Goal: Task Accomplishment & Management: Manage account settings

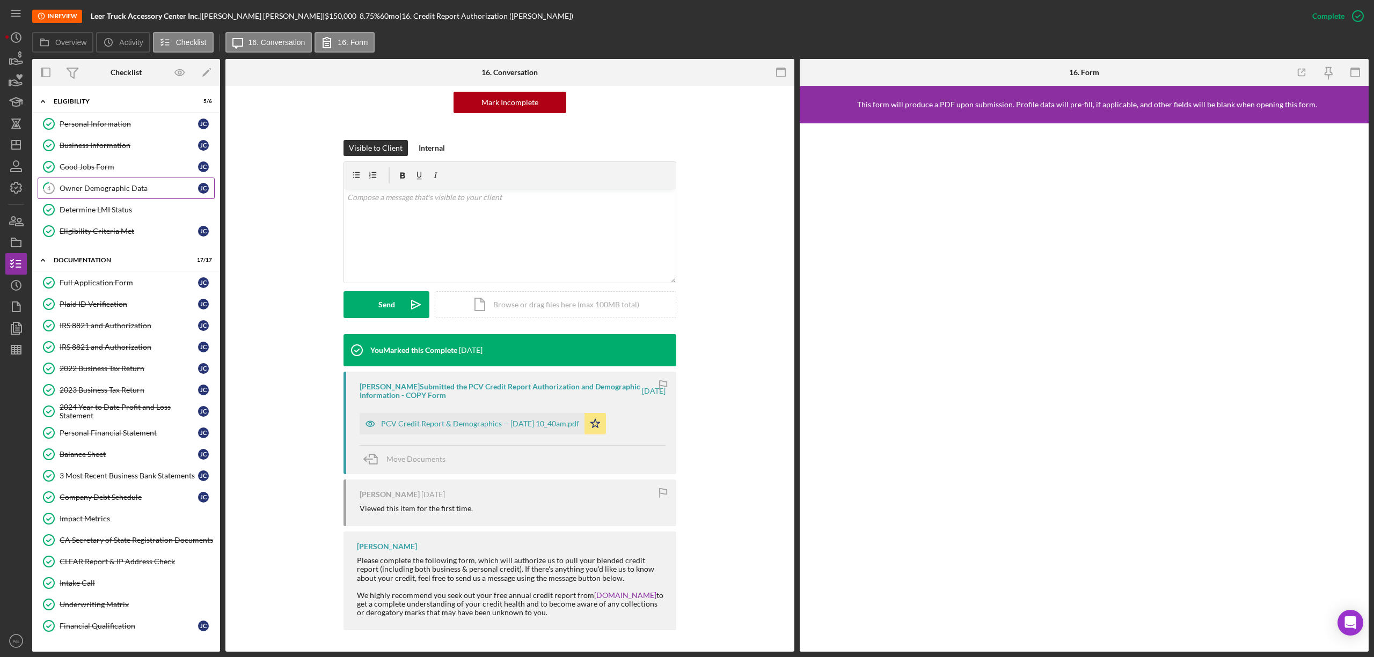
click at [131, 196] on link "4 Owner Demographic Data [PERSON_NAME]" at bounding box center [126, 188] width 177 height 21
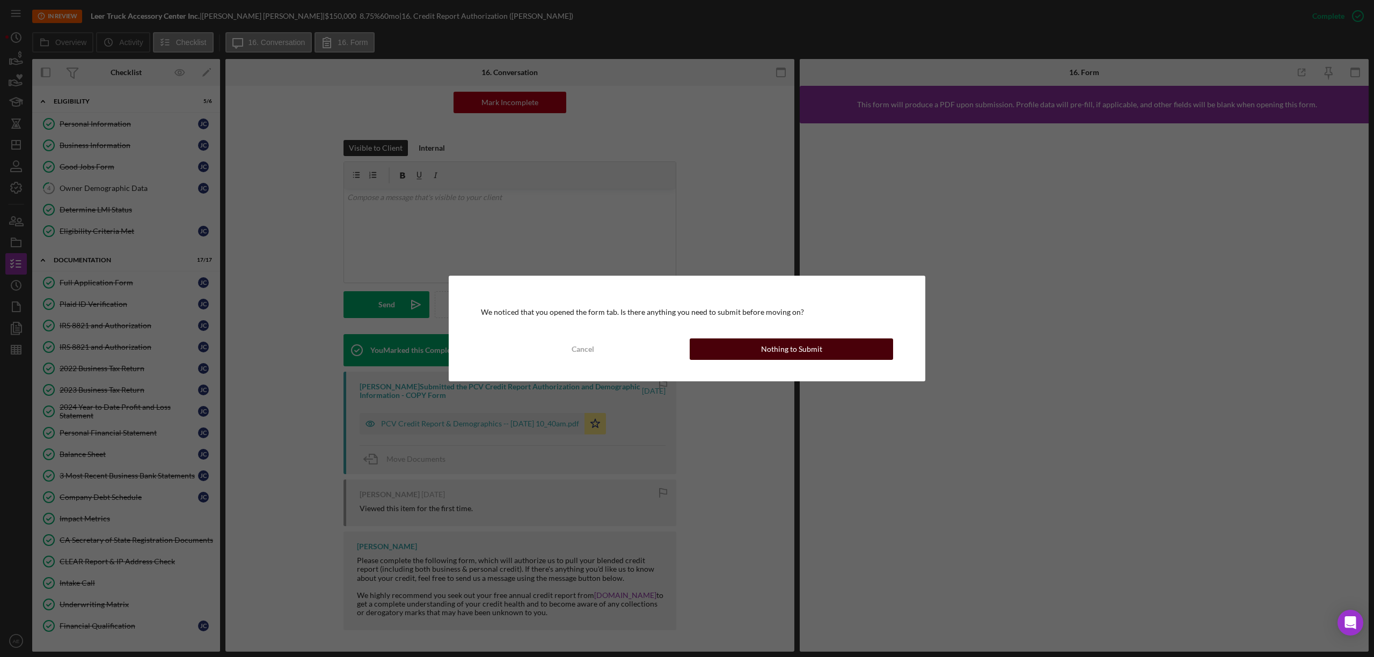
click at [738, 358] on button "Nothing to Submit" at bounding box center [791, 349] width 203 height 21
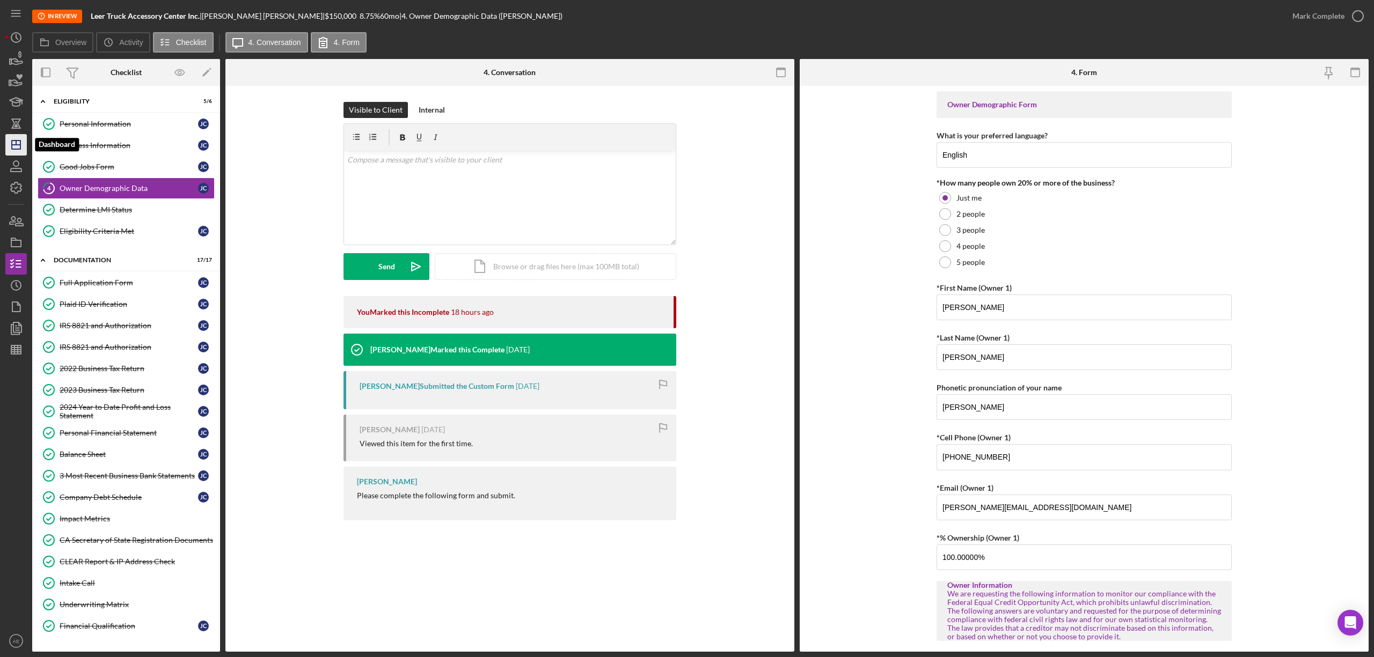
click at [23, 142] on icon "Icon/Dashboard" at bounding box center [16, 144] width 27 height 27
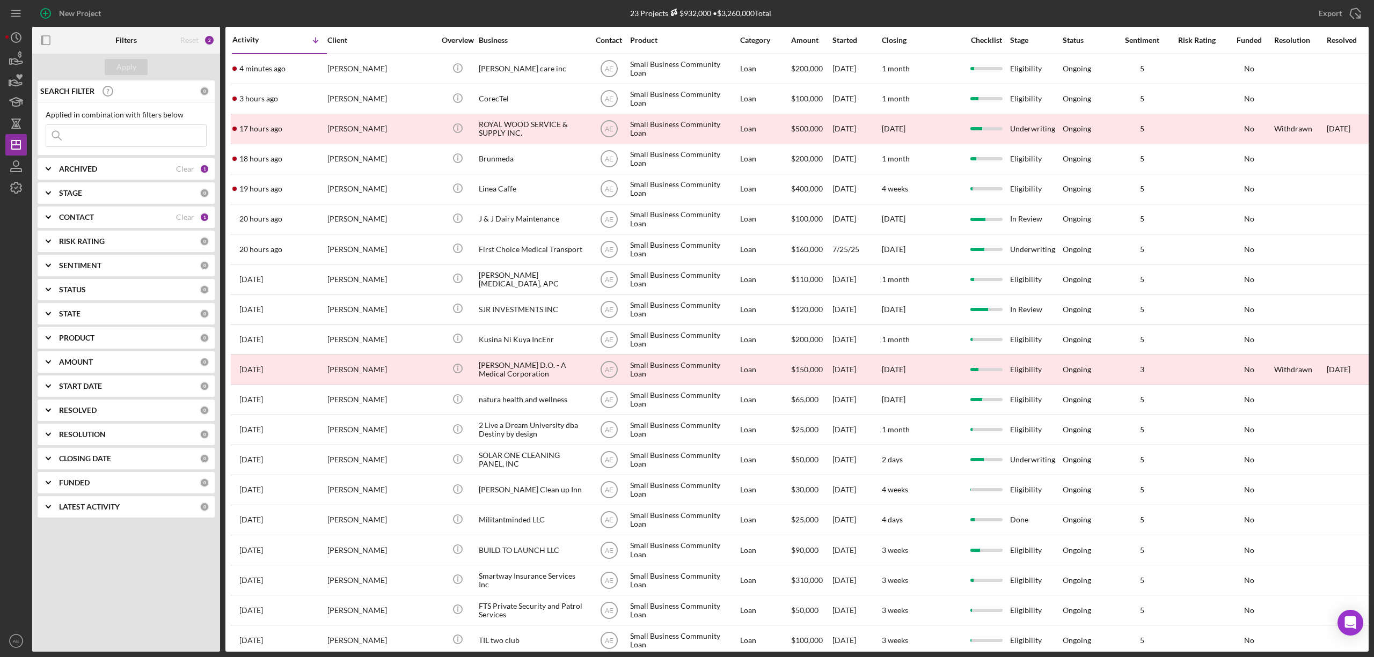
click at [162, 129] on input at bounding box center [126, 135] width 160 height 21
type input "cafe"
click at [142, 215] on div "CONTACT" at bounding box center [117, 217] width 117 height 9
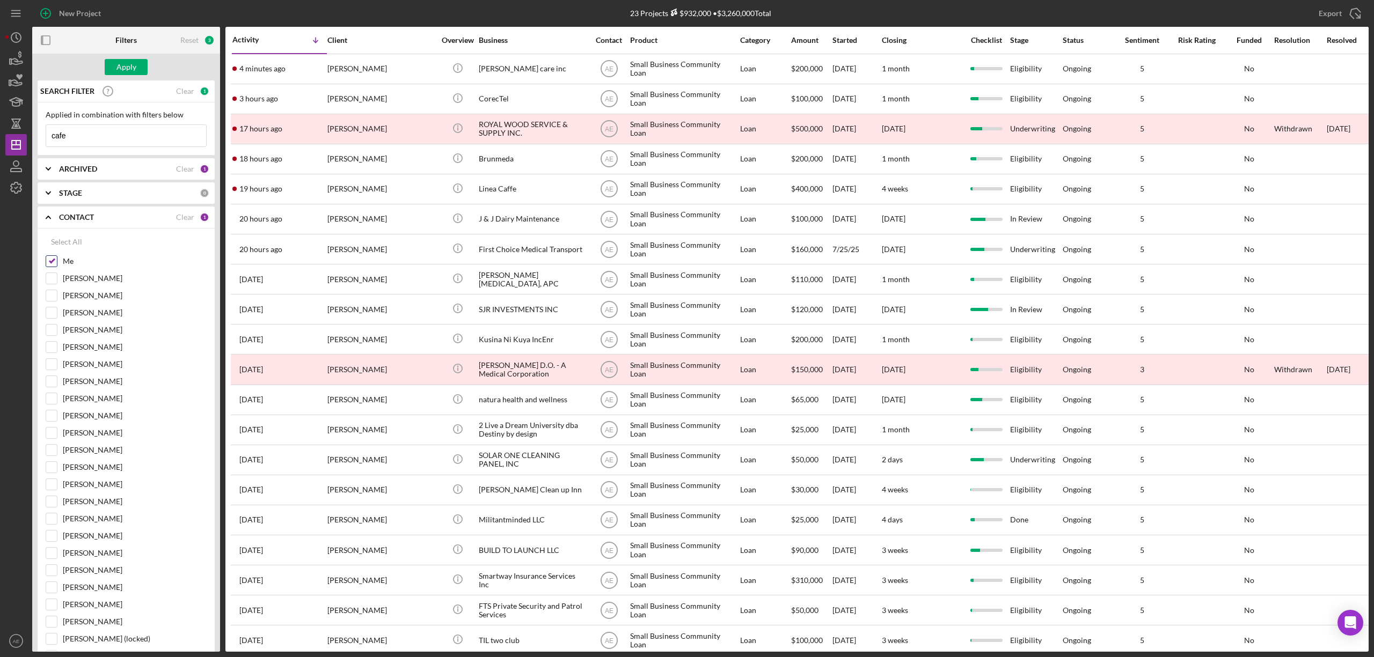
click at [49, 263] on input "Me" at bounding box center [51, 261] width 11 height 11
checkbox input "false"
click at [117, 69] on div "Apply" at bounding box center [126, 67] width 20 height 16
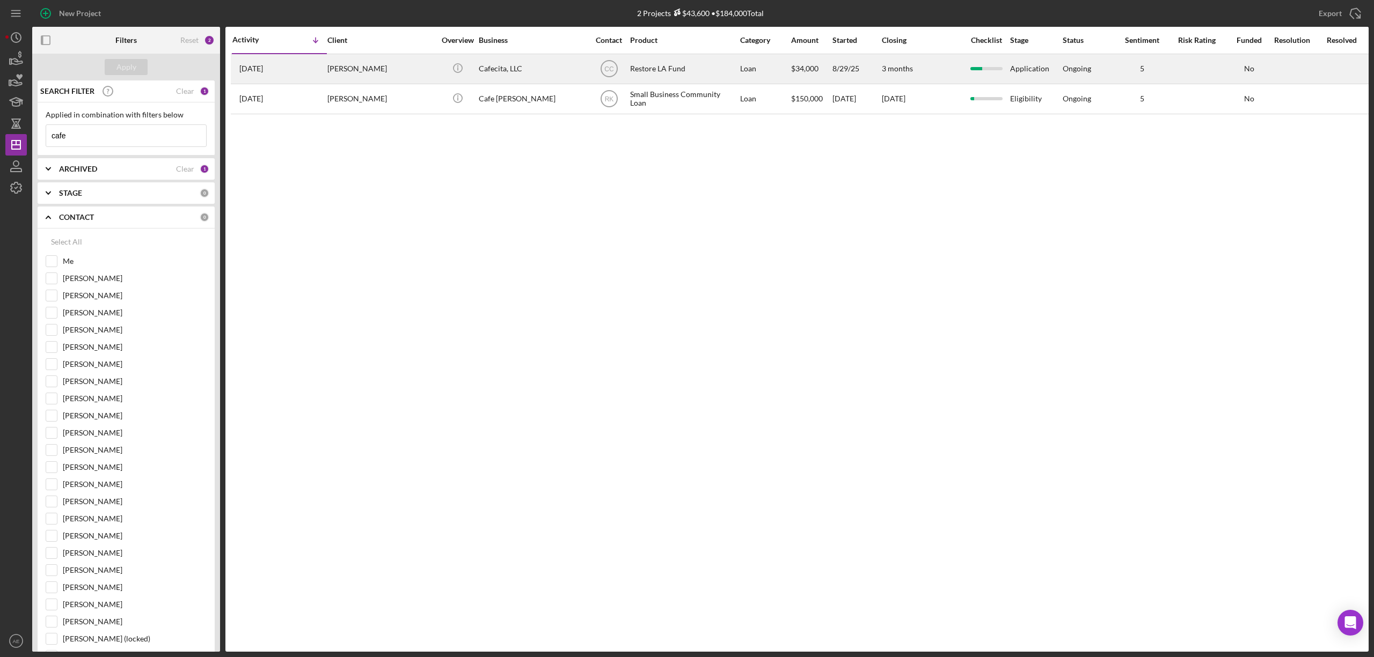
click at [354, 63] on div "[PERSON_NAME]" at bounding box center [380, 69] width 107 height 28
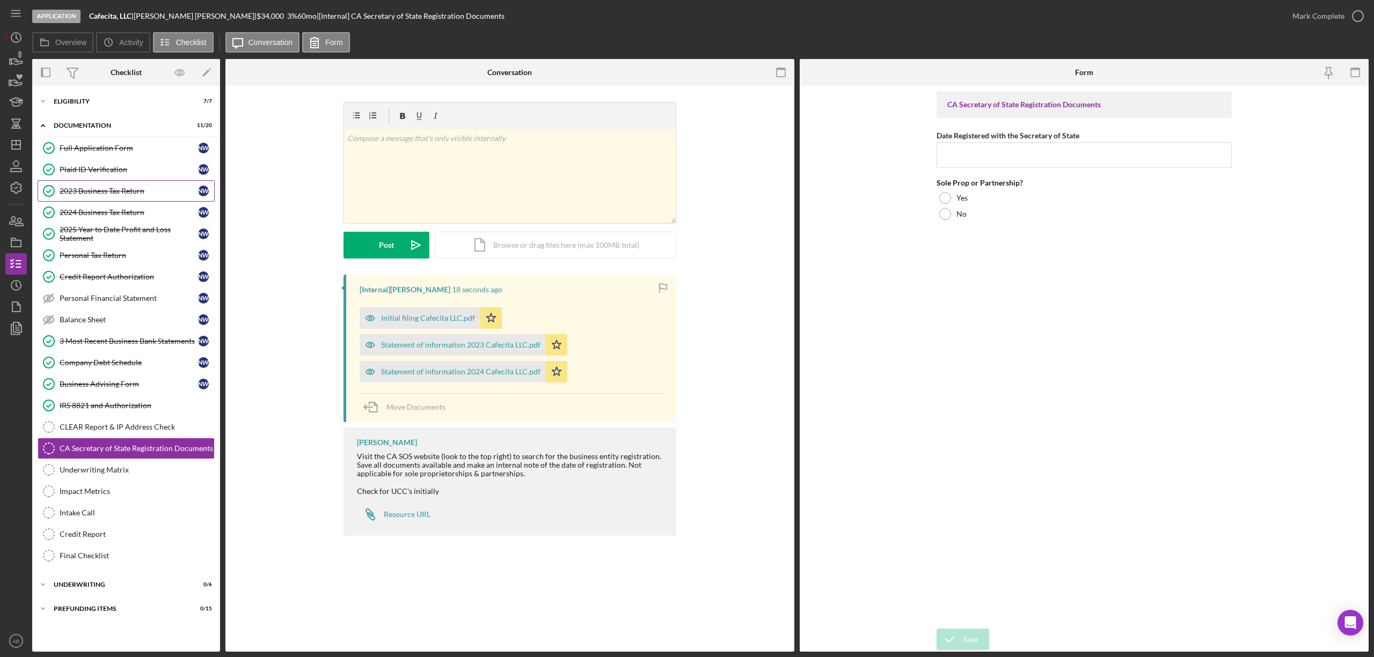
click at [111, 193] on div "2023 Business Tax Return" at bounding box center [129, 191] width 138 height 9
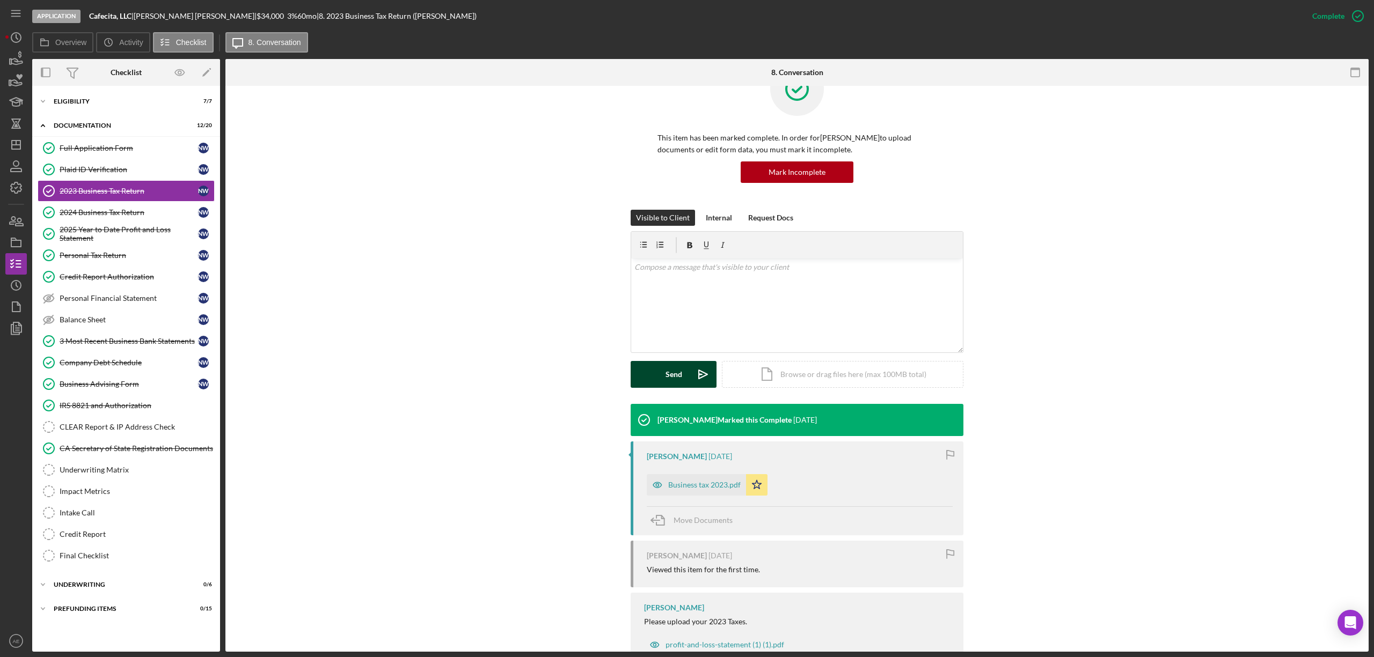
scroll to position [76, 0]
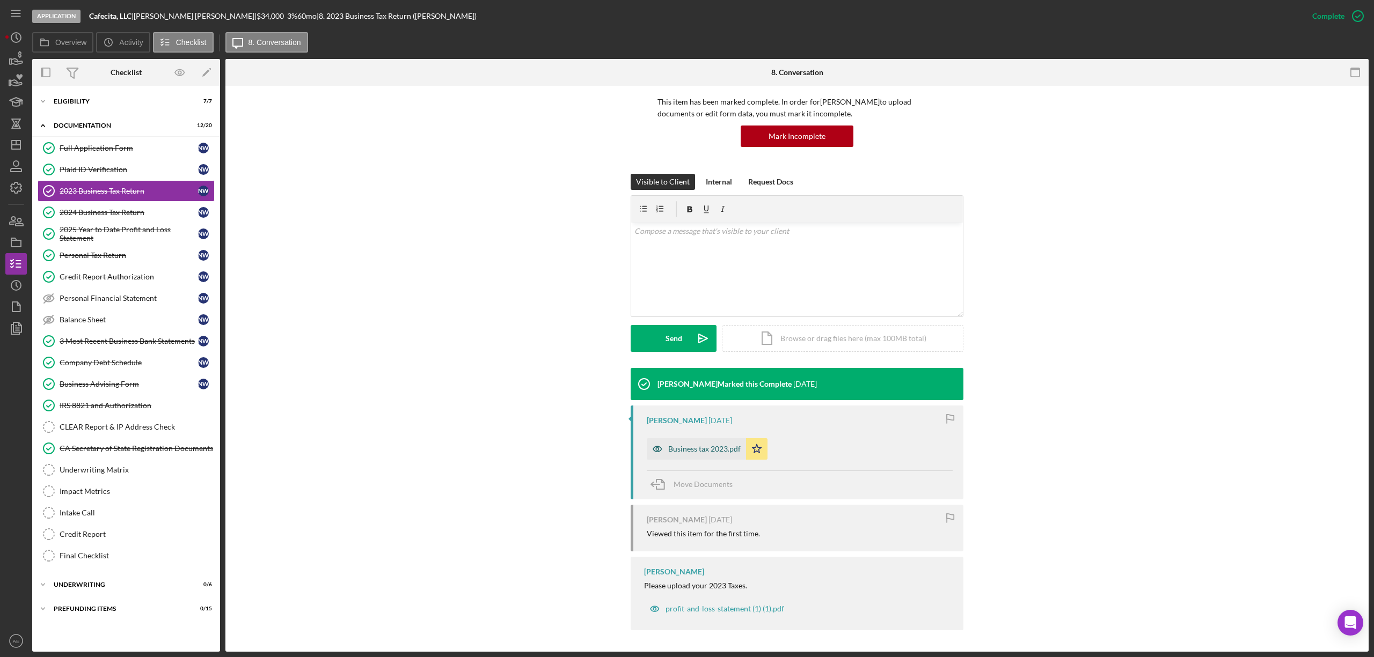
click at [661, 440] on icon "button" at bounding box center [657, 448] width 21 height 21
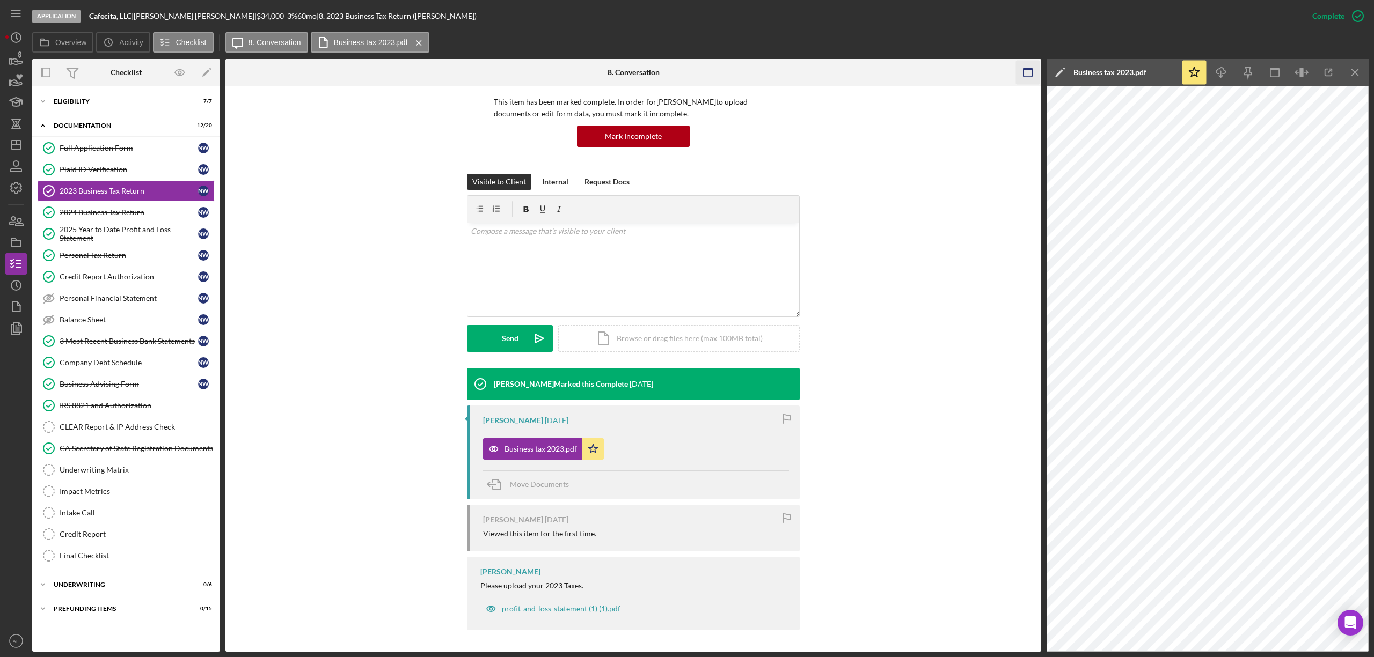
click at [1027, 69] on rect "button" at bounding box center [1027, 69] width 9 height 2
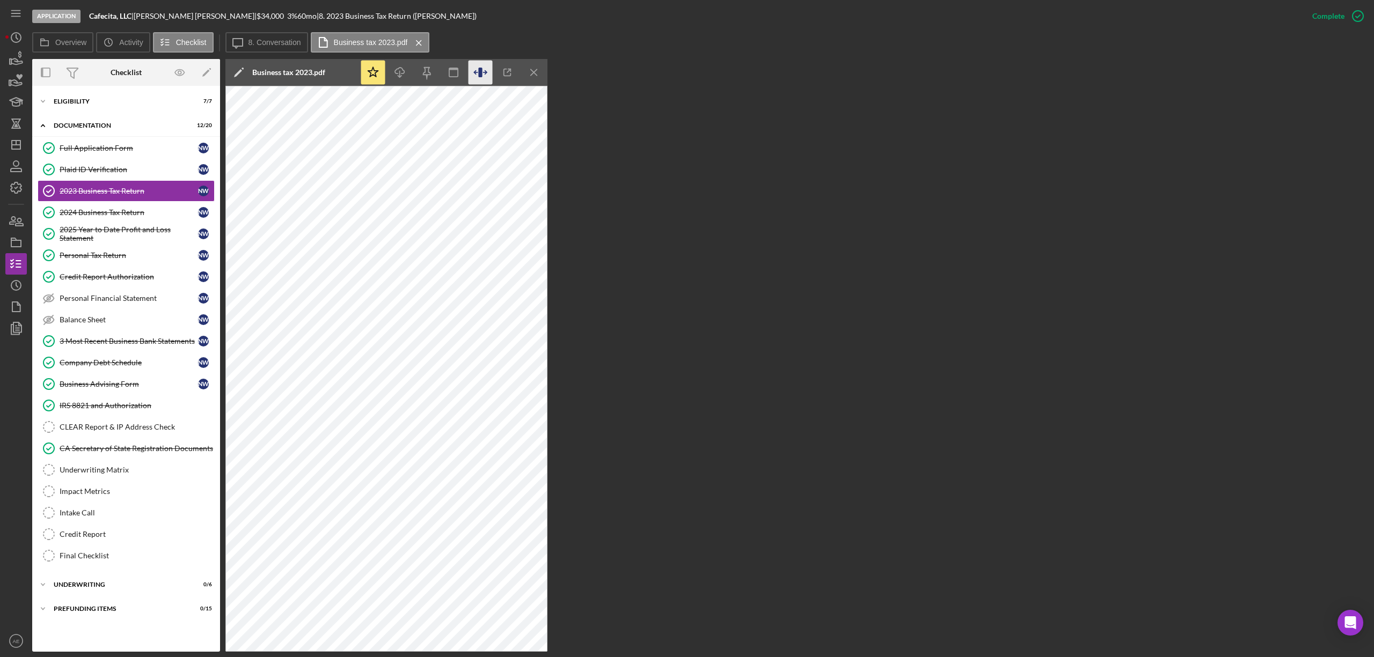
click at [484, 69] on icon "button" at bounding box center [480, 73] width 24 height 24
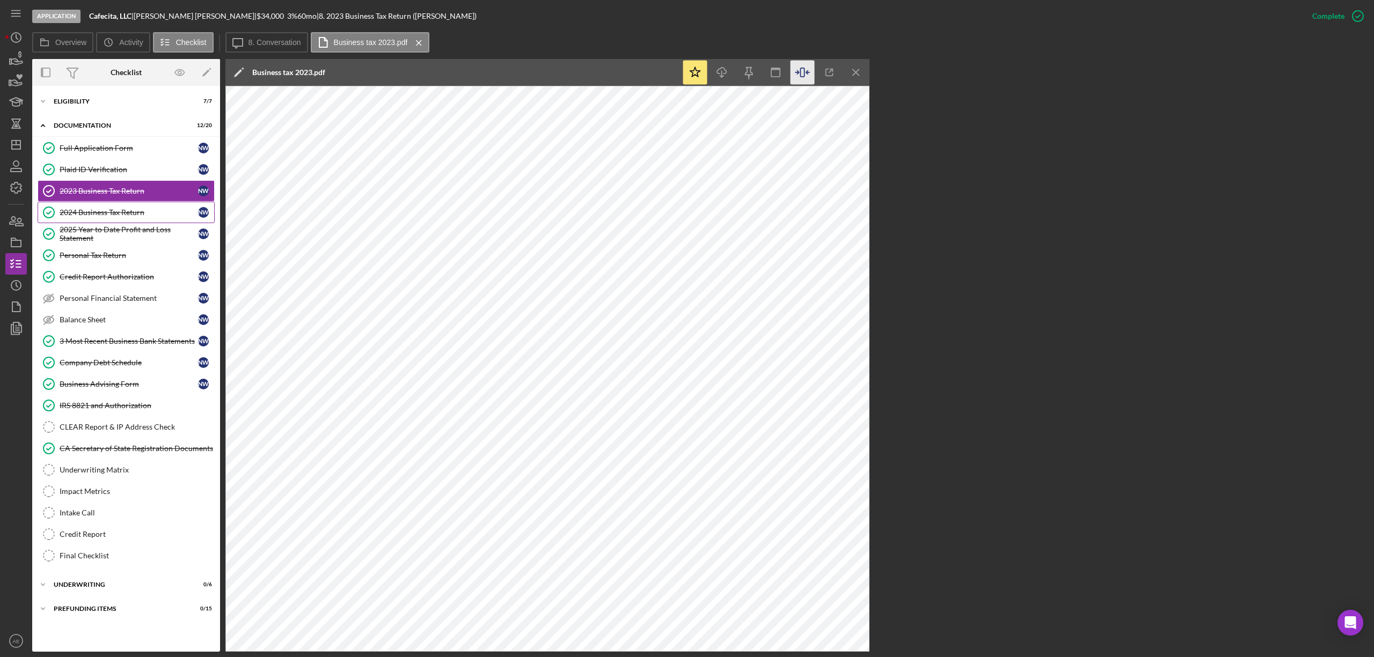
click at [112, 220] on link "2024 Business Tax Return 2024 Business Tax Return N W" at bounding box center [126, 212] width 177 height 21
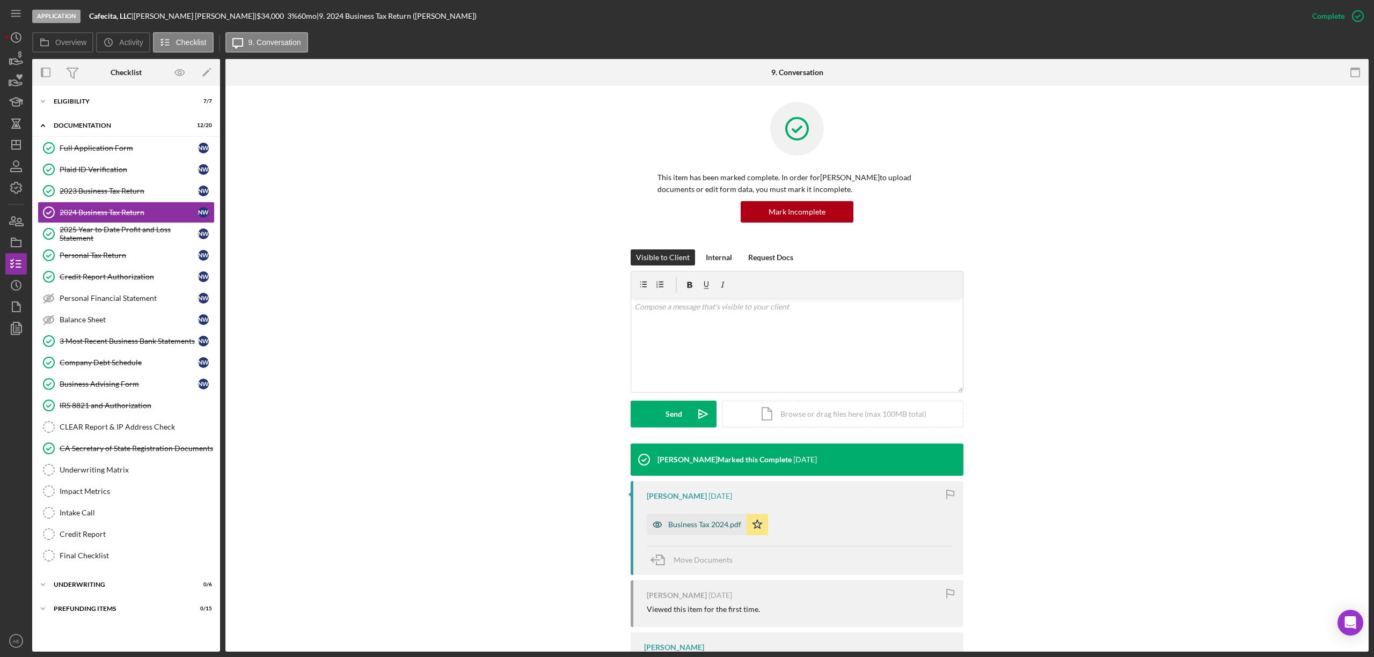
click at [647, 527] on icon "button" at bounding box center [657, 524] width 21 height 21
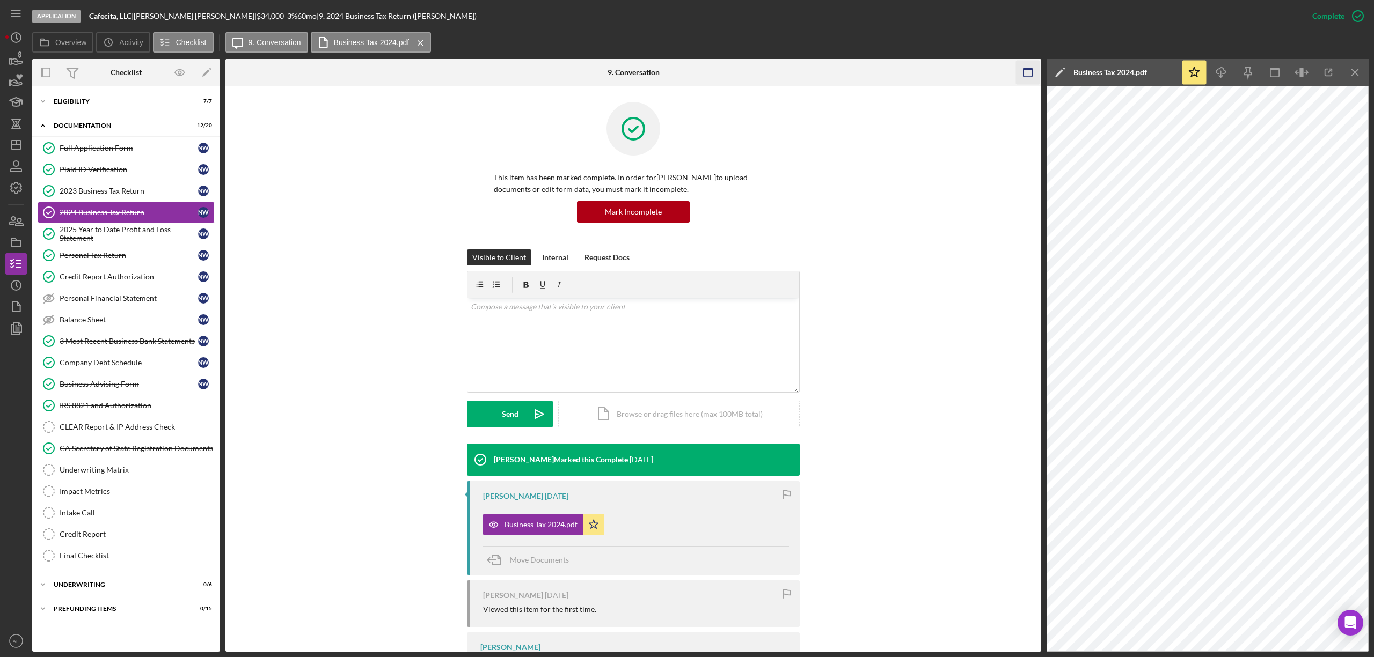
click at [1024, 74] on rect "button" at bounding box center [1027, 72] width 9 height 9
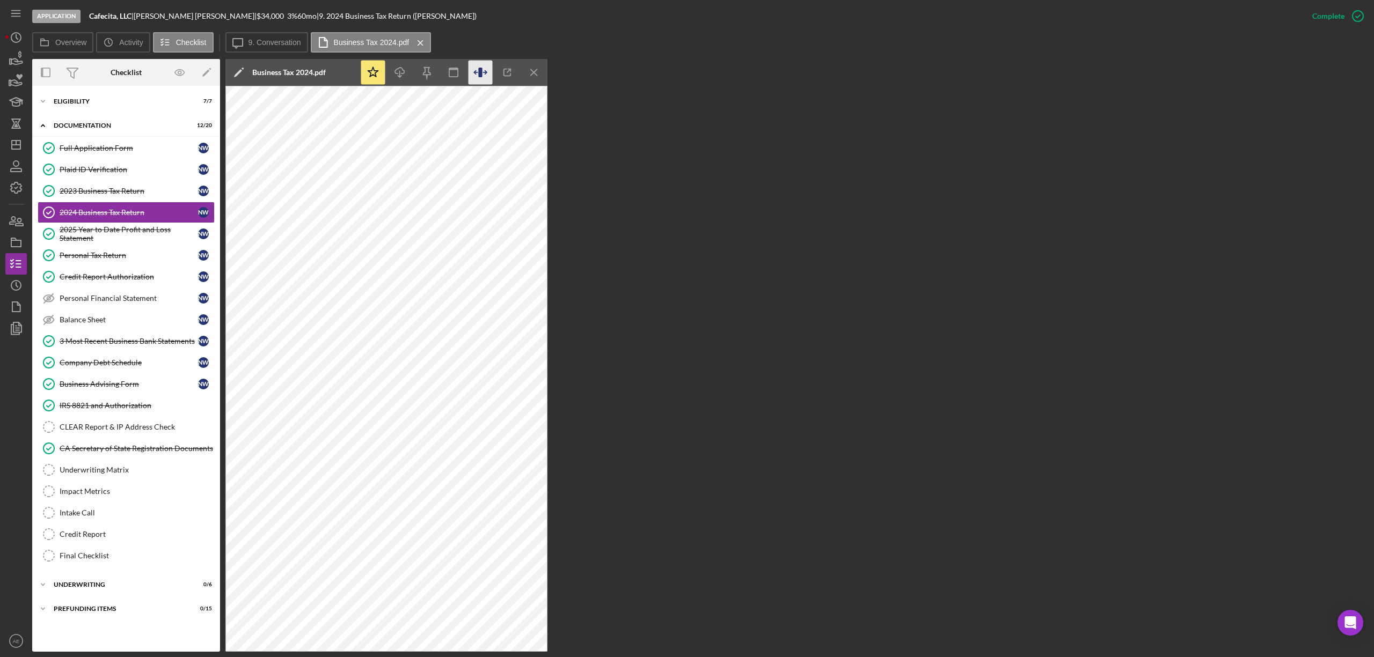
click at [480, 74] on icon "button" at bounding box center [480, 73] width 4 height 10
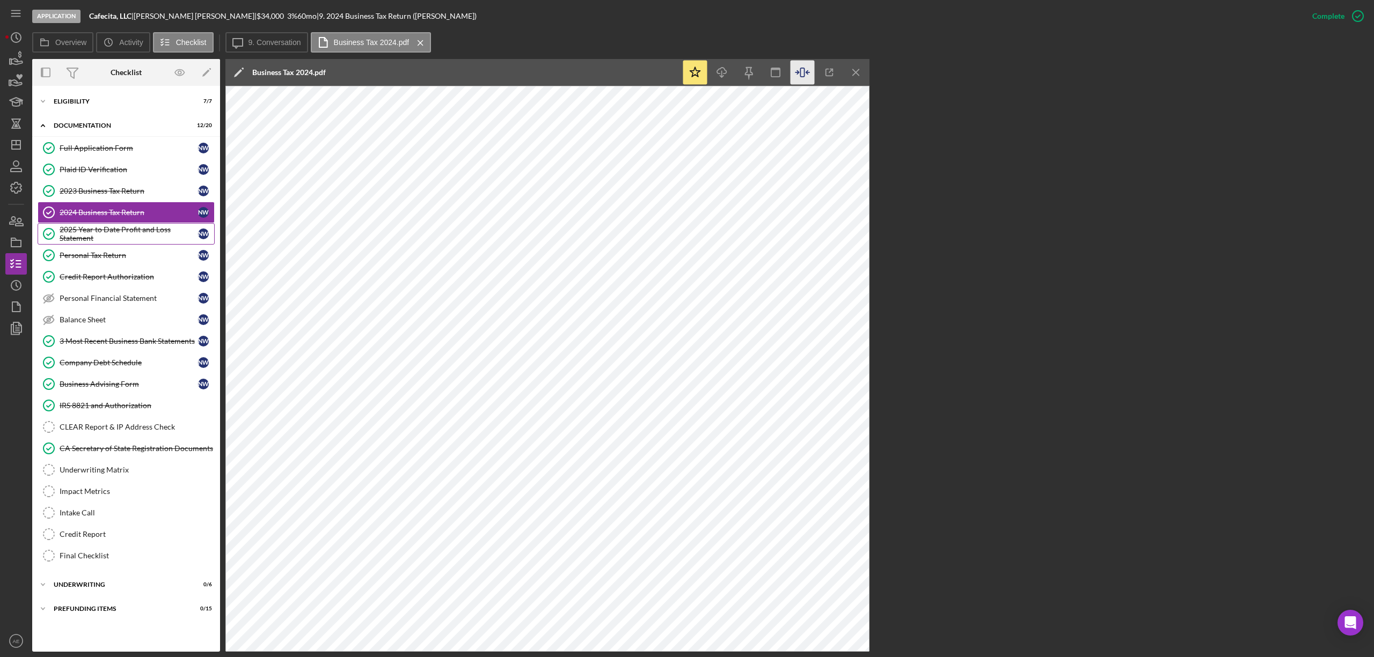
click at [162, 235] on div "2025 Year to Date Profit and Loss Statement" at bounding box center [129, 233] width 138 height 17
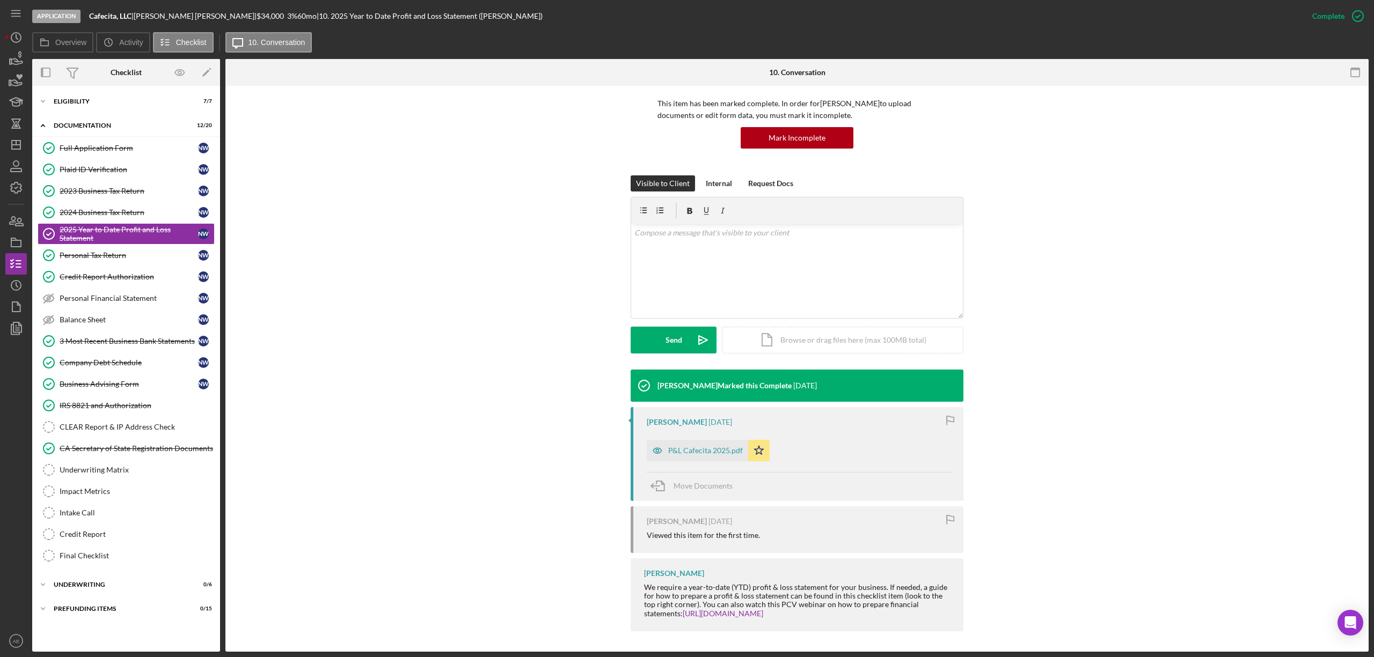
scroll to position [75, 0]
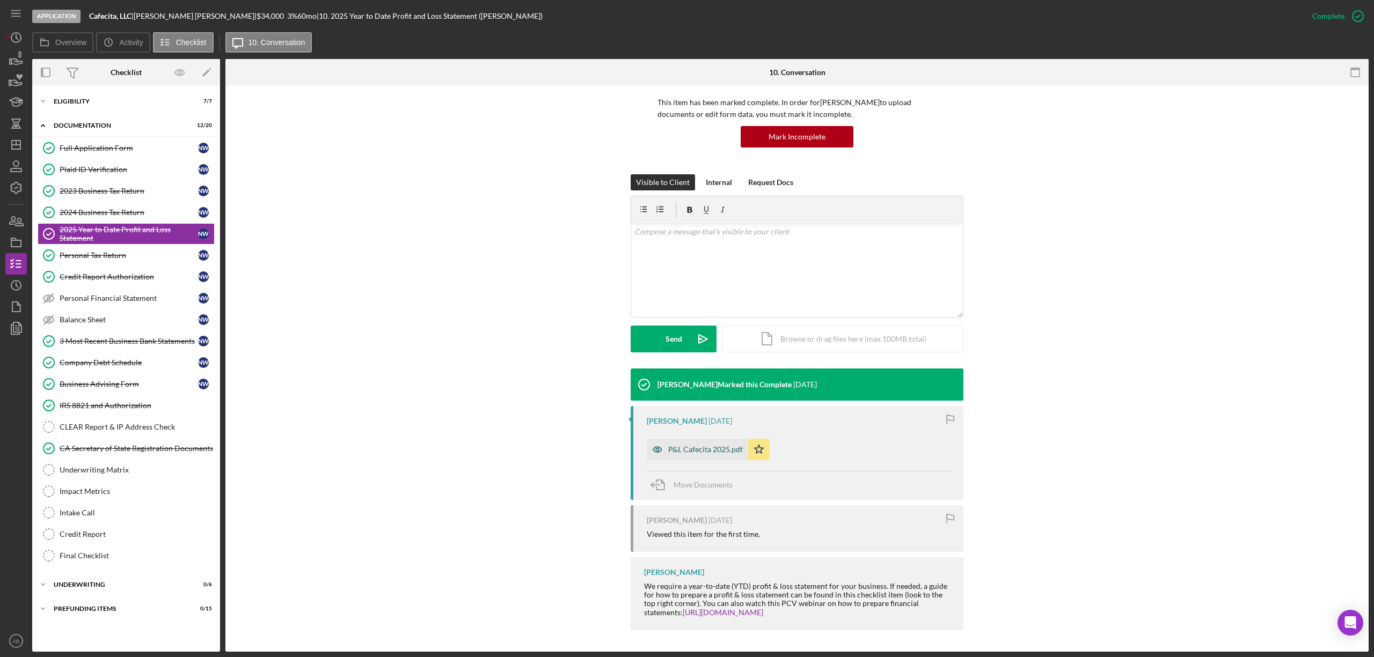
click at [647, 452] on icon "button" at bounding box center [657, 449] width 21 height 21
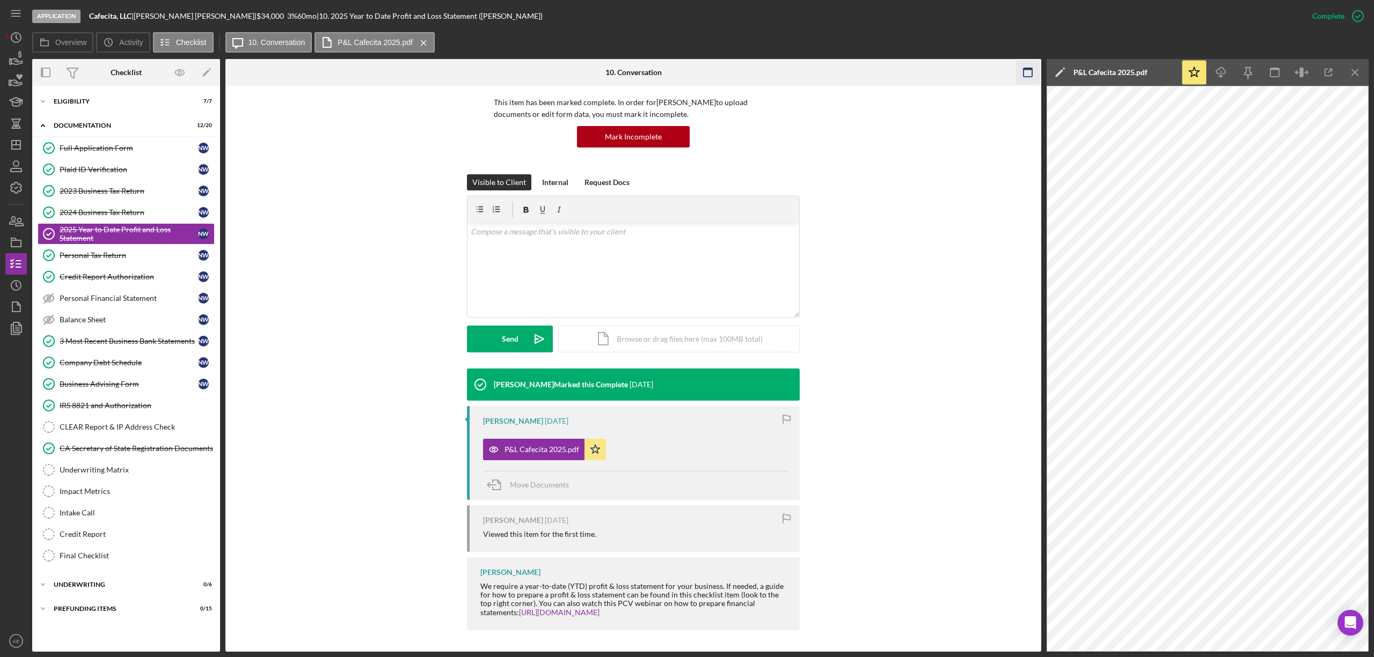
click at [1019, 80] on icon "button" at bounding box center [1028, 73] width 24 height 24
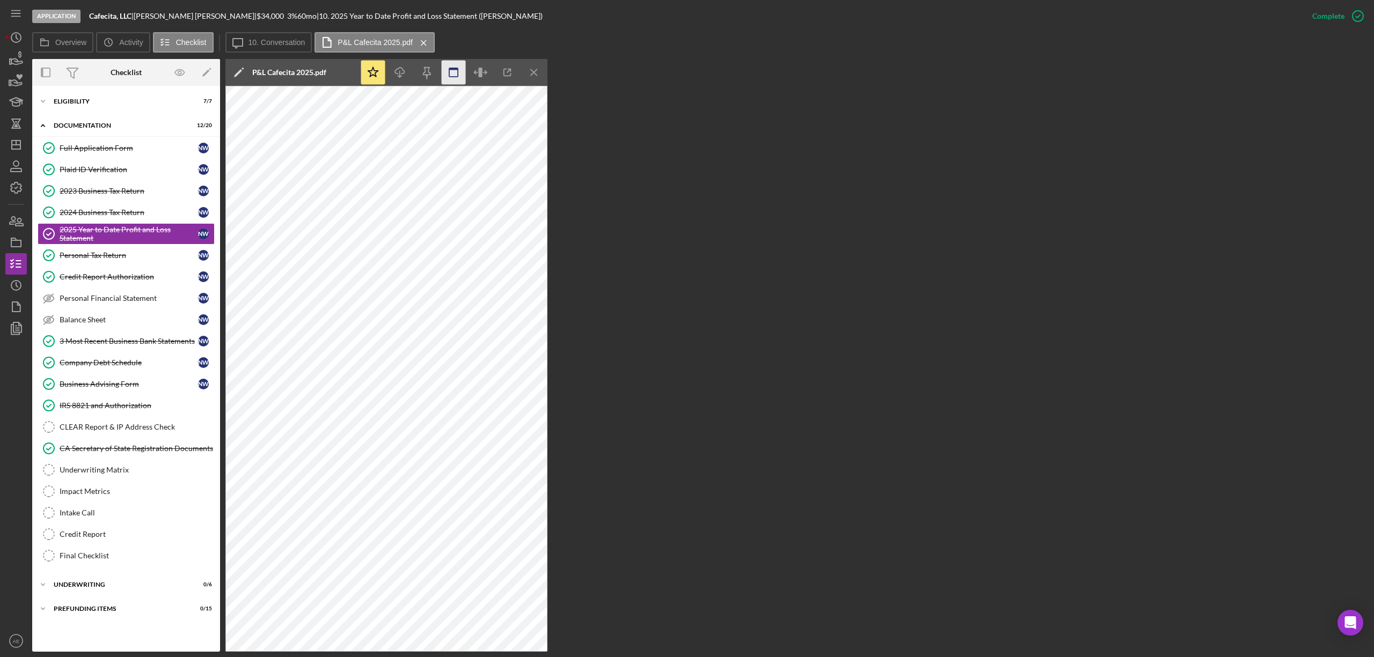
click at [484, 74] on icon "button" at bounding box center [480, 73] width 24 height 24
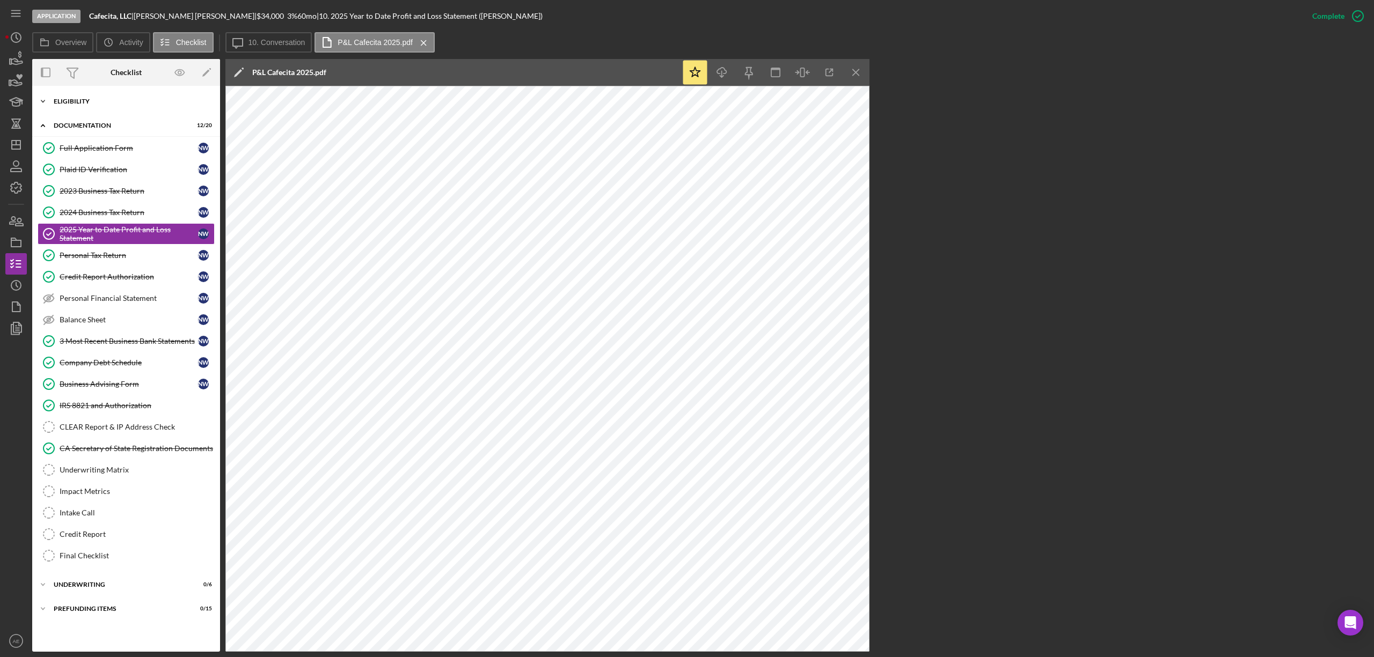
click at [72, 101] on div "Eligibility" at bounding box center [130, 101] width 153 height 6
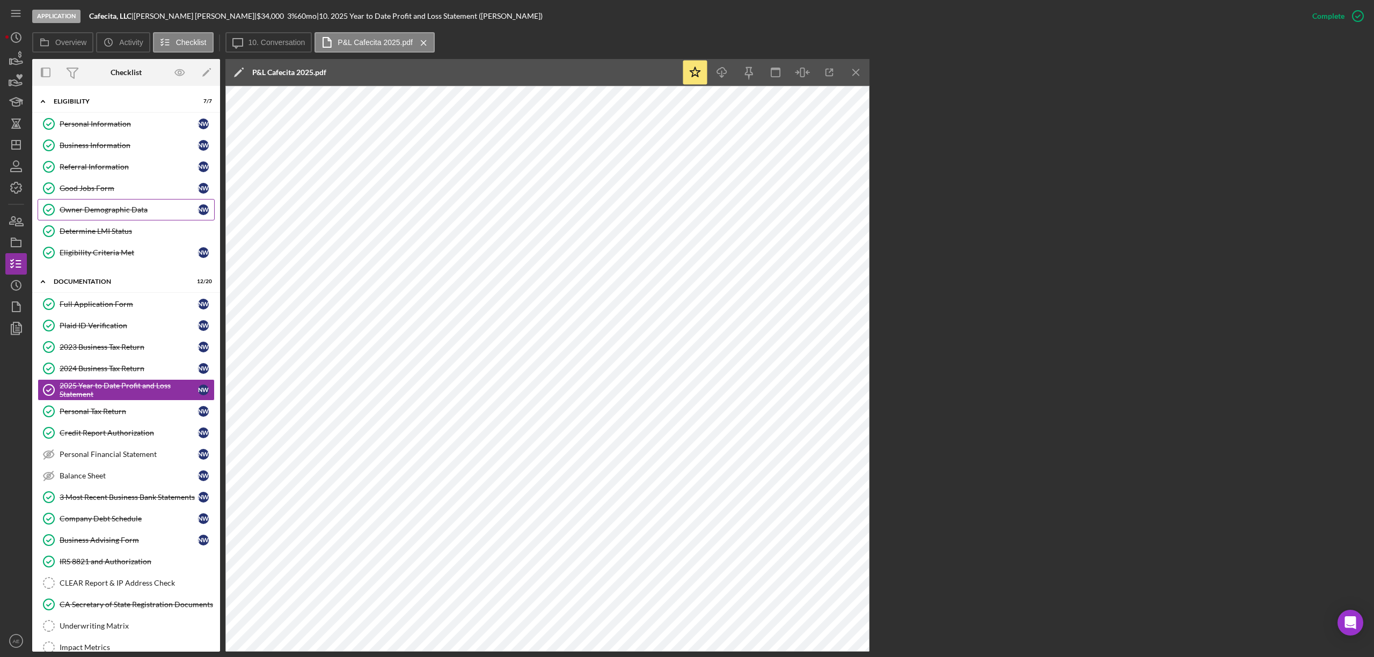
click at [132, 204] on link "Owner Demographic Data Owner Demographic Data N W" at bounding box center [126, 209] width 177 height 21
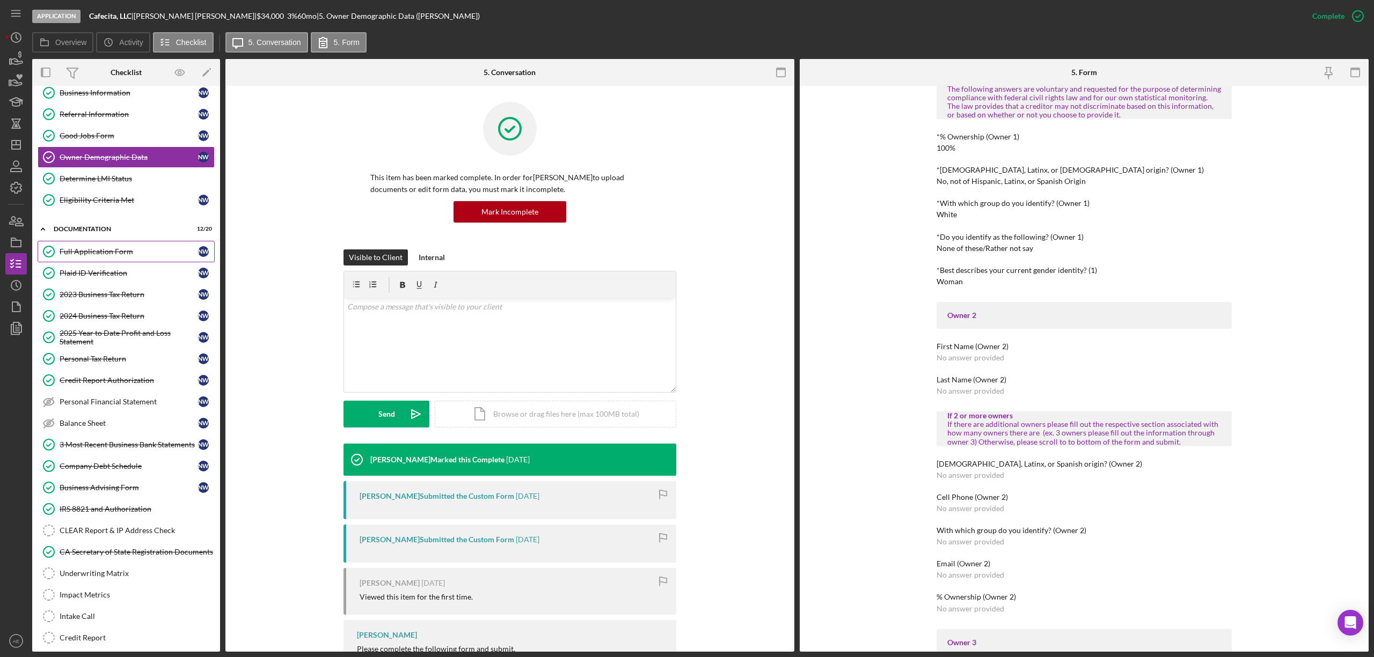
scroll to position [140, 0]
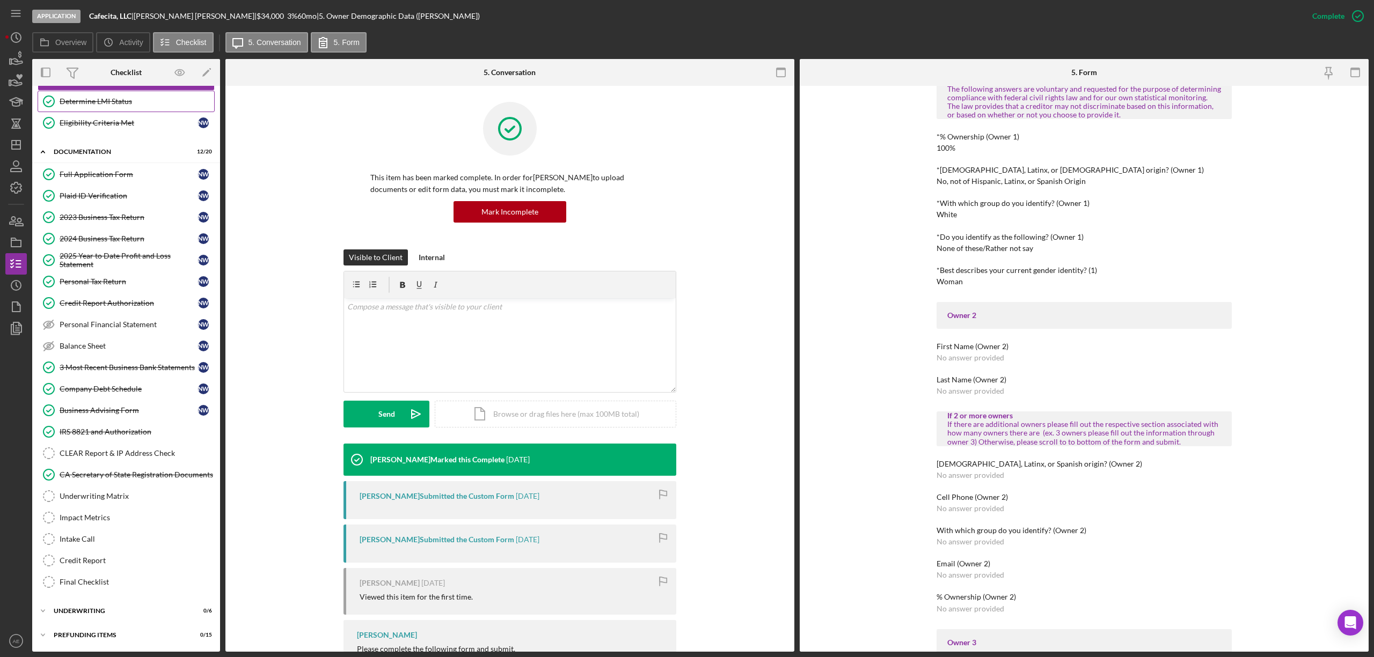
click at [91, 98] on div "Determine LMI Status" at bounding box center [137, 101] width 155 height 9
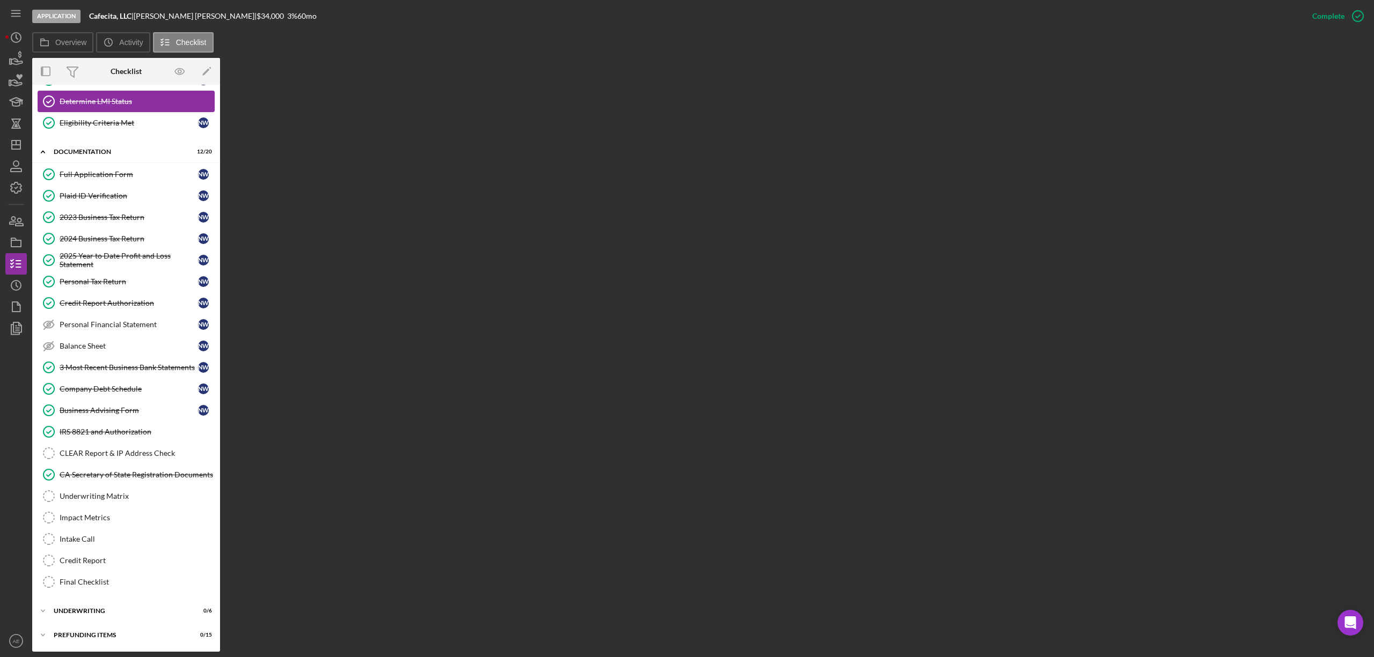
scroll to position [140, 0]
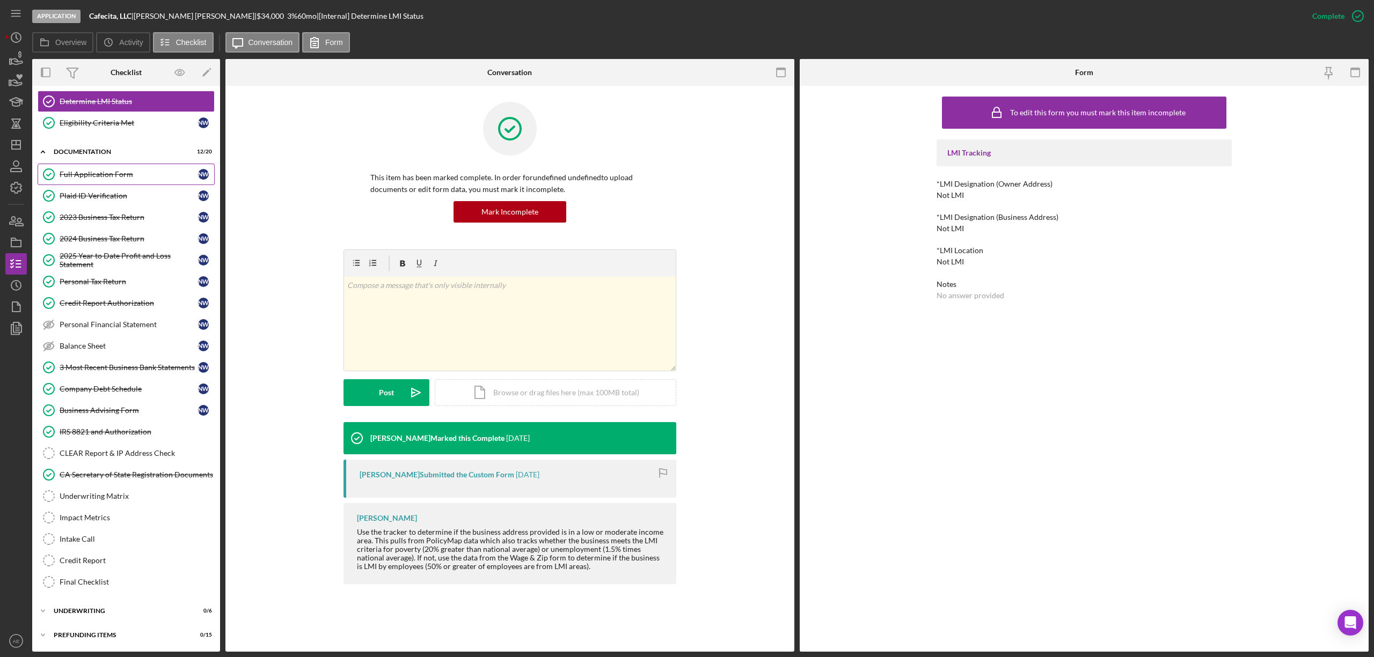
click at [125, 170] on div "Full Application Form" at bounding box center [129, 174] width 138 height 9
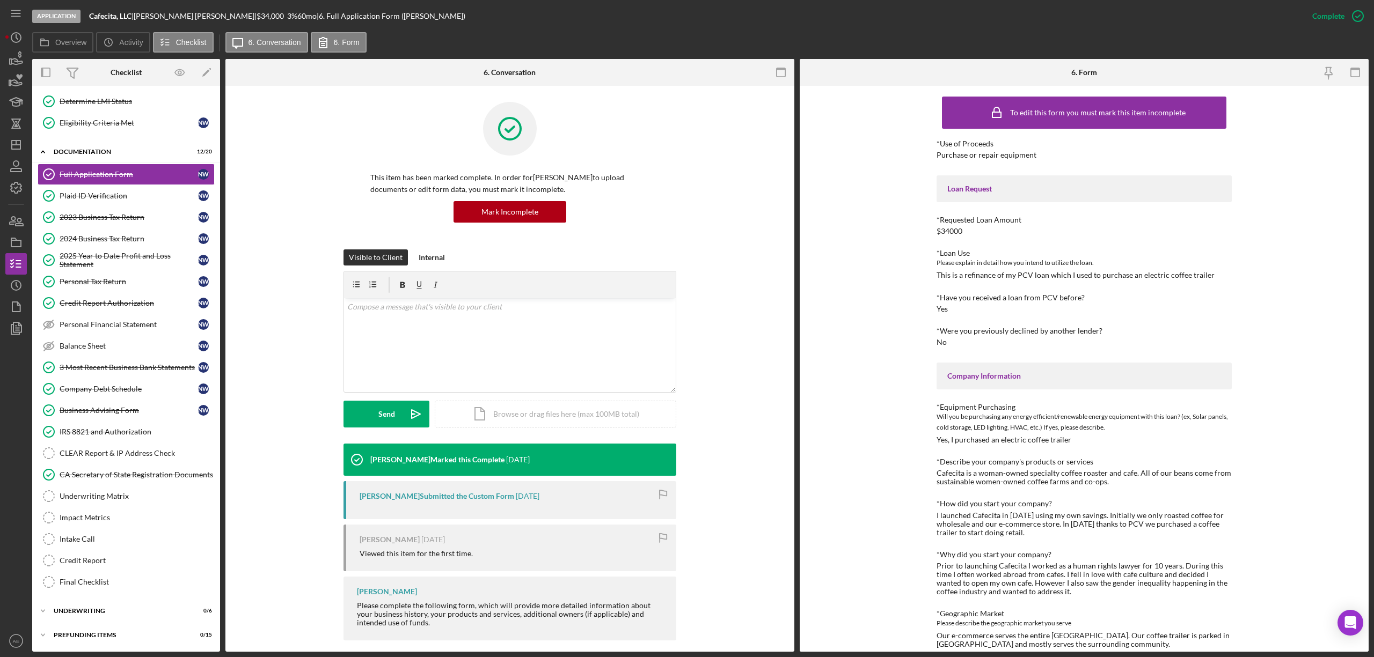
drag, startPoint x: 131, startPoint y: 365, endPoint x: 20, endPoint y: 523, distance: 193.3
click at [131, 365] on div "3 Most Recent Business Bank Statements" at bounding box center [129, 367] width 138 height 9
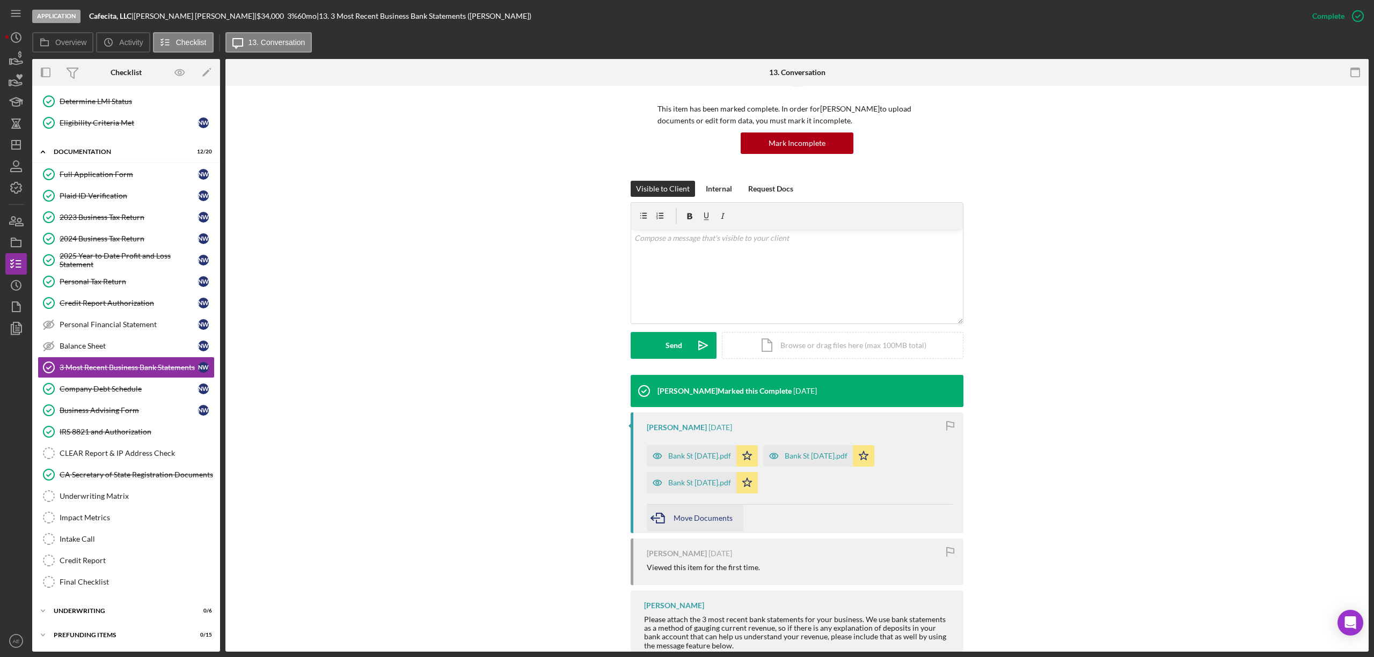
scroll to position [101, 0]
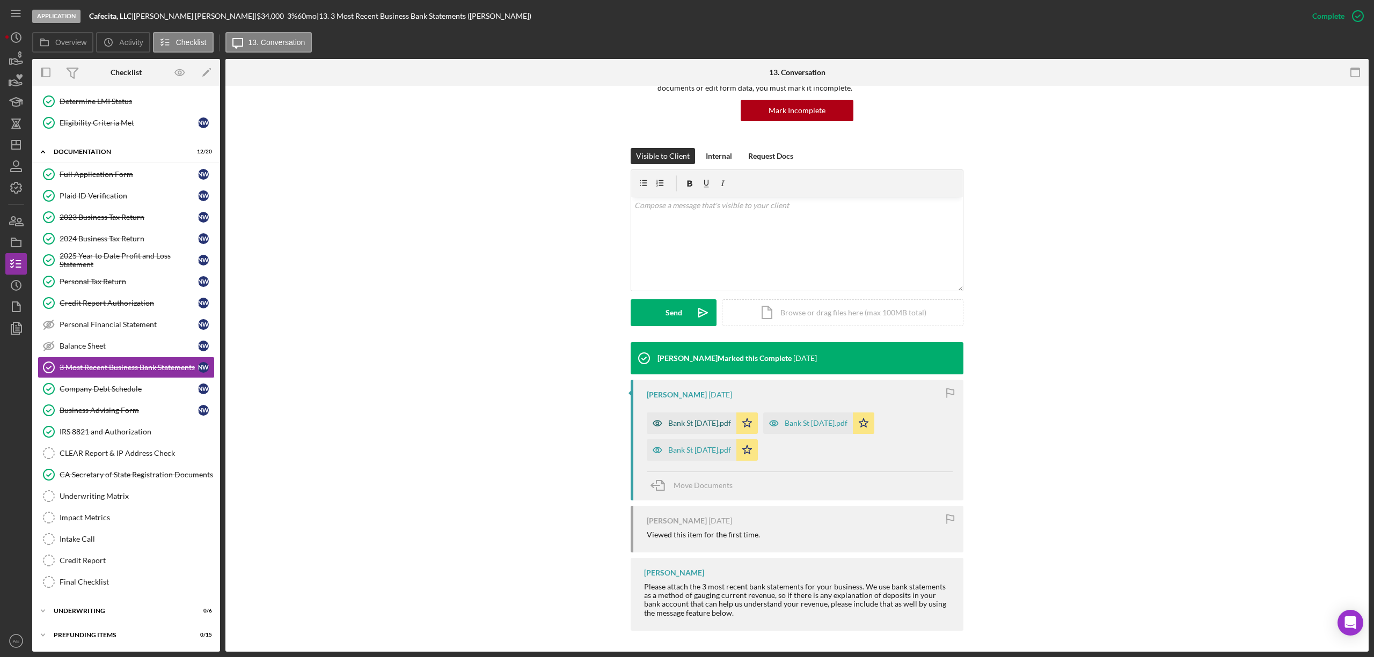
click at [655, 419] on icon "button" at bounding box center [657, 423] width 21 height 21
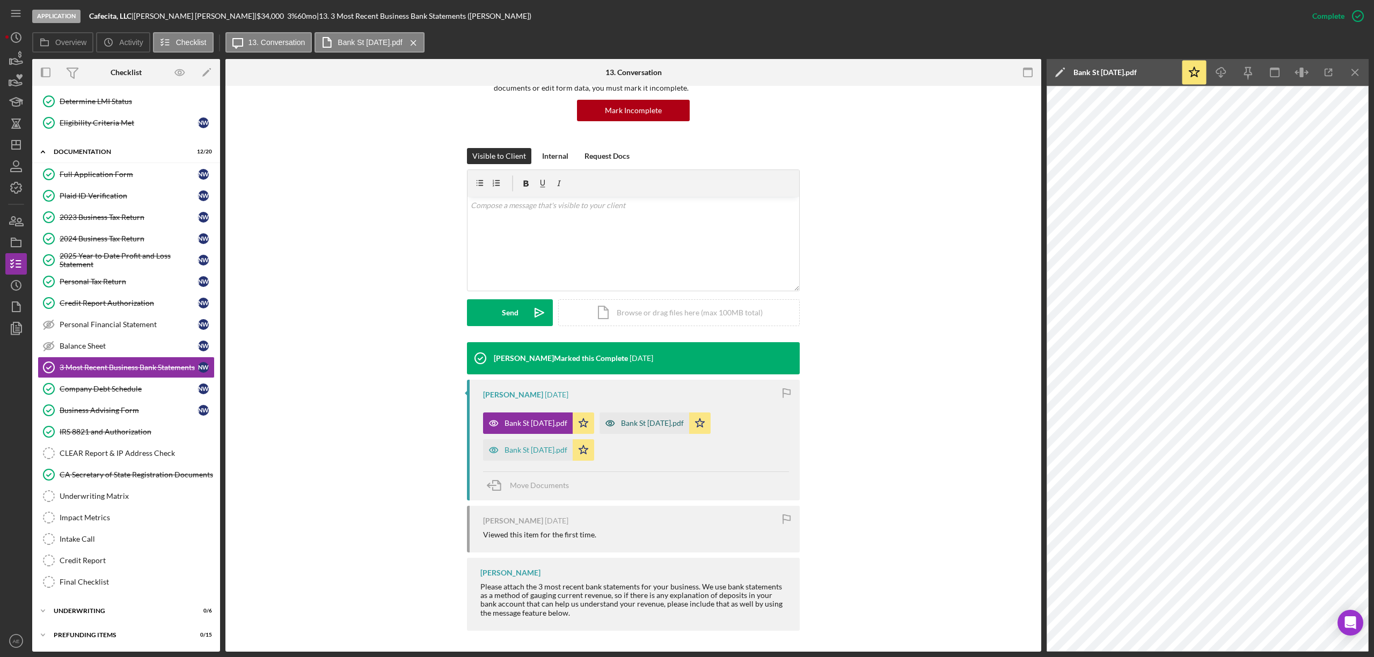
click at [618, 420] on icon "button" at bounding box center [609, 423] width 21 height 21
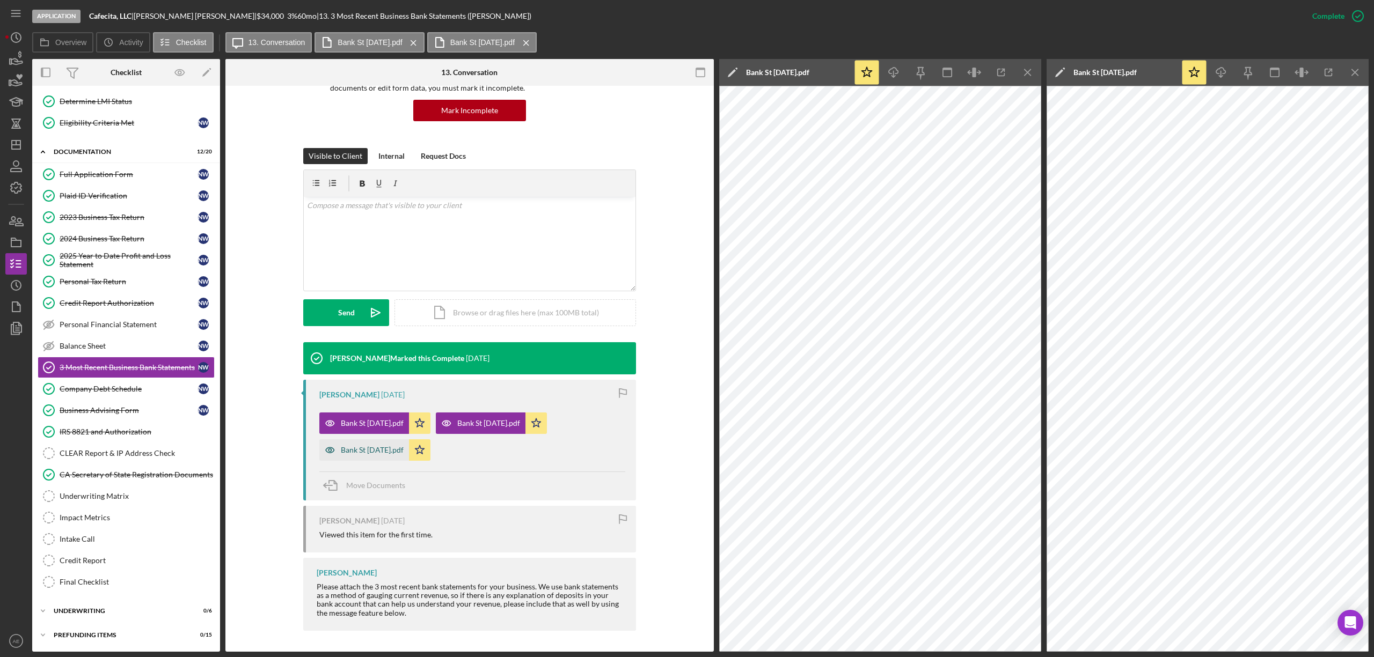
click at [391, 451] on div "Bank St [DATE].pdf" at bounding box center [372, 450] width 63 height 9
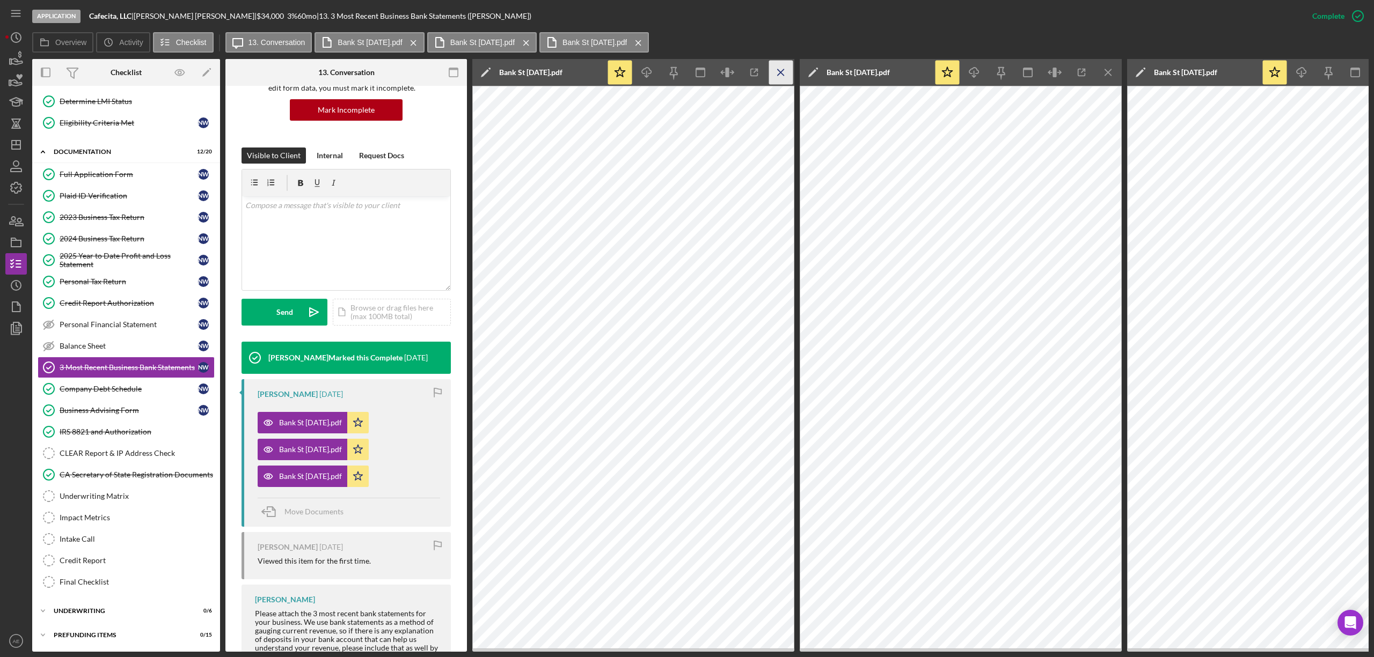
click at [778, 77] on icon "Icon/Menu Close" at bounding box center [781, 73] width 24 height 24
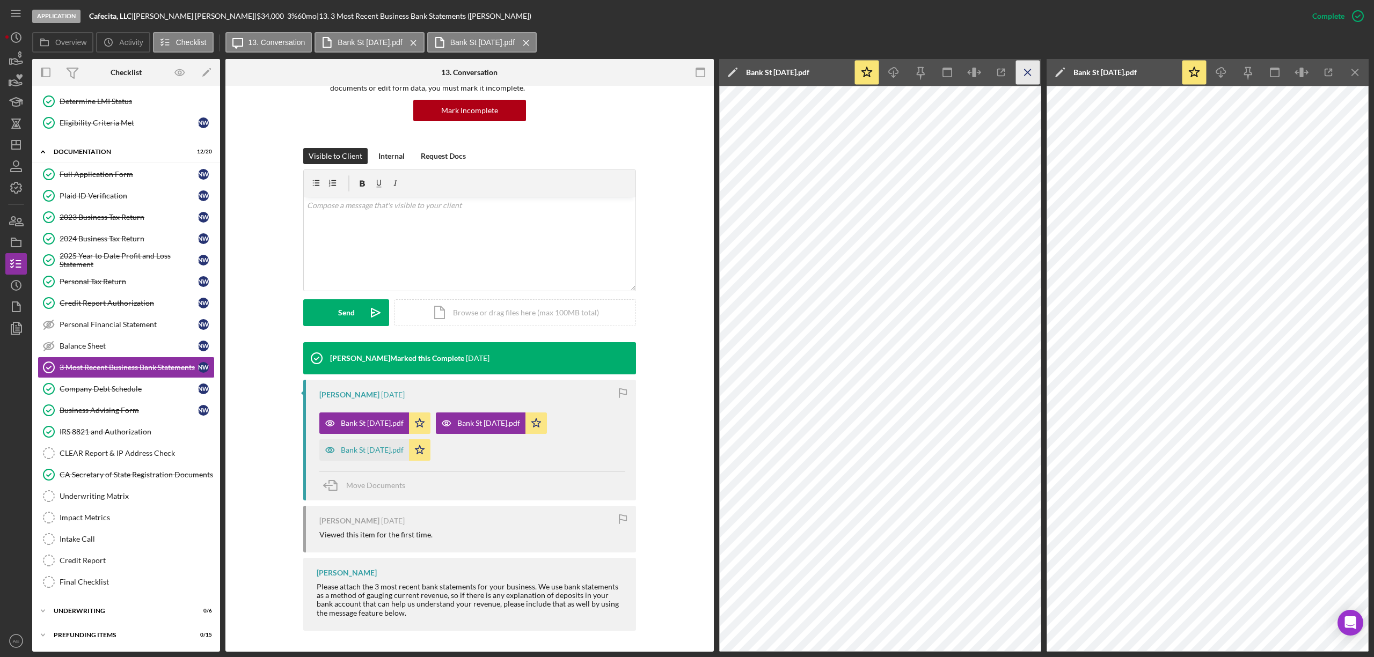
click at [1025, 73] on icon "Icon/Menu Close" at bounding box center [1028, 73] width 24 height 24
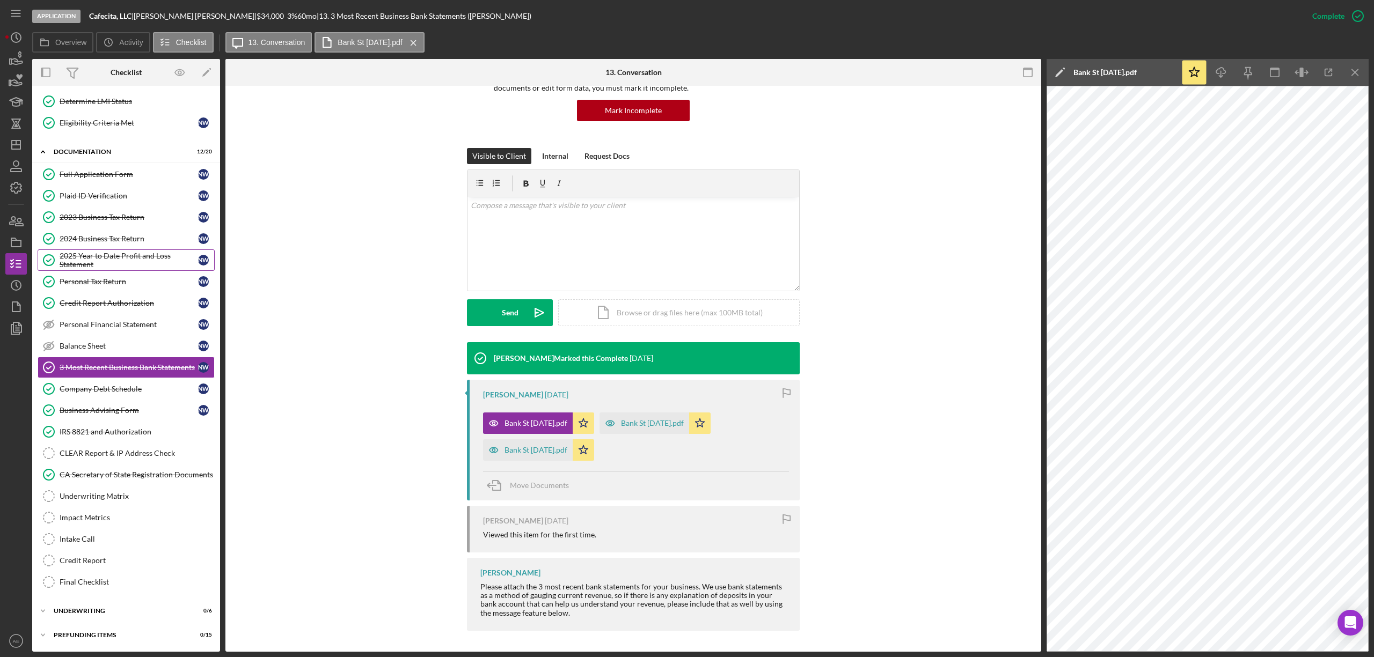
click at [122, 250] on link "2025 Year to Date Profit and Loss Statement 2025 Year to Date Profit and Loss S…" at bounding box center [126, 260] width 177 height 21
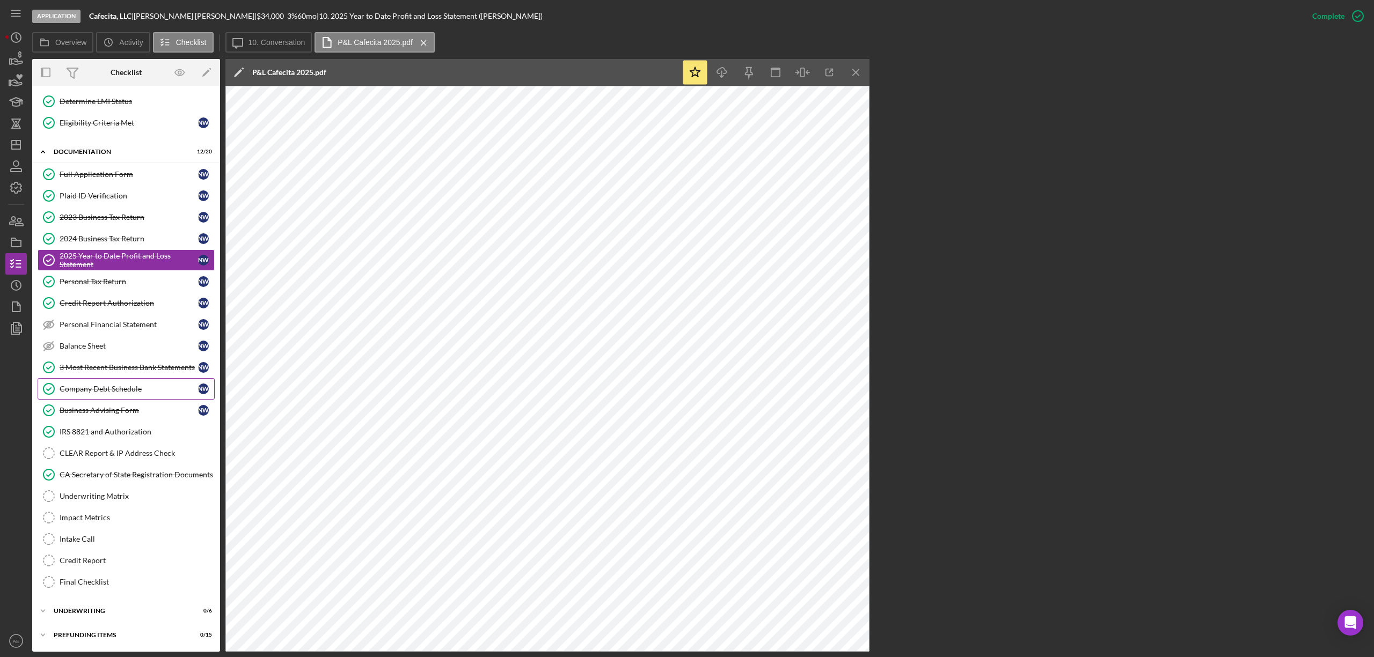
click at [136, 385] on div "Company Debt Schedule" at bounding box center [129, 389] width 138 height 9
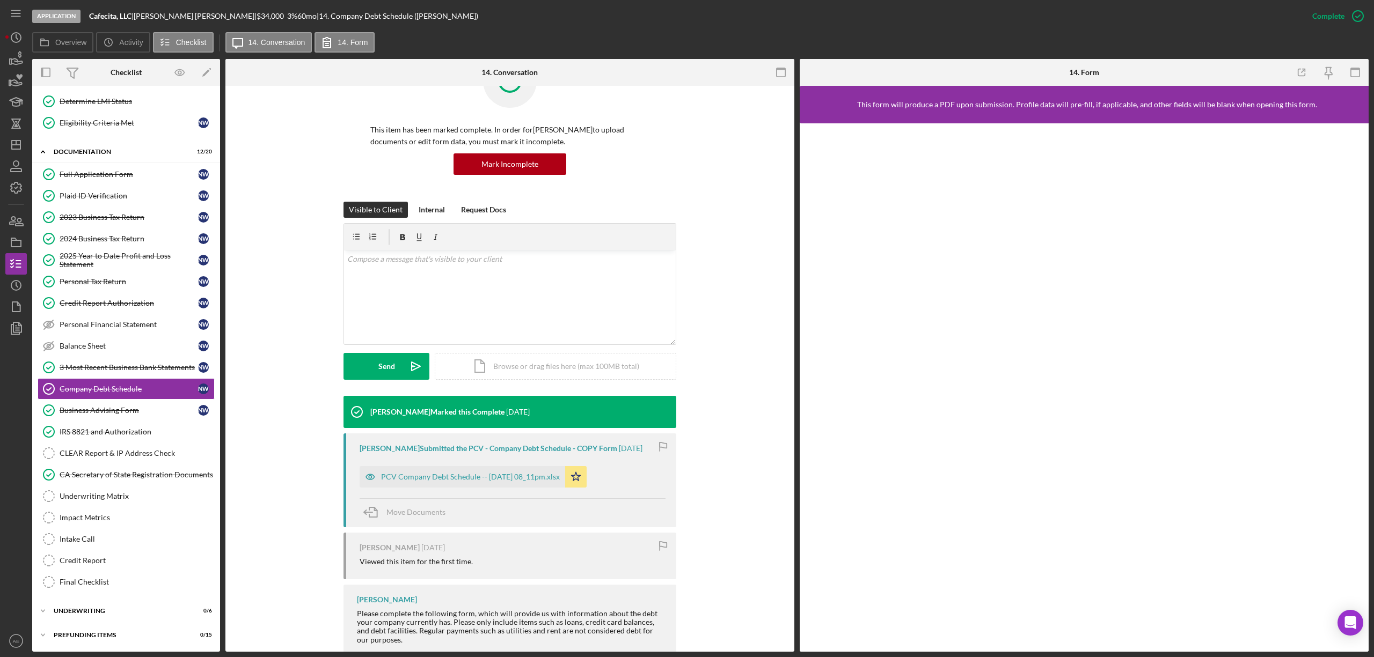
scroll to position [75, 0]
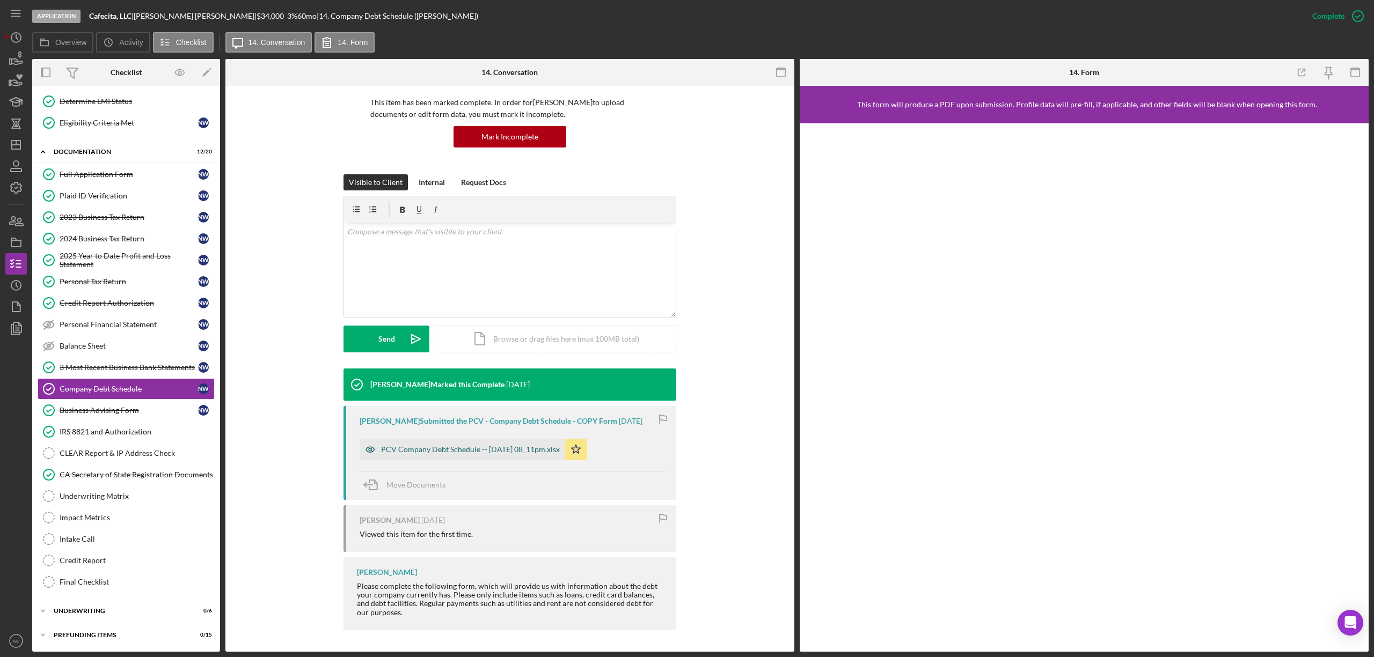
click at [360, 445] on icon "button" at bounding box center [370, 449] width 21 height 21
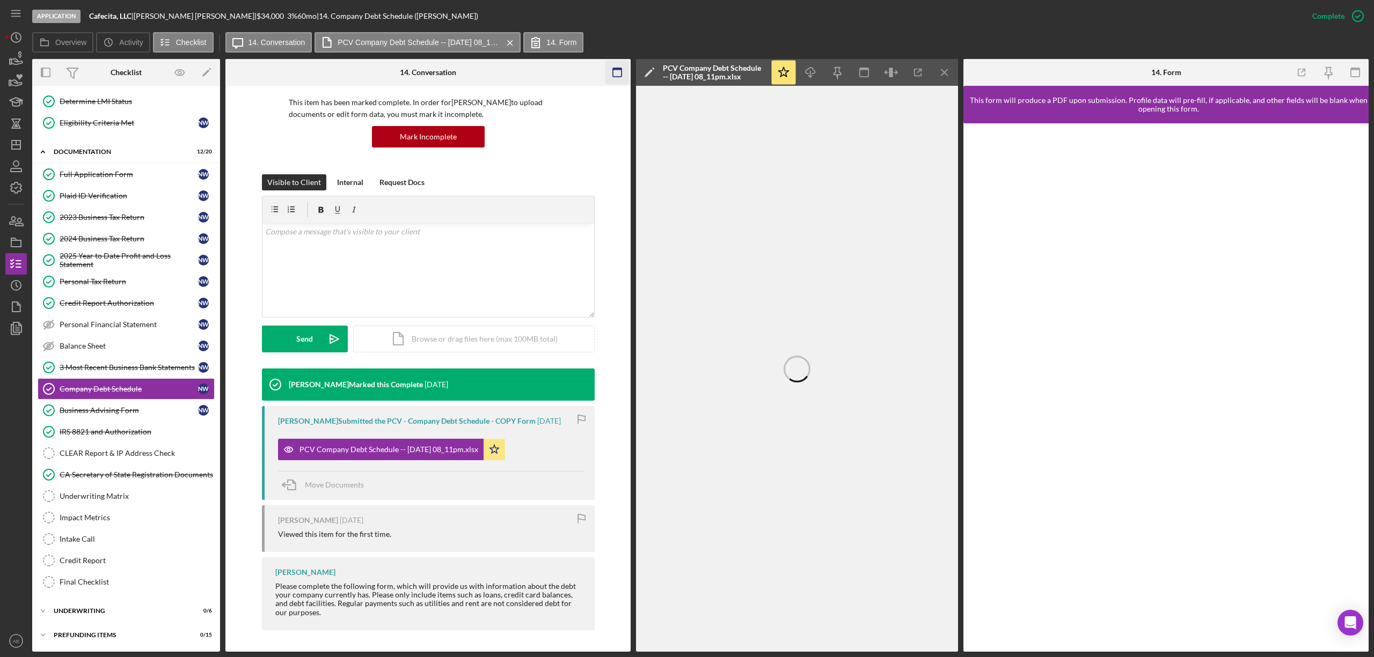
click at [617, 70] on rect "button" at bounding box center [617, 69] width 9 height 2
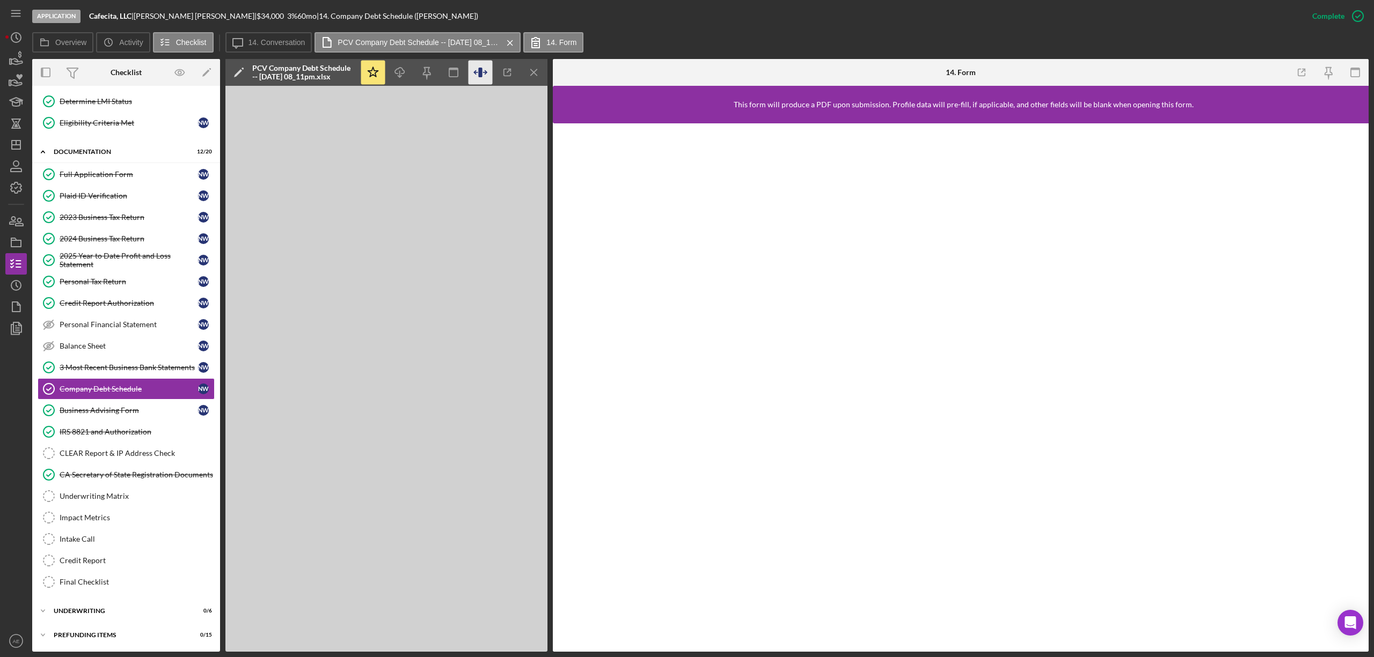
click at [481, 76] on icon "button" at bounding box center [480, 73] width 4 height 10
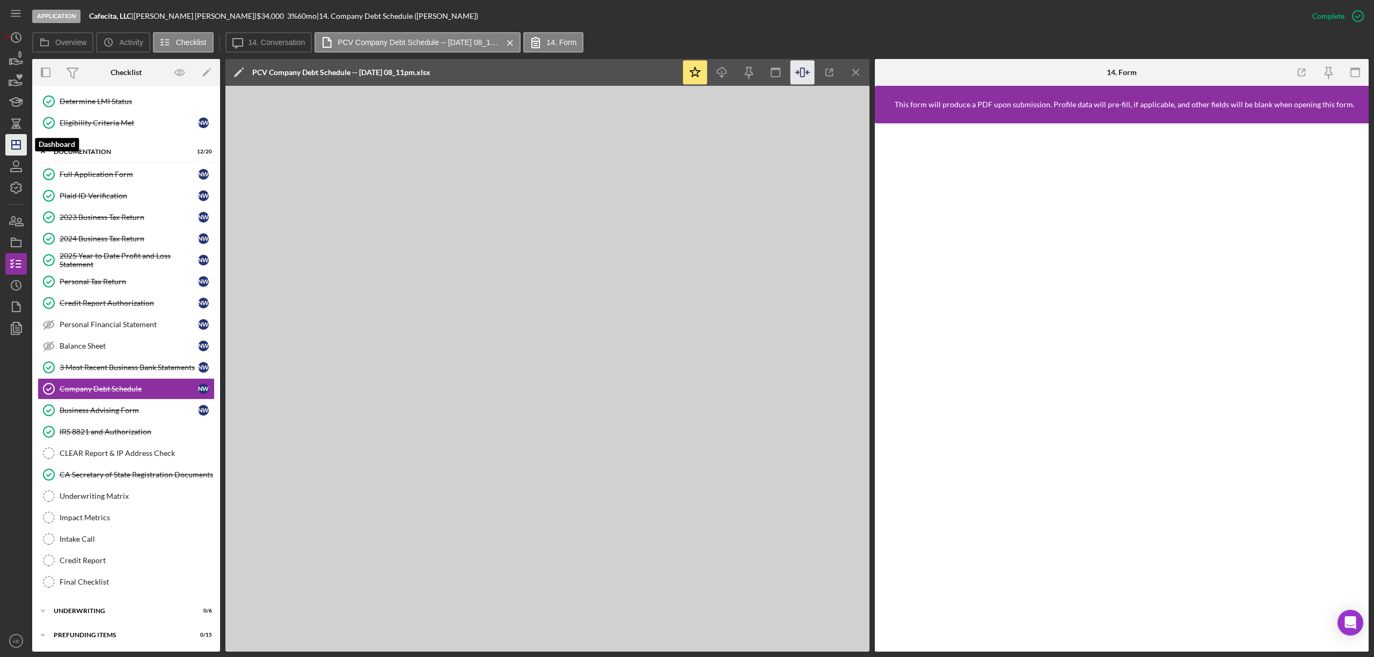
click at [6, 143] on icon "Icon/Dashboard" at bounding box center [16, 144] width 27 height 27
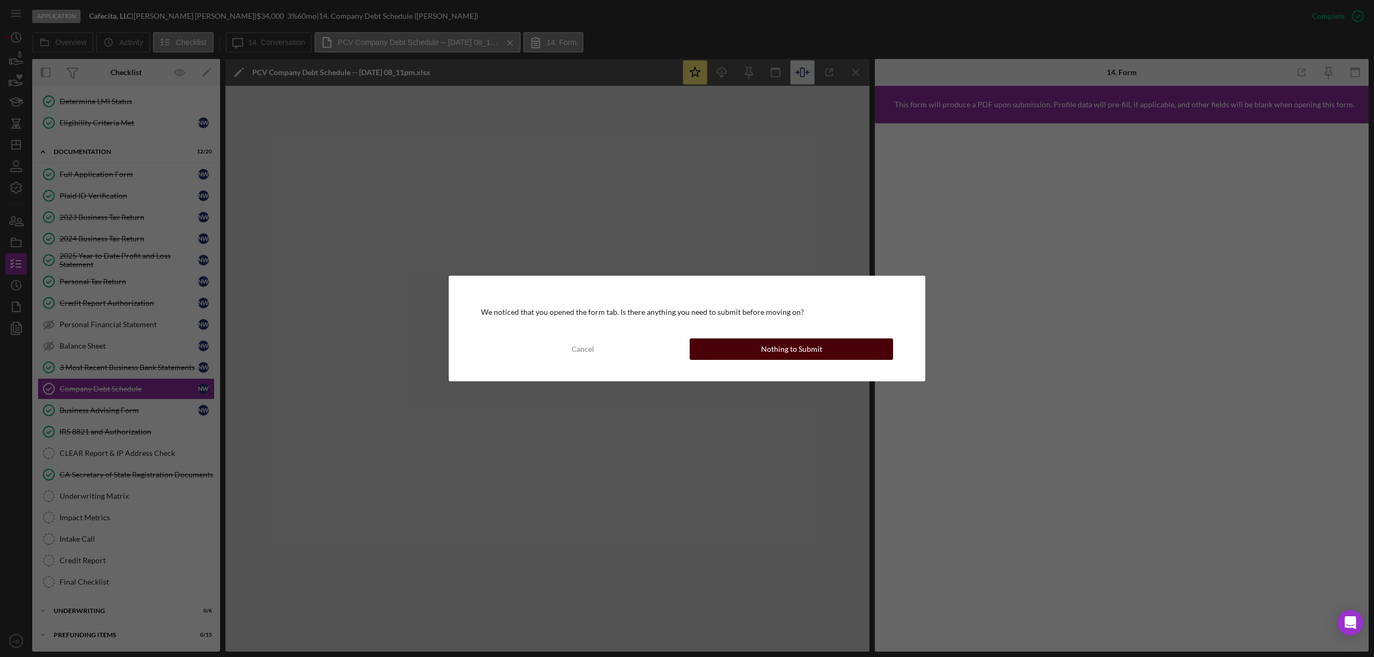
click at [762, 357] on div "Nothing to Submit" at bounding box center [791, 349] width 61 height 21
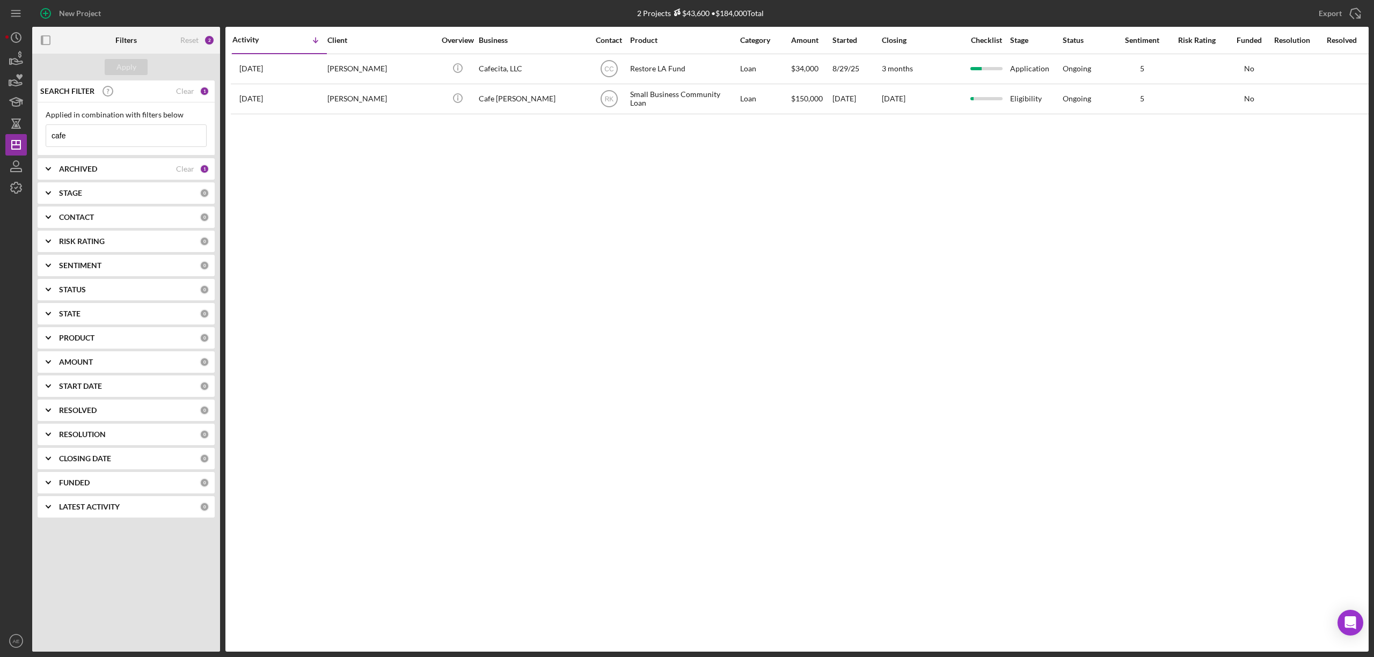
click at [110, 214] on div "CONTACT" at bounding box center [129, 217] width 141 height 9
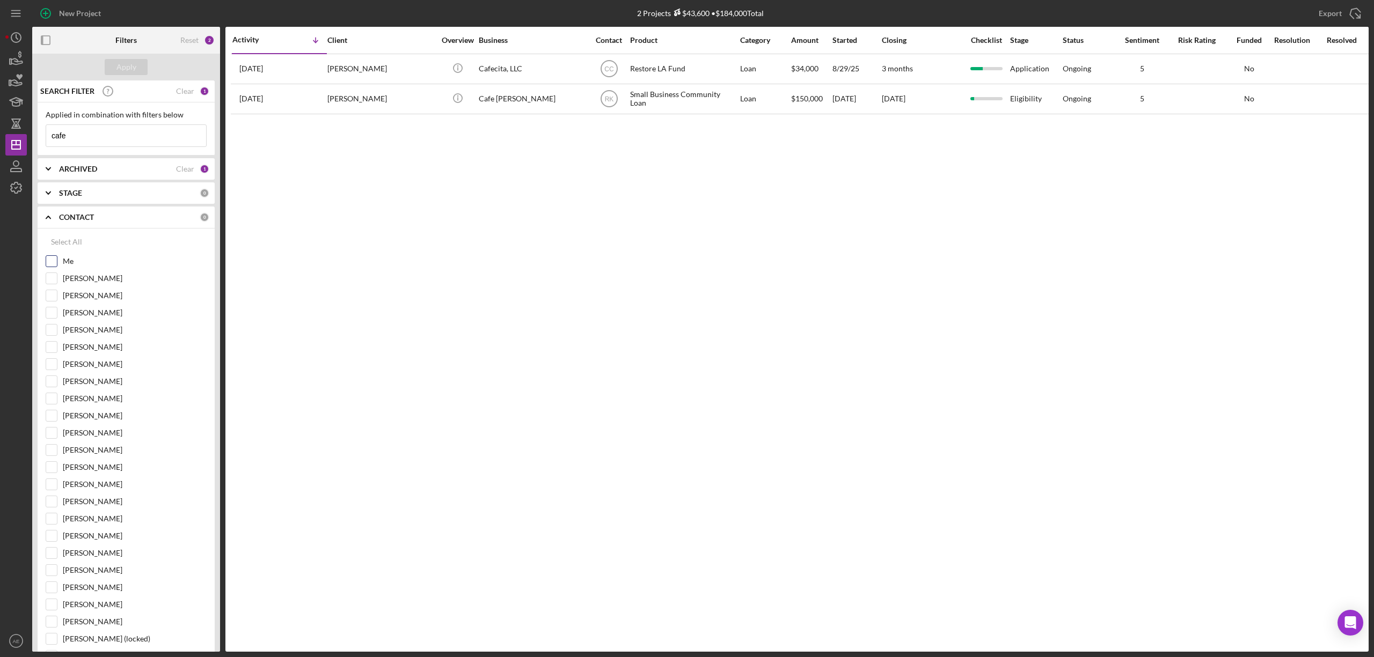
click at [56, 261] on input "Me" at bounding box center [51, 261] width 11 height 11
checkbox input "true"
drag, startPoint x: 114, startPoint y: 142, endPoint x: -8, endPoint y: 140, distance: 121.8
click at [0, 140] on html "New Project 2 Projects $43,600 • $184,000 Total cafe Export Icon/Export Filters…" at bounding box center [687, 328] width 1374 height 657
click at [137, 63] on button "Apply" at bounding box center [126, 67] width 43 height 16
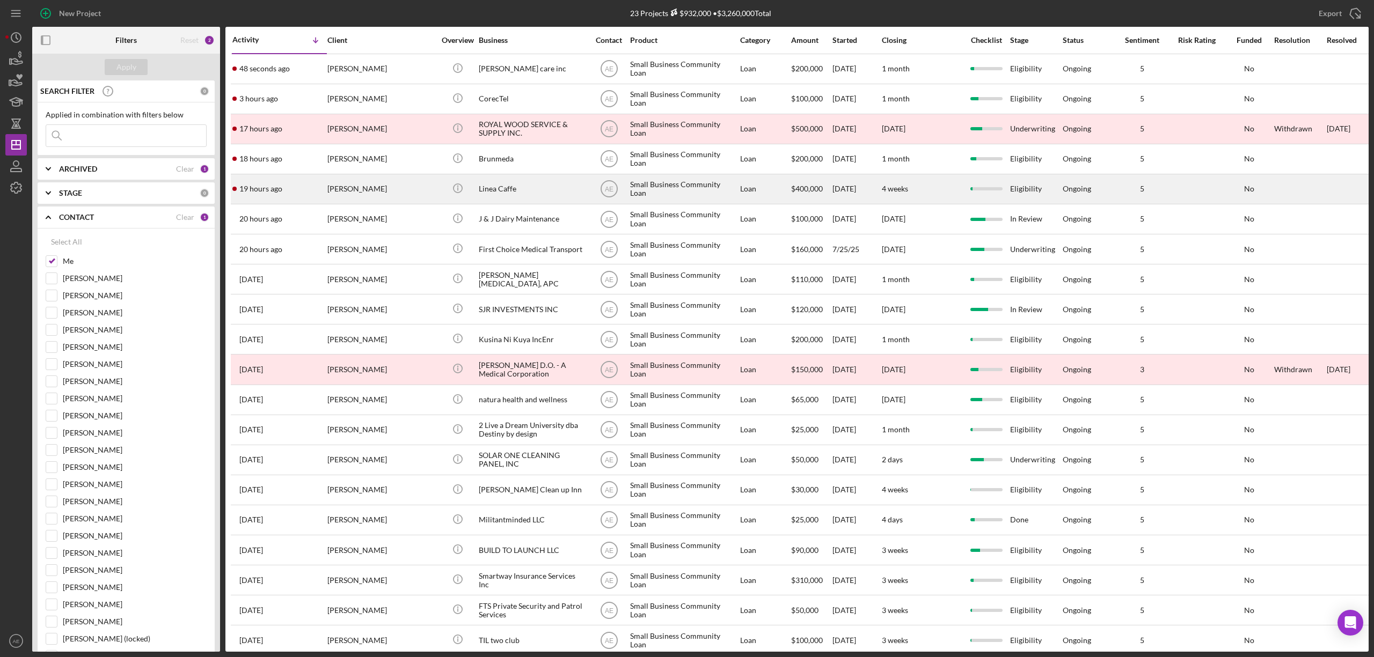
click at [548, 197] on div "Linea Caffe" at bounding box center [532, 189] width 107 height 28
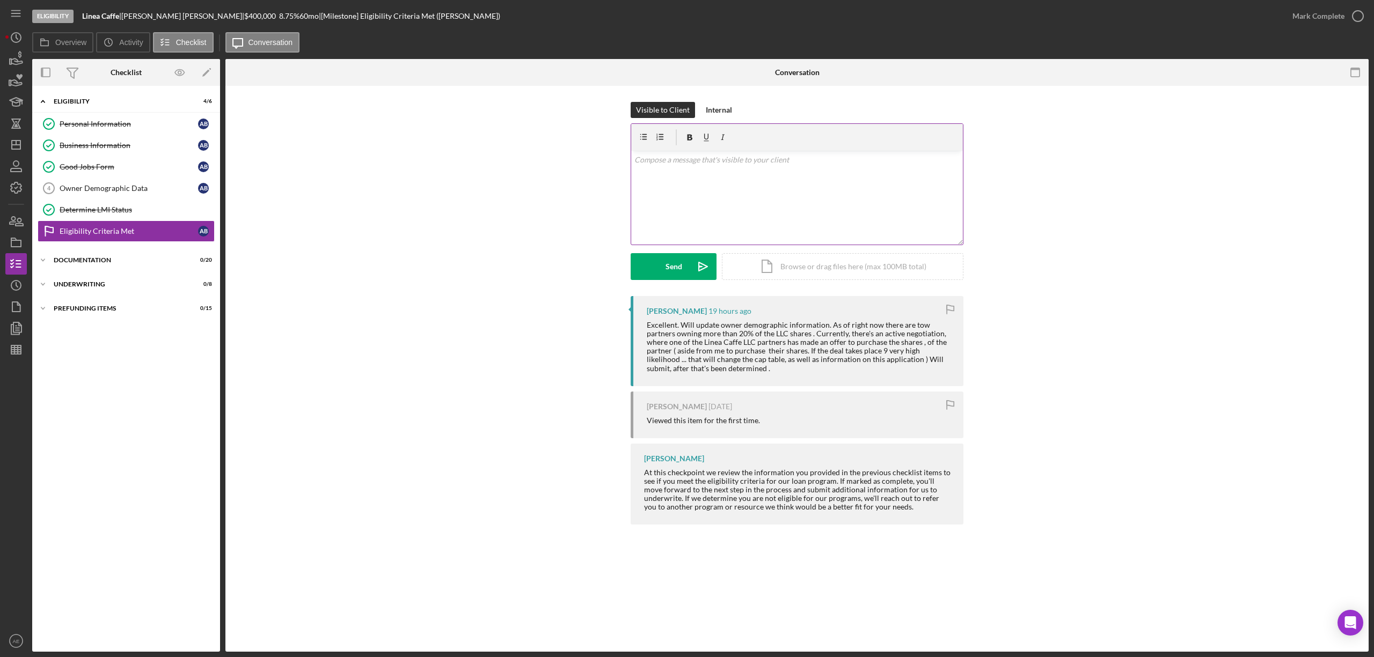
click at [848, 184] on div "v Color teal Color pink Remove color Add row above Add row below Add column bef…" at bounding box center [797, 198] width 332 height 94
click at [680, 261] on div "Send" at bounding box center [673, 266] width 17 height 27
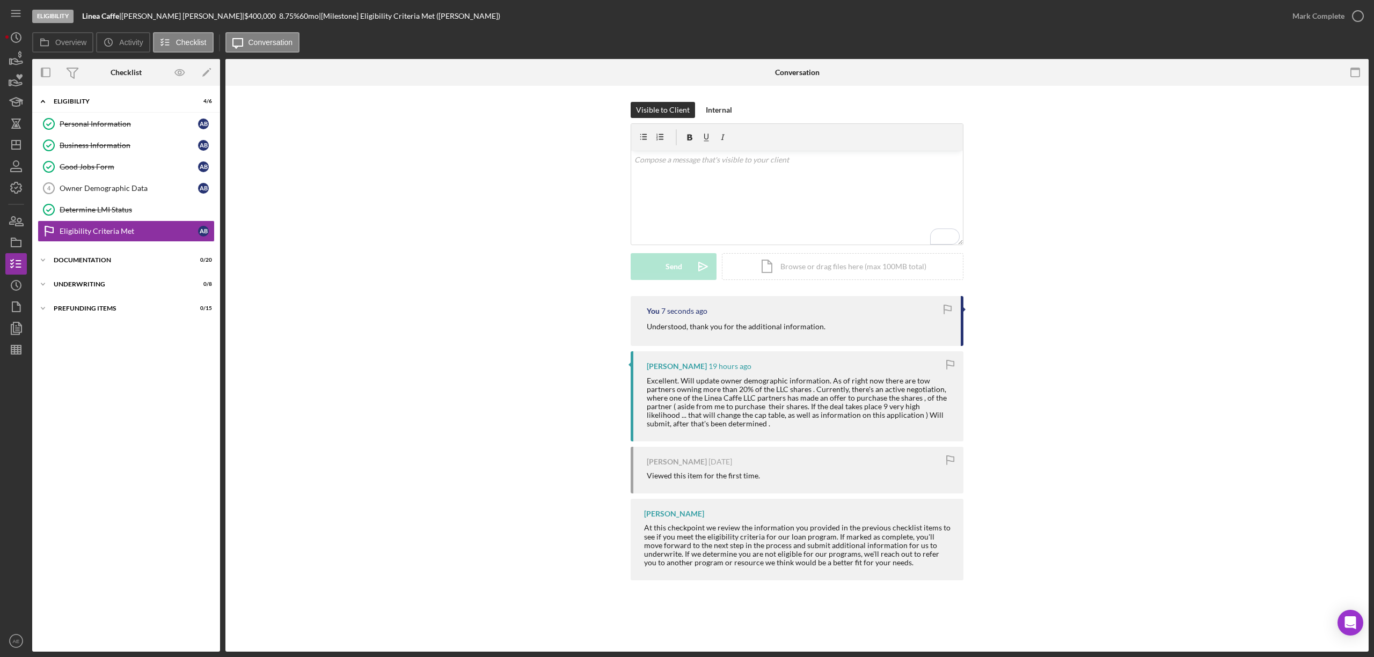
click at [941, 311] on icon "button" at bounding box center [947, 310] width 24 height 24
click at [951, 304] on icon "button" at bounding box center [947, 310] width 24 height 24
click at [949, 368] on icon "button" at bounding box center [950, 365] width 24 height 24
click at [18, 145] on line "button" at bounding box center [16, 145] width 9 height 0
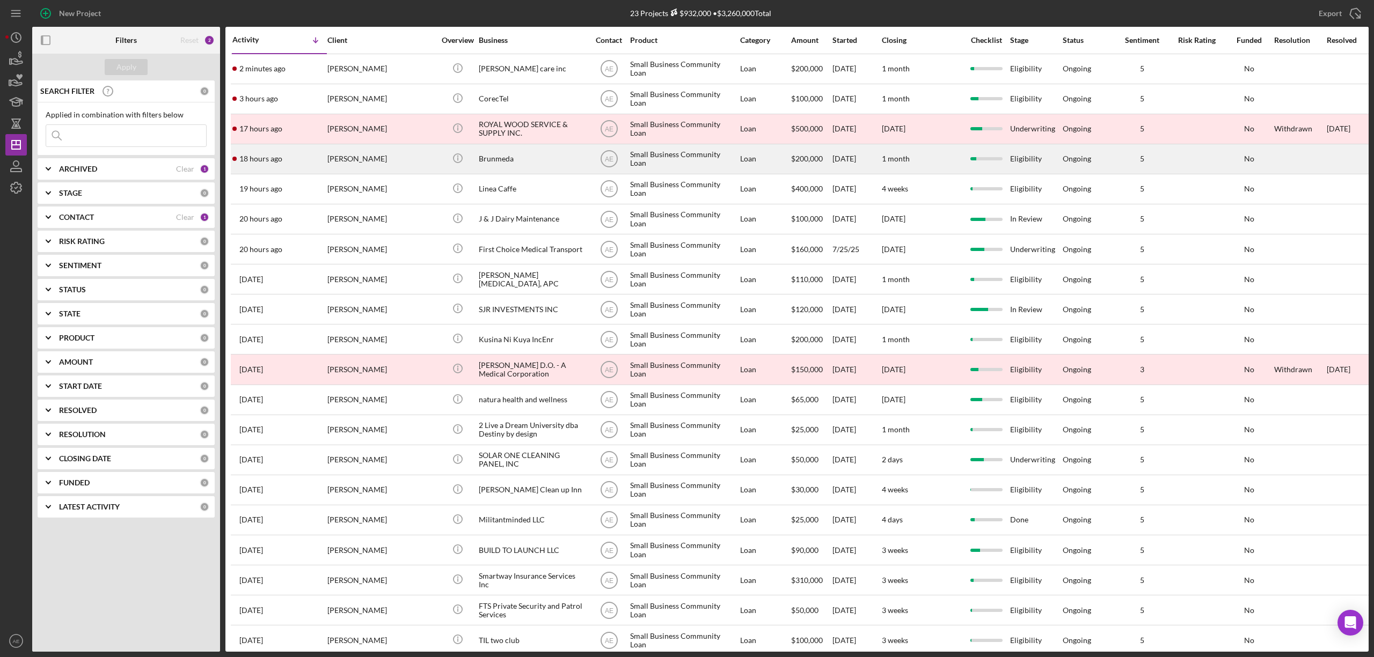
click at [518, 159] on div "Brunmeda" at bounding box center [532, 159] width 107 height 28
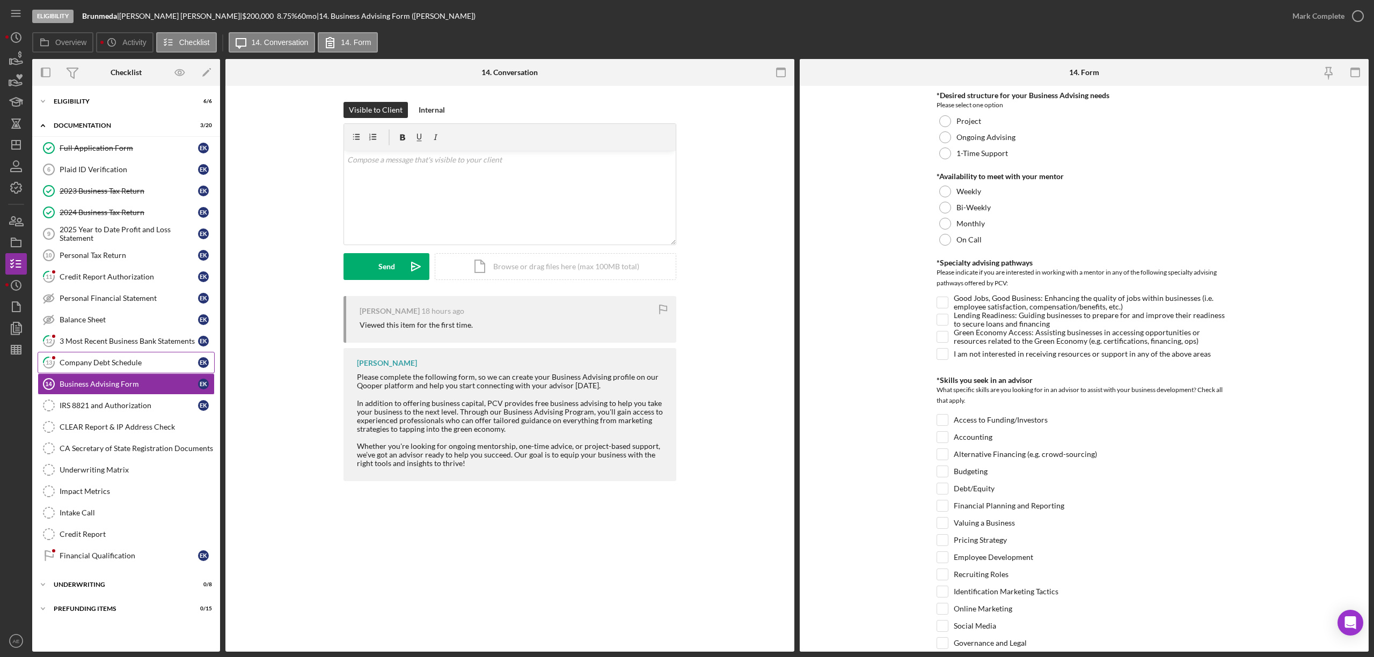
click at [162, 361] on link "13 Company Debt Schedule E K" at bounding box center [126, 362] width 177 height 21
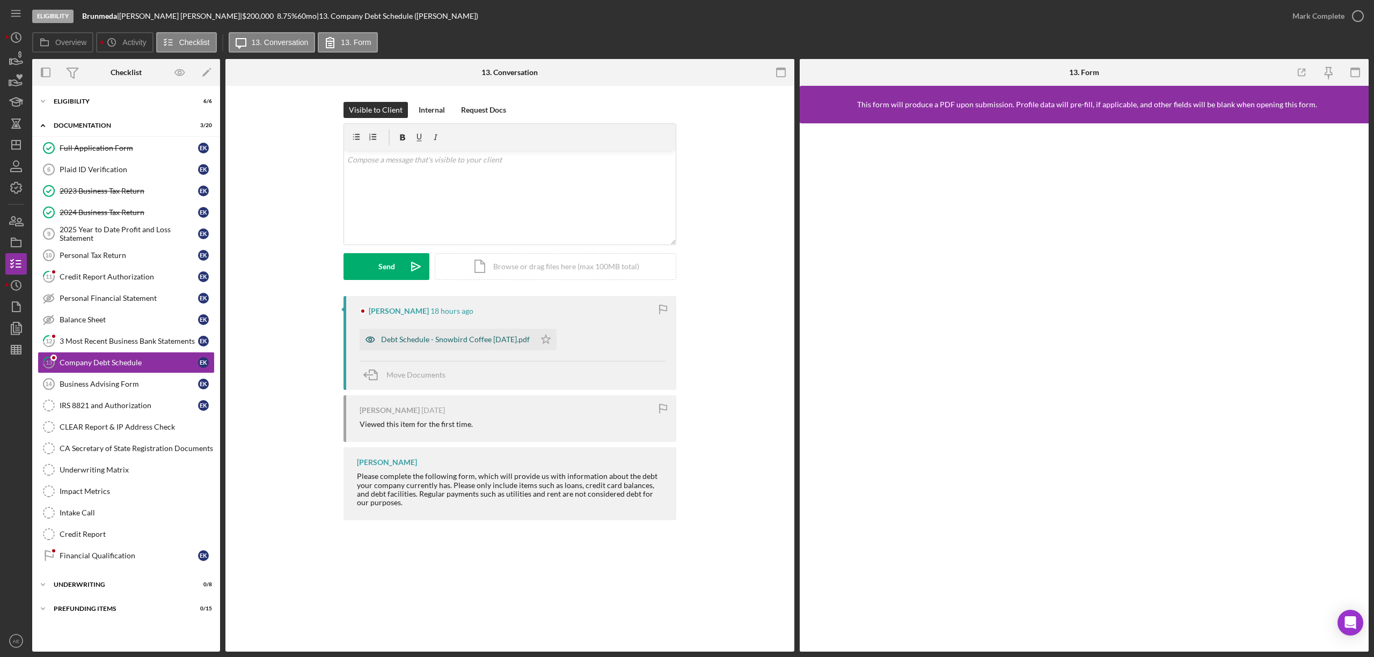
click at [363, 340] on icon "button" at bounding box center [370, 339] width 21 height 21
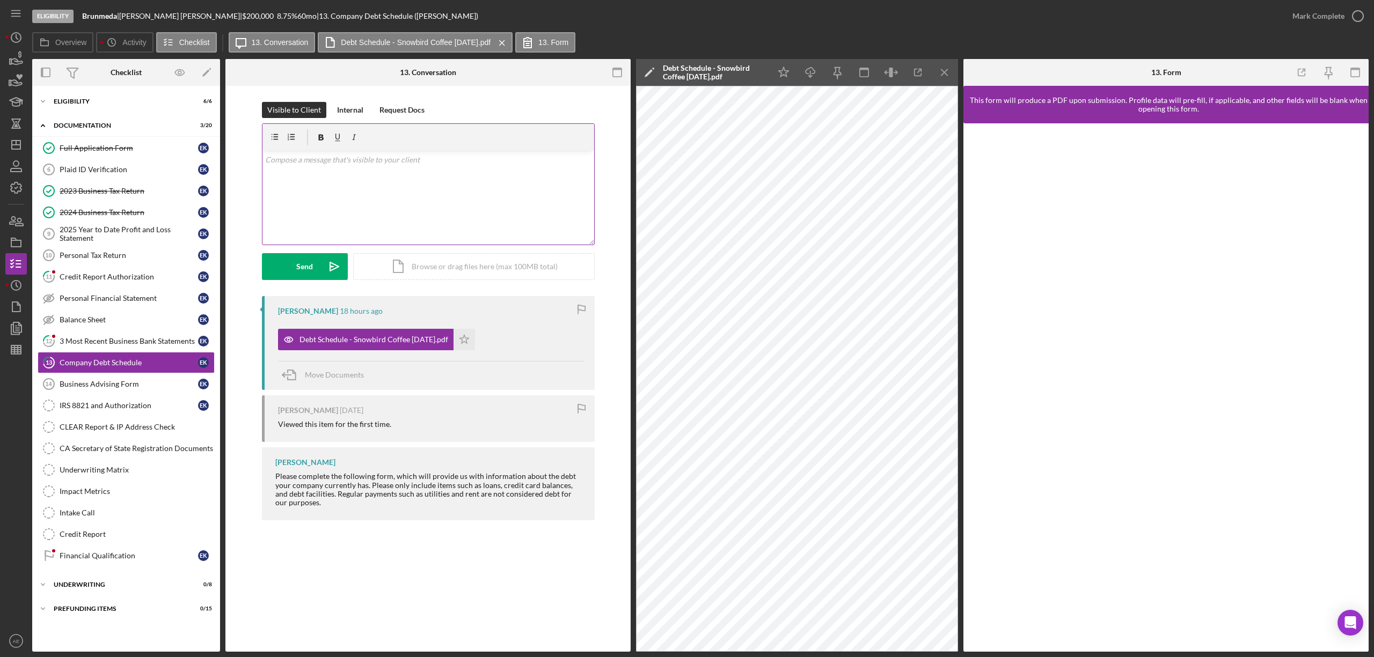
click at [340, 173] on div "v Color teal Color pink Remove color Add row above Add row below Add column bef…" at bounding box center [428, 198] width 332 height 94
click at [321, 275] on icon "Icon/icon-invite-send" at bounding box center [334, 266] width 27 height 27
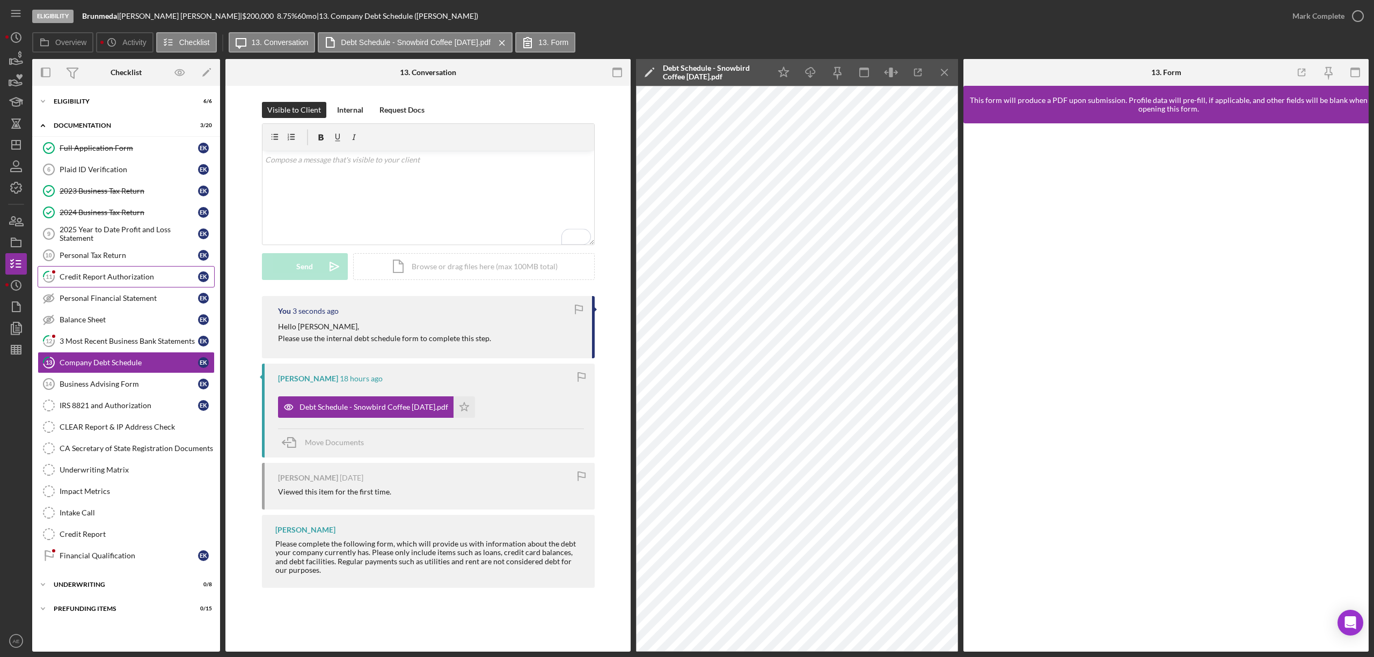
click at [169, 281] on div "Credit Report Authorization" at bounding box center [129, 277] width 138 height 9
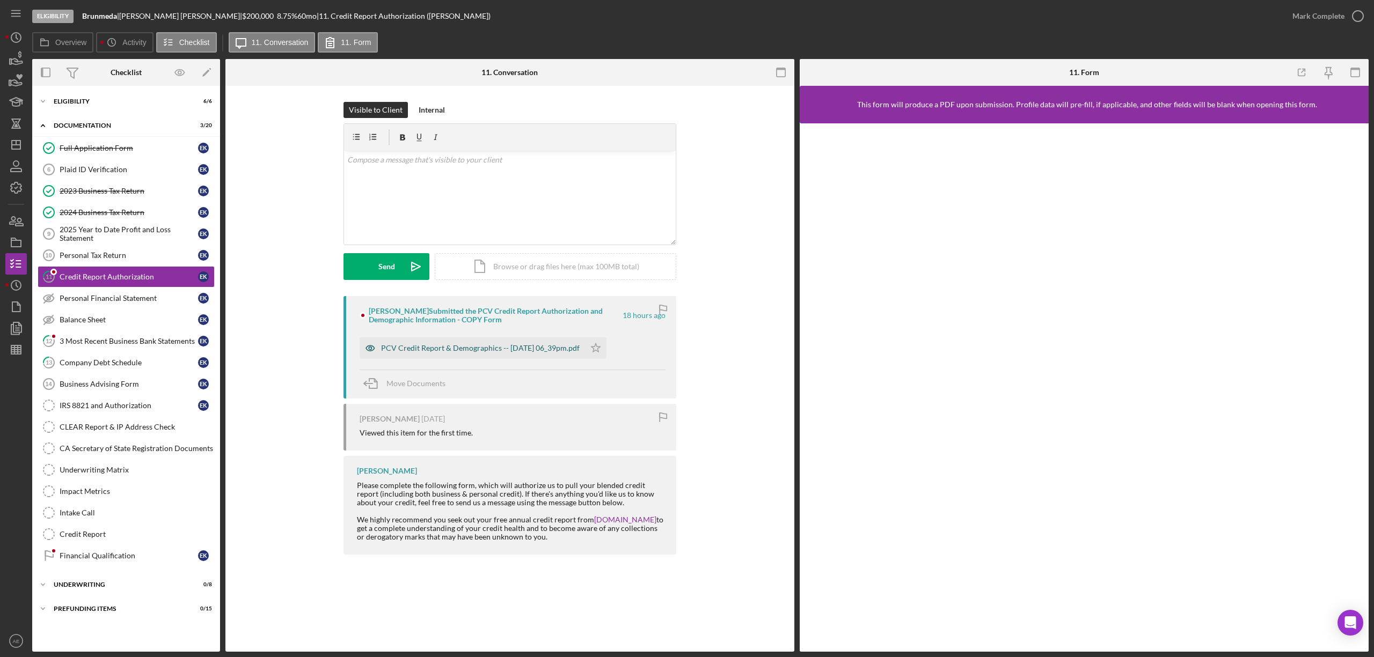
click at [363, 353] on icon "button" at bounding box center [370, 348] width 21 height 21
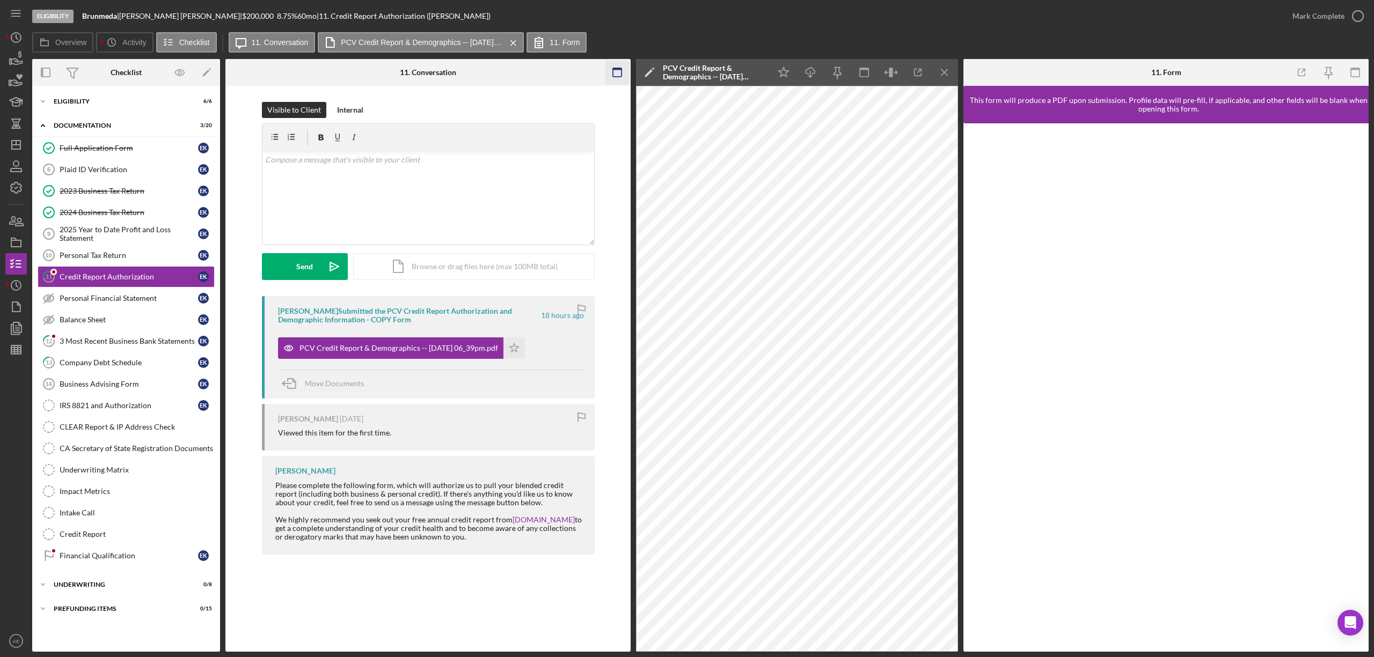
click at [617, 76] on icon "button" at bounding box center [617, 73] width 24 height 24
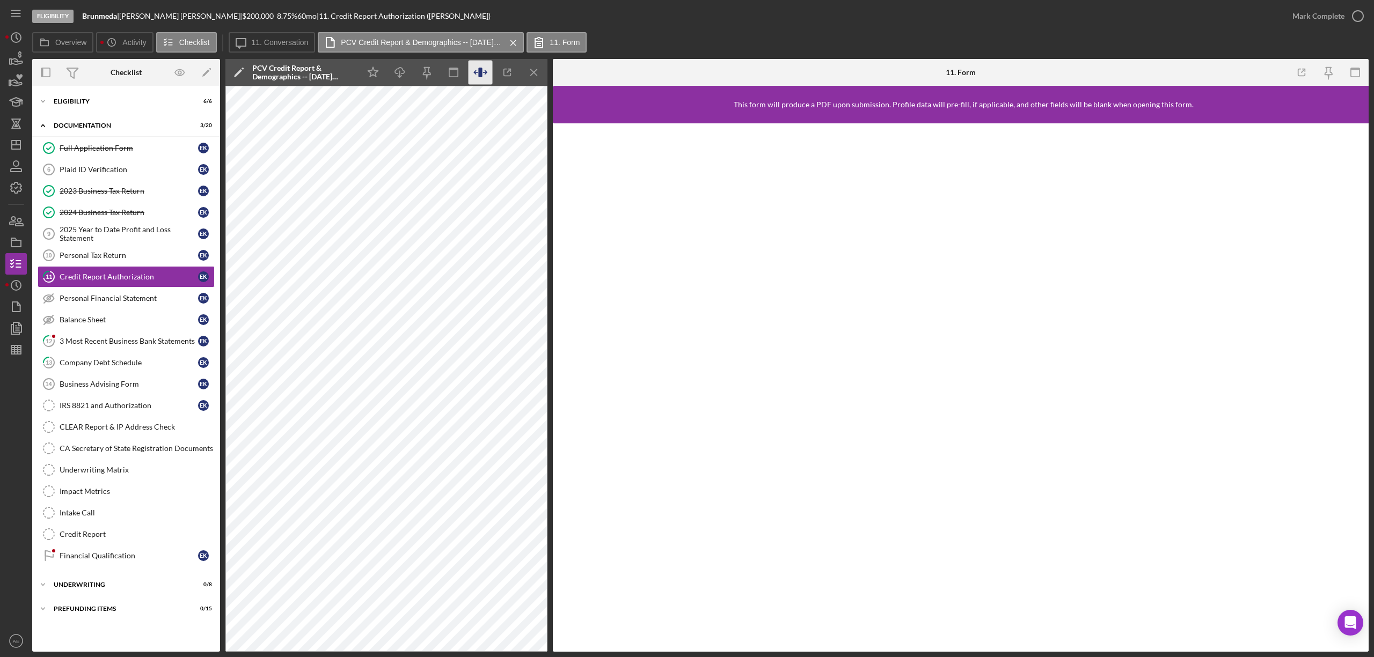
click at [486, 74] on icon "button" at bounding box center [480, 73] width 24 height 24
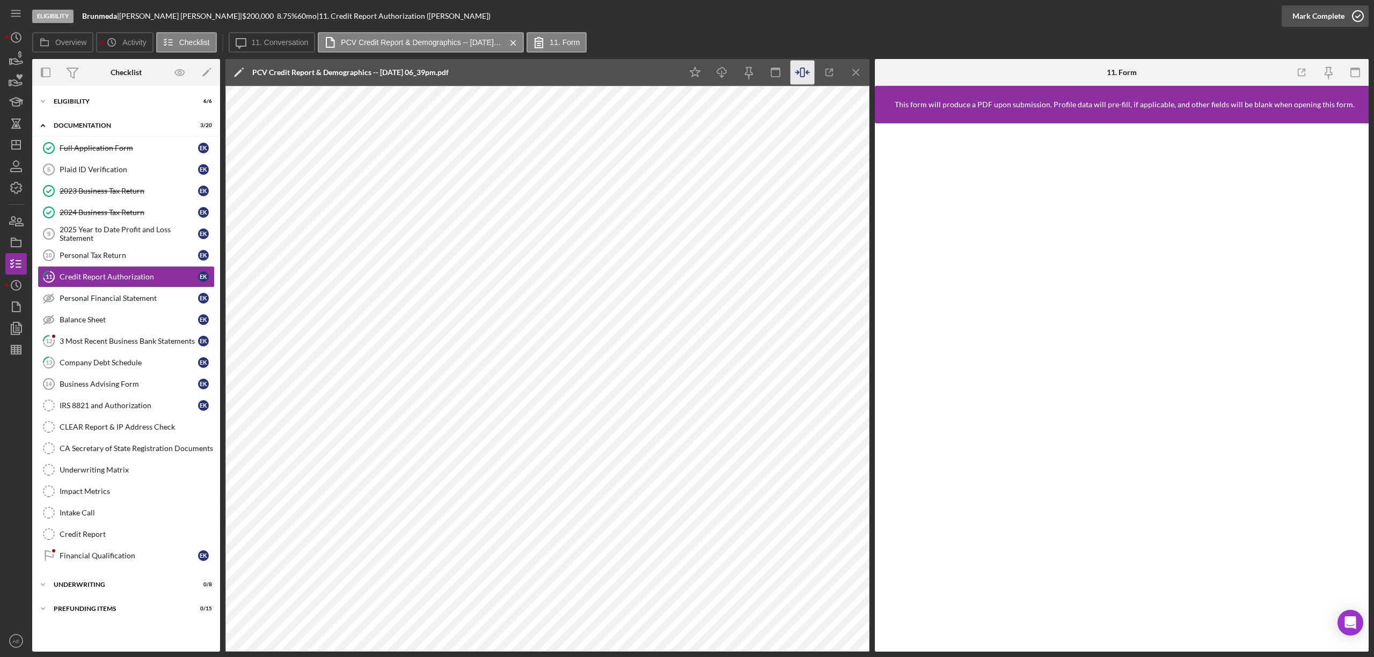
click at [1342, 21] on div "Mark Complete" at bounding box center [1318, 15] width 52 height 21
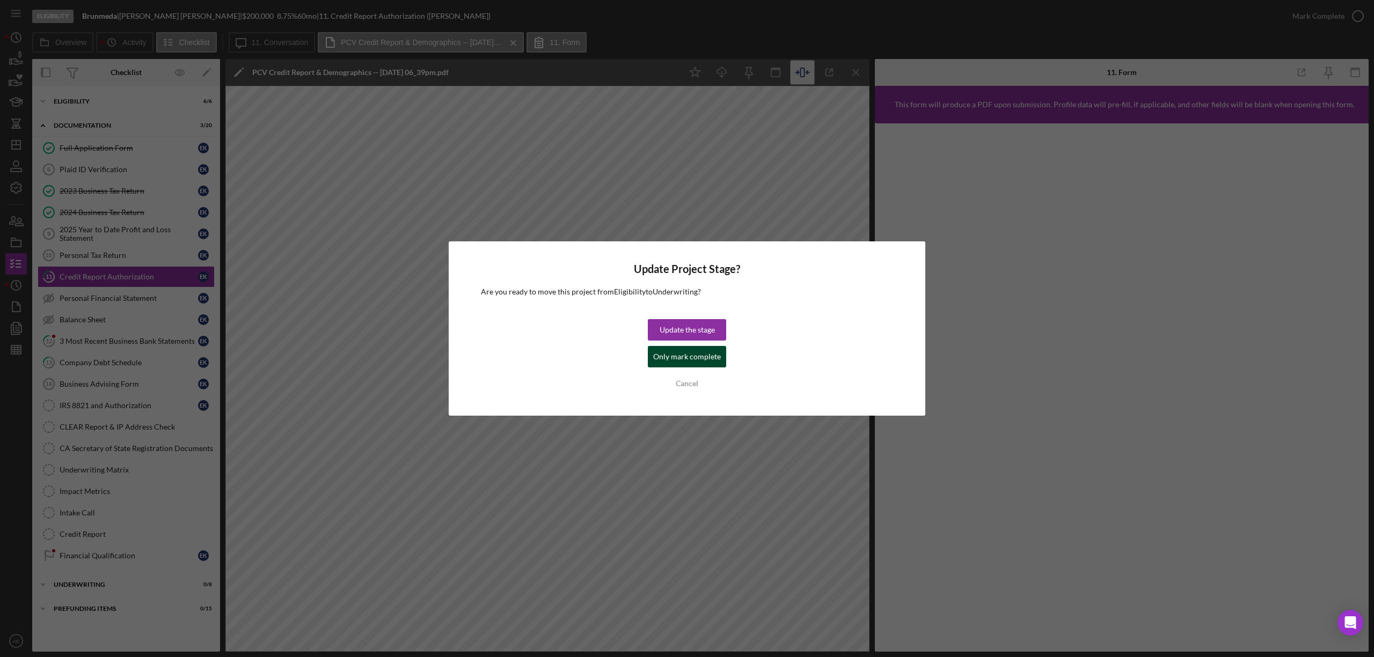
click at [687, 359] on div "Only mark complete" at bounding box center [687, 356] width 68 height 21
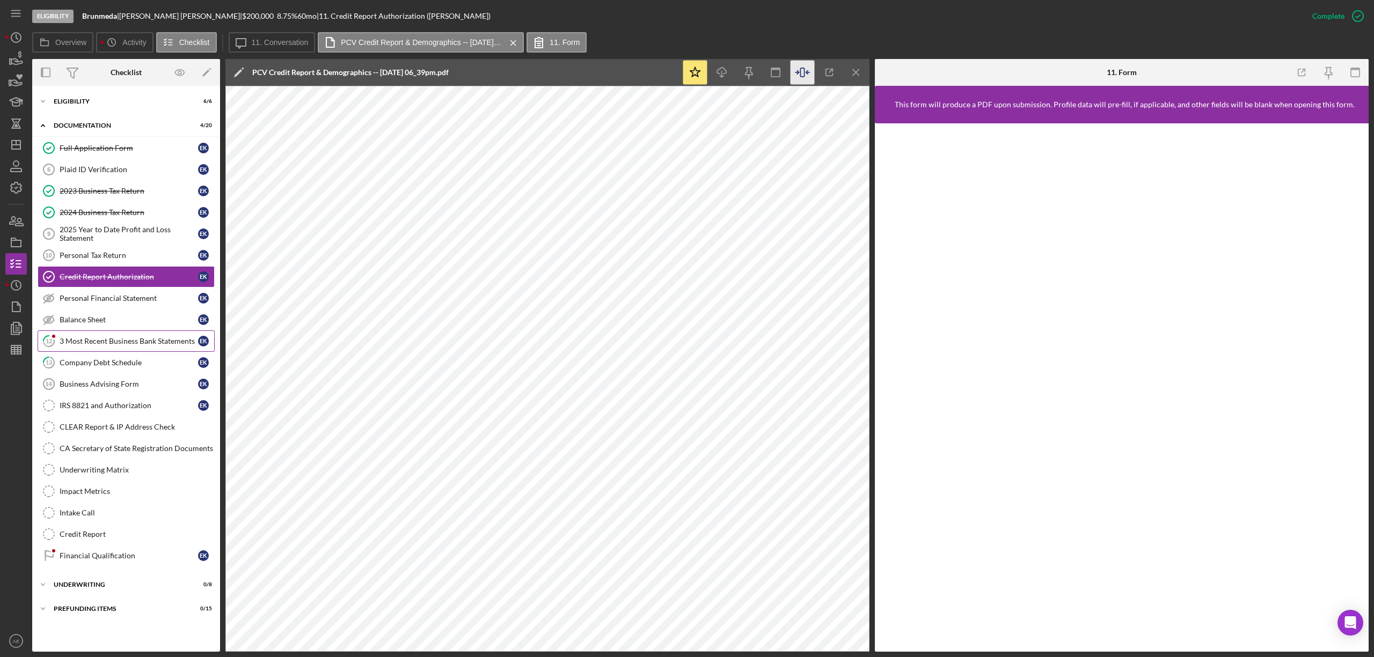
click at [162, 338] on link "12 3 Most Recent Business Bank Statements E K" at bounding box center [126, 341] width 177 height 21
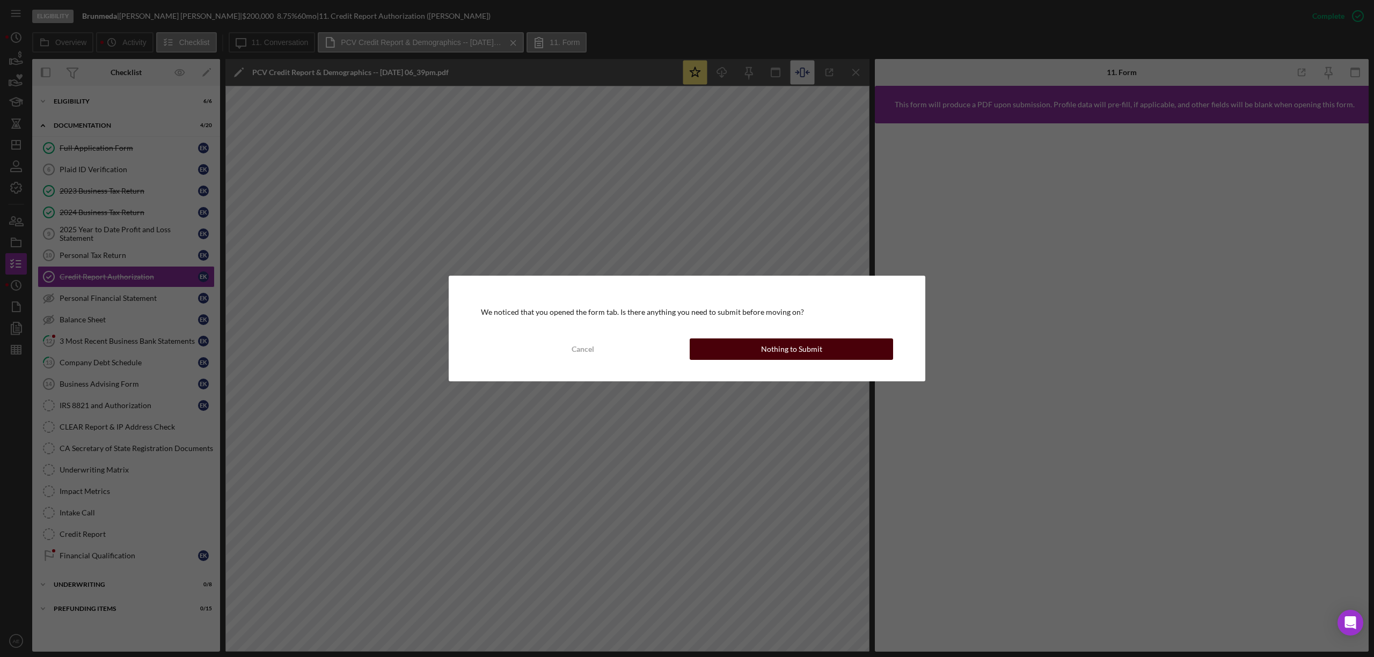
click at [722, 346] on button "Nothing to Submit" at bounding box center [791, 349] width 203 height 21
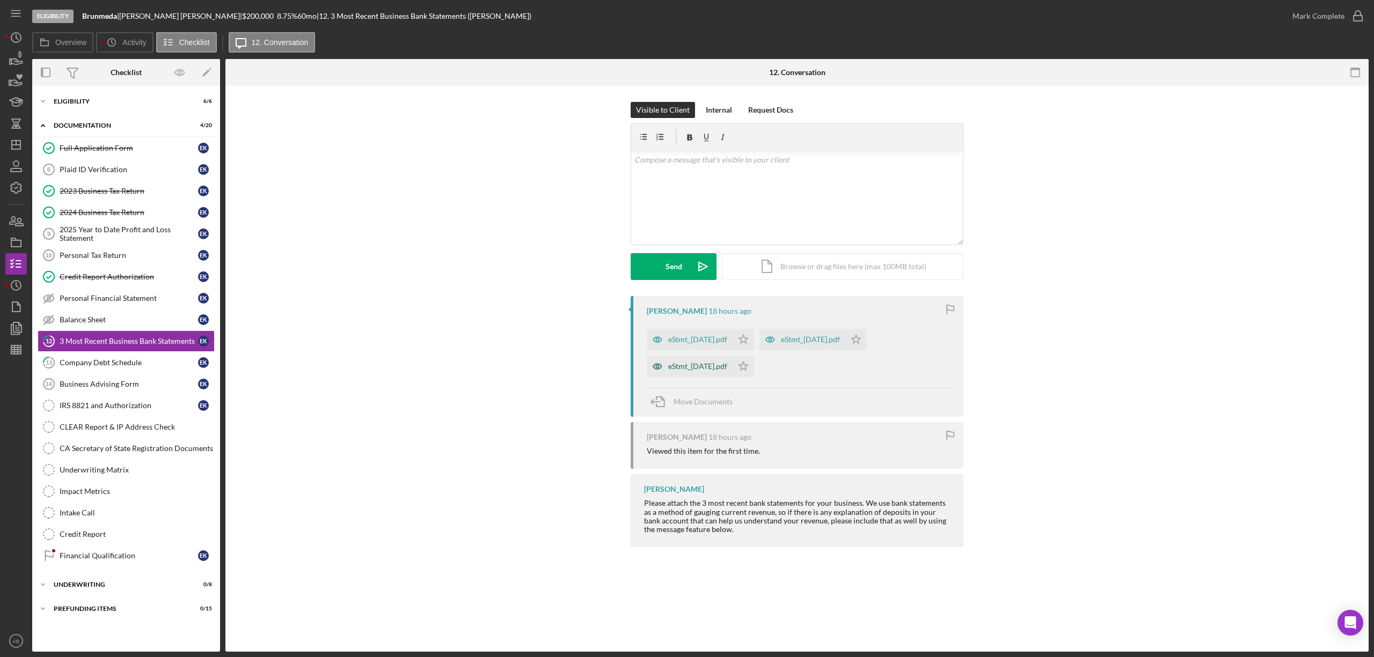
click at [653, 368] on icon "button" at bounding box center [657, 366] width 9 height 5
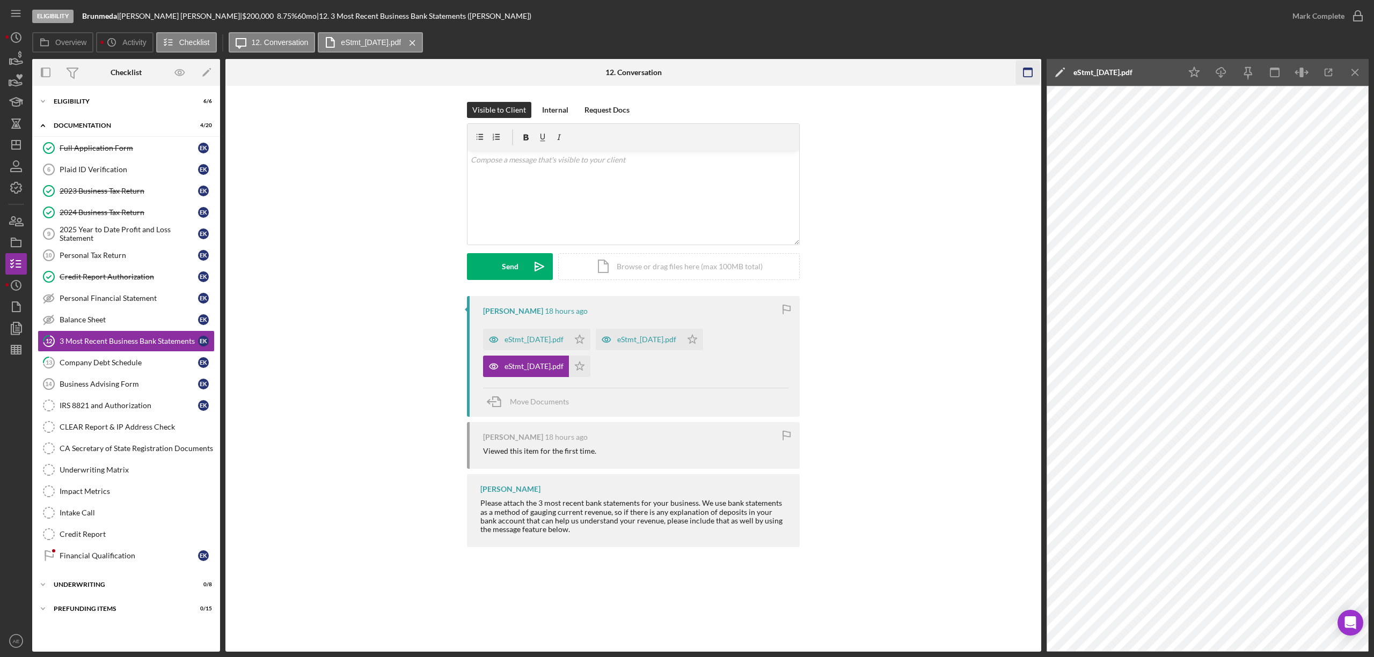
click at [1030, 72] on icon "button" at bounding box center [1028, 73] width 24 height 24
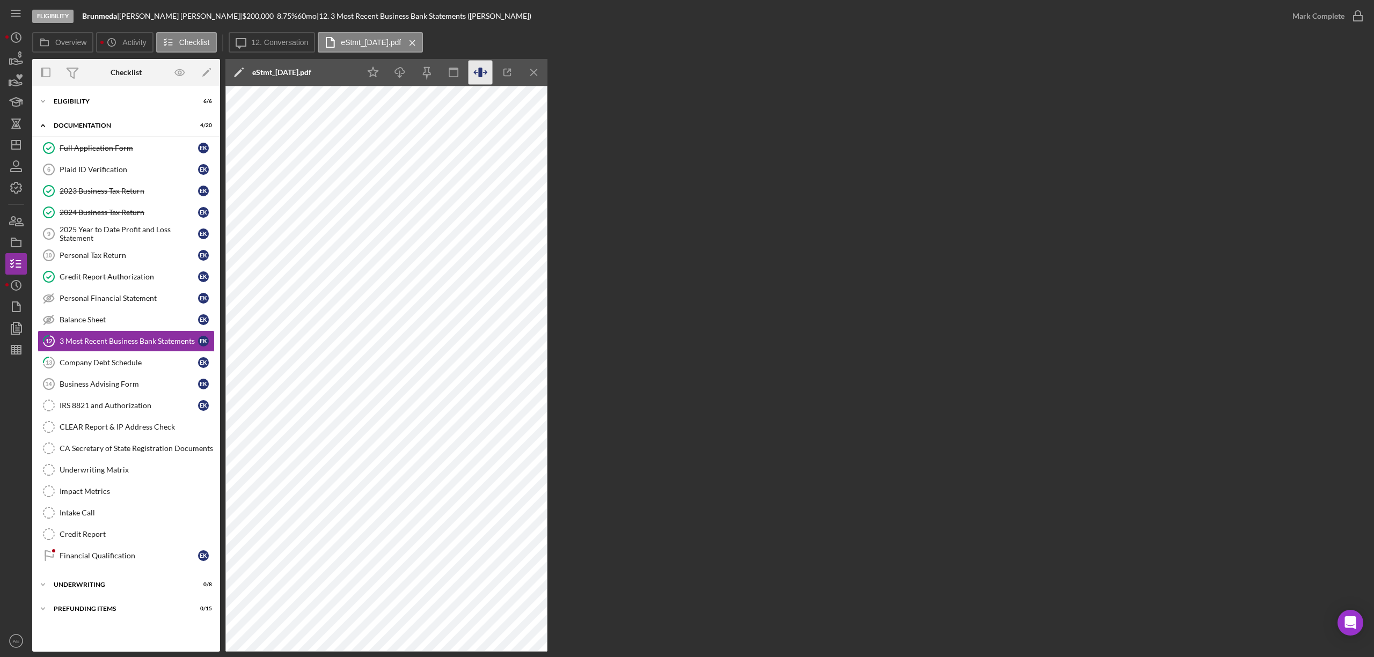
click at [489, 75] on icon "button" at bounding box center [480, 73] width 24 height 24
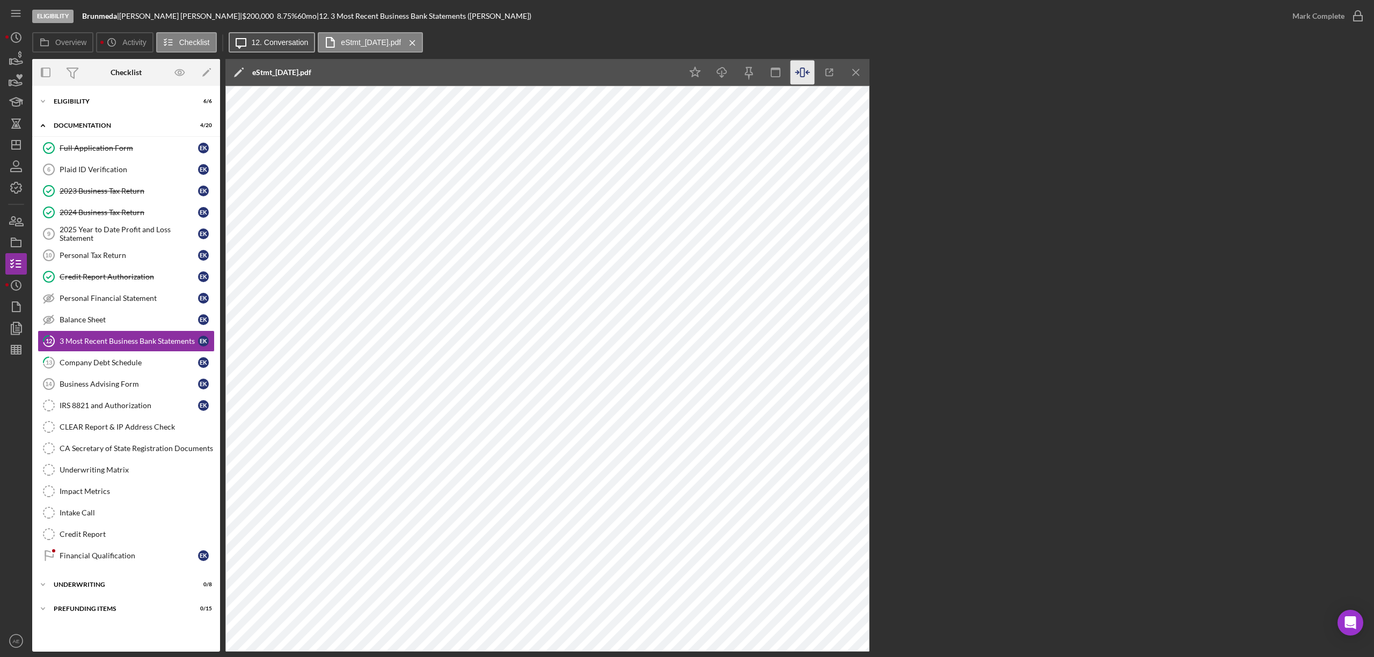
click at [282, 43] on label "12. Conversation" at bounding box center [280, 42] width 57 height 9
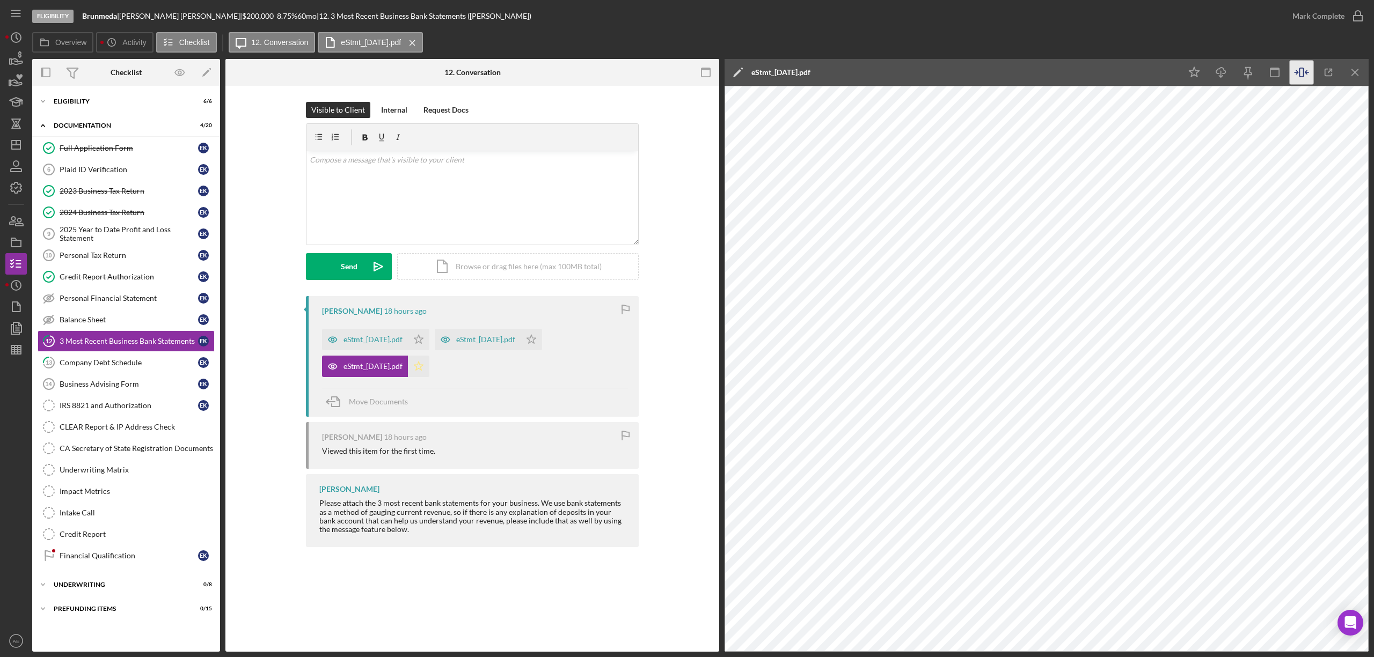
click at [429, 368] on icon "Icon/Star" at bounding box center [418, 366] width 21 height 21
click at [456, 336] on icon "button" at bounding box center [445, 339] width 21 height 21
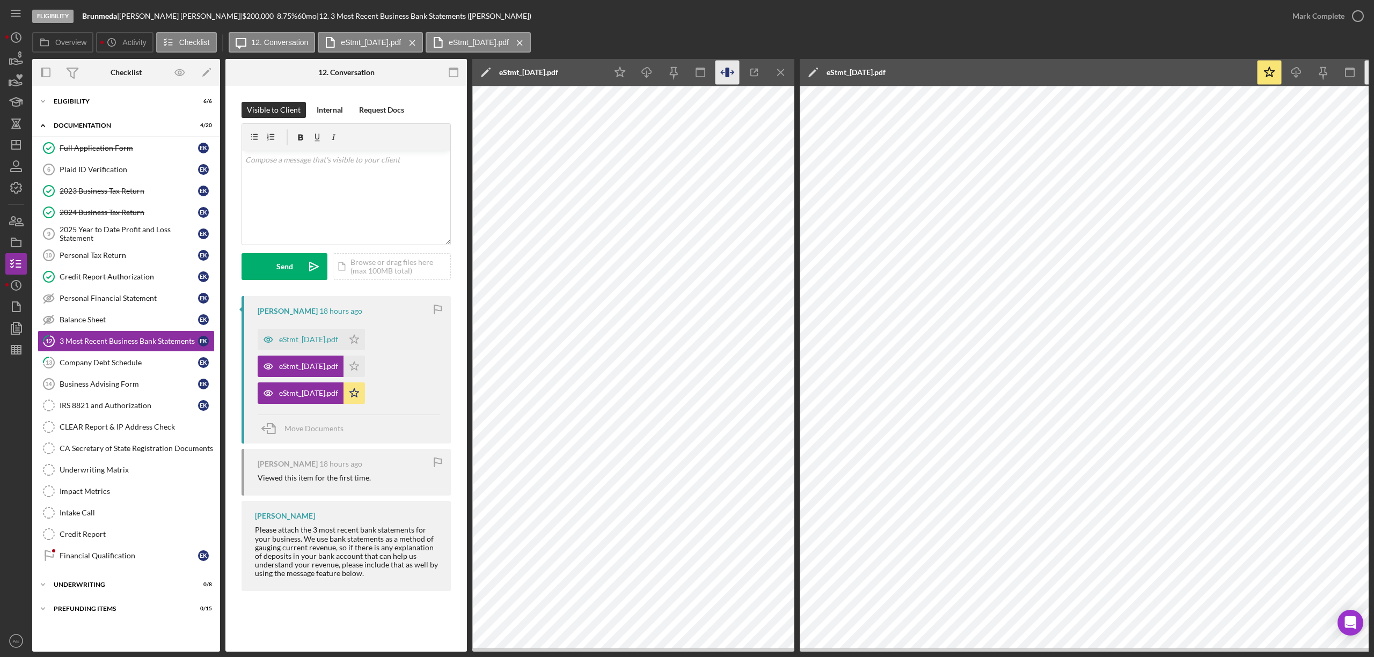
click at [717, 69] on icon "button" at bounding box center [727, 73] width 24 height 24
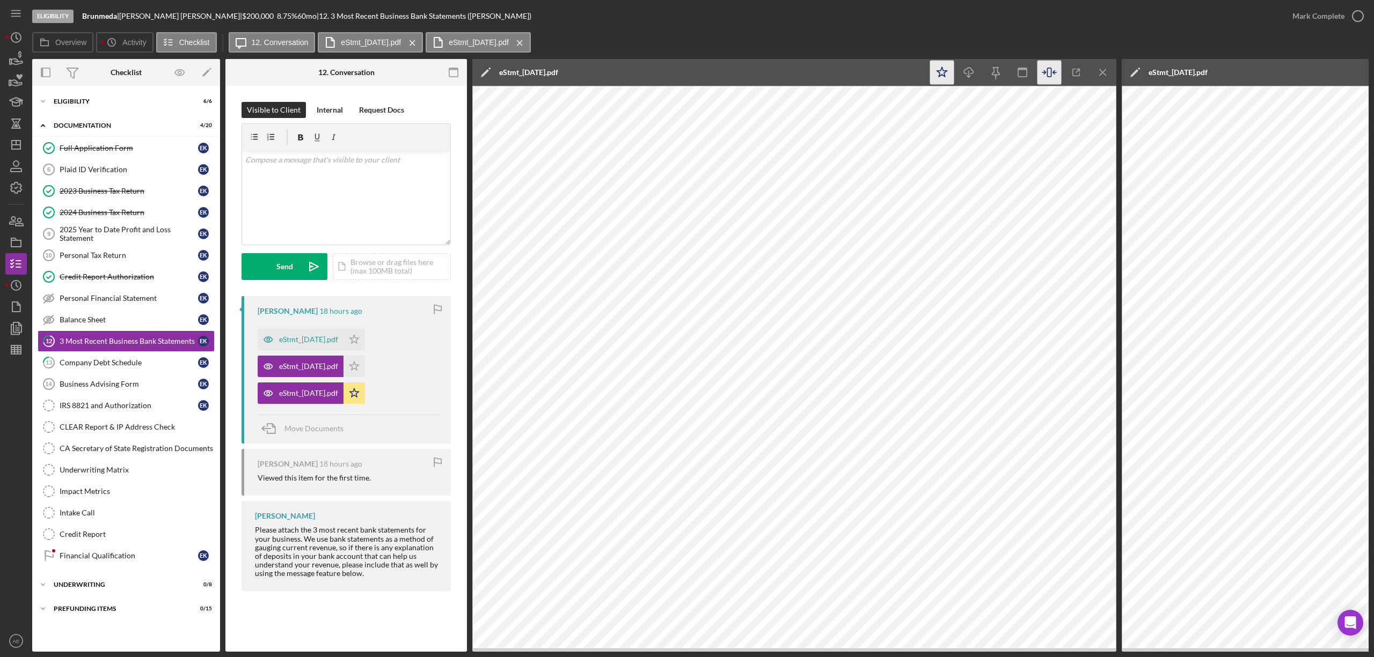
click at [941, 74] on icon "Icon/Star" at bounding box center [942, 73] width 24 height 24
click at [265, 341] on icon "button" at bounding box center [268, 339] width 21 height 21
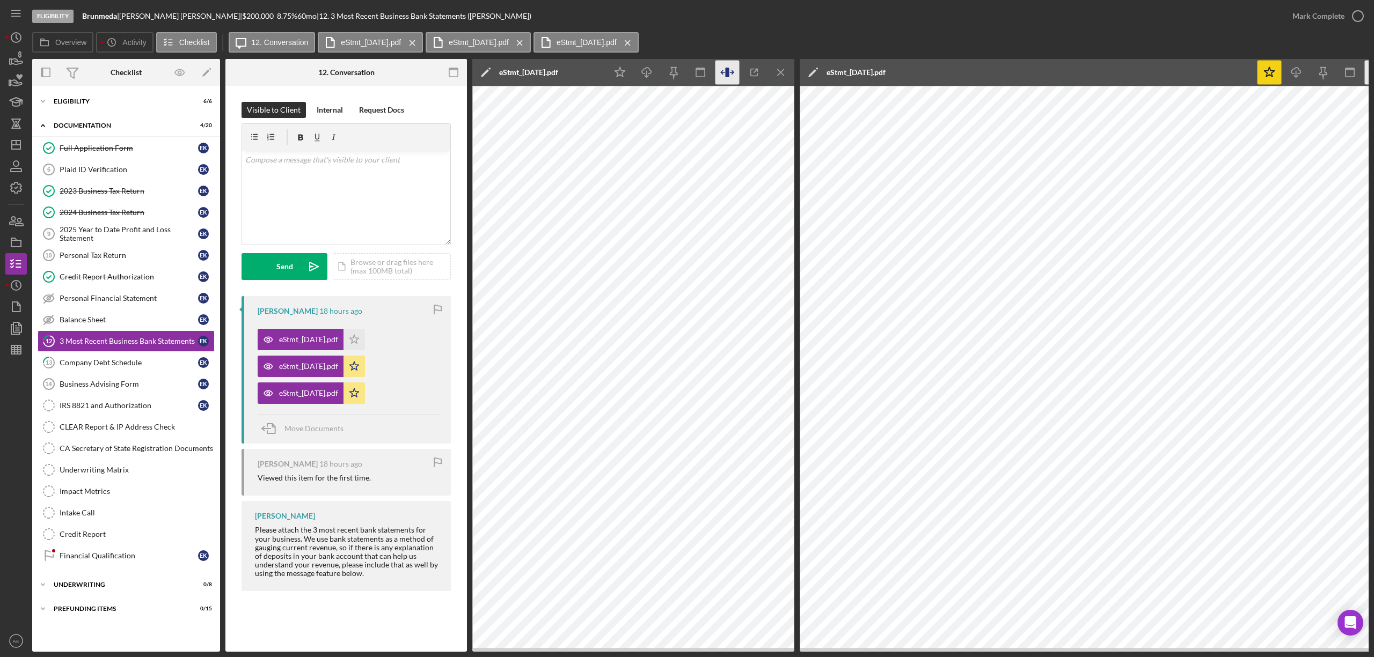
click at [728, 71] on icon "button" at bounding box center [727, 73] width 4 height 10
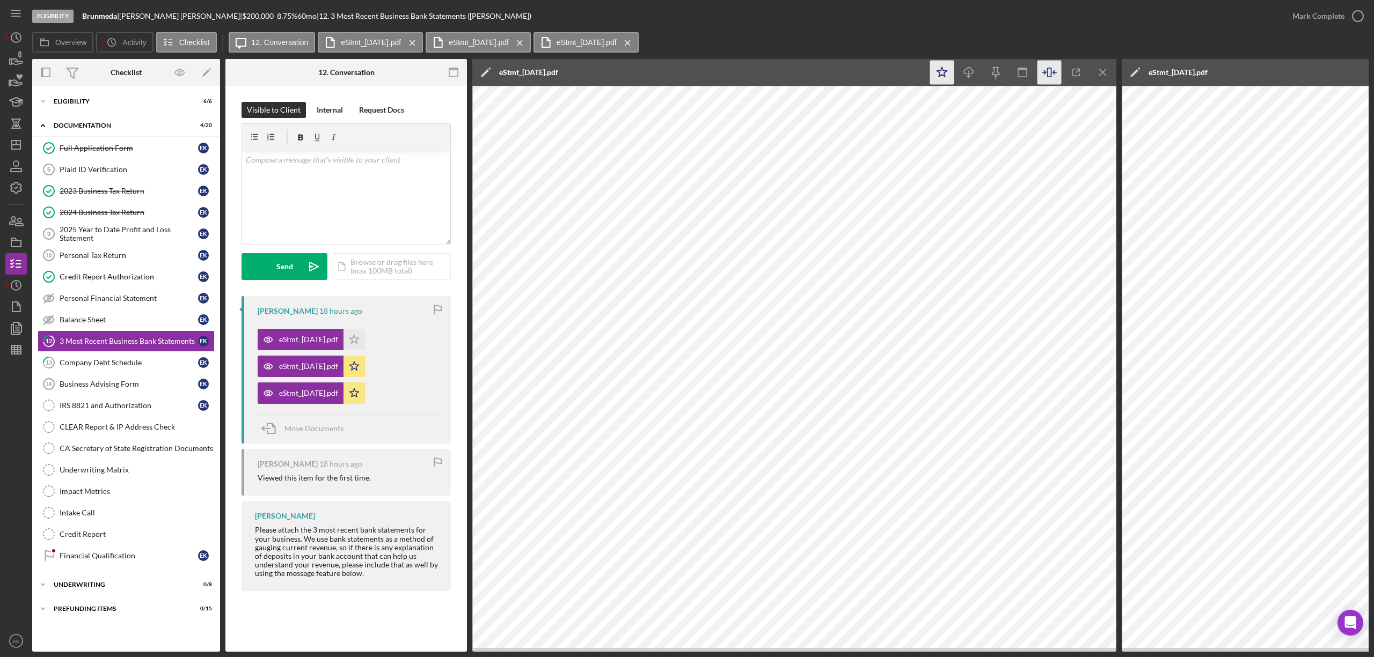
click at [946, 76] on icon "Icon/Star" at bounding box center [942, 73] width 24 height 24
click at [1303, 17] on div "Mark Complete" at bounding box center [1318, 15] width 52 height 21
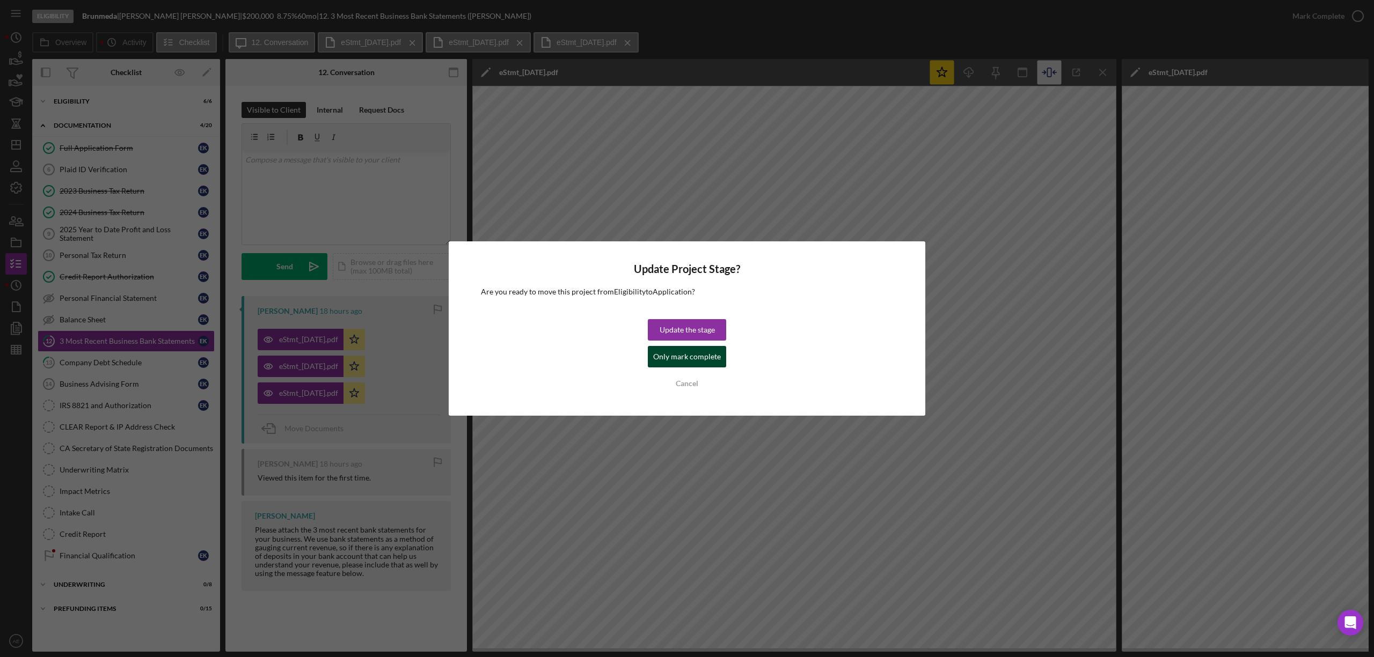
click at [671, 351] on div "Only mark complete" at bounding box center [687, 356] width 68 height 21
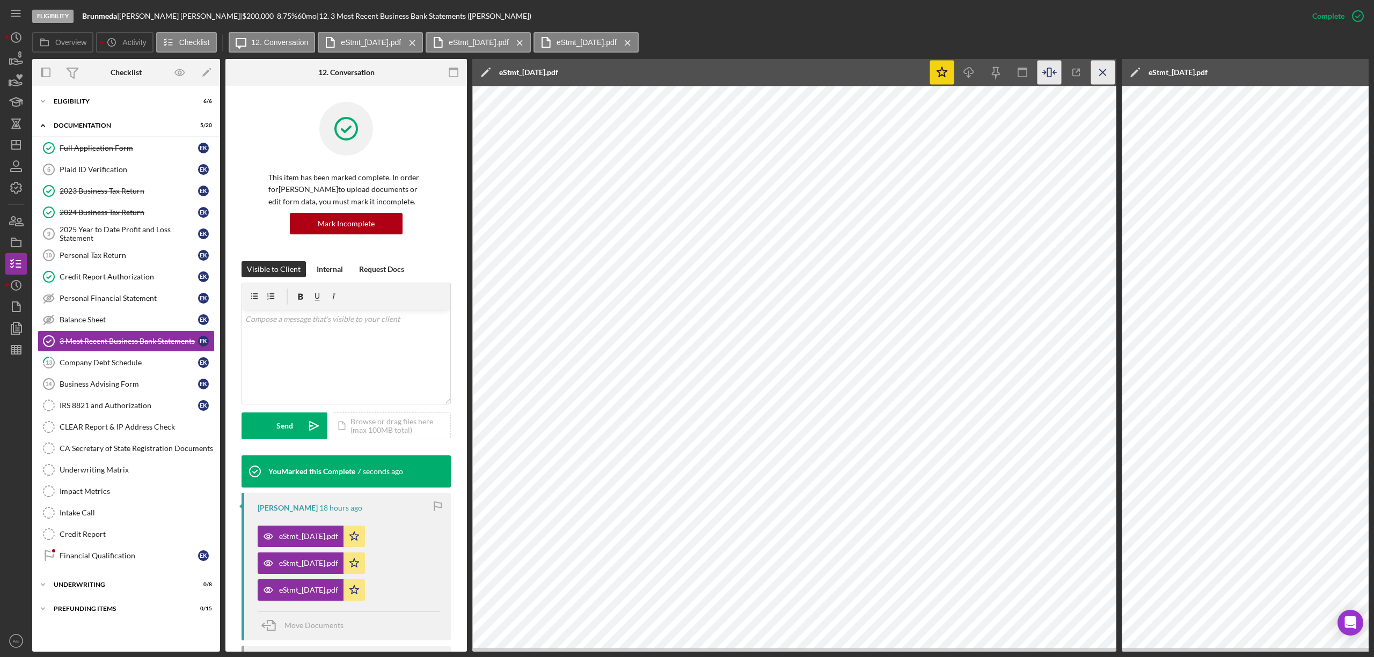
click at [1097, 71] on icon "Icon/Menu Close" at bounding box center [1103, 73] width 24 height 24
click at [1108, 74] on icon "Icon/Menu Close" at bounding box center [1103, 73] width 24 height 24
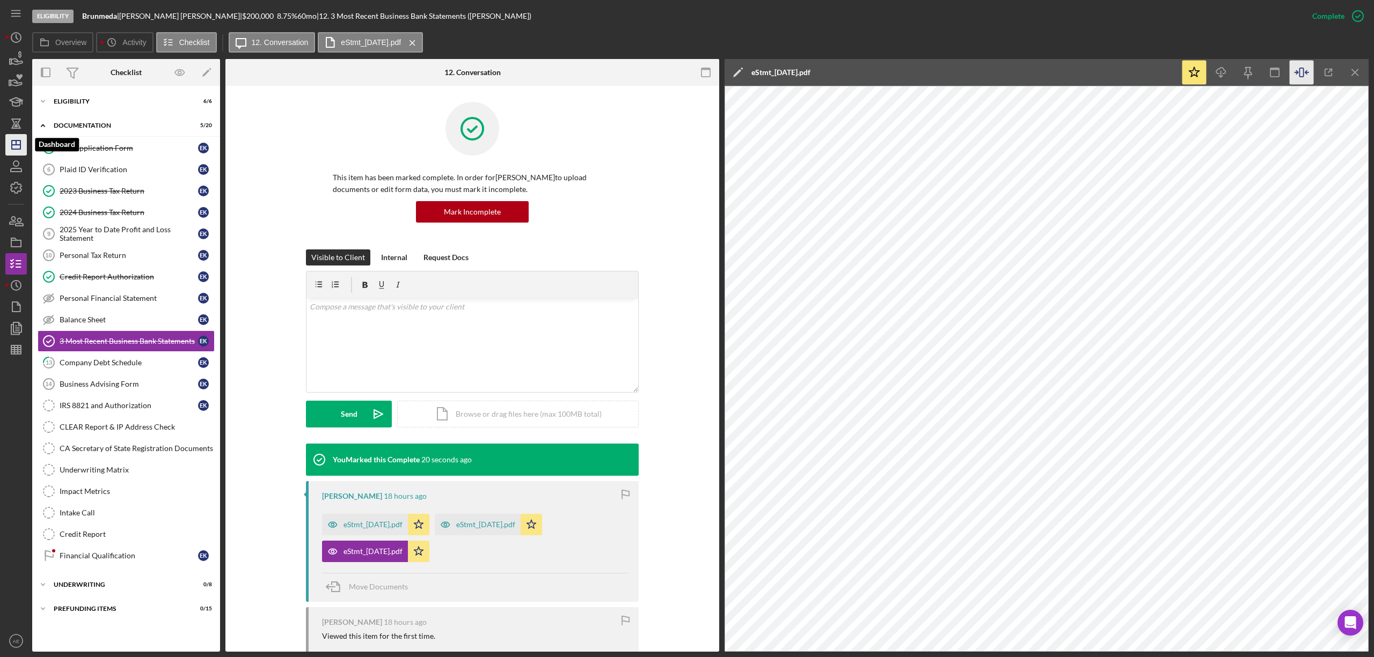
click at [21, 144] on icon "Icon/Dashboard" at bounding box center [16, 144] width 27 height 27
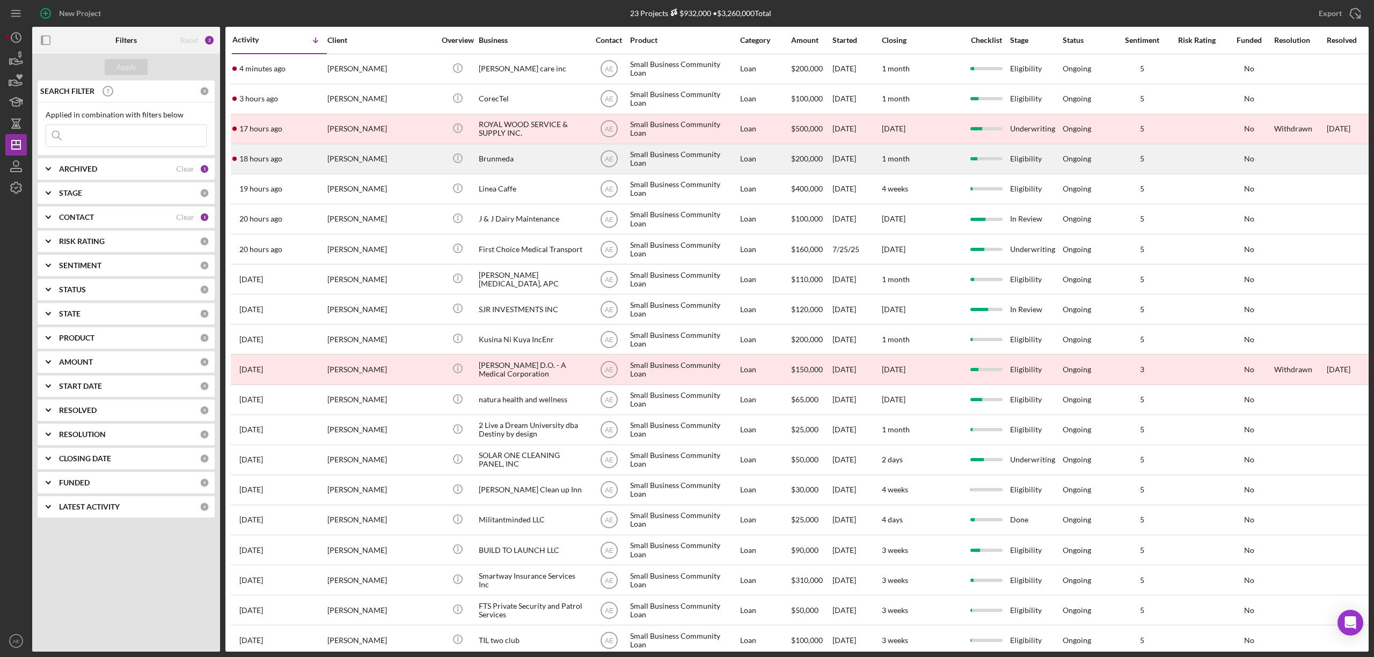
click at [415, 161] on div "[PERSON_NAME]" at bounding box center [380, 159] width 107 height 28
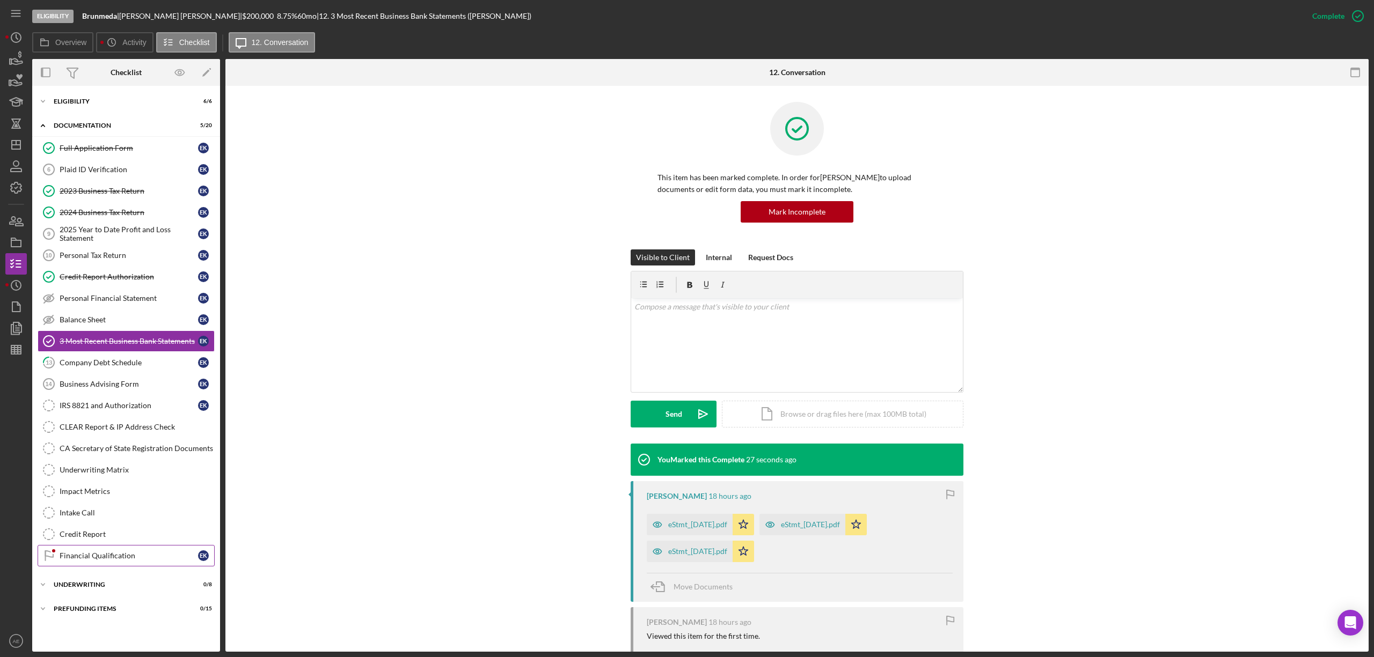
click at [123, 556] on link "Financial Qualification Financial Qualification E K" at bounding box center [126, 555] width 177 height 21
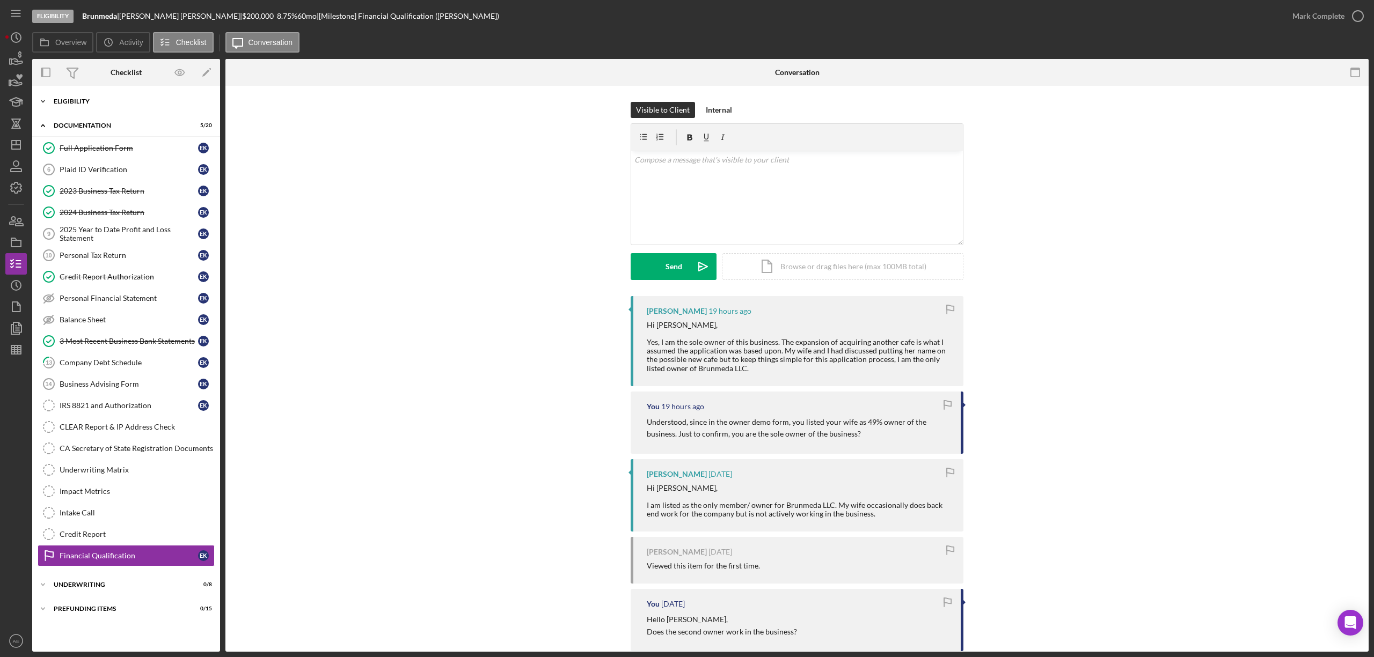
click at [98, 100] on div "Eligibility" at bounding box center [130, 101] width 153 height 6
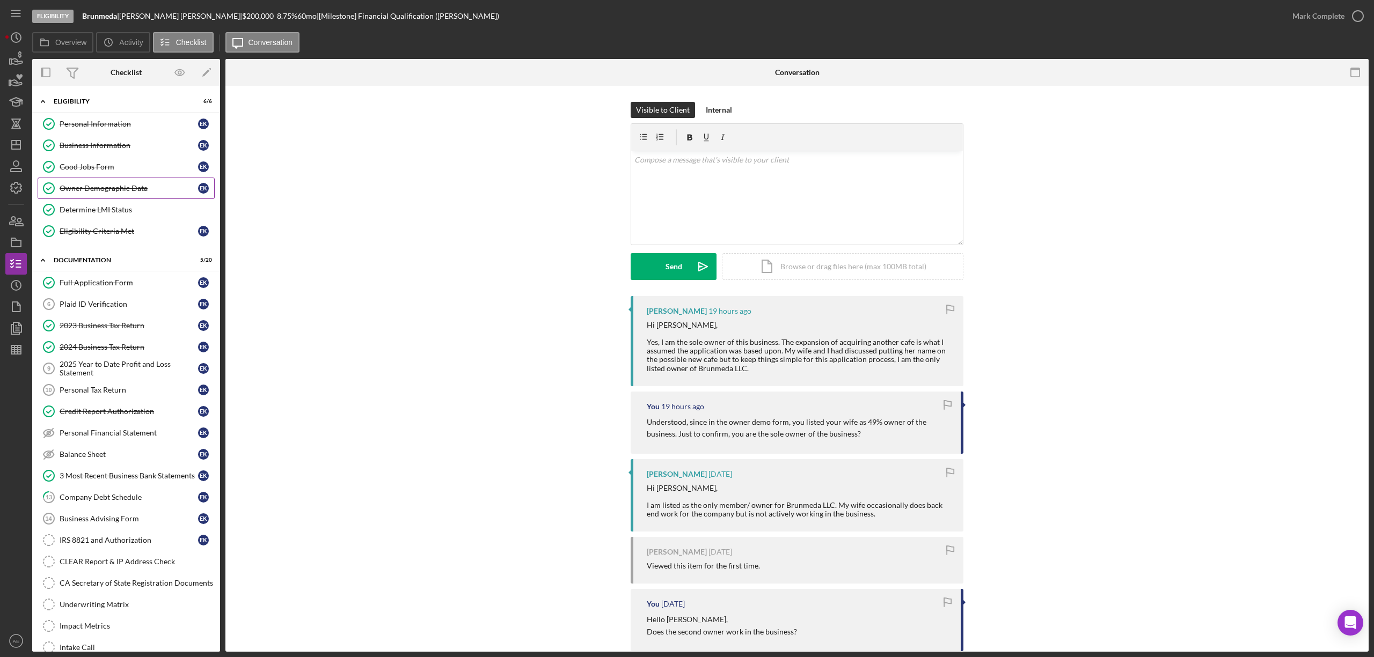
click at [129, 189] on div "Owner Demographic Data" at bounding box center [129, 188] width 138 height 9
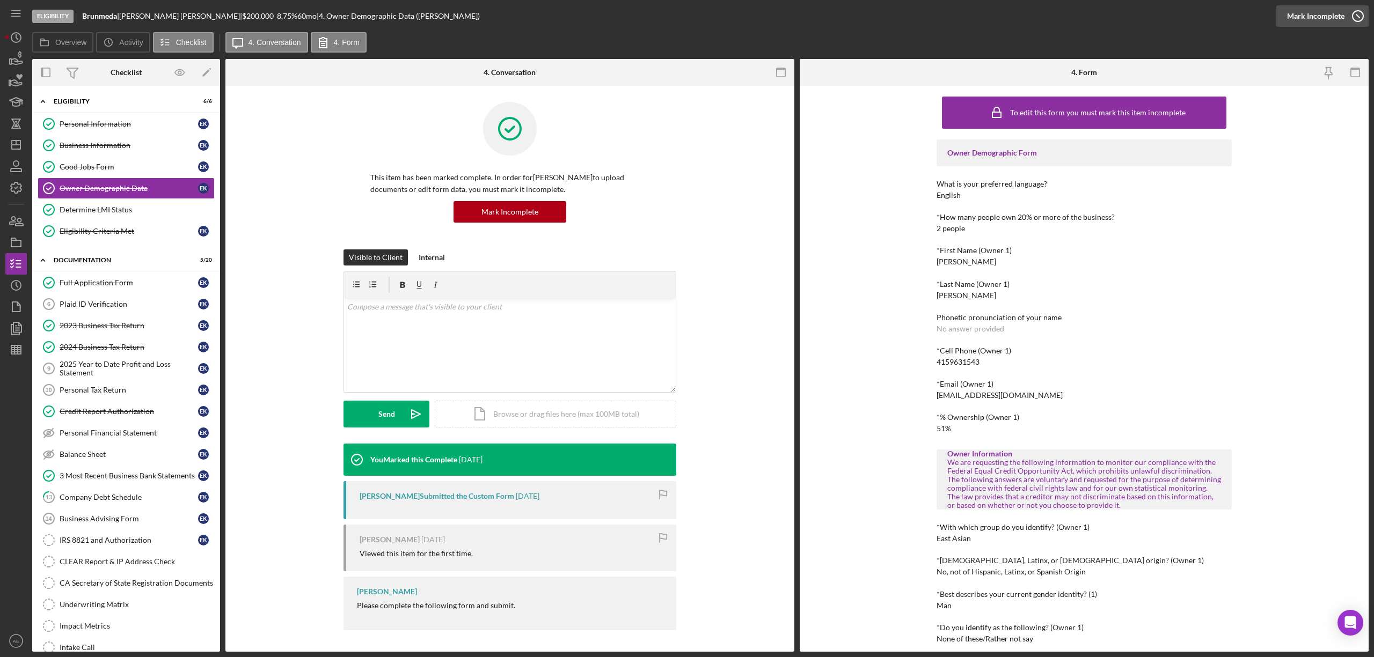
click at [1313, 16] on div "Mark Incomplete" at bounding box center [1315, 15] width 57 height 21
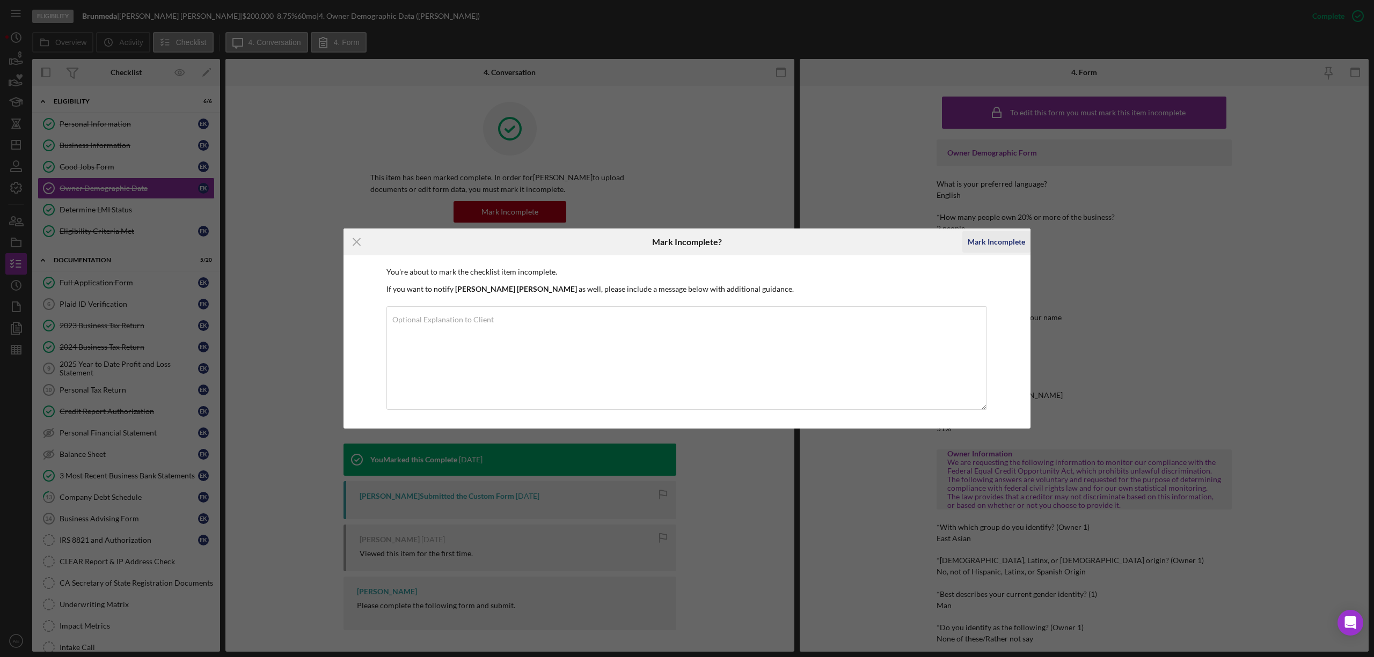
click at [983, 247] on div "Mark Incomplete" at bounding box center [996, 241] width 57 height 21
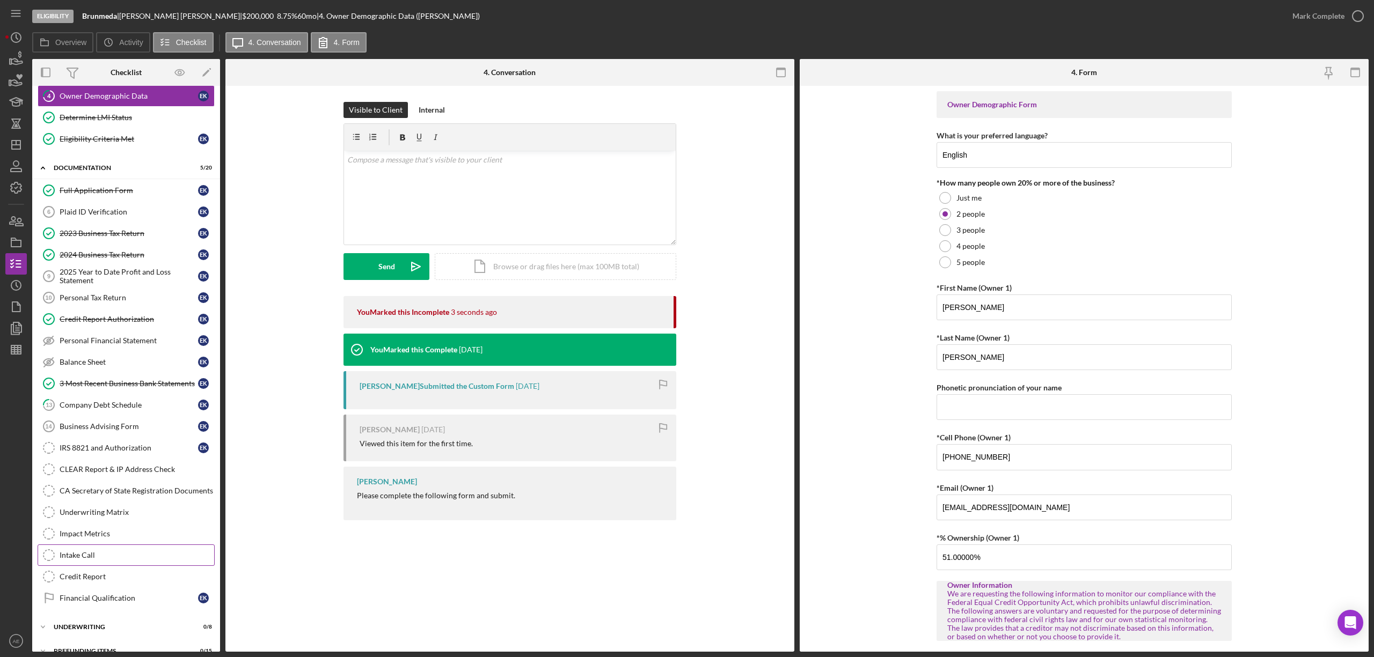
scroll to position [117, 0]
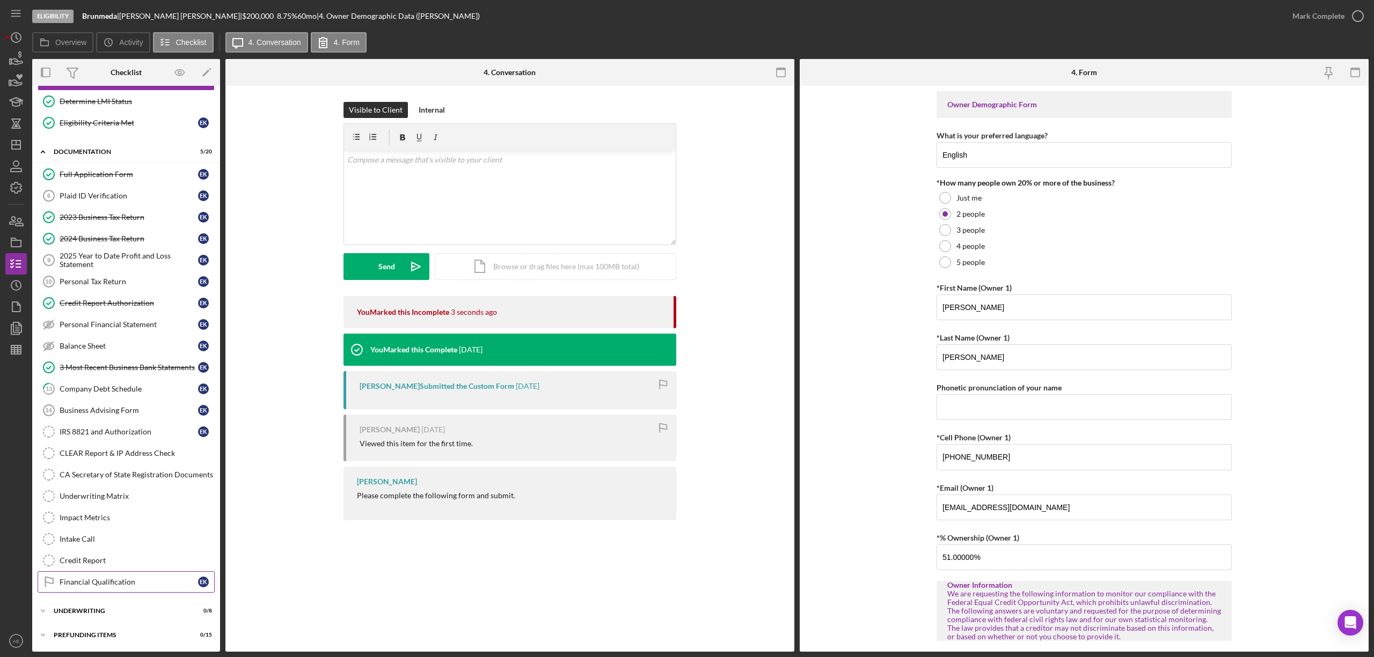
click at [123, 580] on div "Financial Qualification" at bounding box center [129, 582] width 138 height 9
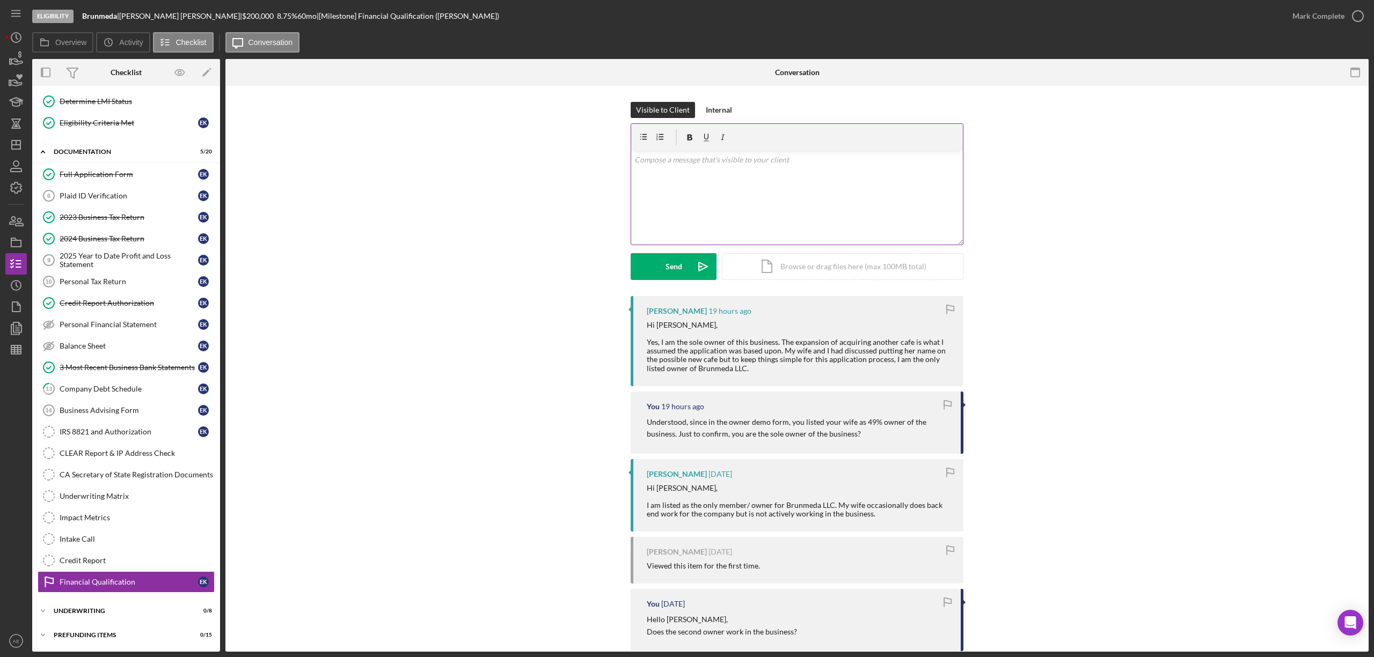
click at [705, 189] on div "v Color teal Color pink Remove color Add row above Add row below Add column bef…" at bounding box center [797, 198] width 332 height 94
click at [666, 262] on div "Send" at bounding box center [673, 266] width 17 height 27
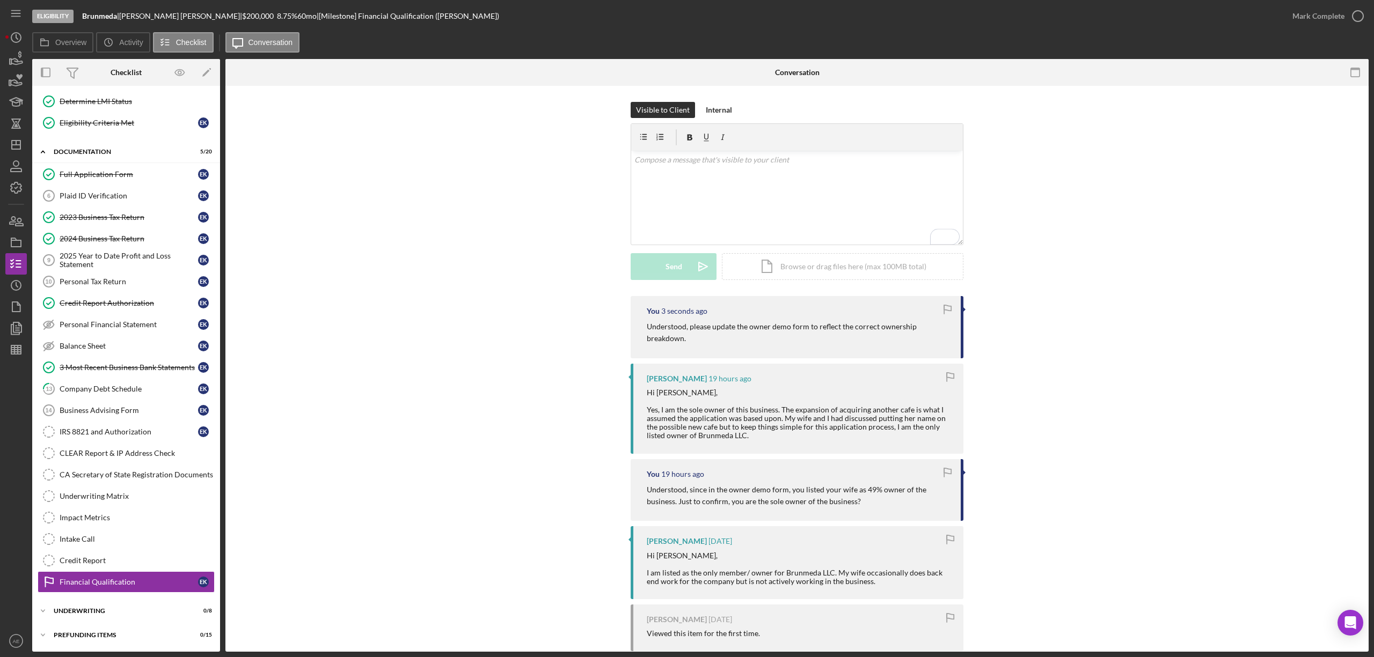
click at [943, 378] on icon "button" at bounding box center [950, 377] width 24 height 24
click at [20, 147] on polygon "button" at bounding box center [16, 145] width 9 height 9
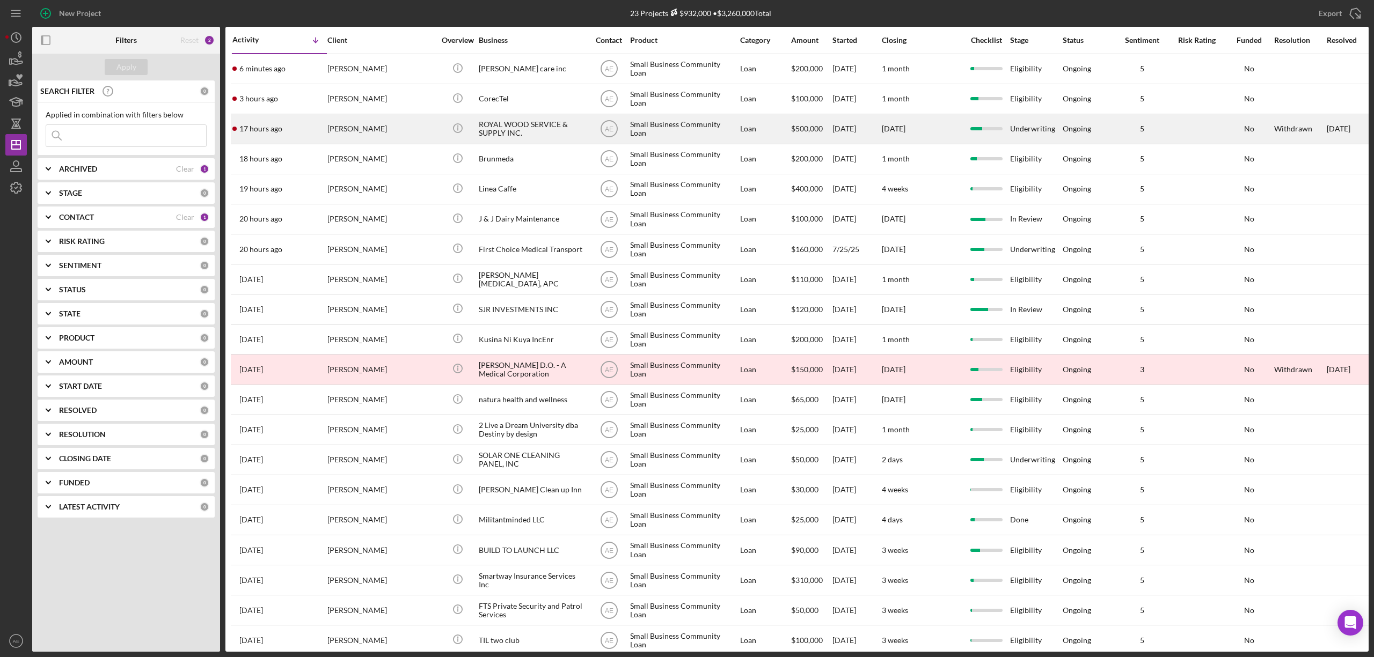
click at [501, 135] on div "ROYAL WOOD SERVICE & SUPPLY INC." at bounding box center [532, 129] width 107 height 28
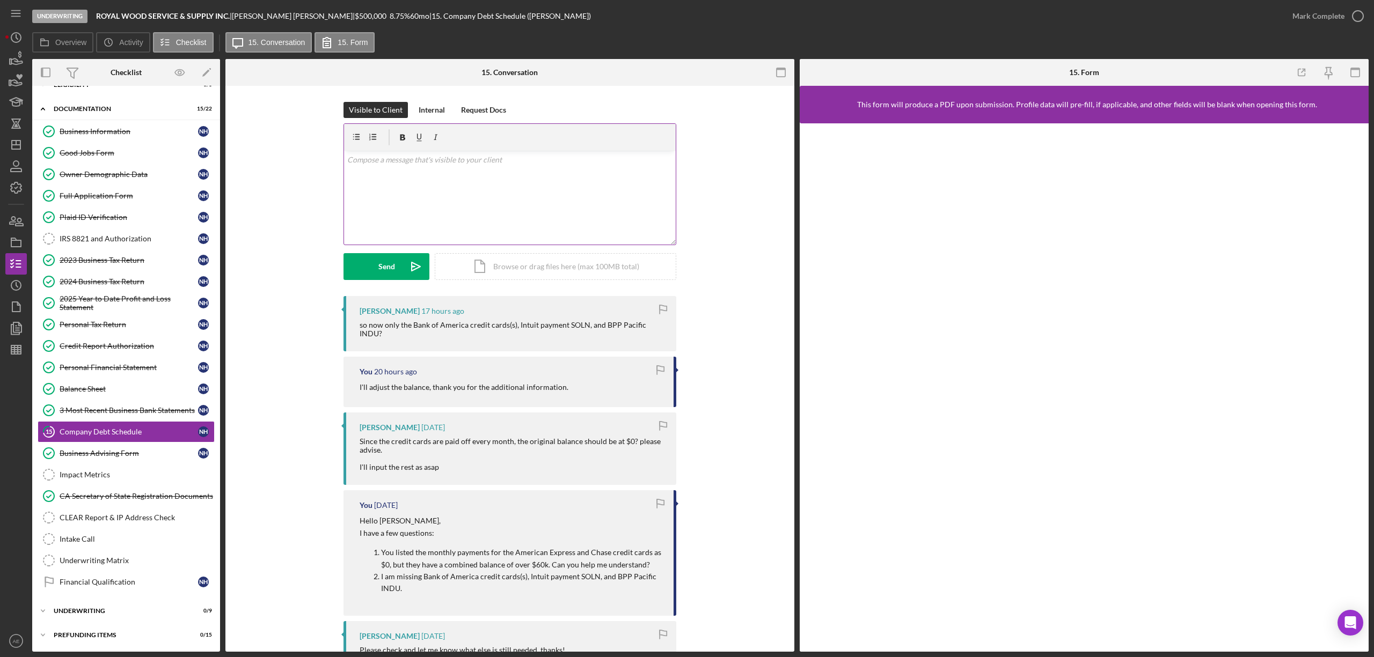
click at [415, 192] on div "v Color teal Color pink Remove color Add row above Add row below Add column bef…" at bounding box center [510, 198] width 332 height 94
click at [385, 270] on div "Send" at bounding box center [386, 266] width 17 height 27
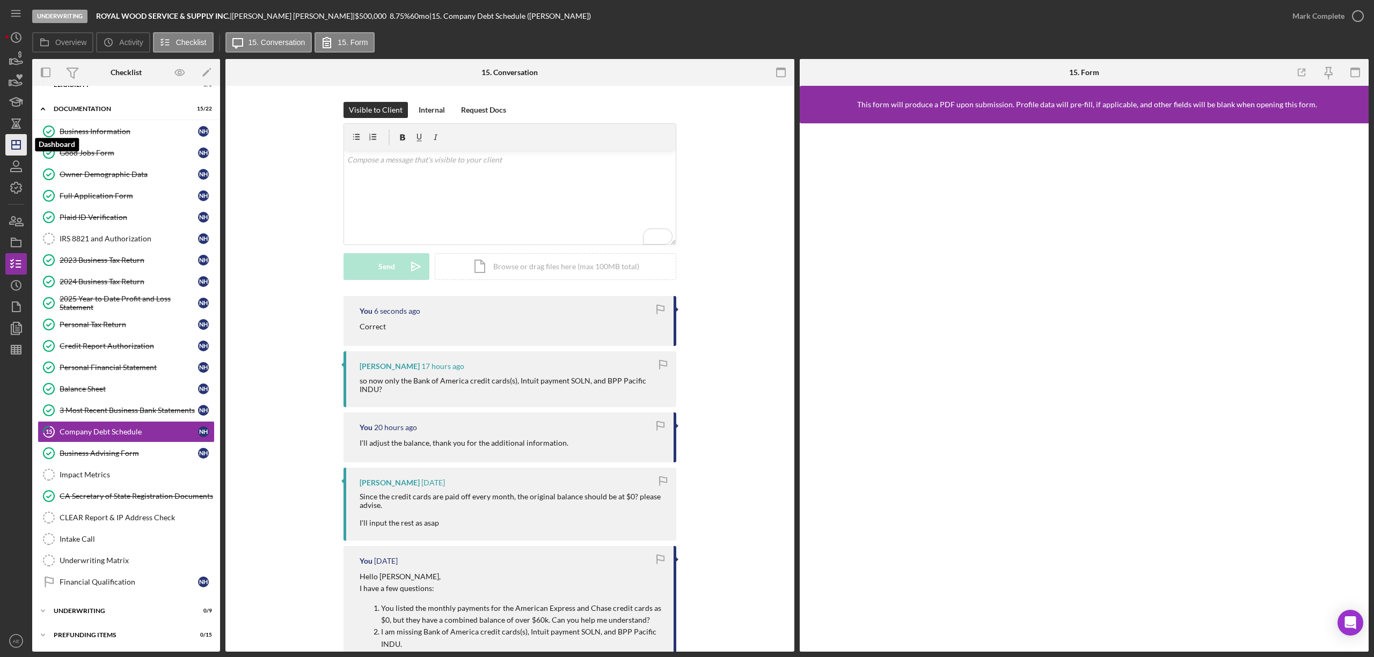
click at [26, 138] on icon "Icon/Dashboard" at bounding box center [16, 144] width 27 height 27
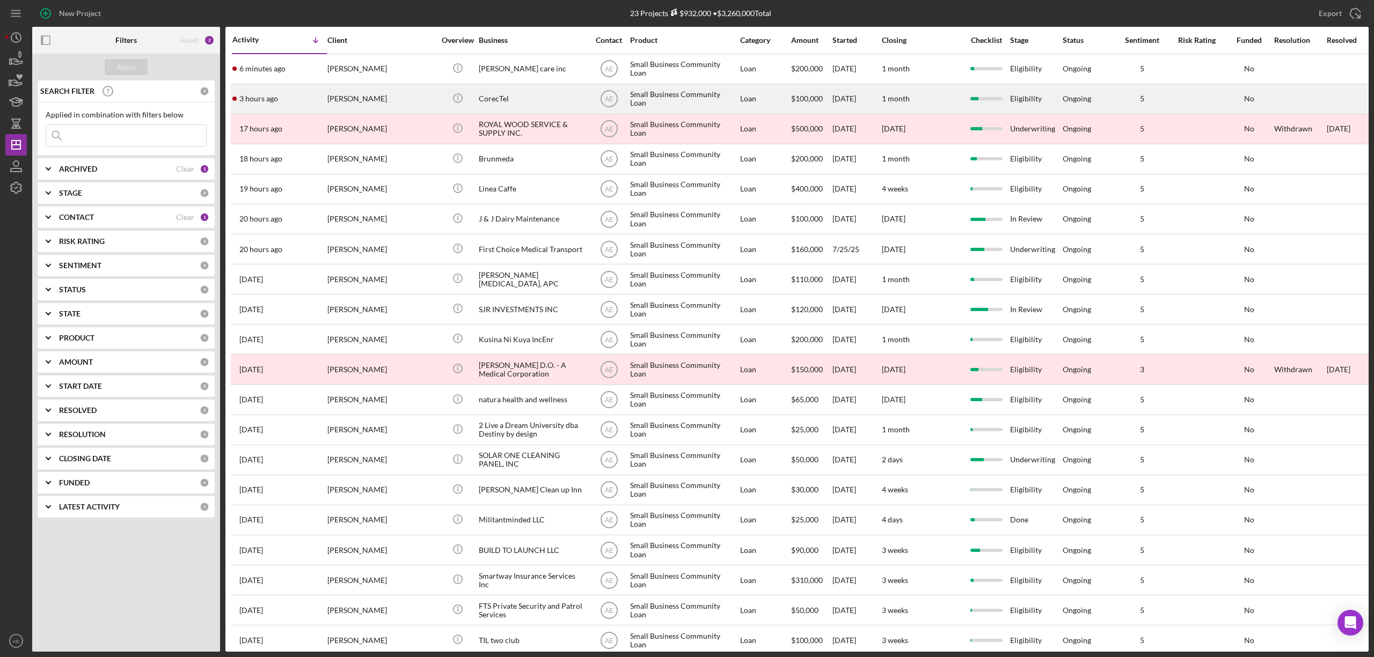
click at [409, 102] on div "[PERSON_NAME]" at bounding box center [380, 99] width 107 height 28
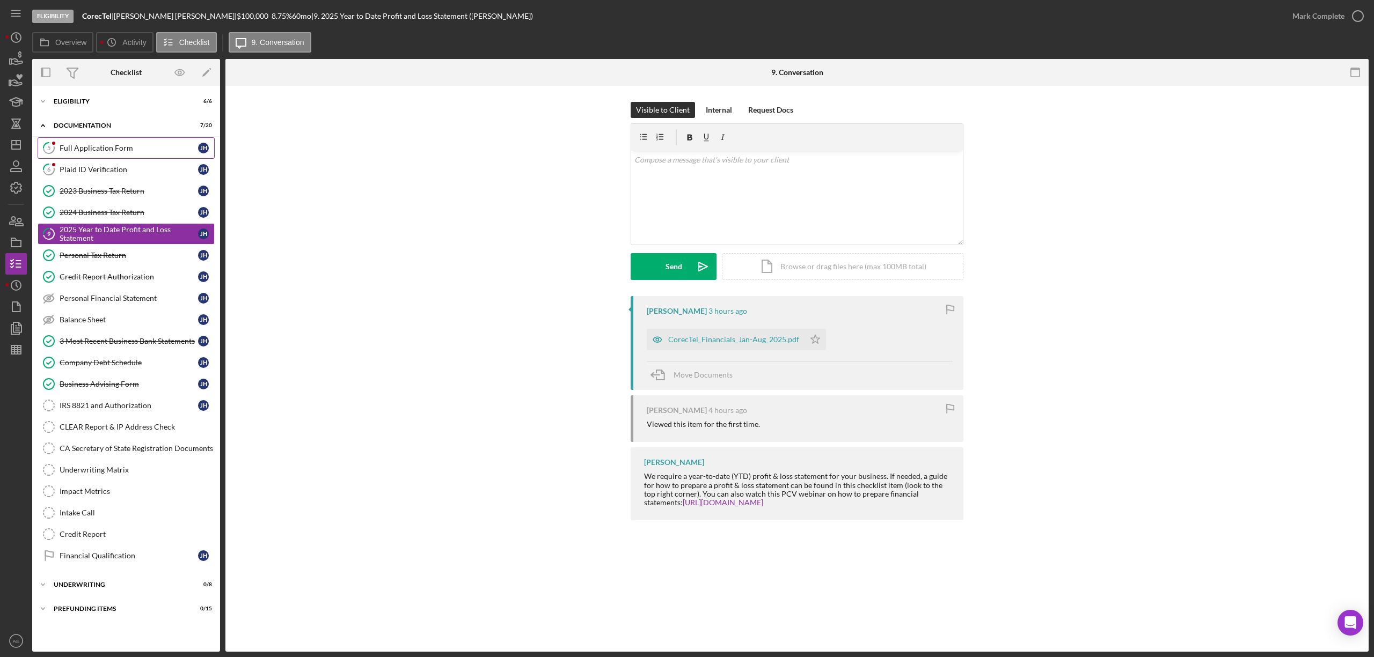
click at [101, 145] on div "Full Application Form" at bounding box center [129, 148] width 138 height 9
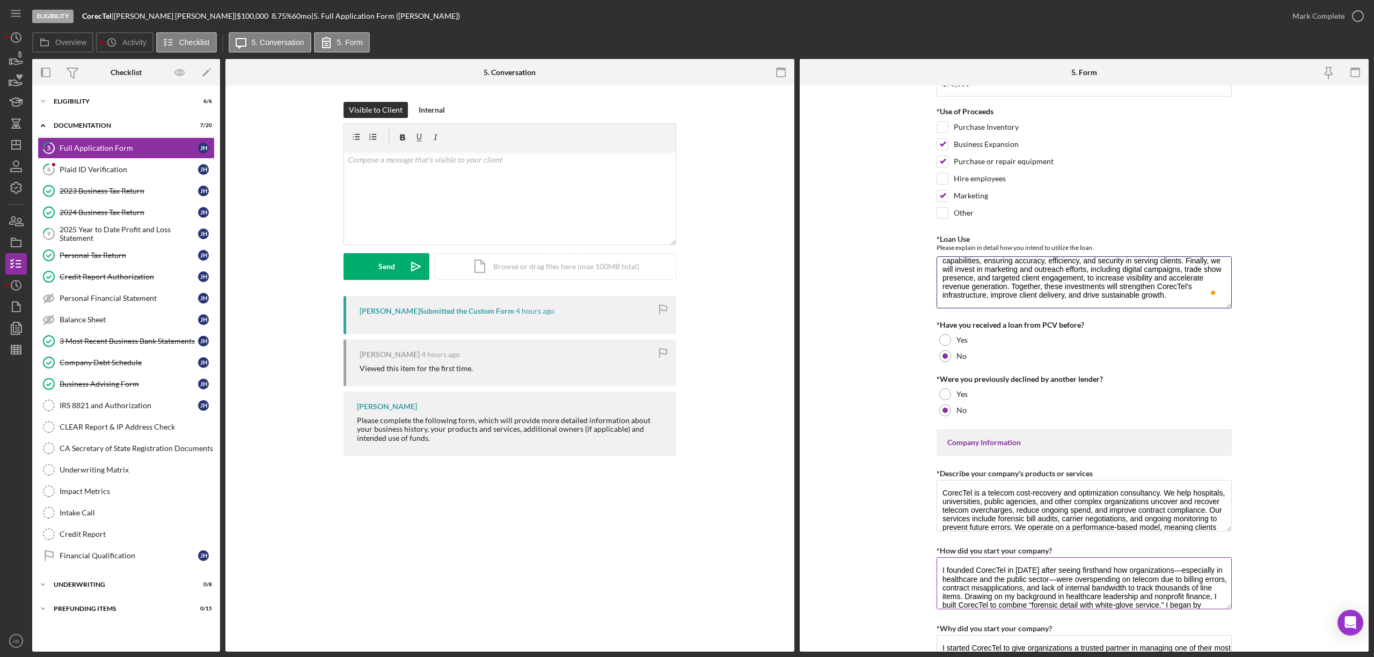
scroll to position [281, 0]
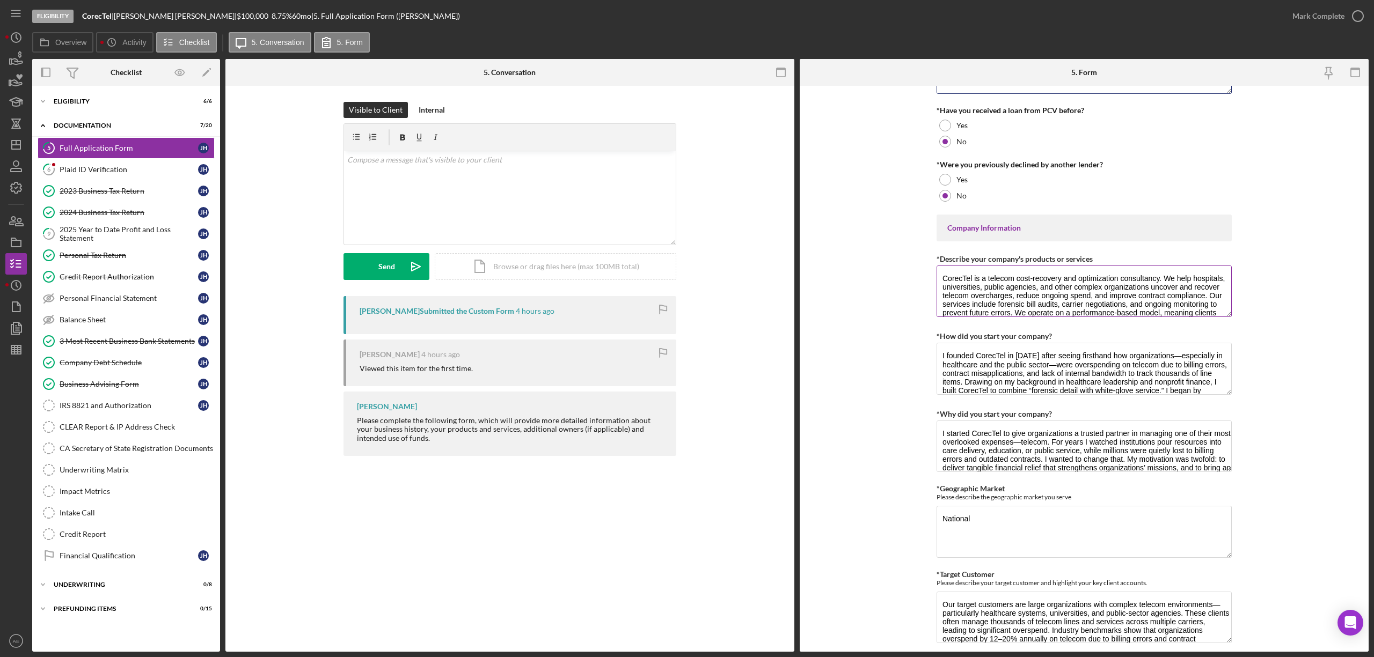
click at [1227, 310] on textarea "CorecTel is a telecom cost-recovery and optimization consultancy. We help hospi…" at bounding box center [1083, 292] width 295 height 52
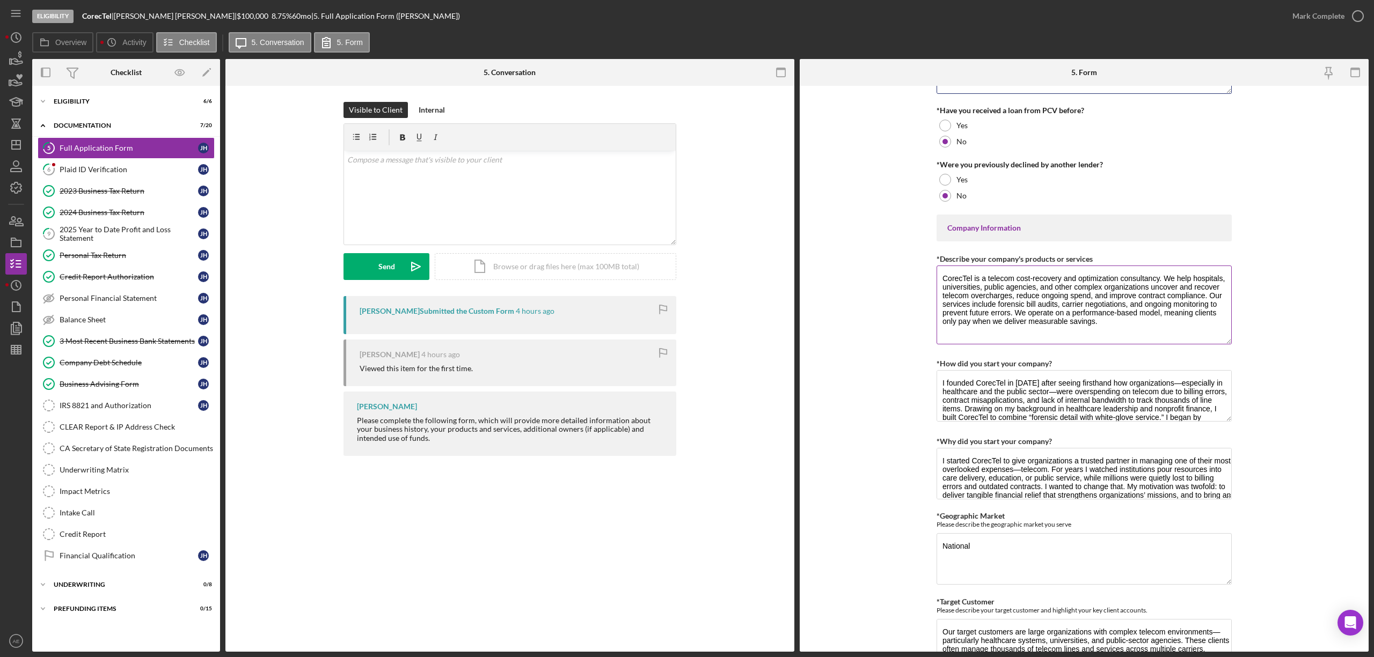
drag, startPoint x: 1228, startPoint y: 318, endPoint x: 1225, endPoint y: 346, distance: 27.6
click at [1225, 345] on textarea "CorecTel is a telecom cost-recovery and optimization consultancy. We help hospi…" at bounding box center [1083, 305] width 295 height 79
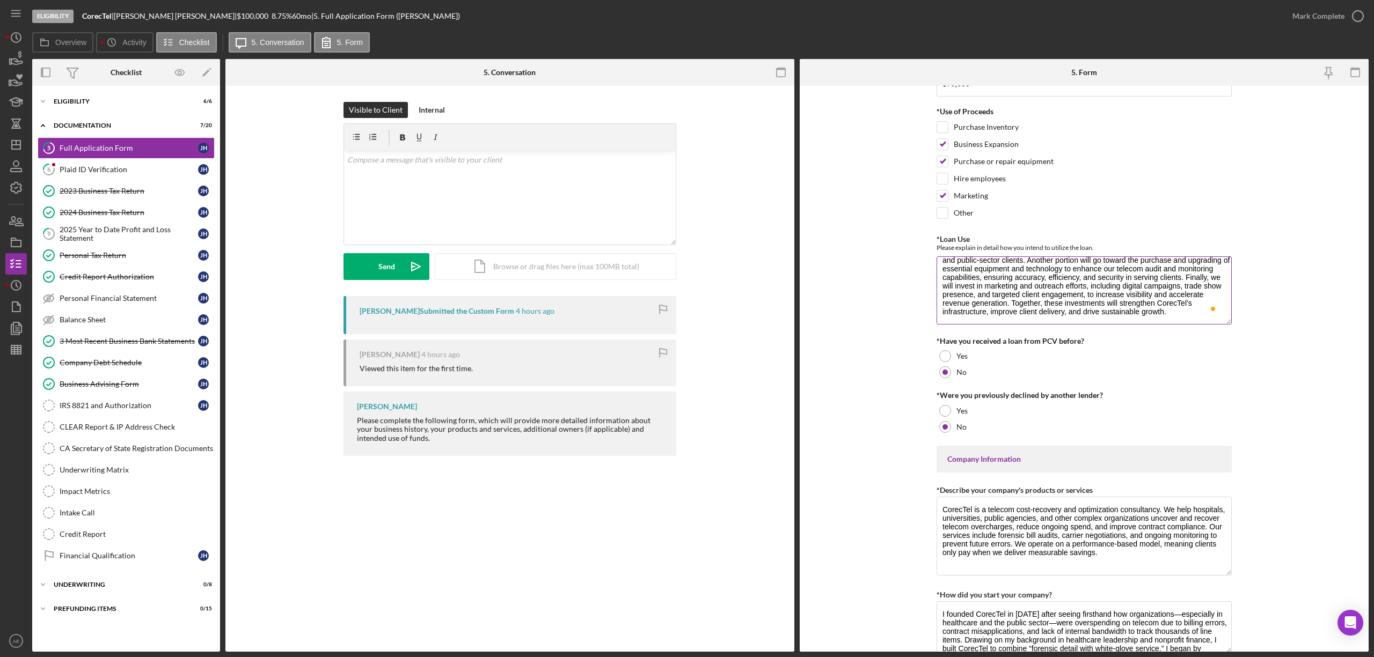
scroll to position [39, 0]
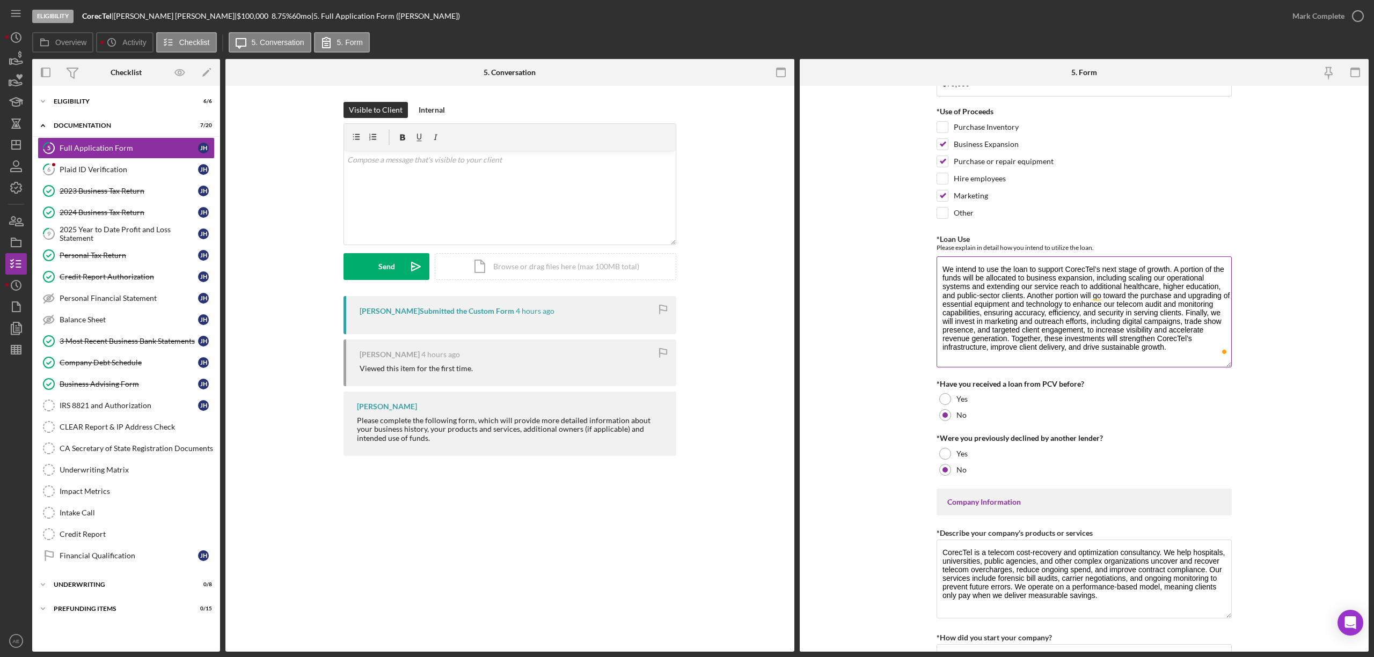
drag, startPoint x: 1225, startPoint y: 305, endPoint x: 1213, endPoint y: 364, distance: 60.1
click at [1213, 364] on textarea "We intend to use the loan to support CorecTel’s next stage of growth. A portion…" at bounding box center [1083, 312] width 295 height 111
click at [1323, 20] on div "Mark Complete" at bounding box center [1318, 15] width 52 height 21
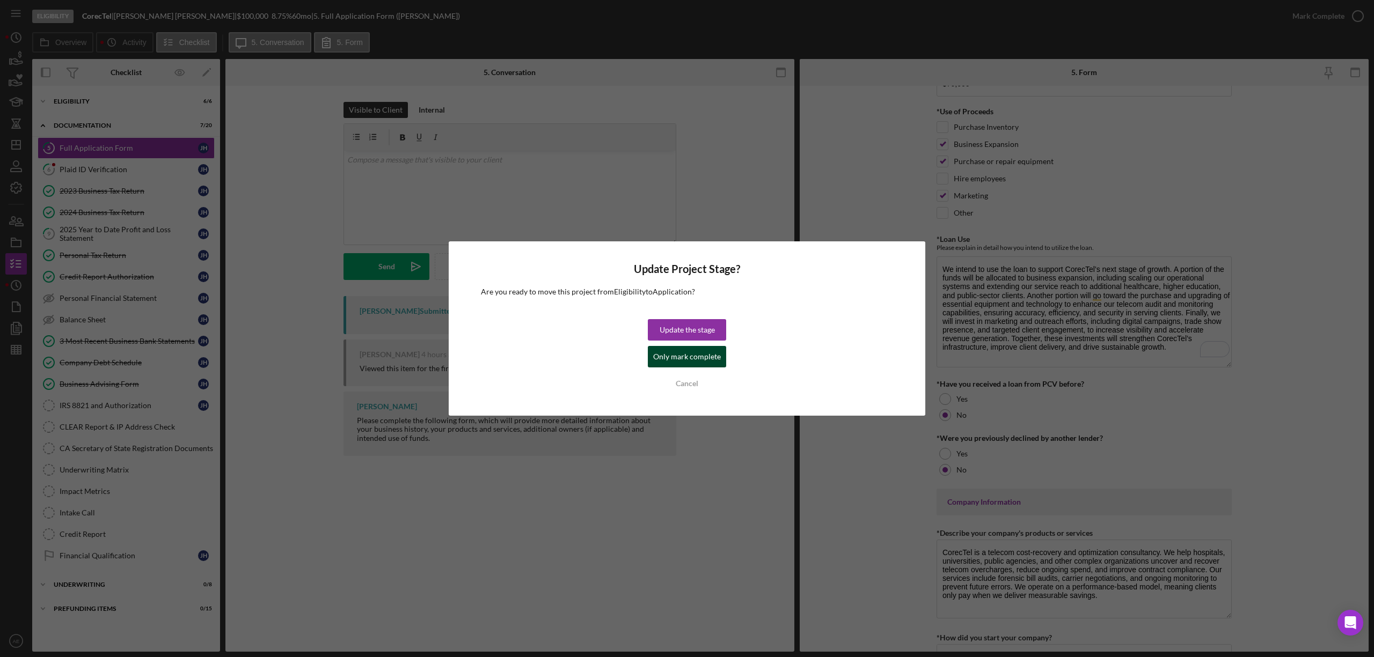
click at [719, 363] on button "Only mark complete" at bounding box center [687, 356] width 78 height 21
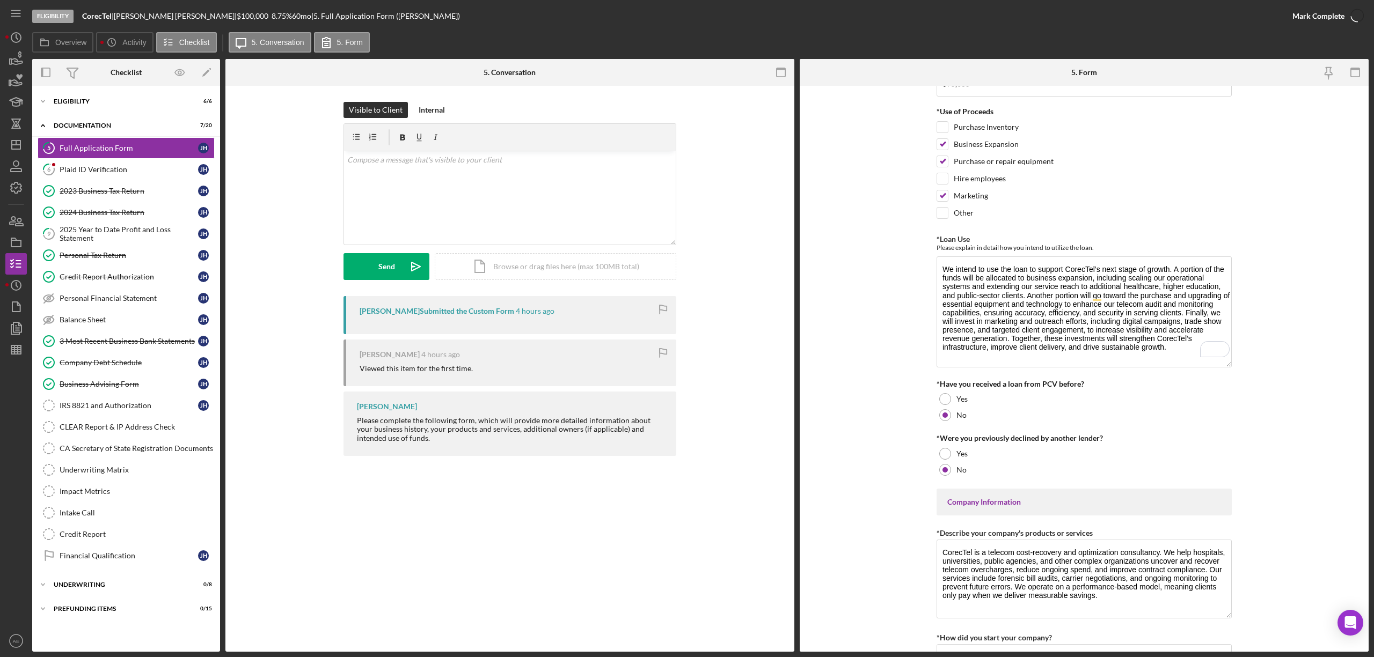
scroll to position [114, 0]
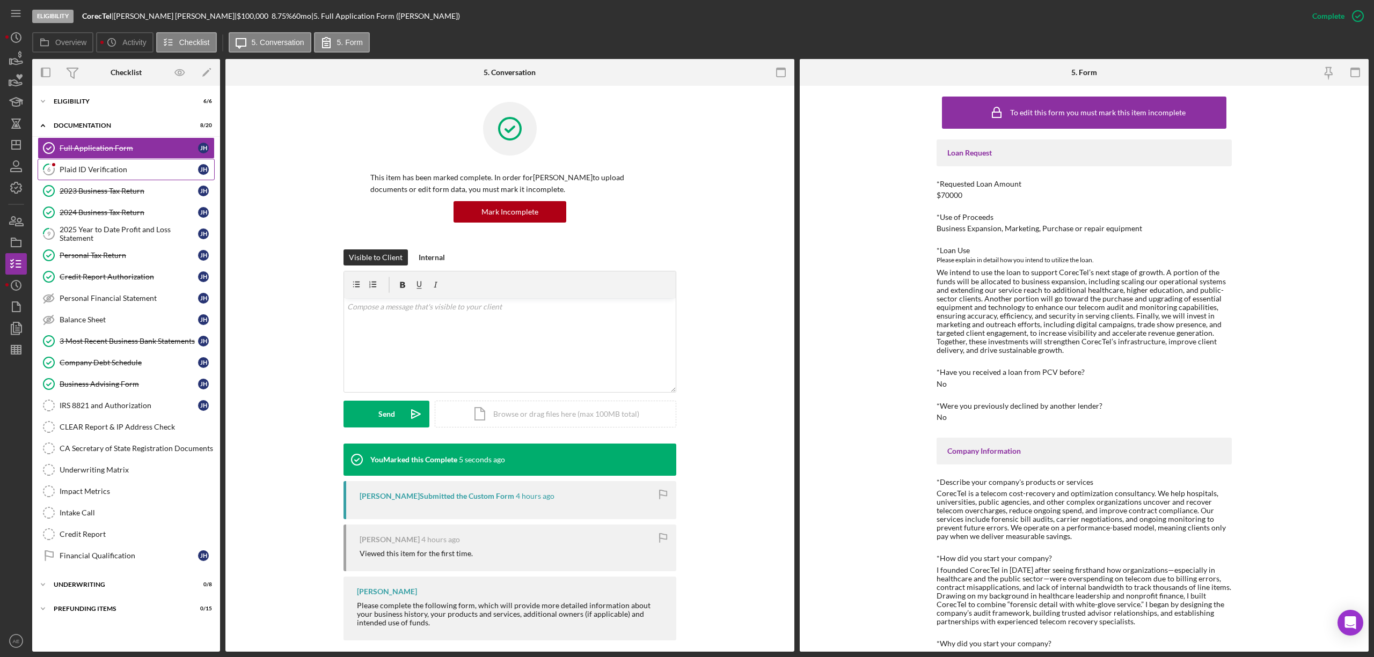
click at [119, 174] on div "Plaid ID Verification" at bounding box center [129, 169] width 138 height 9
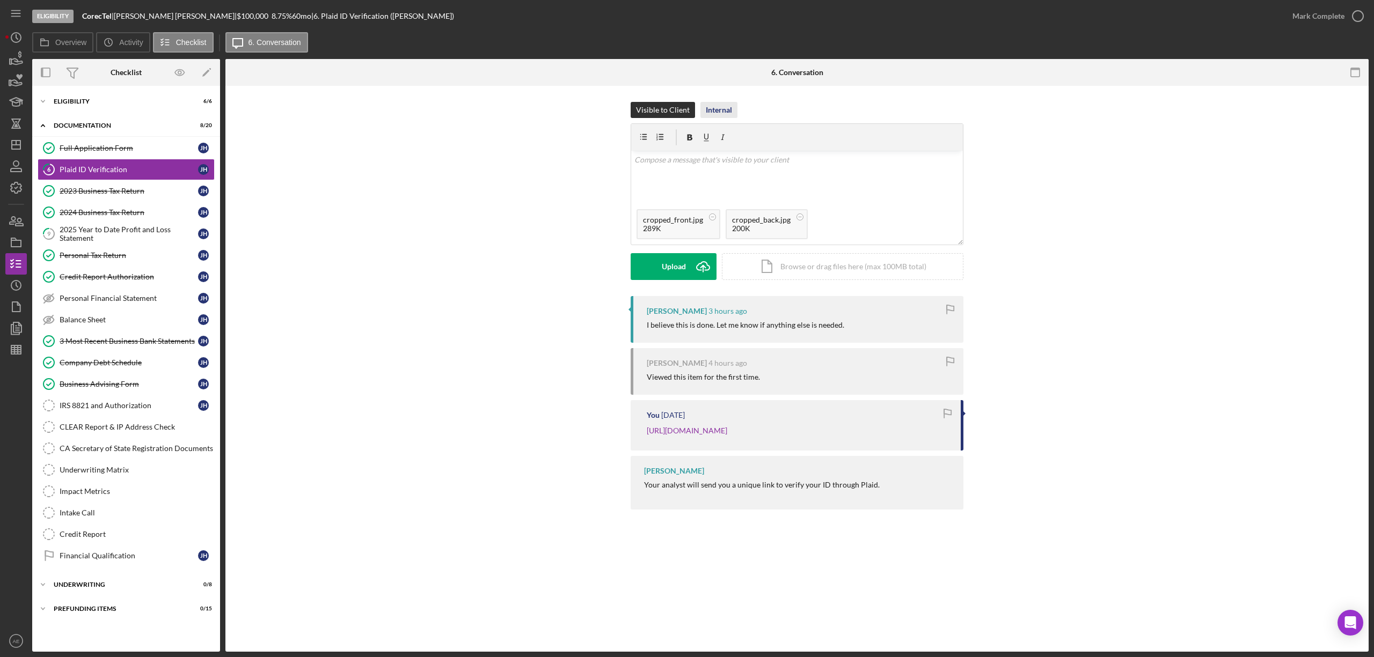
click at [717, 112] on div "Internal" at bounding box center [719, 110] width 26 height 16
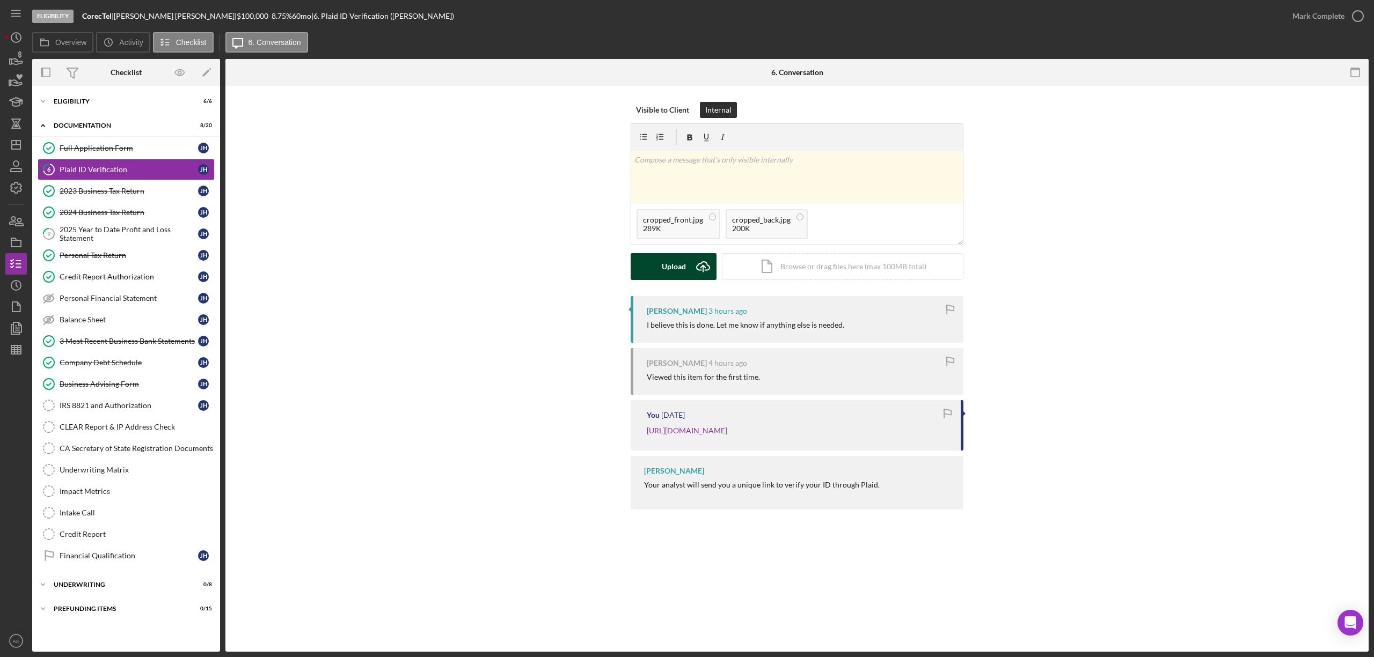
click at [675, 272] on div "Upload" at bounding box center [674, 266] width 24 height 27
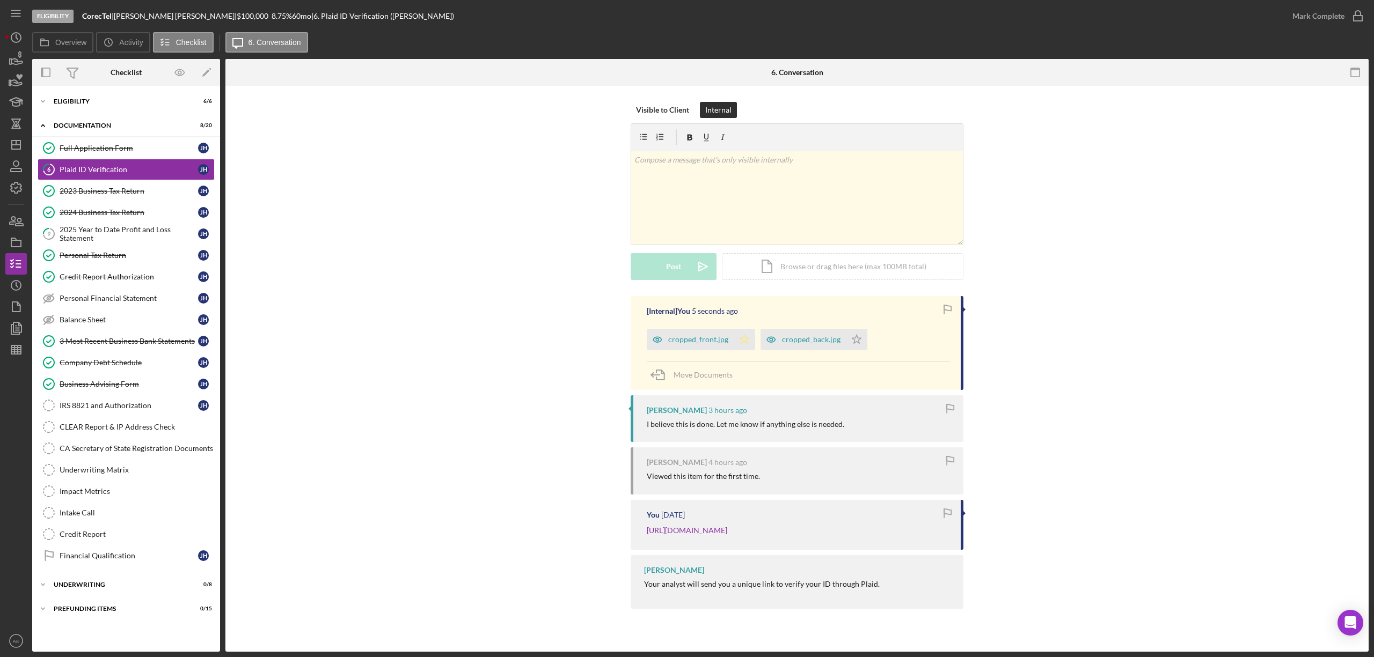
click at [739, 346] on icon "Icon/Star" at bounding box center [744, 339] width 21 height 21
click at [861, 339] on icon "Icon/Star" at bounding box center [856, 339] width 21 height 21
click at [1323, 13] on div "Mark Complete" at bounding box center [1318, 15] width 52 height 21
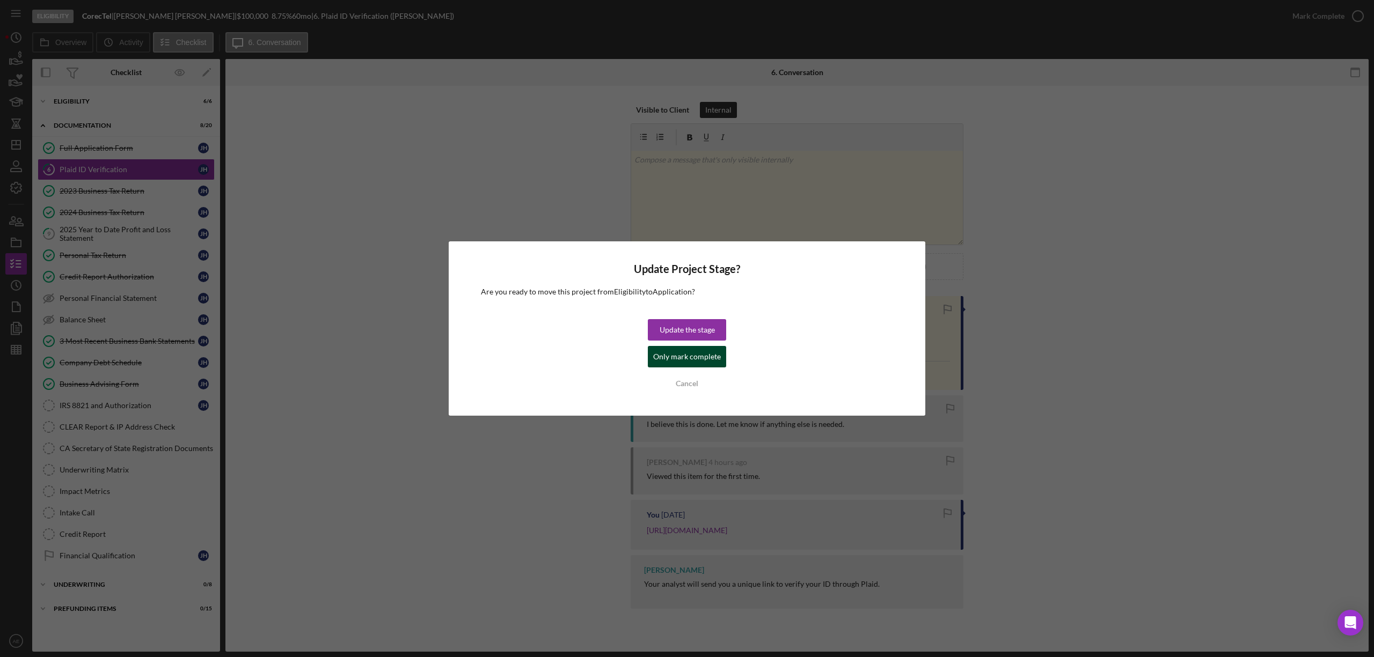
click at [679, 353] on div "Only mark complete" at bounding box center [687, 356] width 68 height 21
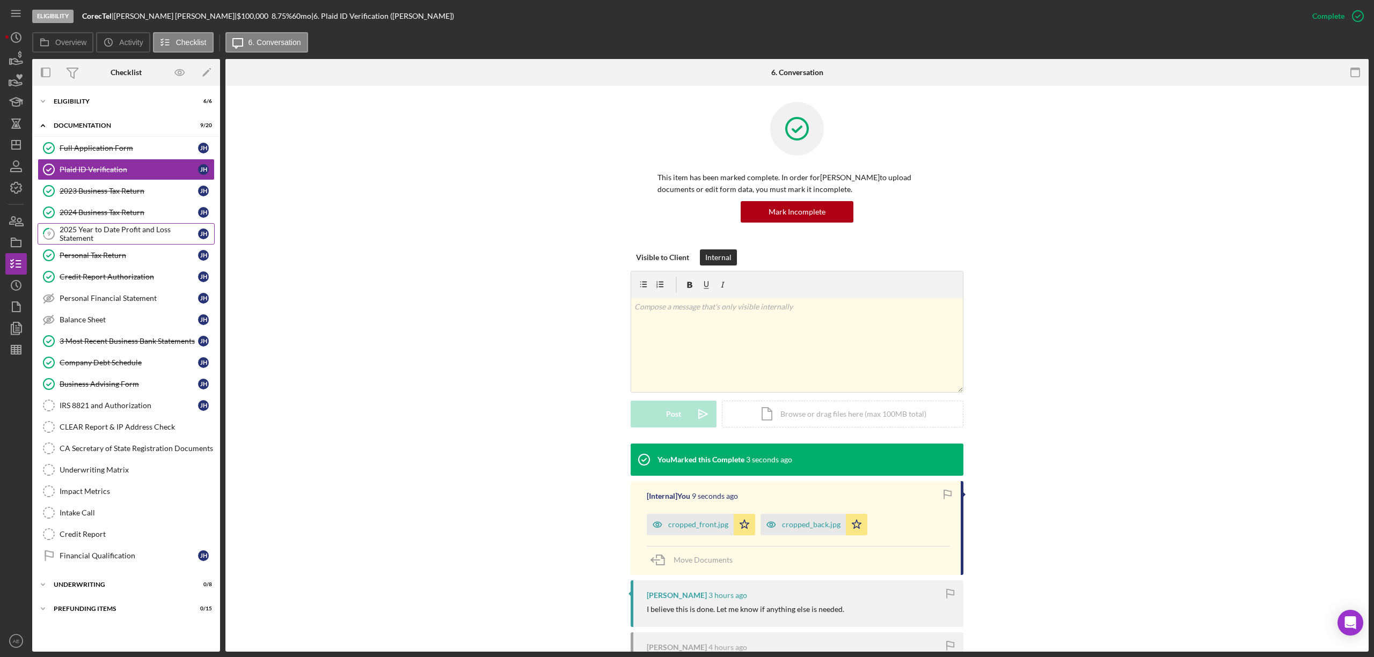
click at [137, 233] on div "2025 Year to Date Profit and Loss Statement" at bounding box center [129, 233] width 138 height 17
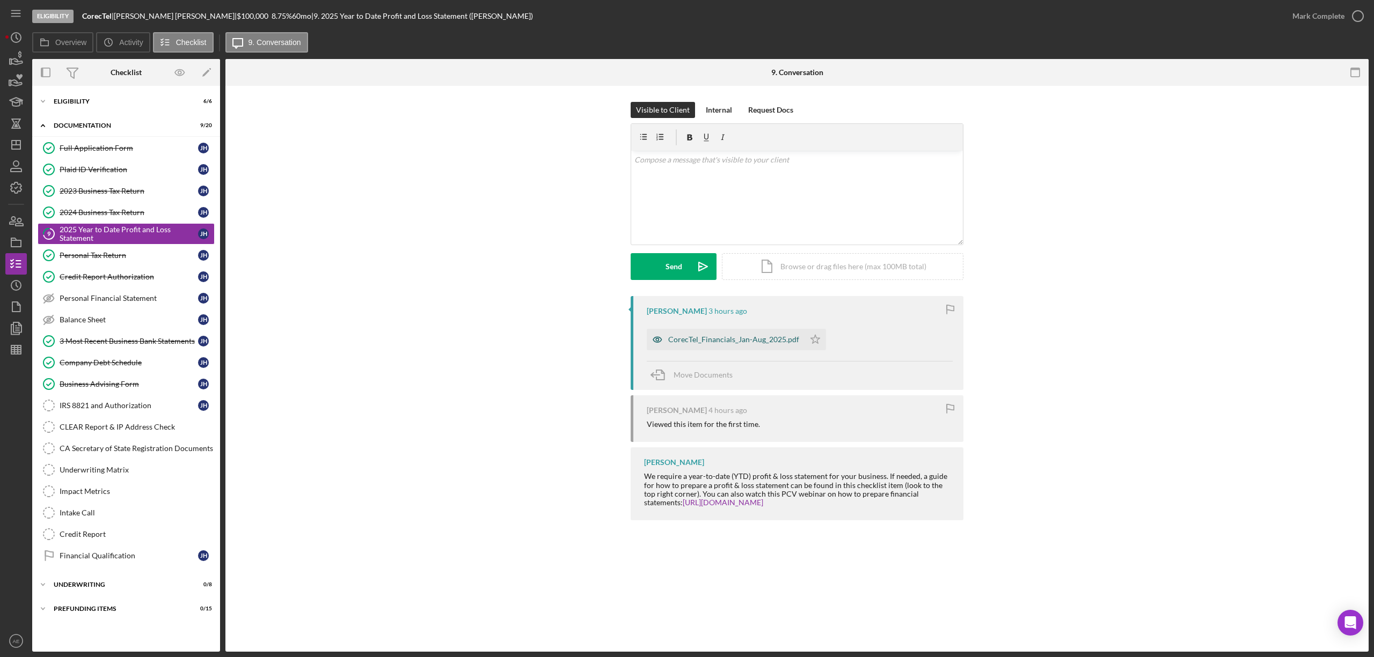
click at [649, 340] on icon "button" at bounding box center [657, 339] width 21 height 21
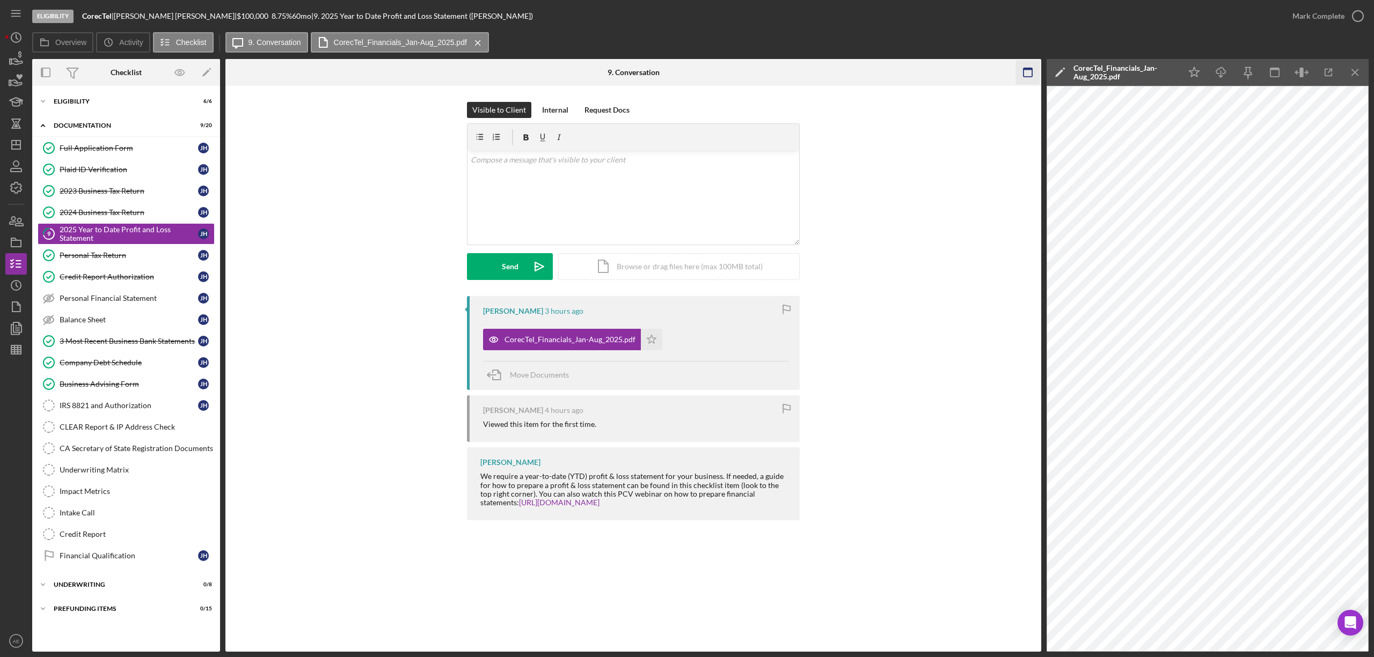
click at [1030, 71] on icon "button" at bounding box center [1028, 73] width 24 height 24
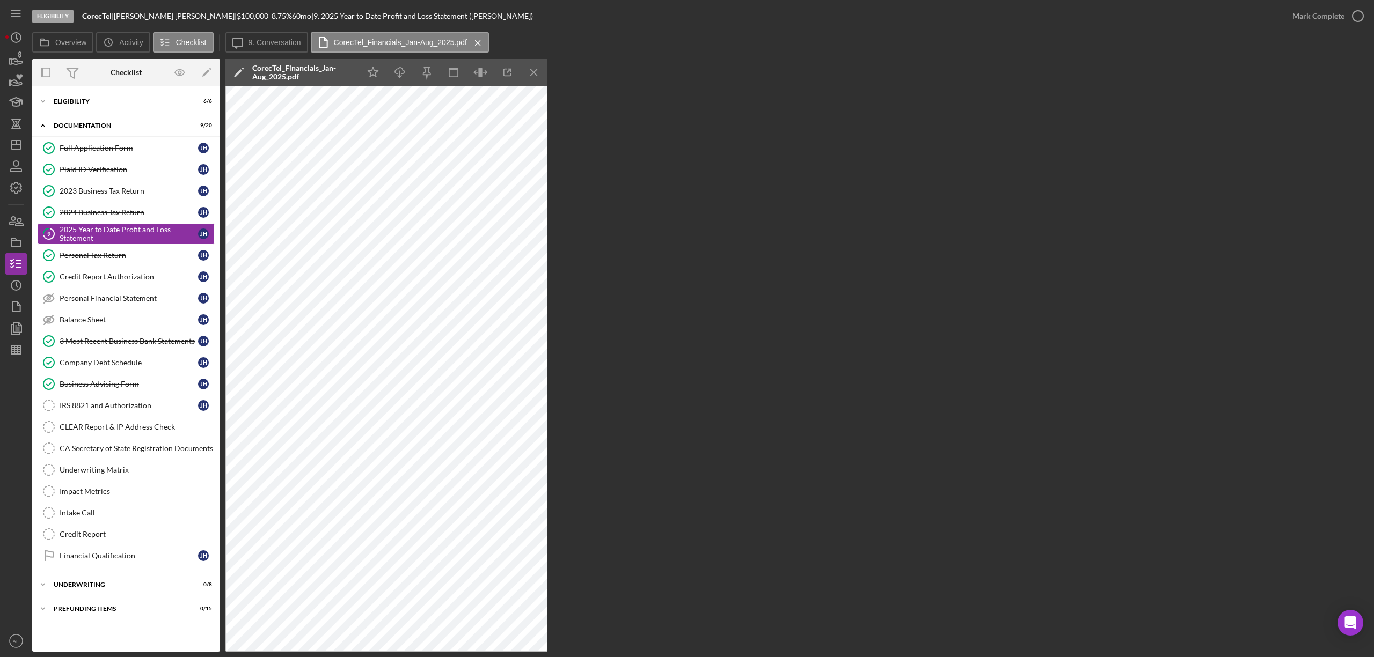
drag, startPoint x: 473, startPoint y: 73, endPoint x: 488, endPoint y: 84, distance: 18.5
click at [474, 73] on icon "button" at bounding box center [480, 73] width 24 height 24
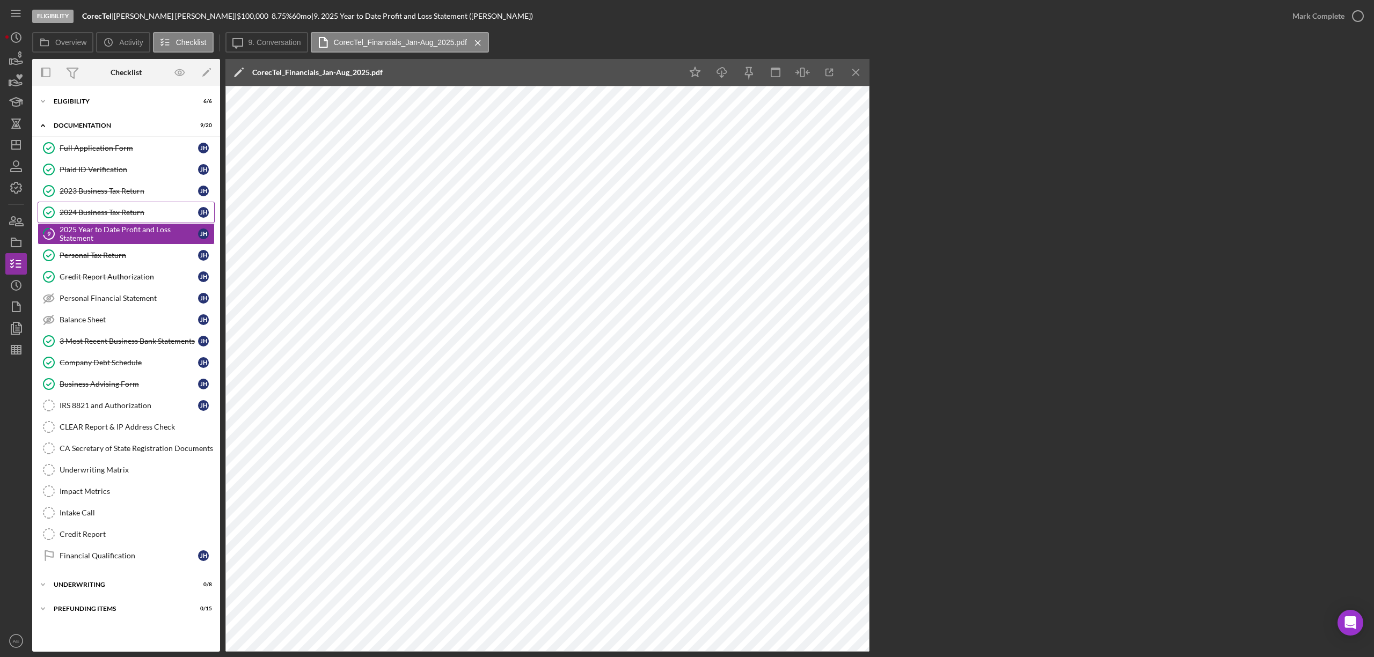
click at [155, 211] on div "2024 Business Tax Return" at bounding box center [129, 212] width 138 height 9
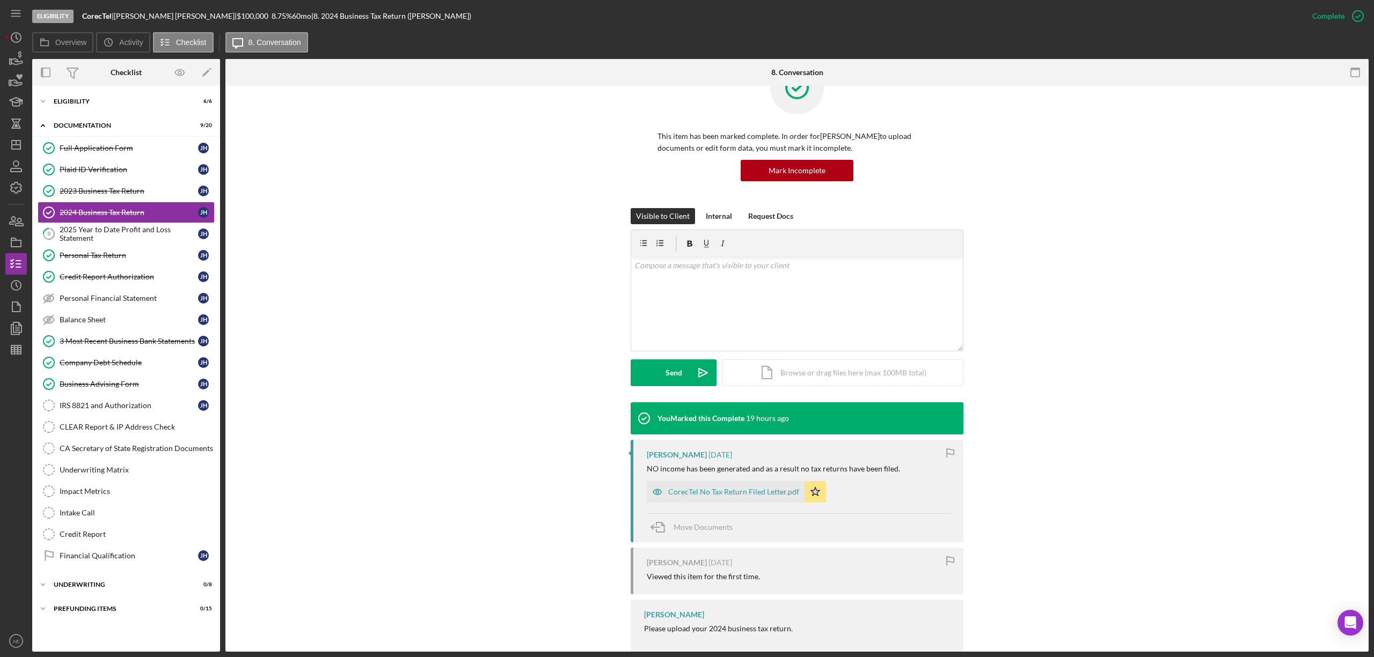
scroll to position [64, 0]
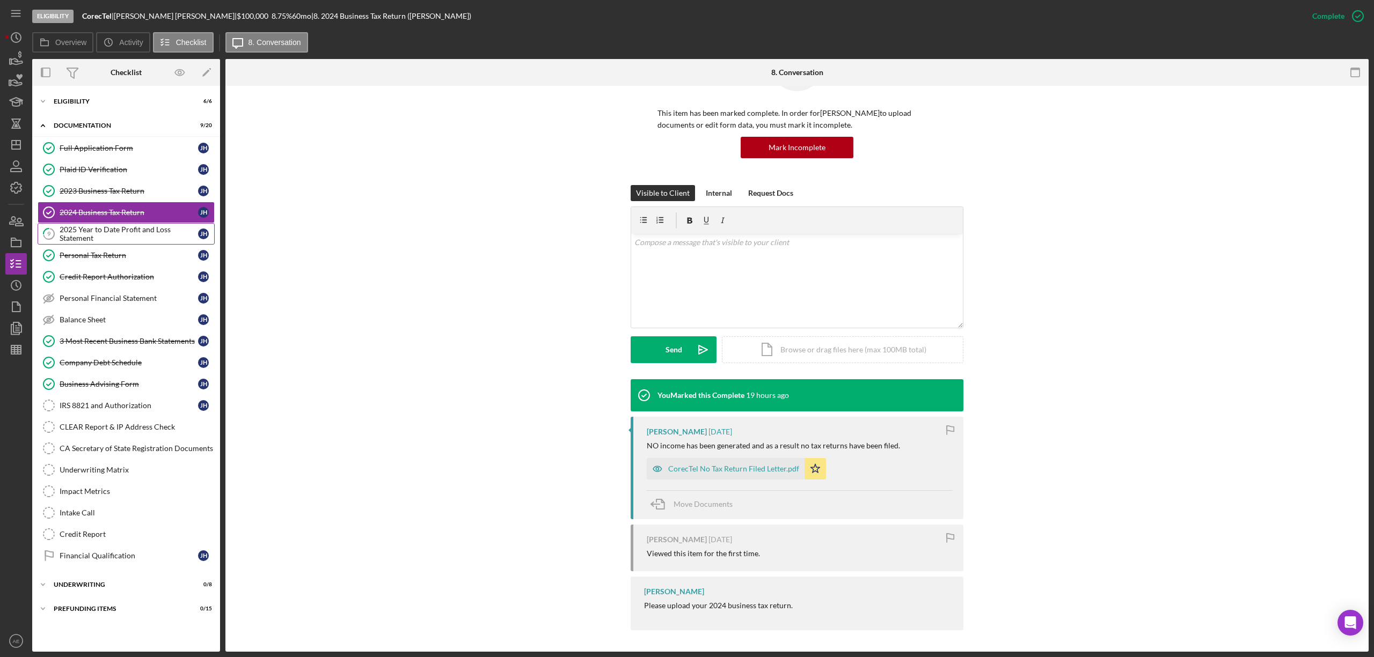
click at [140, 237] on div "2025 Year to Date Profit and Loss Statement" at bounding box center [129, 233] width 138 height 17
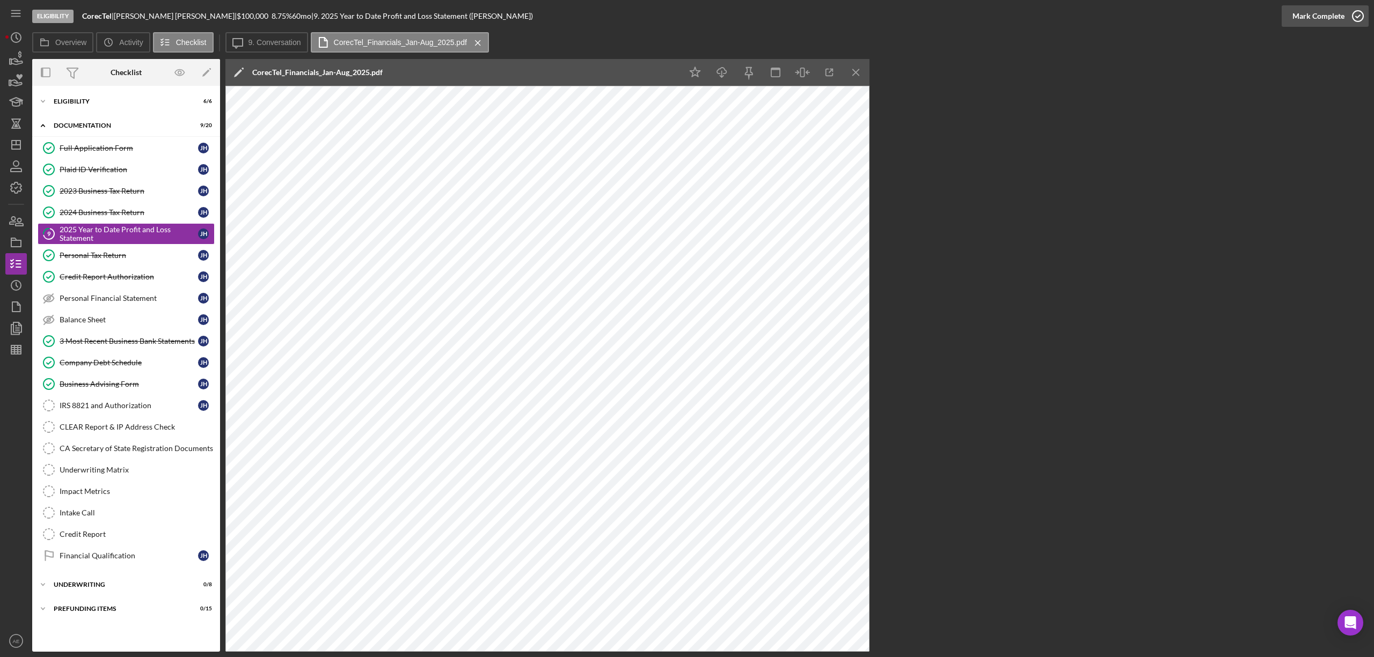
click at [1323, 19] on div "Mark Complete" at bounding box center [1318, 15] width 52 height 21
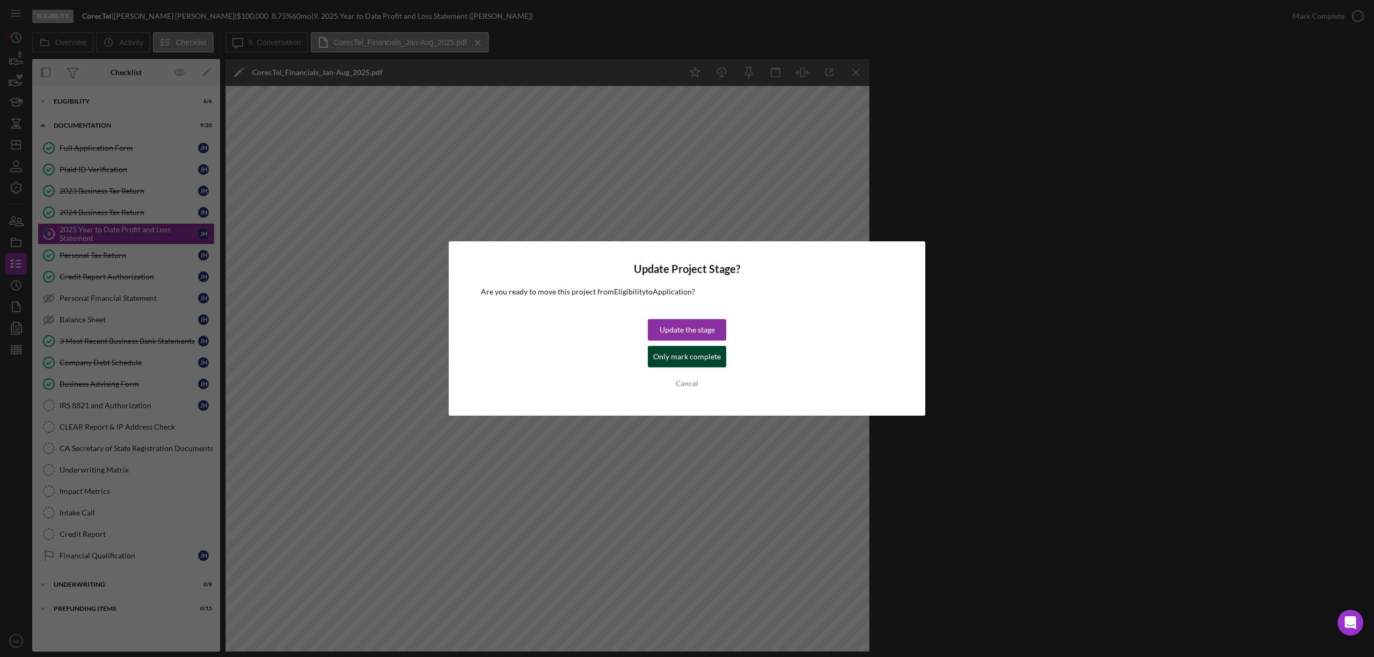
click at [686, 357] on div "Only mark complete" at bounding box center [687, 356] width 68 height 21
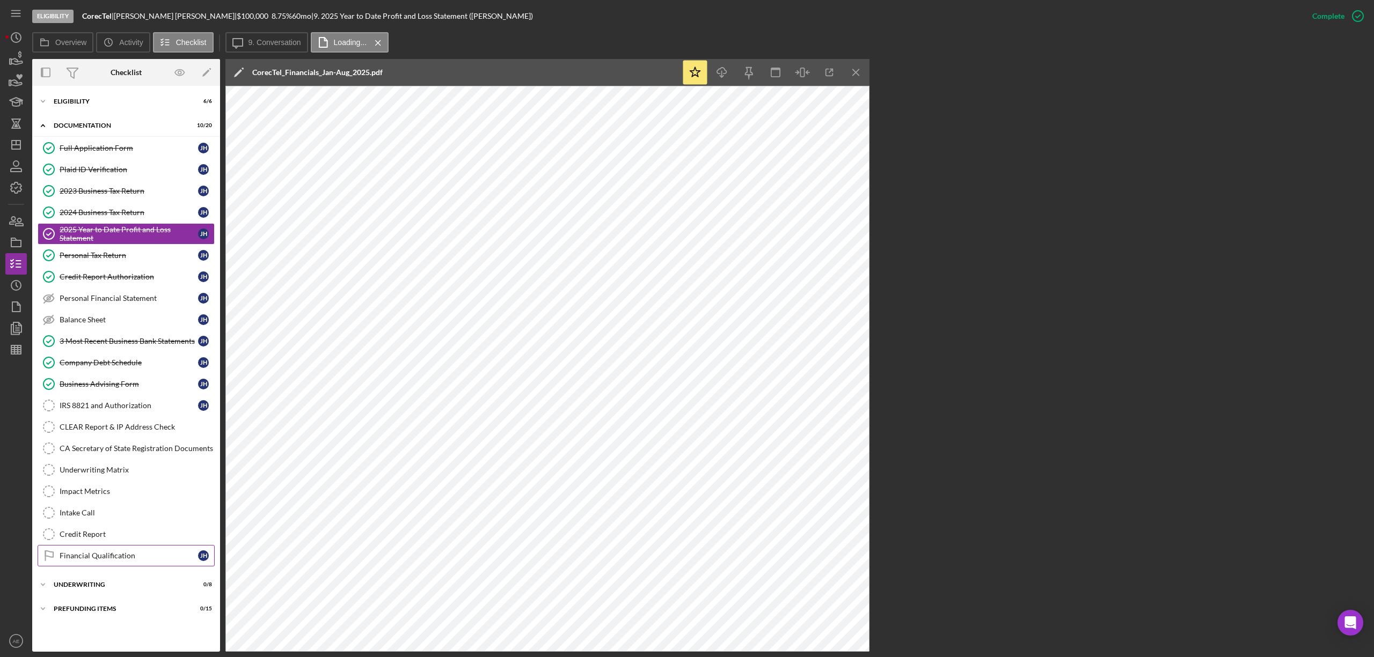
click at [122, 560] on div "Financial Qualification" at bounding box center [129, 556] width 138 height 9
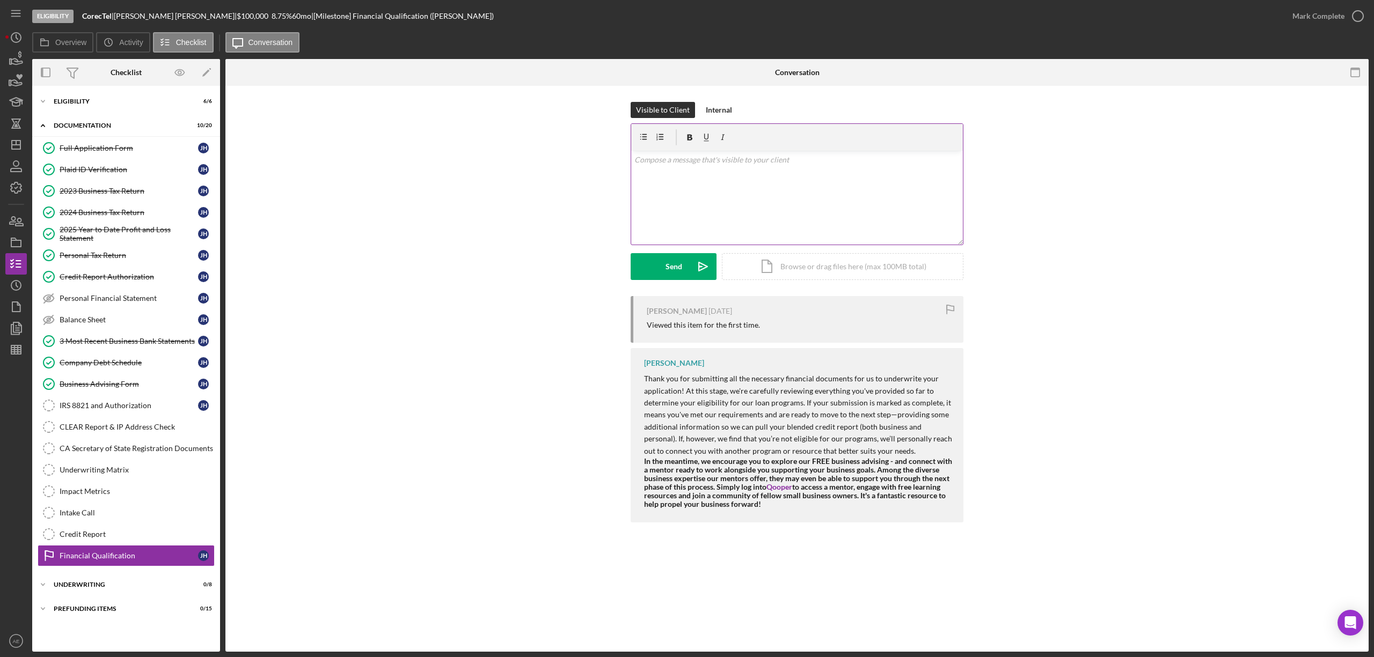
click at [750, 194] on div "v Color teal Color pink Remove color Add row above Add row below Add column bef…" at bounding box center [797, 198] width 332 height 94
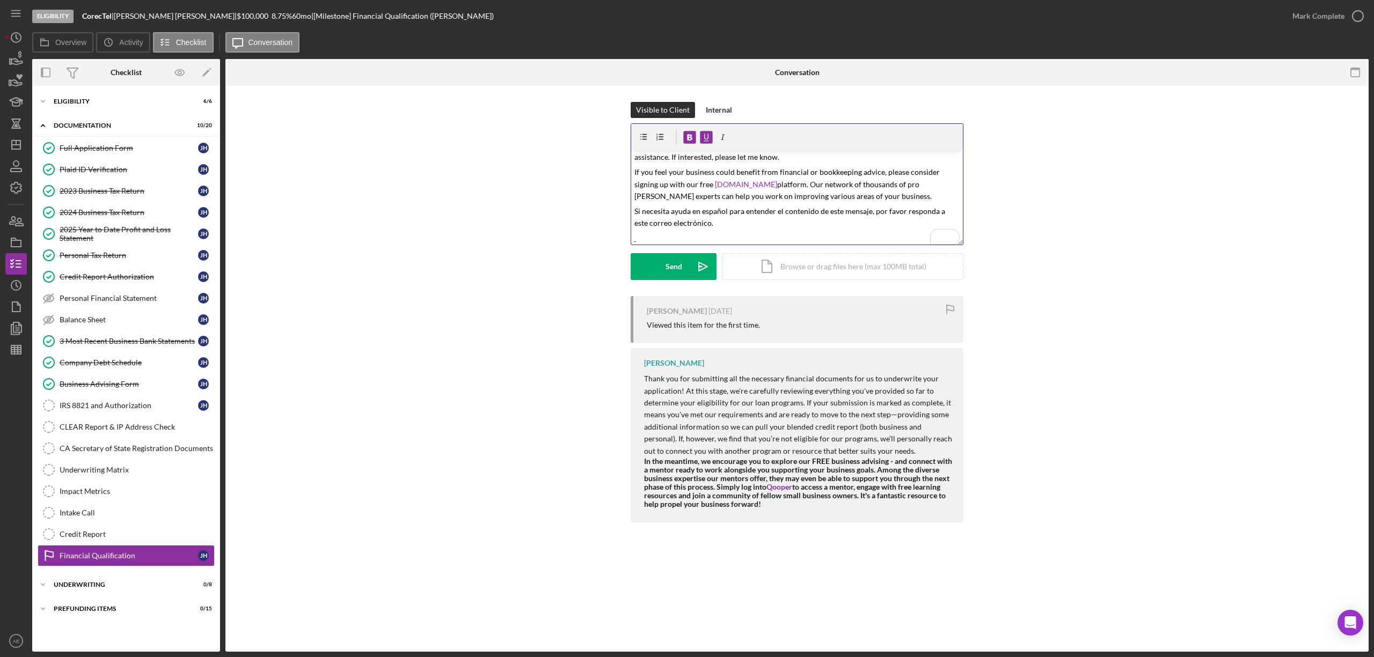
scroll to position [156, 0]
click at [683, 276] on button "Send Icon/icon-invite-send" at bounding box center [674, 266] width 86 height 27
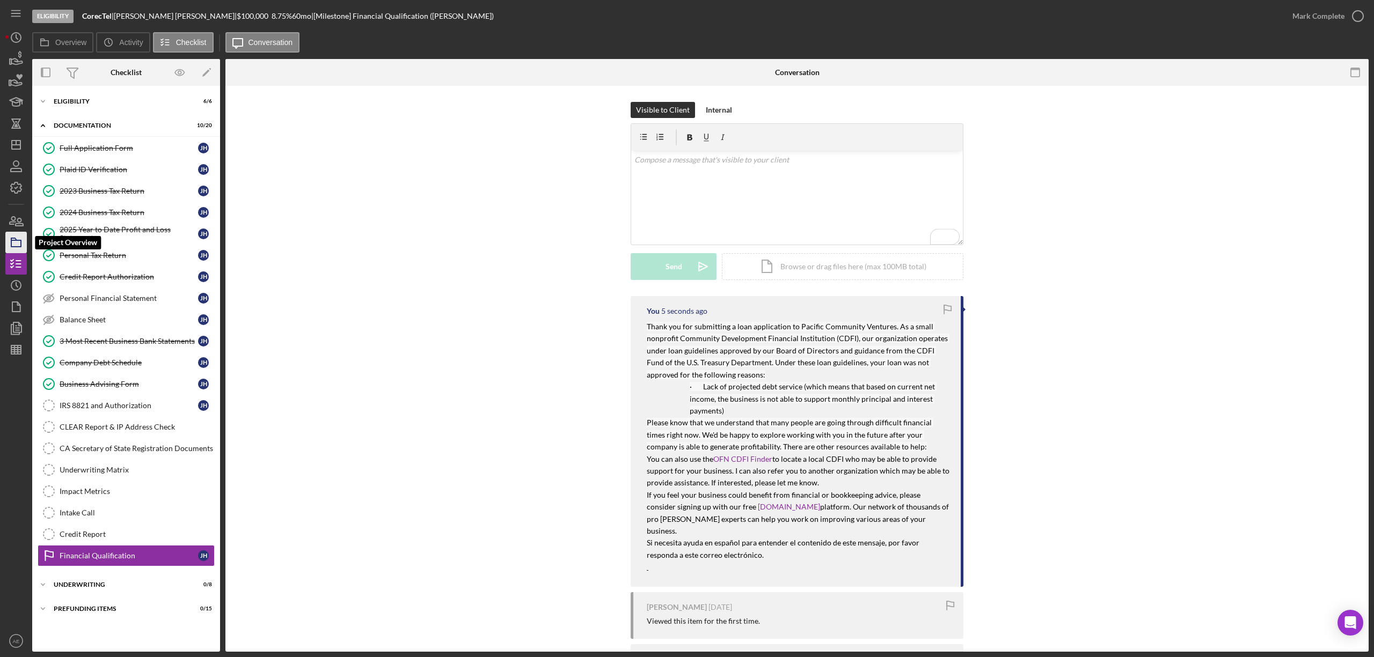
click at [16, 244] on icon "button" at bounding box center [16, 242] width 27 height 27
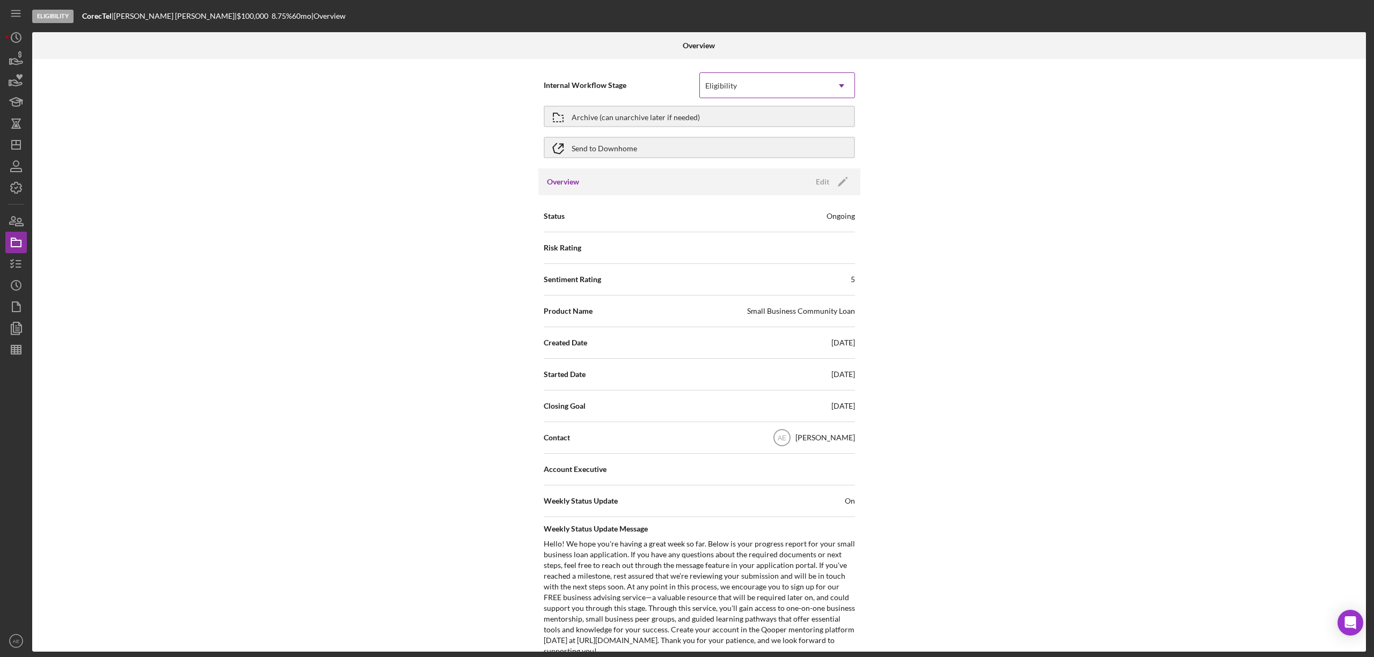
click at [738, 78] on div "Eligibility" at bounding box center [764, 86] width 129 height 25
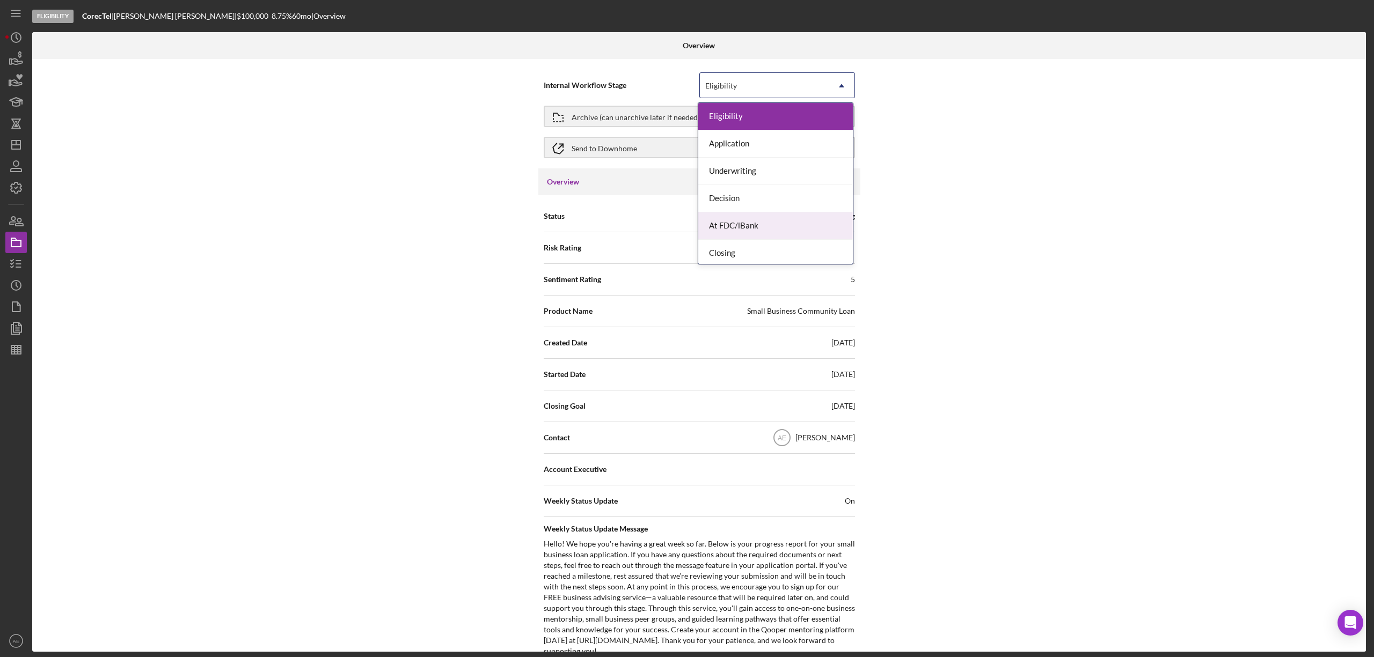
scroll to position [32, 0]
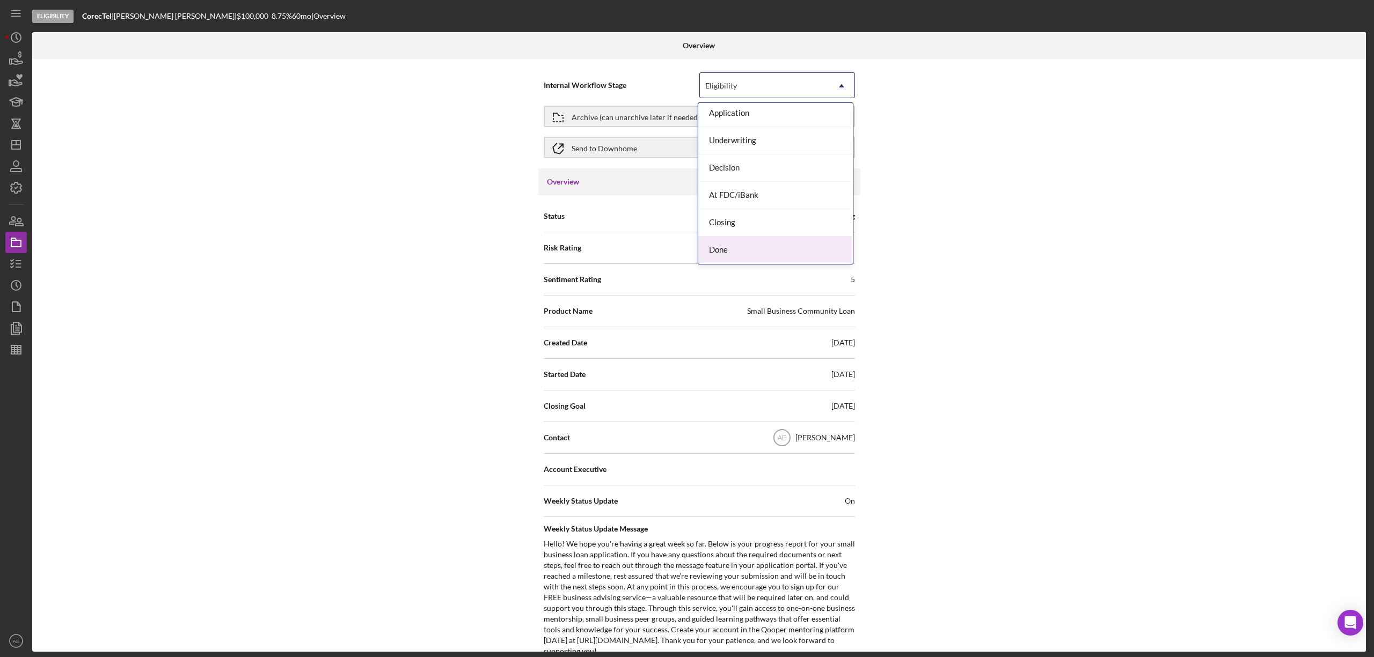
click at [745, 254] on div "Done" at bounding box center [775, 250] width 155 height 27
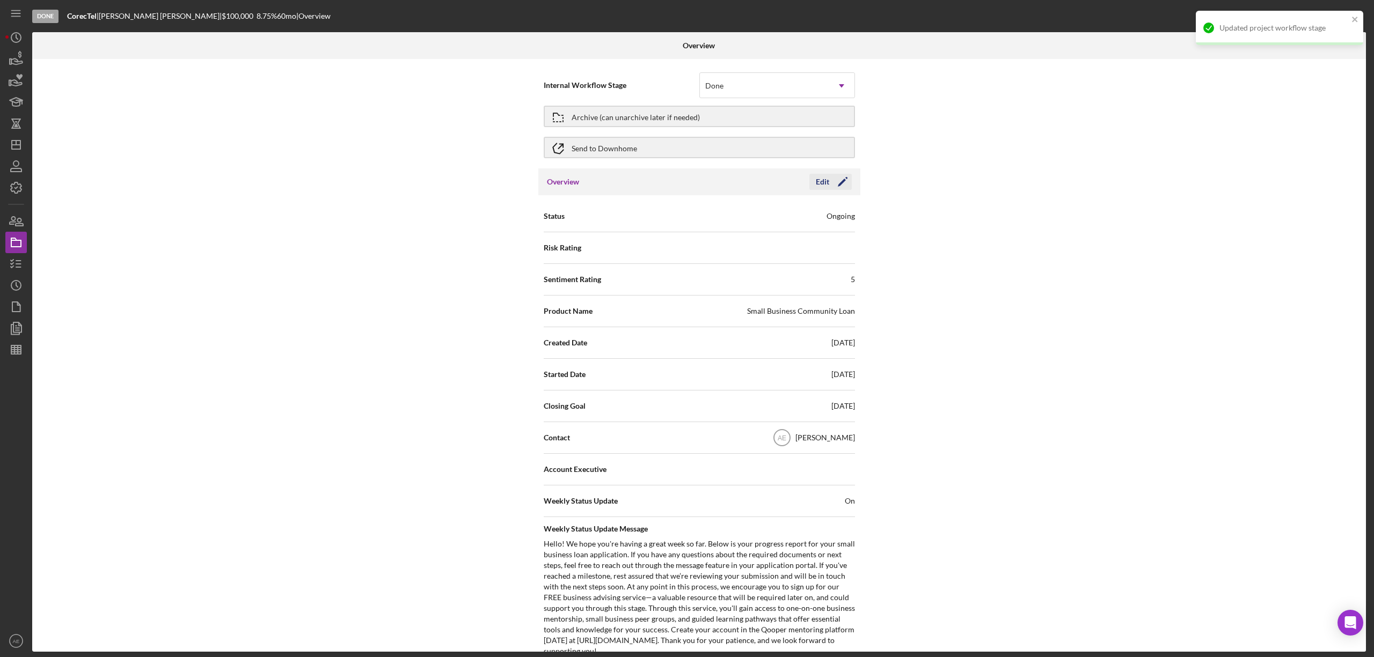
click at [825, 179] on div "Edit" at bounding box center [822, 182] width 13 height 16
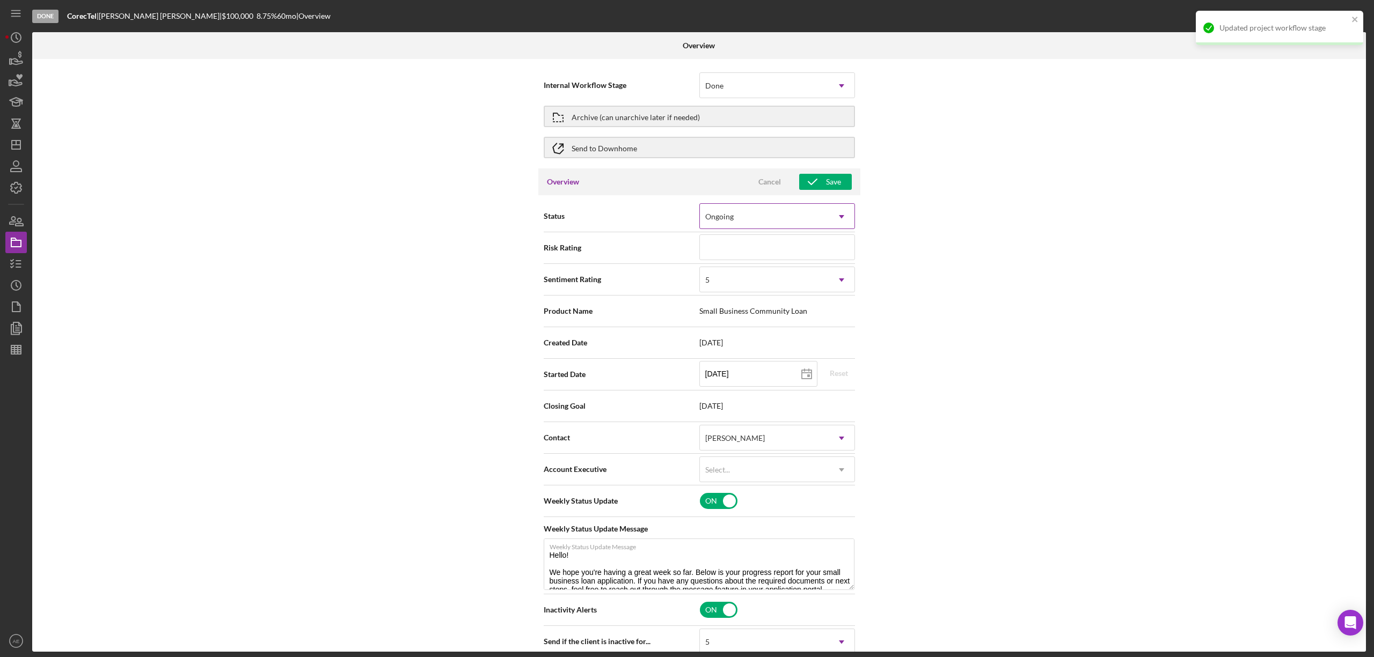
click at [737, 217] on div "Ongoing" at bounding box center [764, 216] width 129 height 25
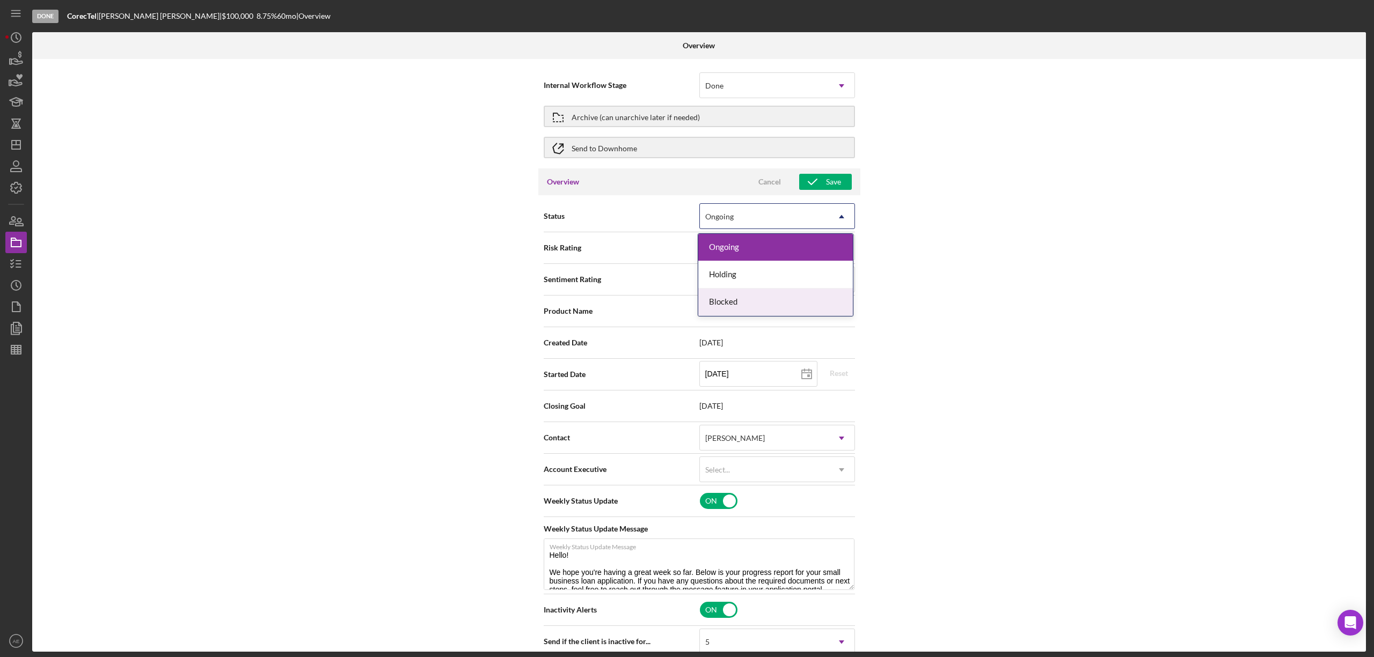
click at [751, 302] on div "Blocked" at bounding box center [775, 302] width 155 height 27
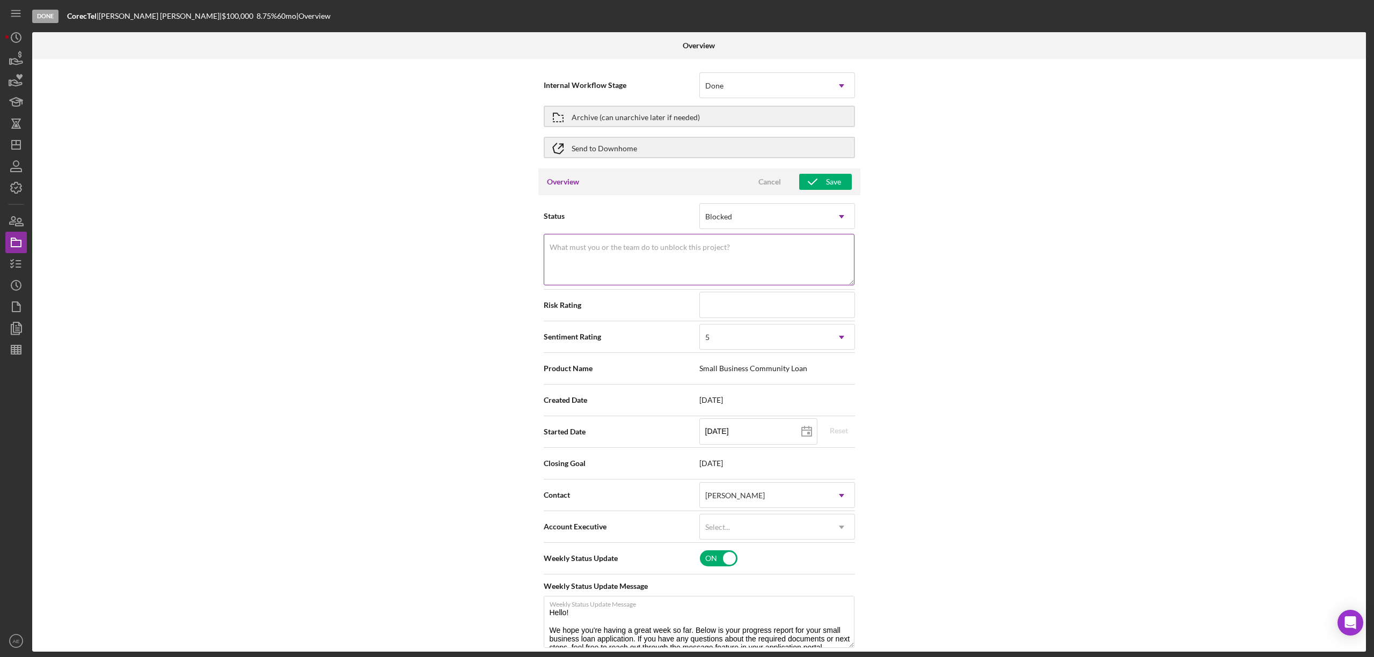
click at [628, 248] on label "What must you or the team do to unblock this project?" at bounding box center [640, 247] width 180 height 9
click at [628, 248] on textarea "What must you or the team do to unblock this project?" at bounding box center [699, 260] width 311 height 52
type textarea "L"
drag, startPoint x: 628, startPoint y: 248, endPoint x: 515, endPoint y: 248, distance: 112.7
click at [515, 248] on div "Internal Workflow Stage Done Icon/Dropdown Arrow Archive (can unarchive later i…" at bounding box center [699, 355] width 1334 height 593
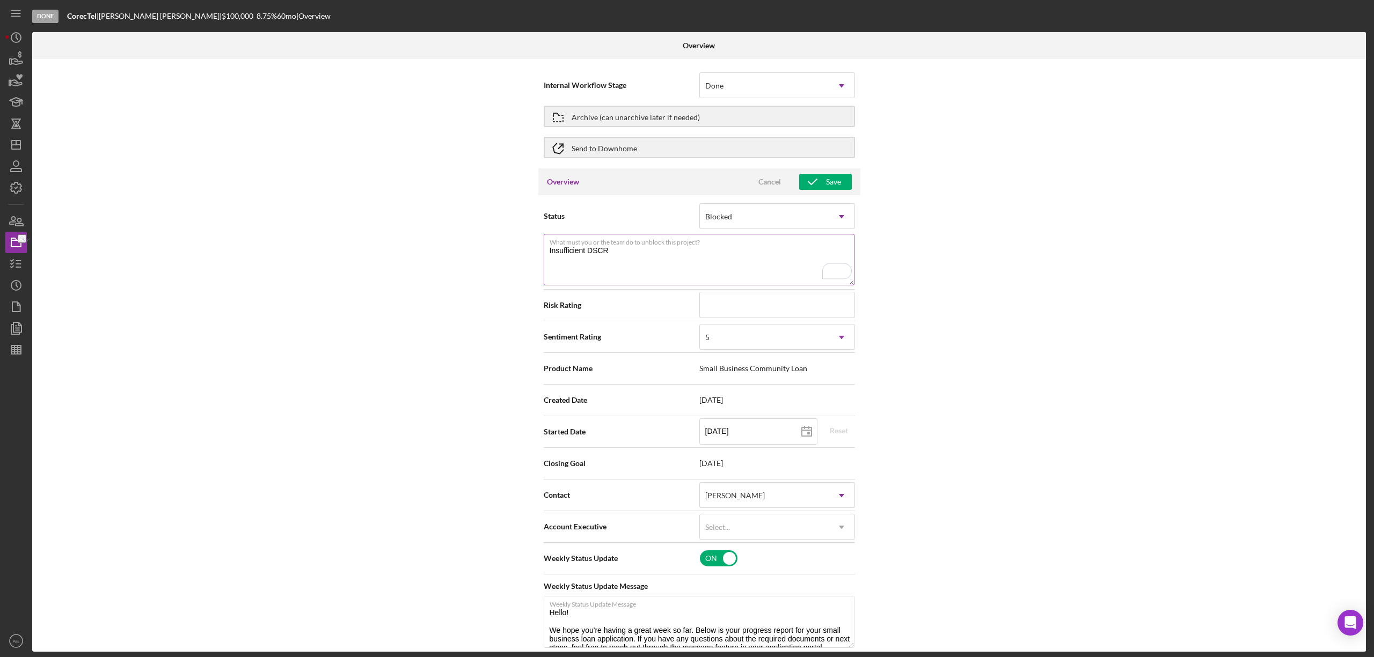
click at [732, 268] on textarea "Insufficient DSCR" at bounding box center [699, 260] width 311 height 52
type textarea "Insufficient DSCR"
click at [741, 335] on div "5" at bounding box center [764, 337] width 129 height 25
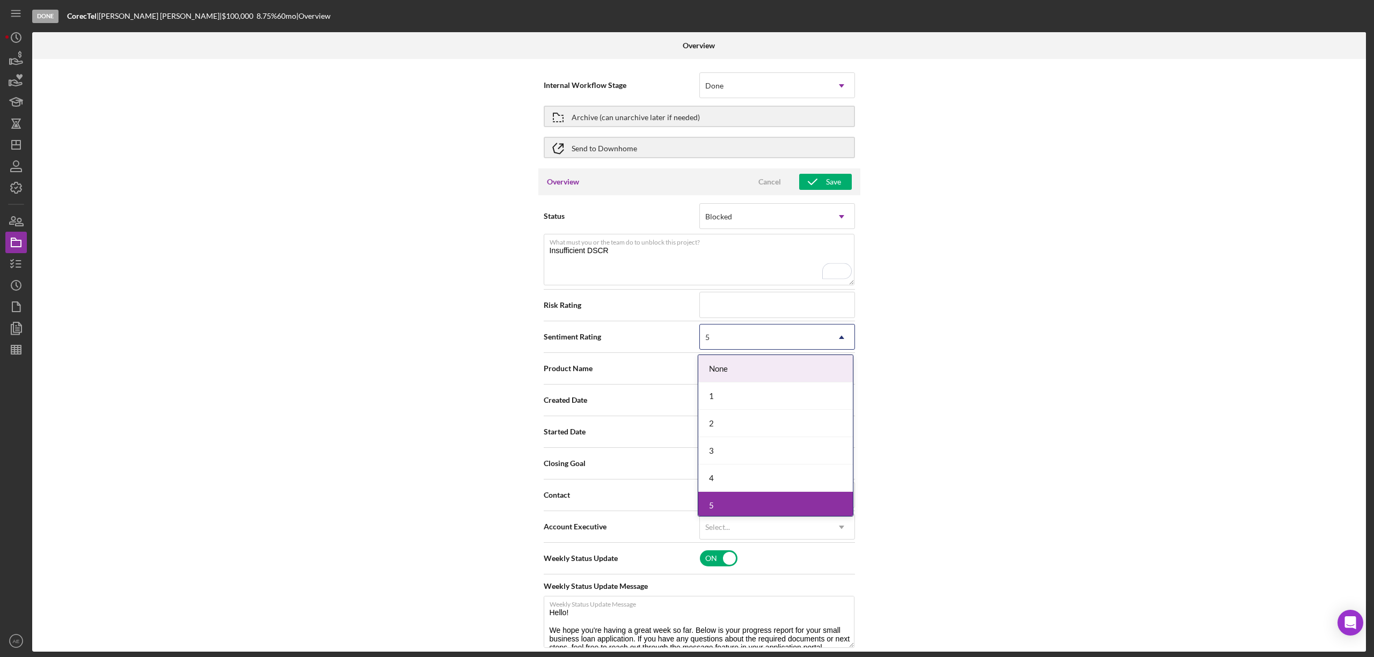
click at [733, 393] on div "1" at bounding box center [775, 396] width 155 height 27
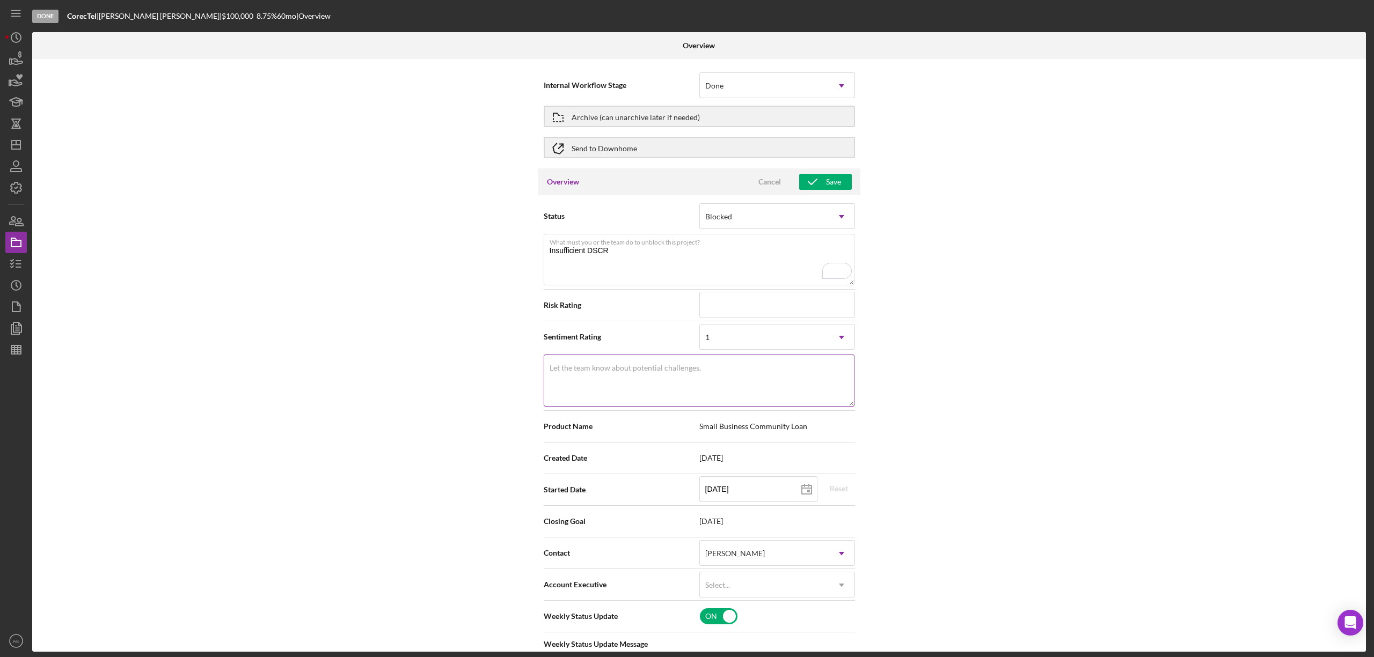
click at [677, 378] on textarea "Let the team know about potential challenges." at bounding box center [699, 381] width 311 height 52
paste textarea "Insufficient DSCR"
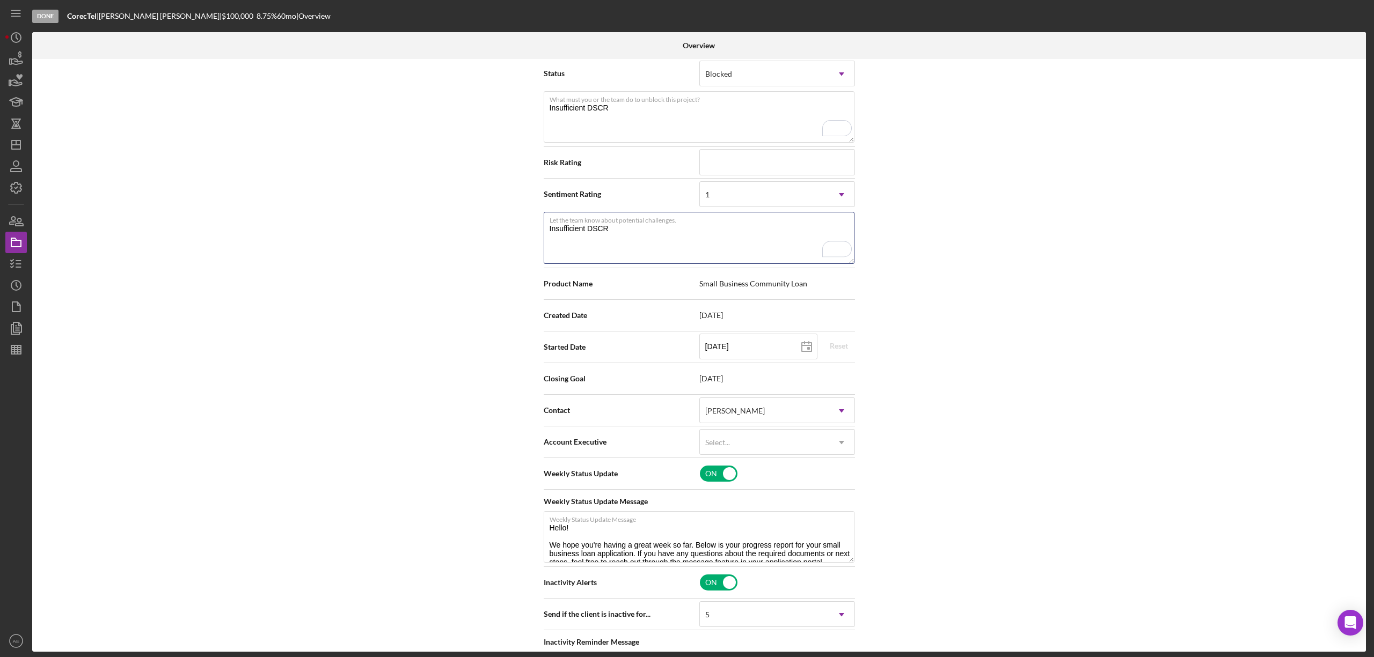
scroll to position [143, 0]
type textarea "Insufficient DSCR"
click at [759, 446] on div "Select..." at bounding box center [764, 442] width 129 height 25
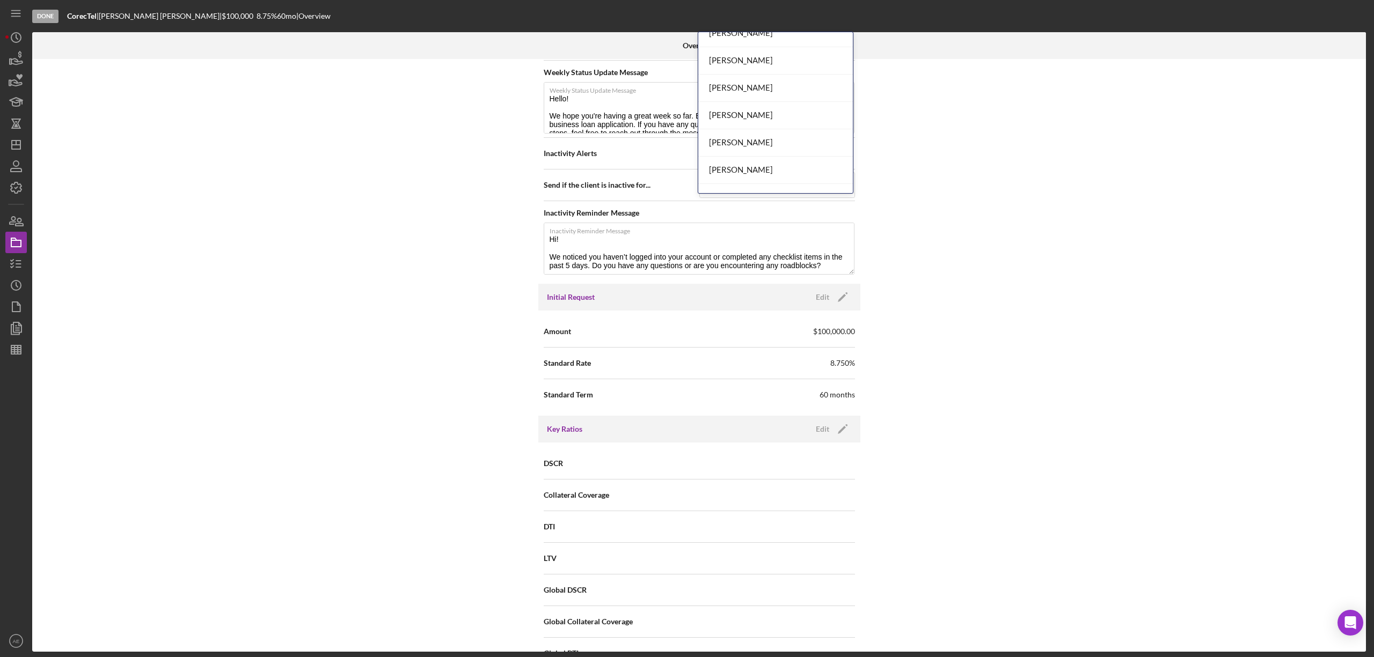
scroll to position [390, 0]
click at [763, 157] on div "[PERSON_NAME]" at bounding box center [775, 151] width 155 height 27
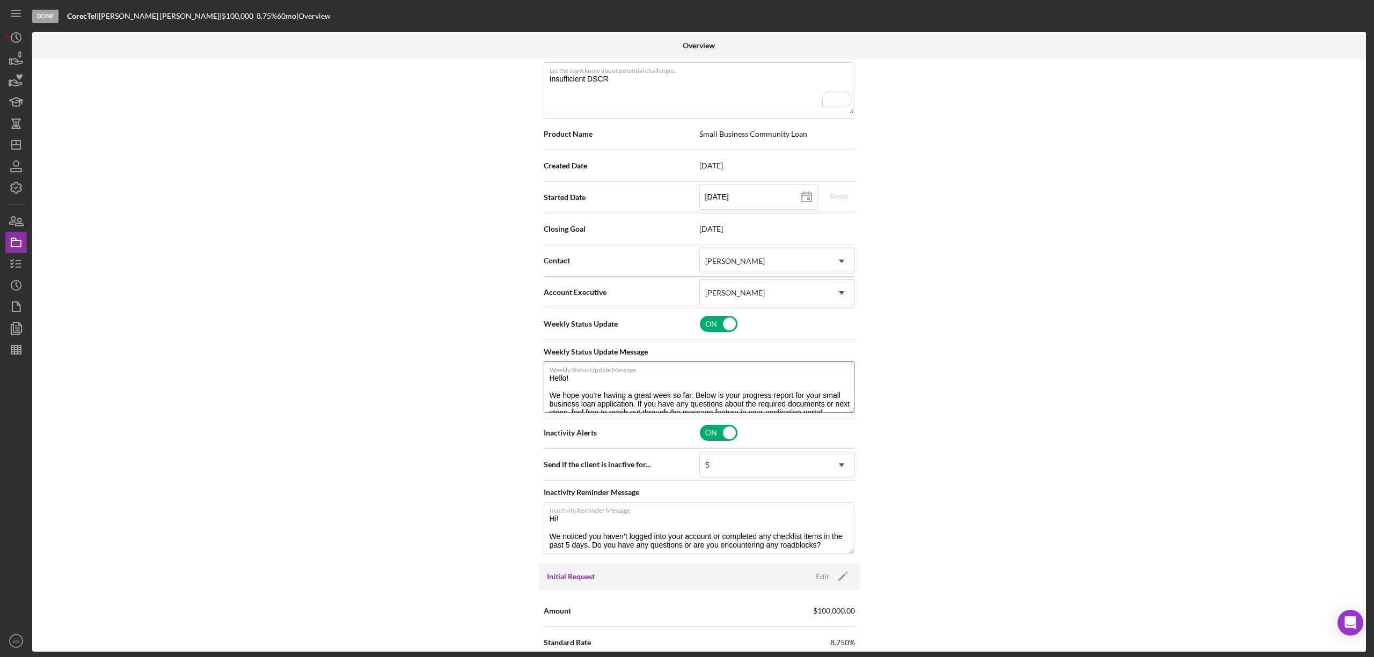
scroll to position [286, 0]
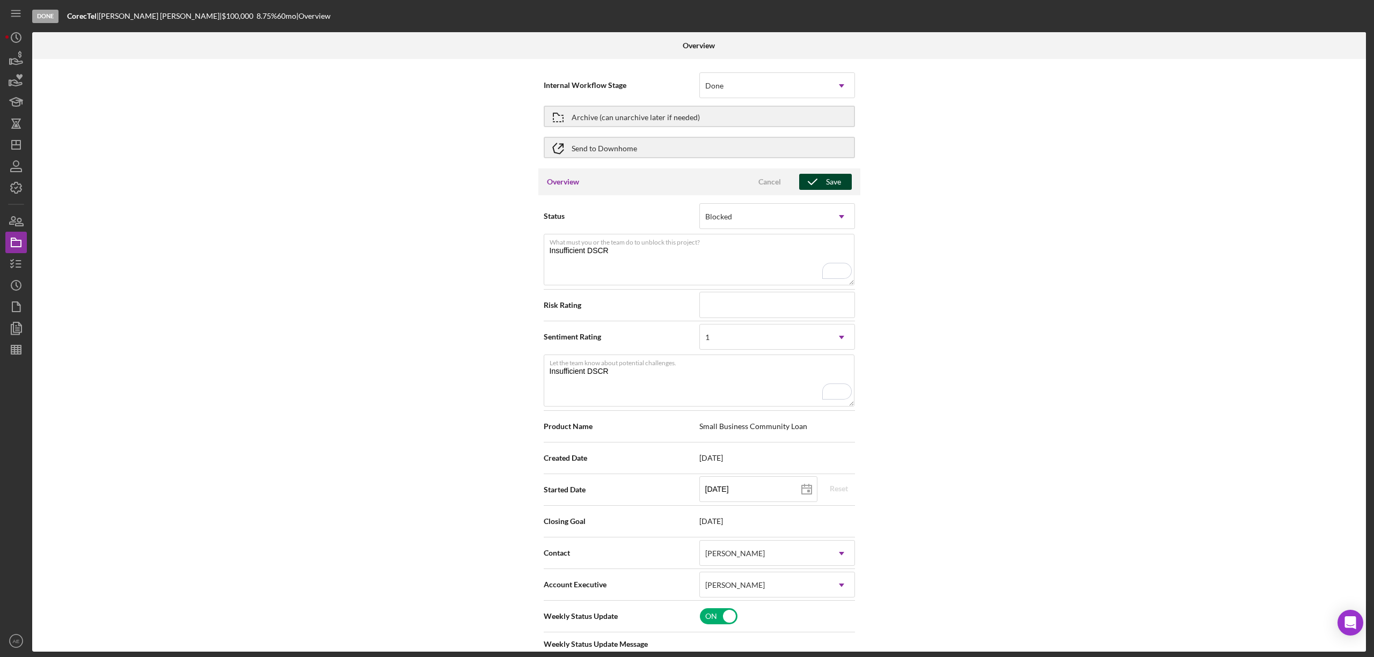
click at [814, 182] on icon "button" at bounding box center [812, 182] width 27 height 27
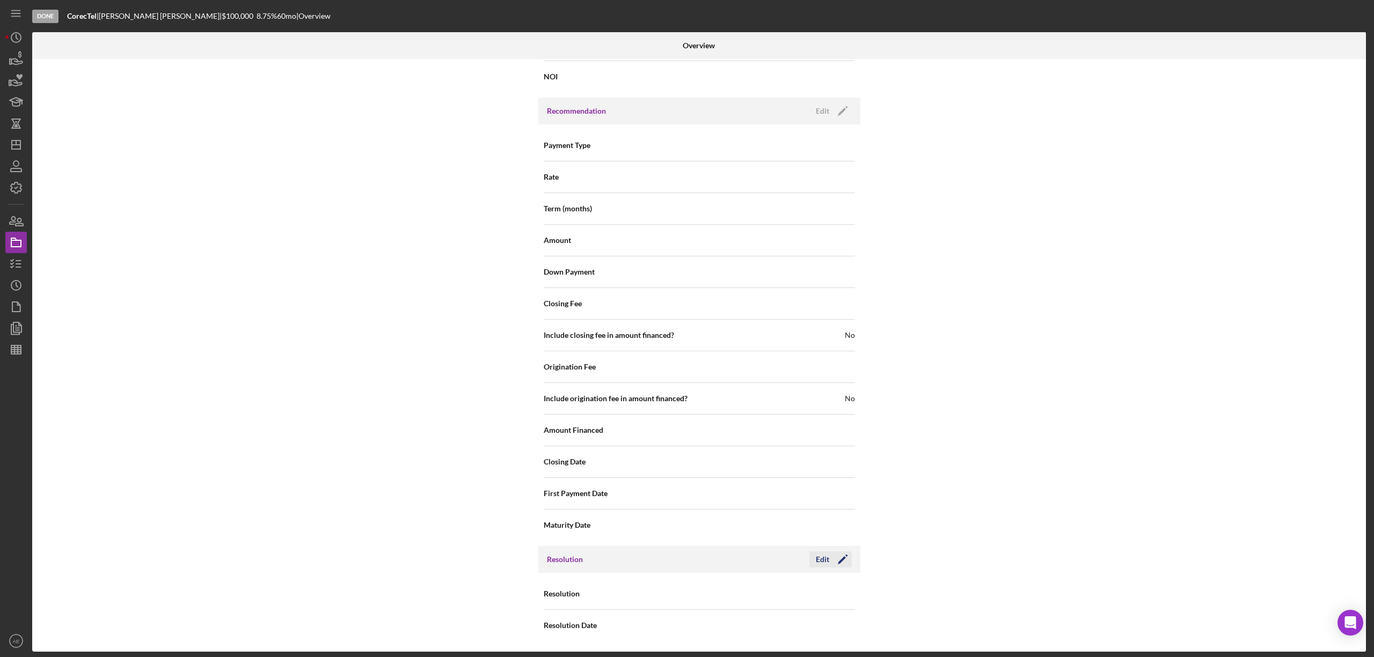
click at [826, 567] on button "Edit Icon/Edit" at bounding box center [830, 560] width 42 height 16
click at [728, 590] on div "Select..." at bounding box center [717, 594] width 25 height 9
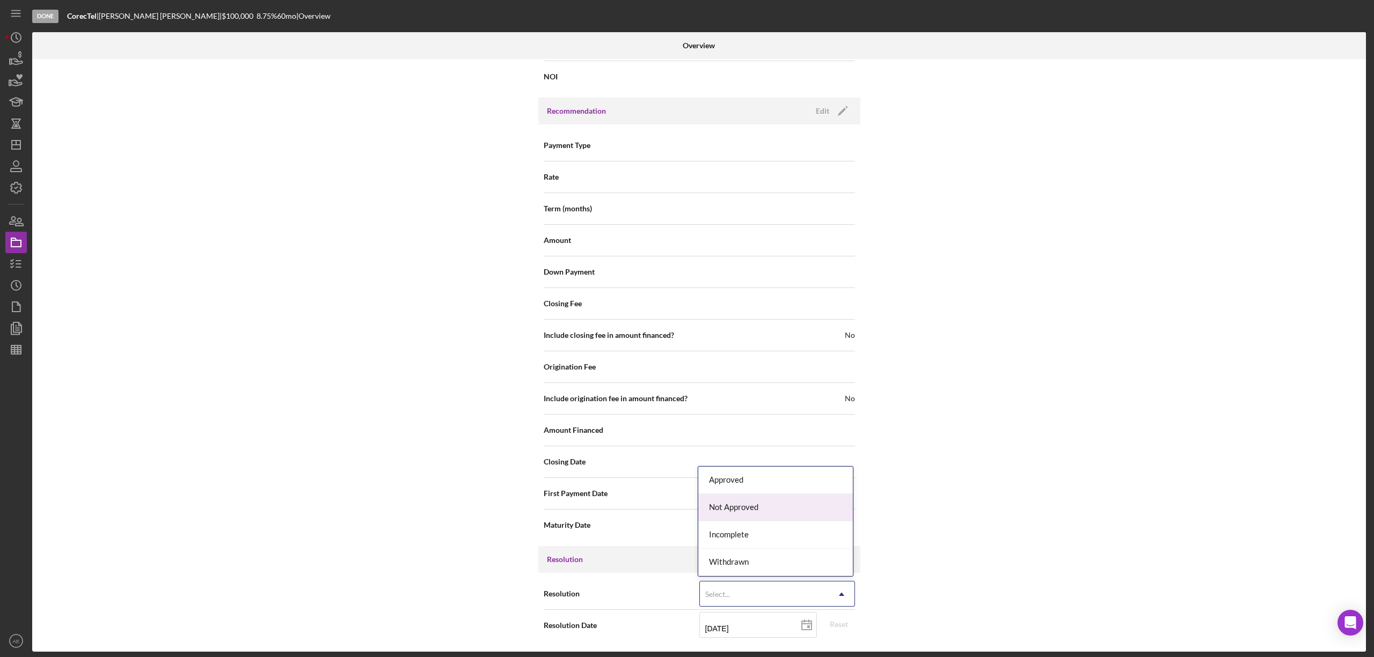
click at [744, 506] on div "Not Approved" at bounding box center [775, 507] width 155 height 27
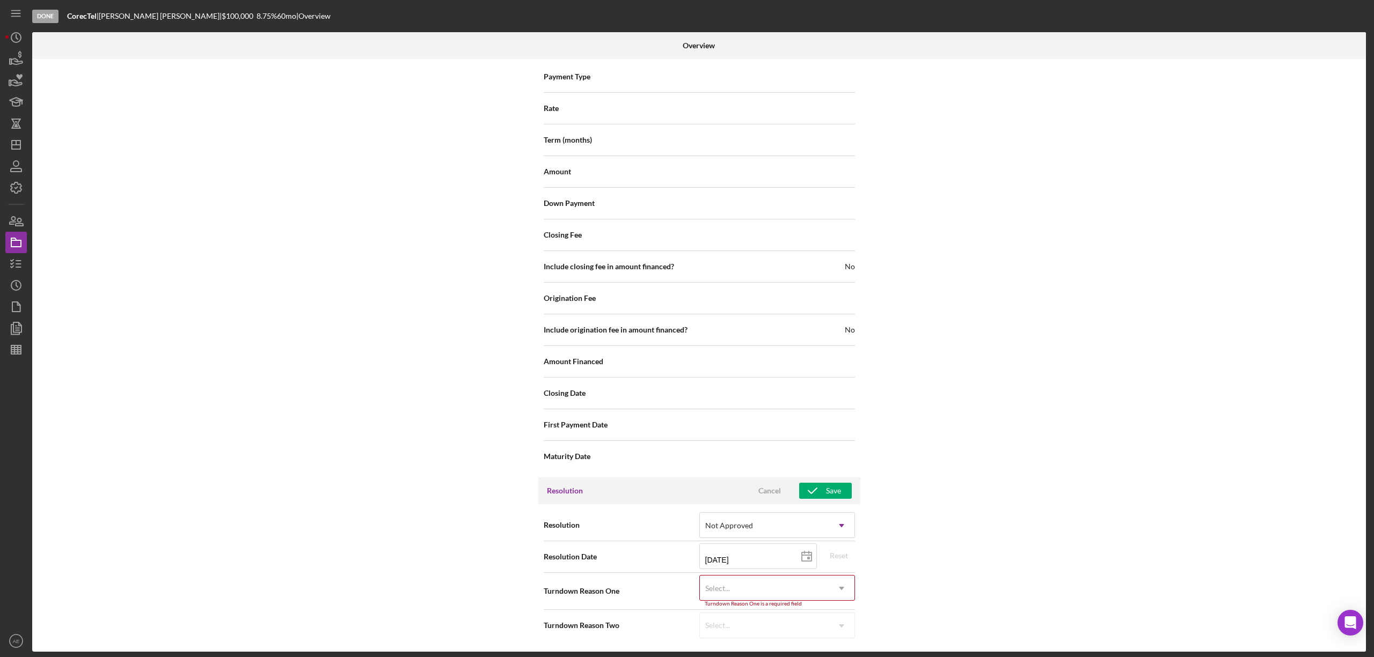
click at [756, 605] on div "Turndown Reason One is a required field" at bounding box center [777, 604] width 156 height 6
click at [762, 589] on div "Select..." at bounding box center [764, 588] width 129 height 25
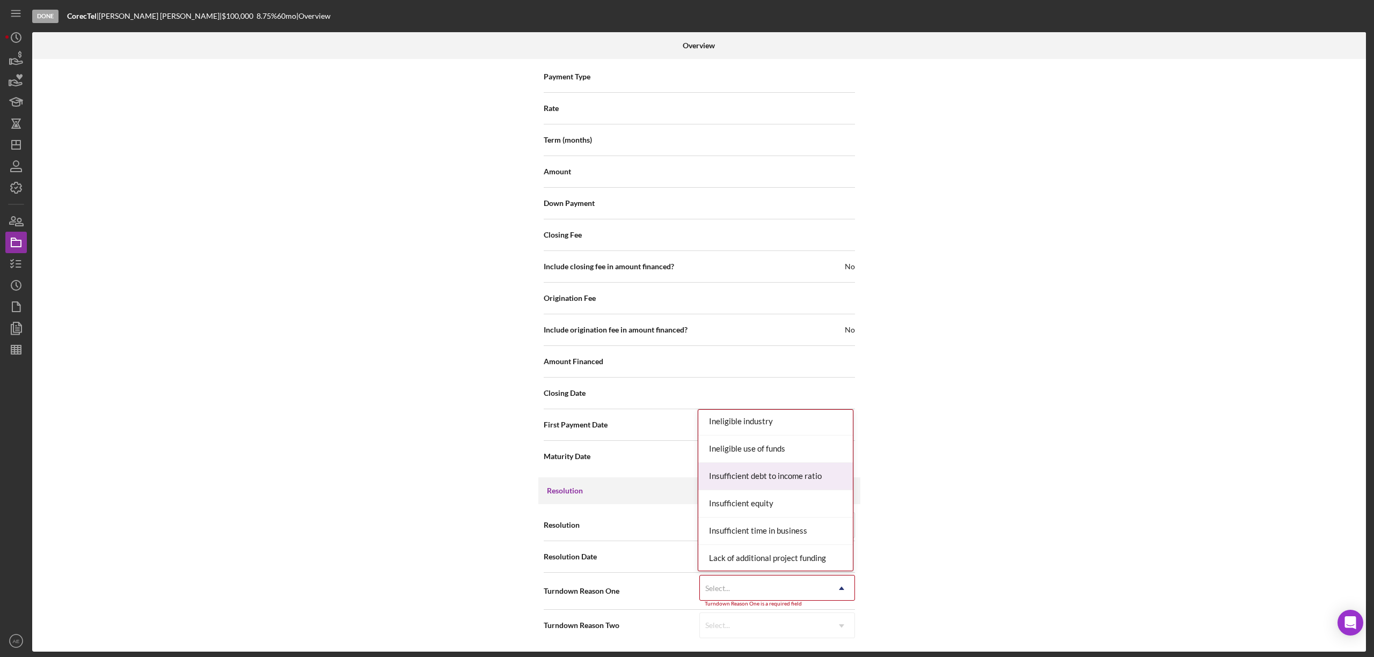
click at [797, 477] on div "Insufficient debt to income ratio" at bounding box center [775, 476] width 155 height 27
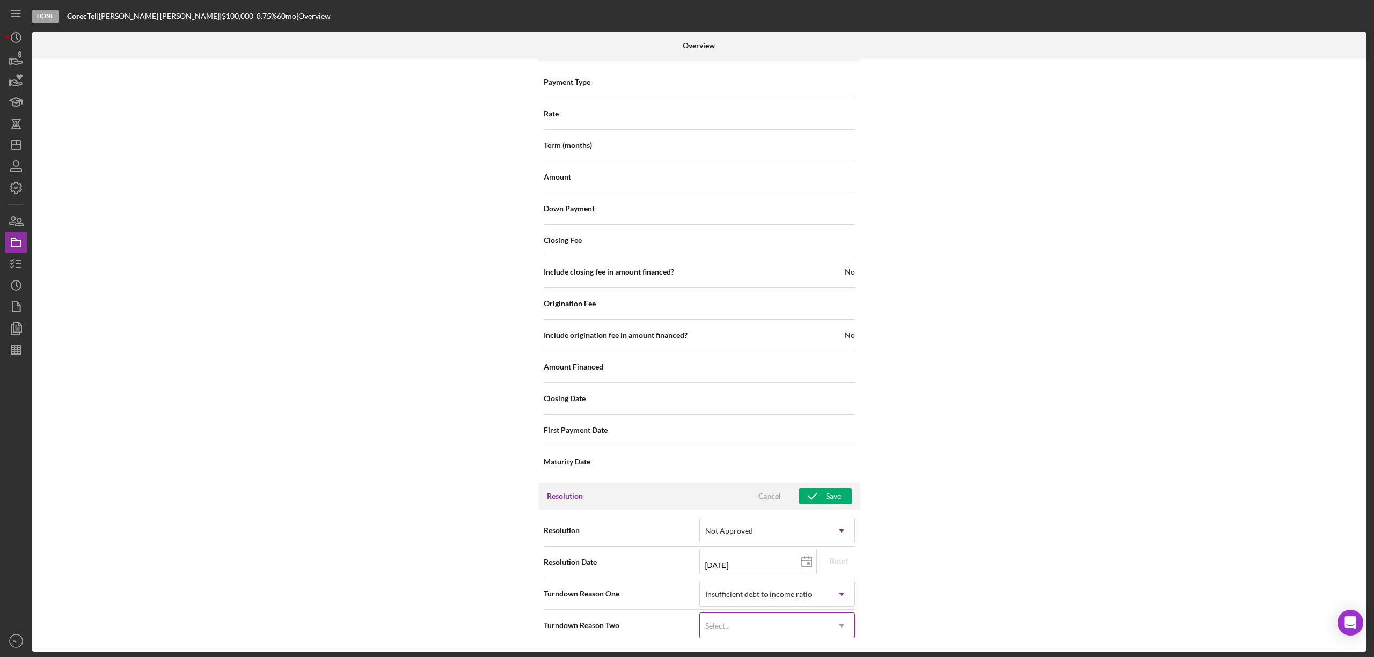
click at [781, 616] on div "Select..." at bounding box center [764, 626] width 129 height 25
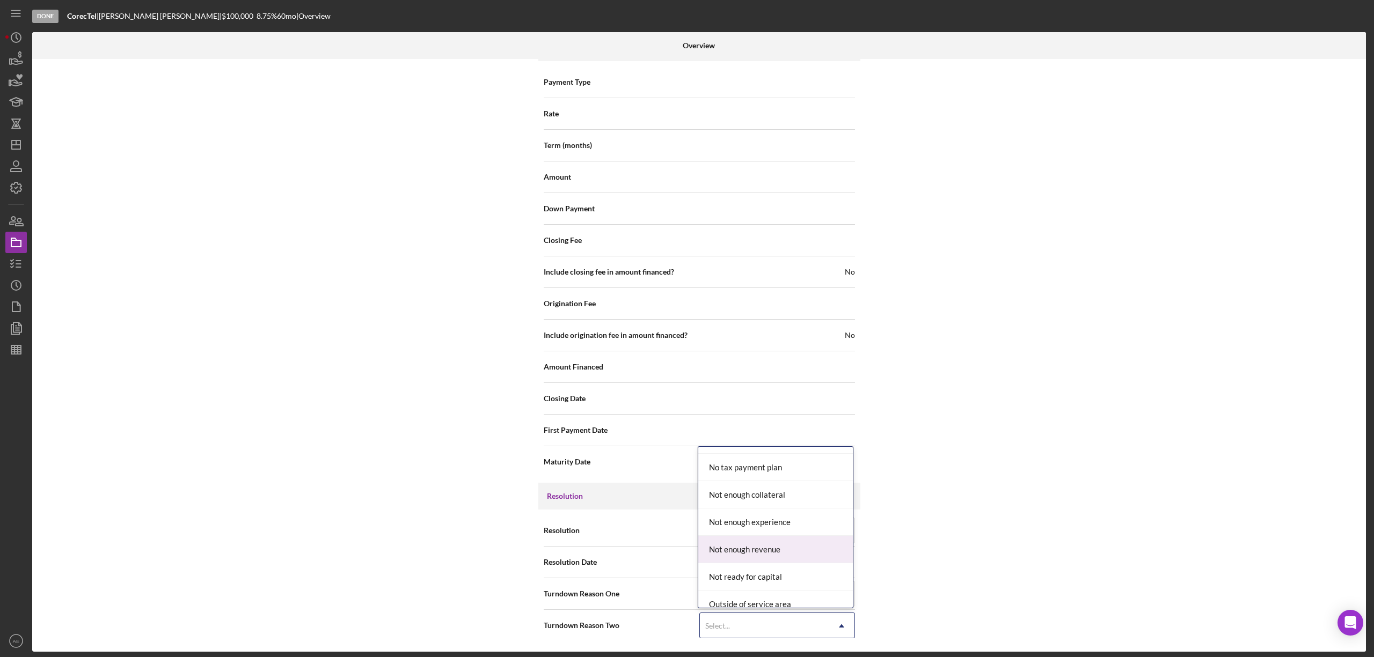
click at [790, 548] on div "Not enough revenue" at bounding box center [775, 549] width 155 height 27
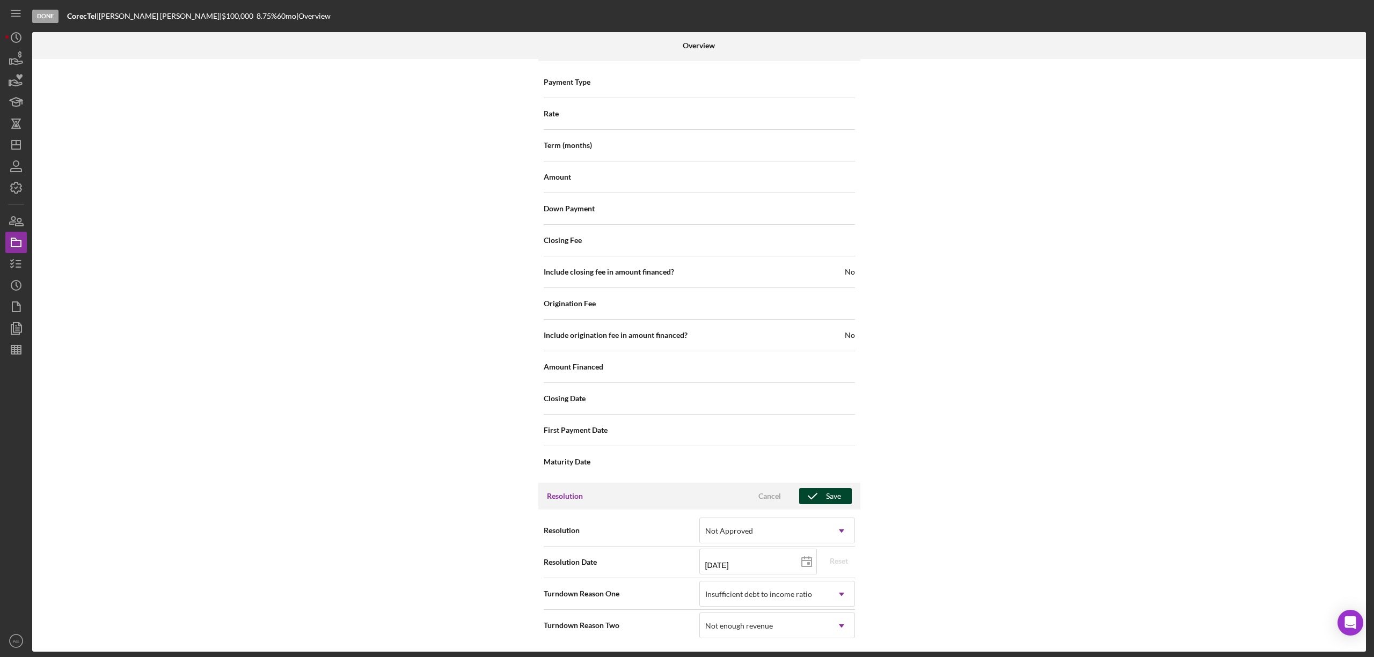
click at [821, 498] on icon "button" at bounding box center [812, 496] width 27 height 27
click at [18, 267] on line "button" at bounding box center [18, 267] width 5 height 0
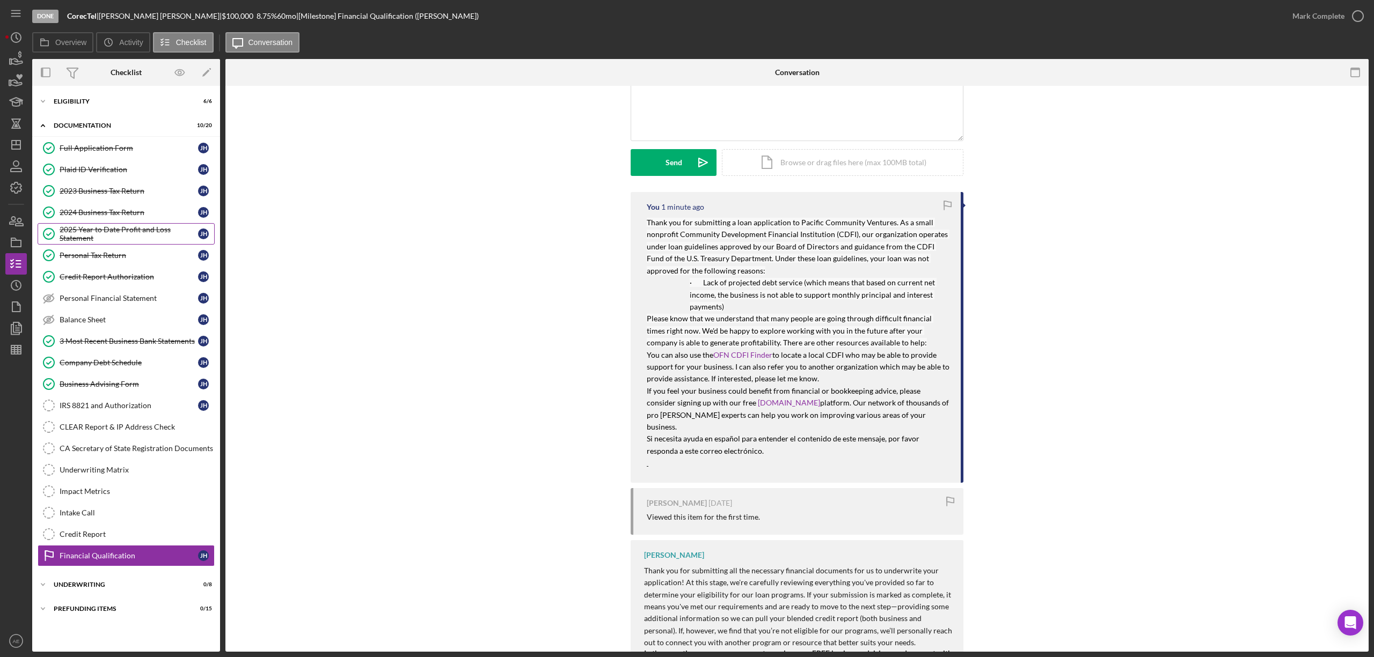
click at [127, 232] on div "2025 Year to Date Profit and Loss Statement" at bounding box center [129, 233] width 138 height 17
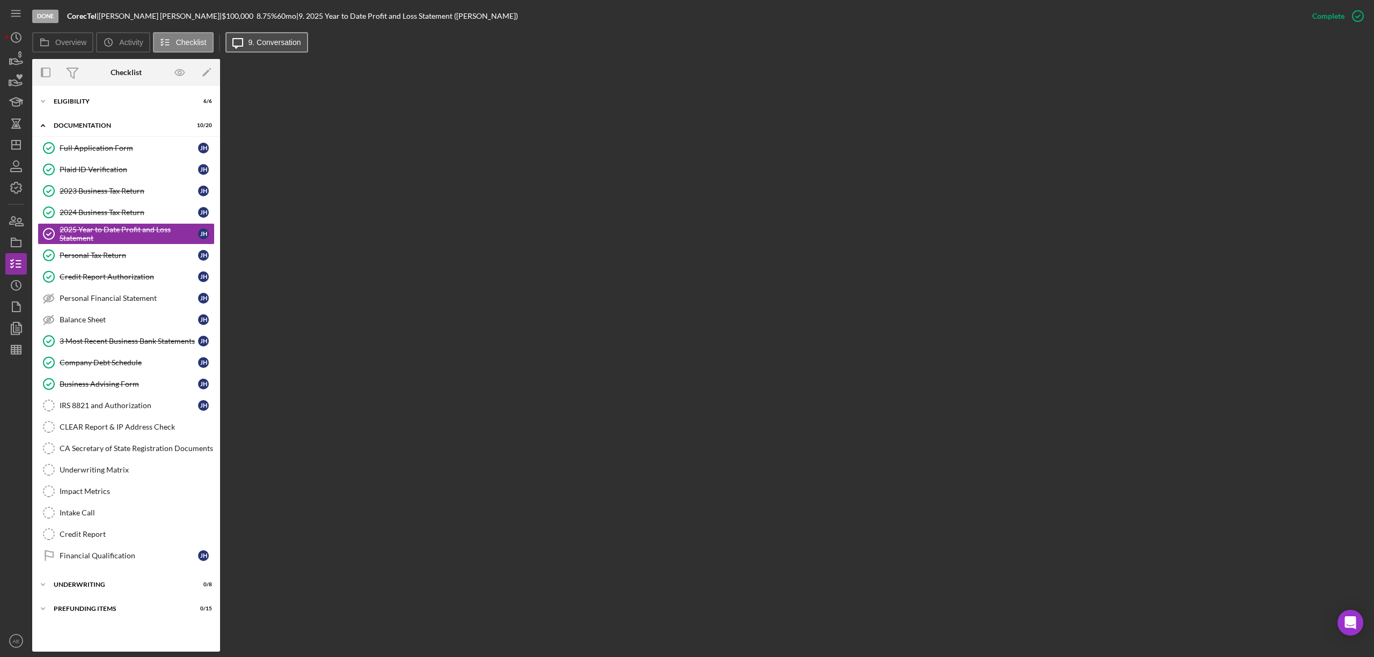
click at [252, 39] on label "9. Conversation" at bounding box center [274, 42] width 53 height 9
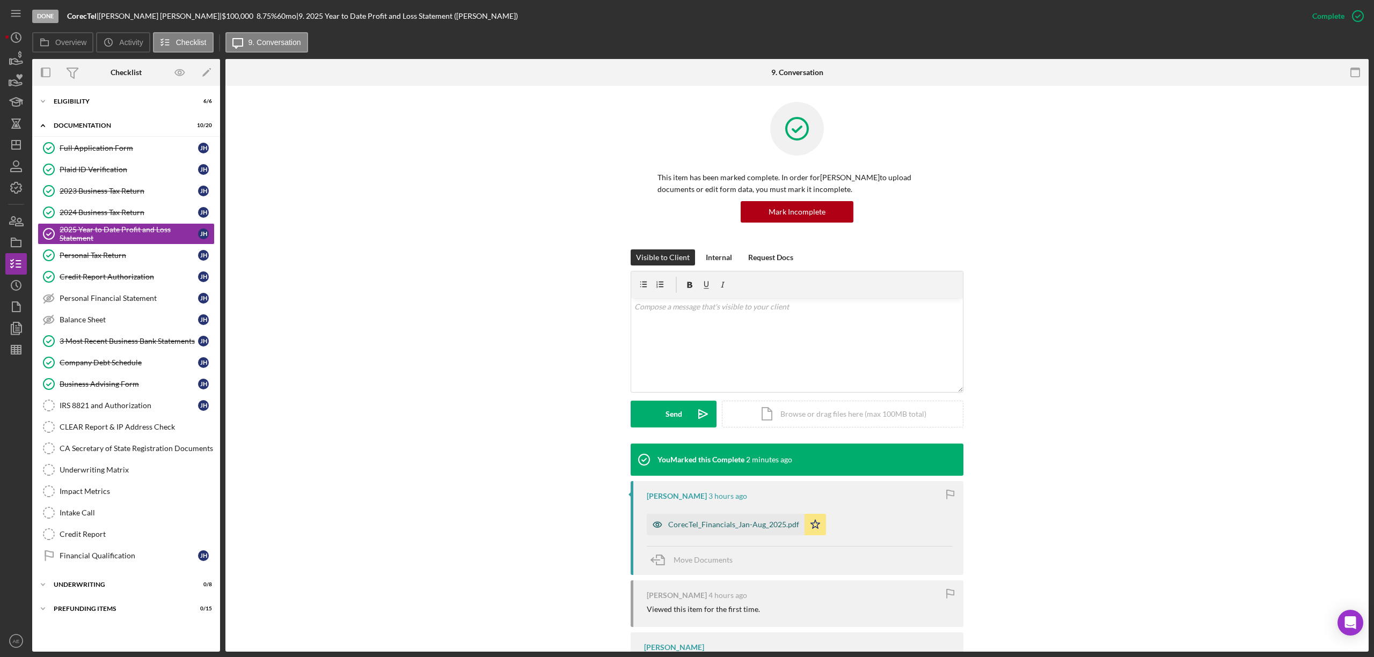
click at [648, 524] on icon "button" at bounding box center [657, 524] width 21 height 21
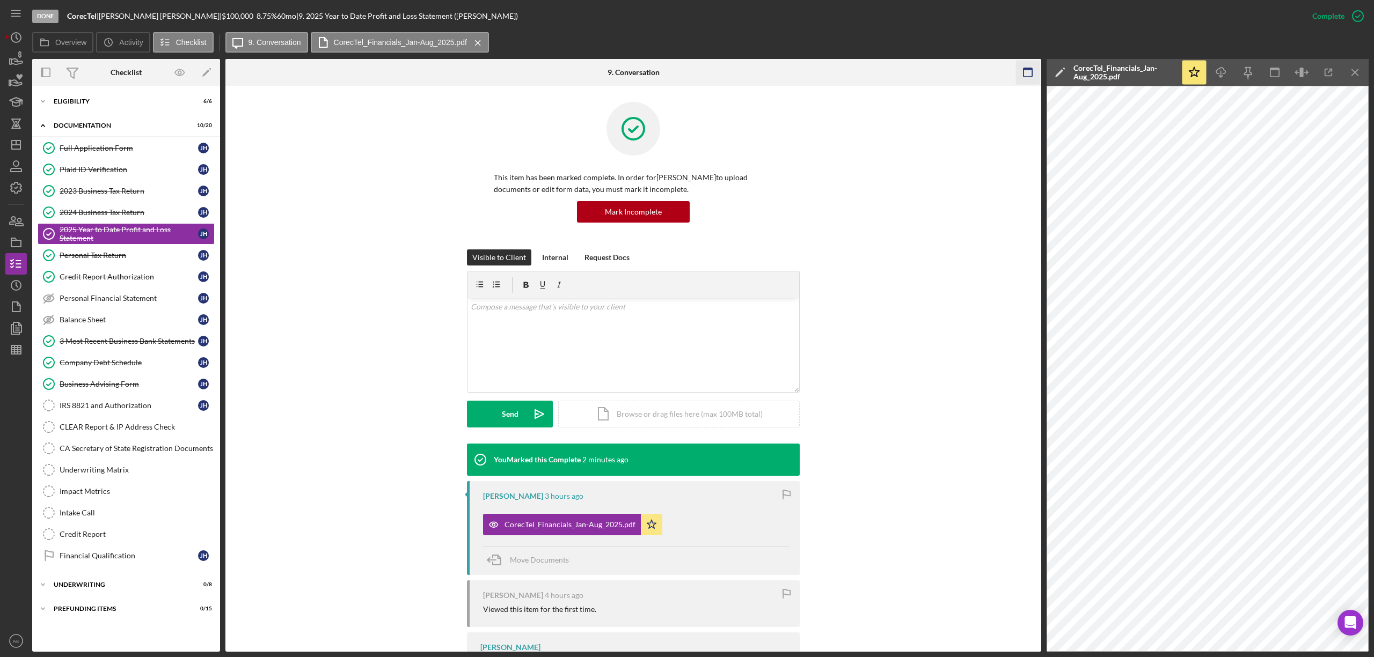
click at [1033, 70] on icon "button" at bounding box center [1028, 73] width 24 height 24
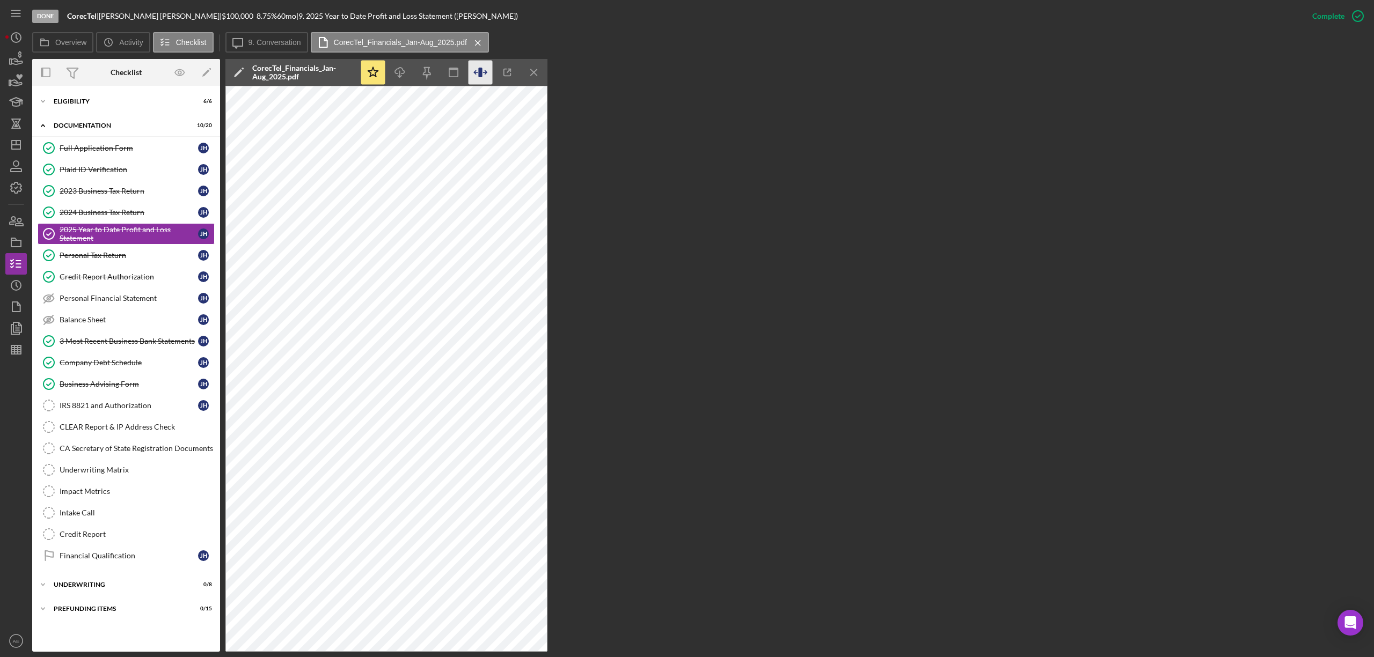
click at [477, 76] on icon "button" at bounding box center [480, 73] width 24 height 24
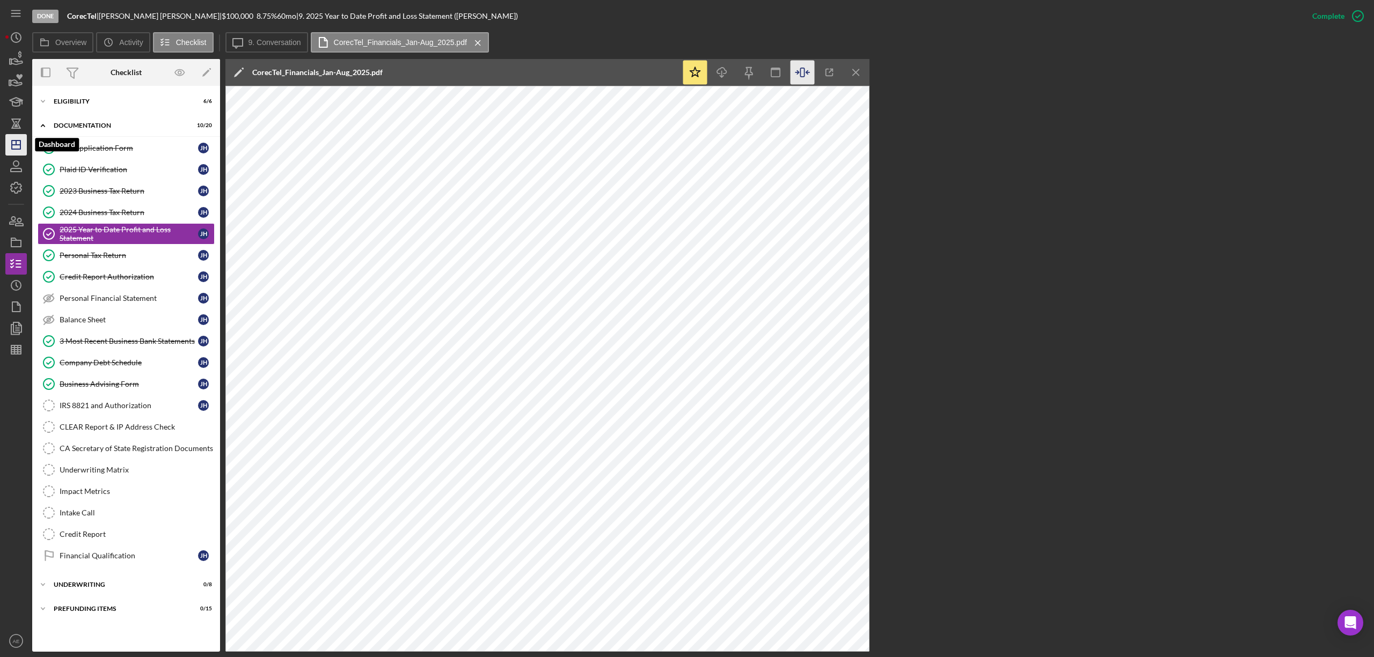
click at [22, 142] on icon "Icon/Dashboard" at bounding box center [16, 144] width 27 height 27
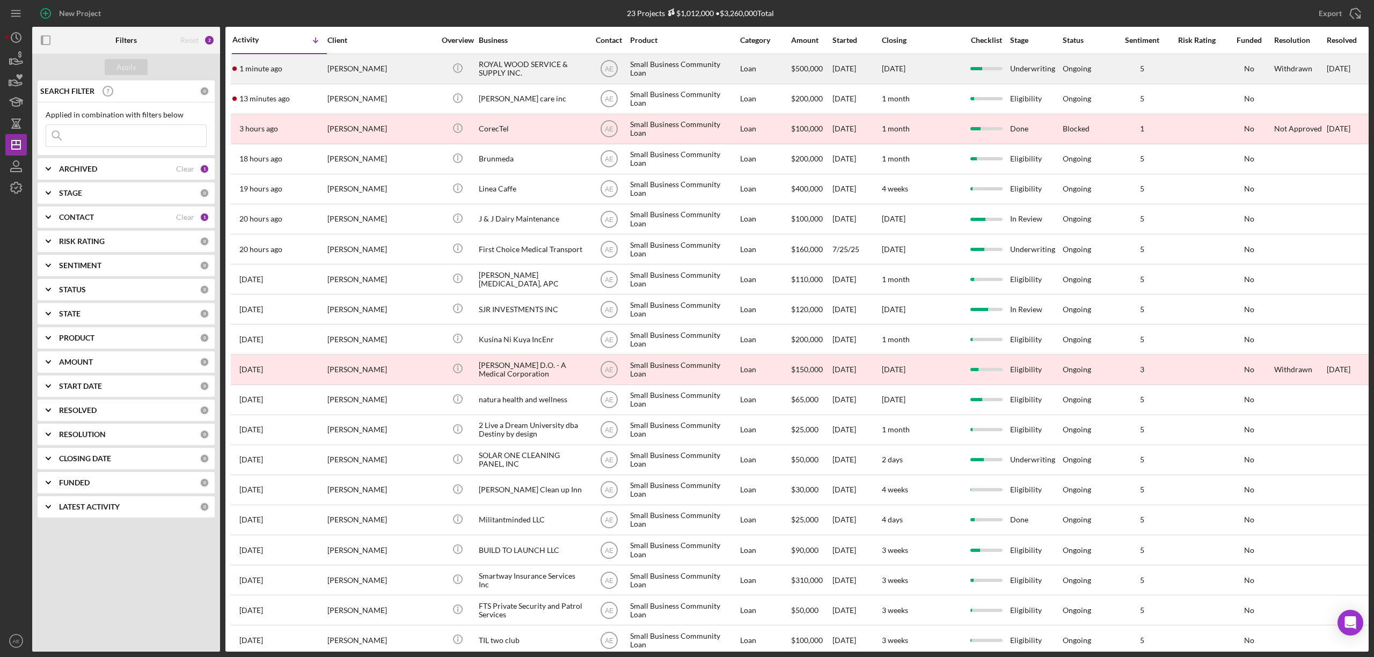
click at [398, 72] on div "[PERSON_NAME]" at bounding box center [380, 69] width 107 height 28
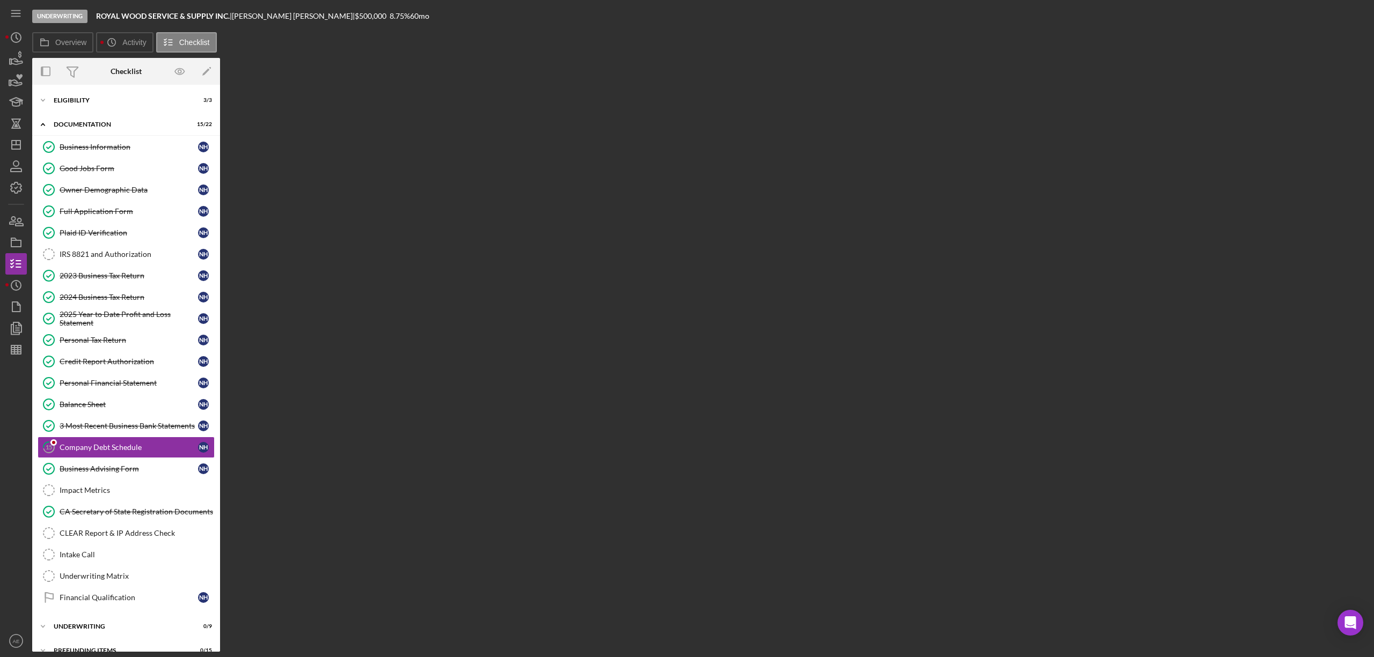
scroll to position [24, 0]
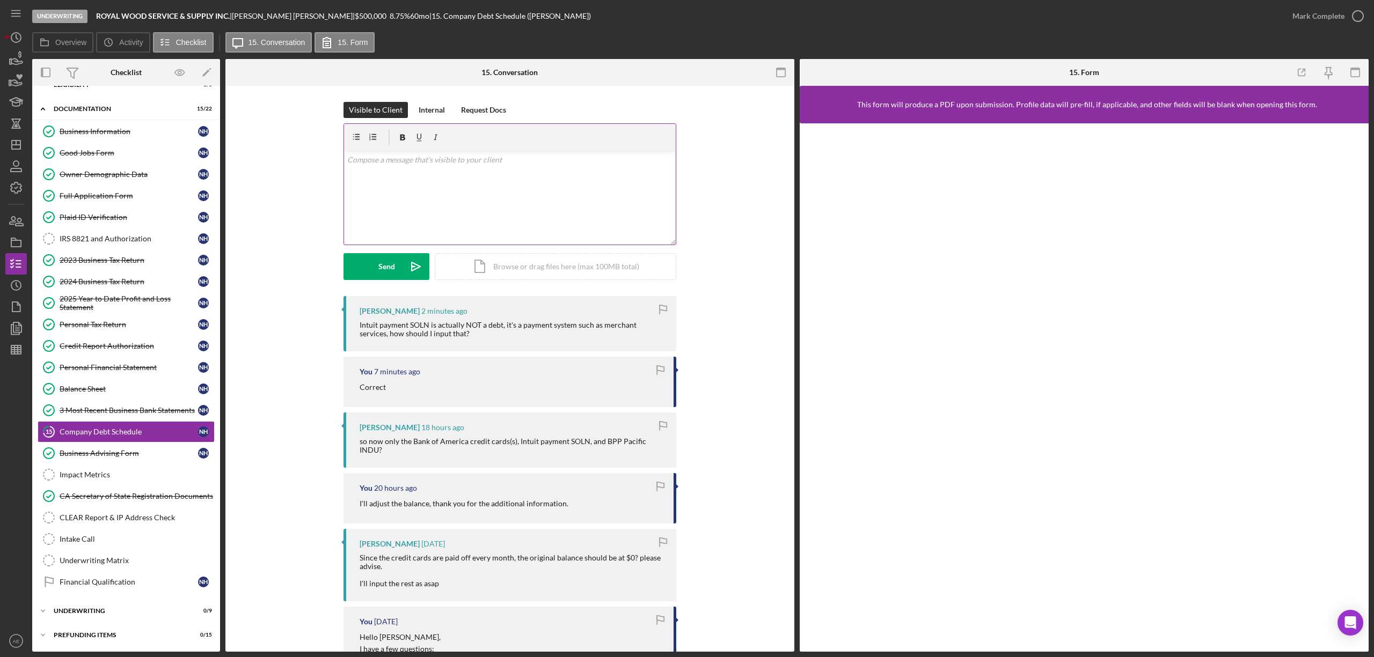
click at [511, 160] on p at bounding box center [510, 160] width 326 height 12
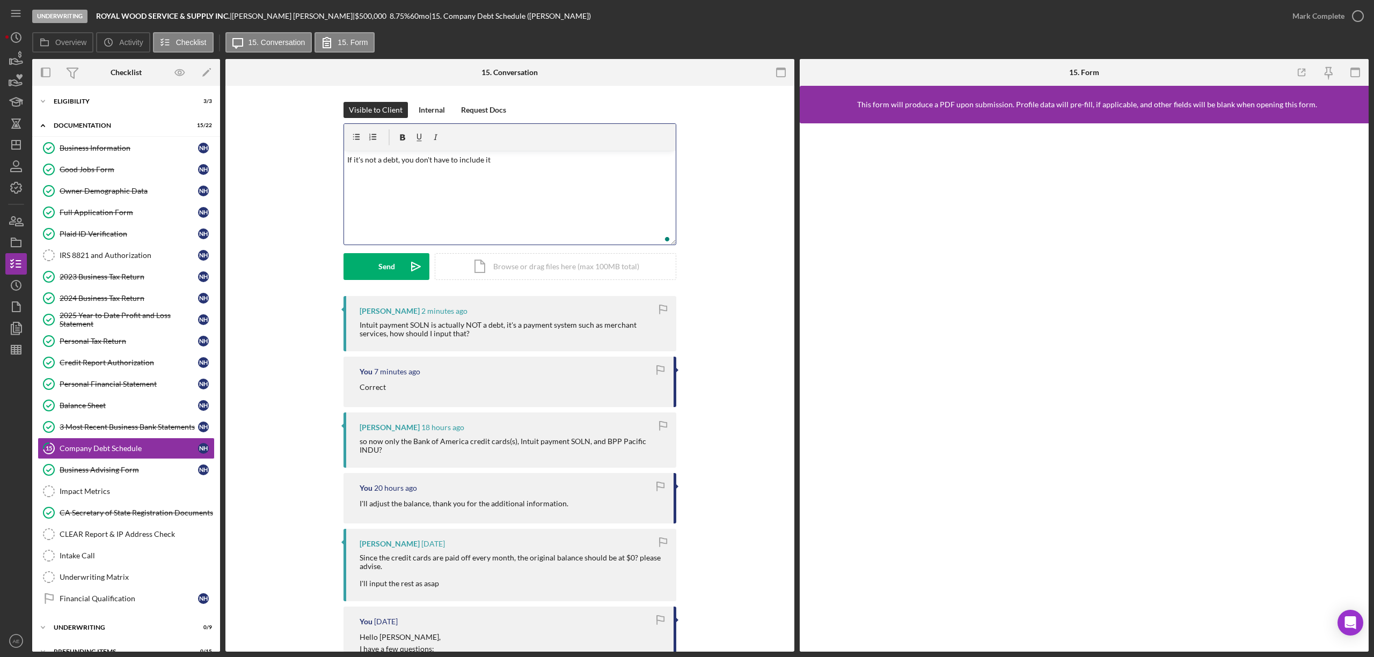
scroll to position [24, 0]
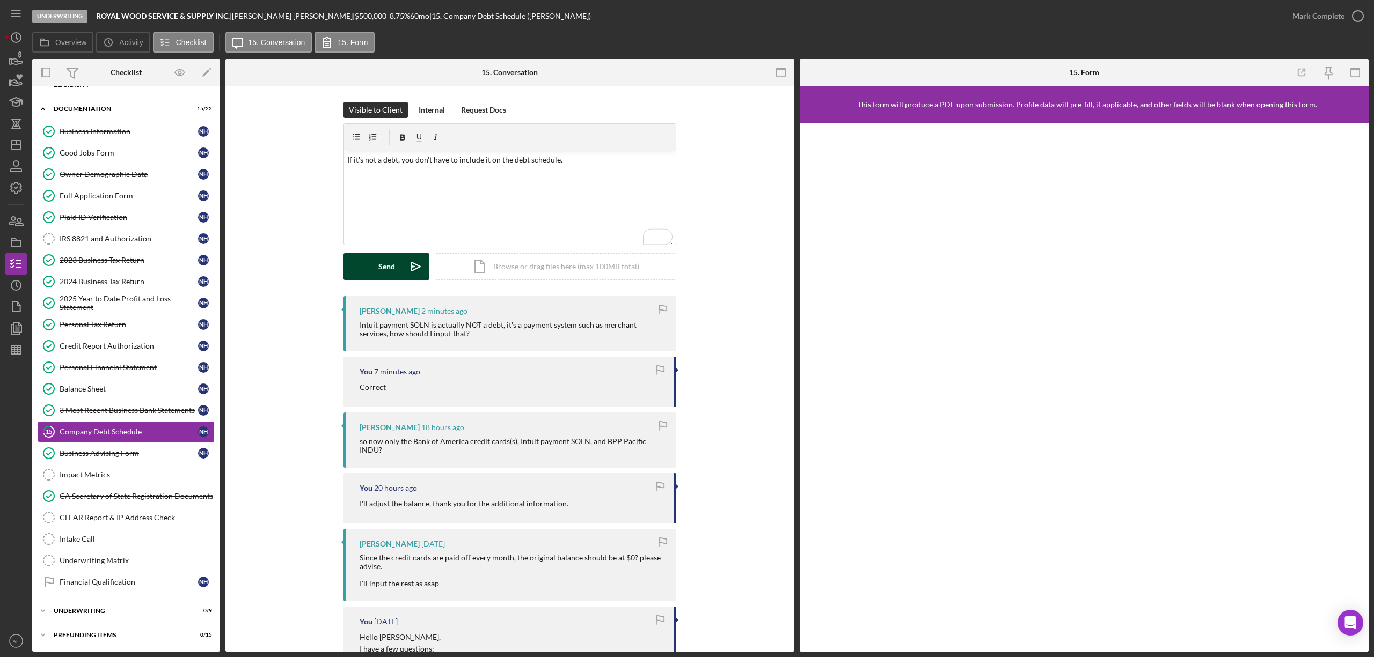
click at [392, 280] on div "Send" at bounding box center [386, 266] width 17 height 27
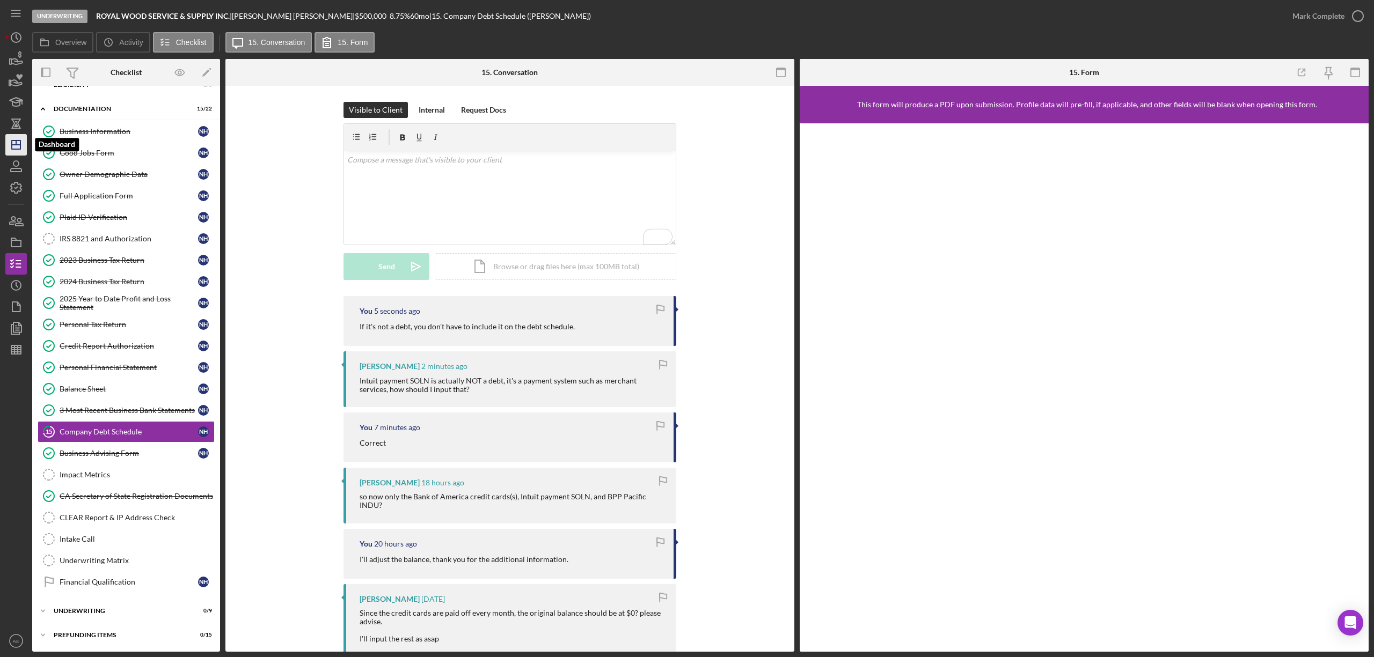
click at [16, 142] on line "button" at bounding box center [16, 143] width 0 height 4
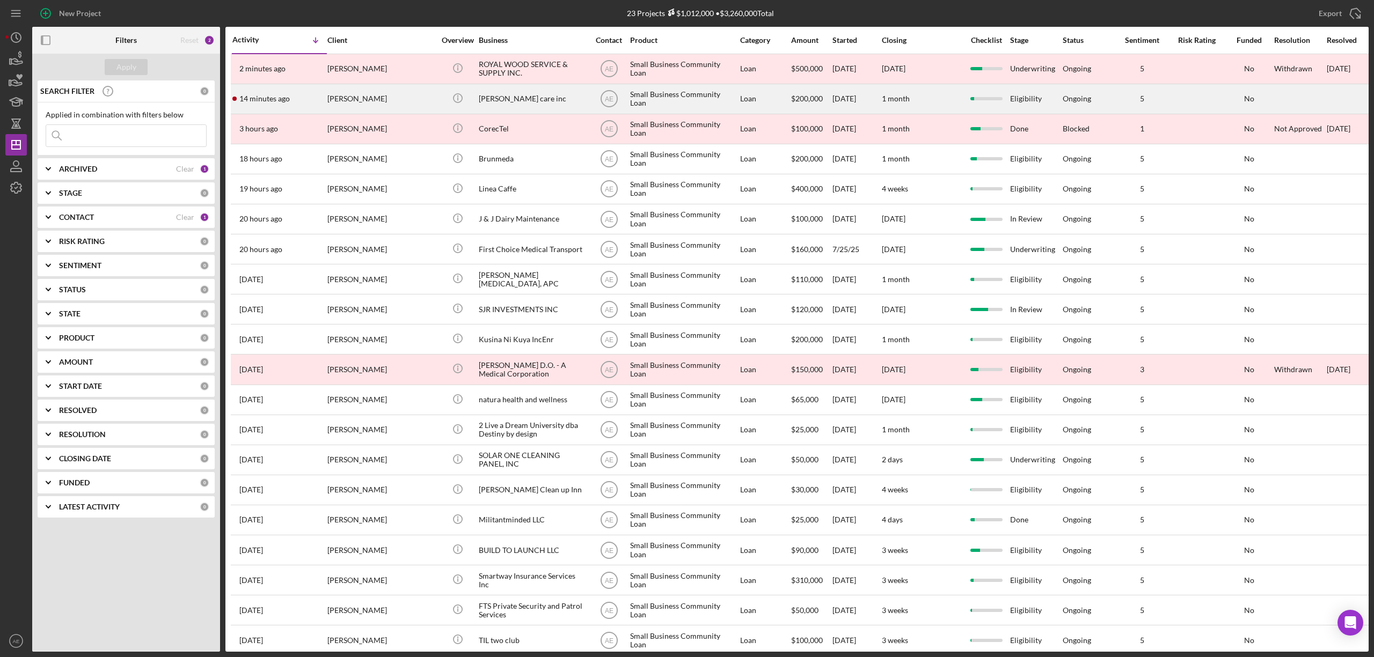
click at [396, 99] on div "[PERSON_NAME]" at bounding box center [380, 99] width 107 height 28
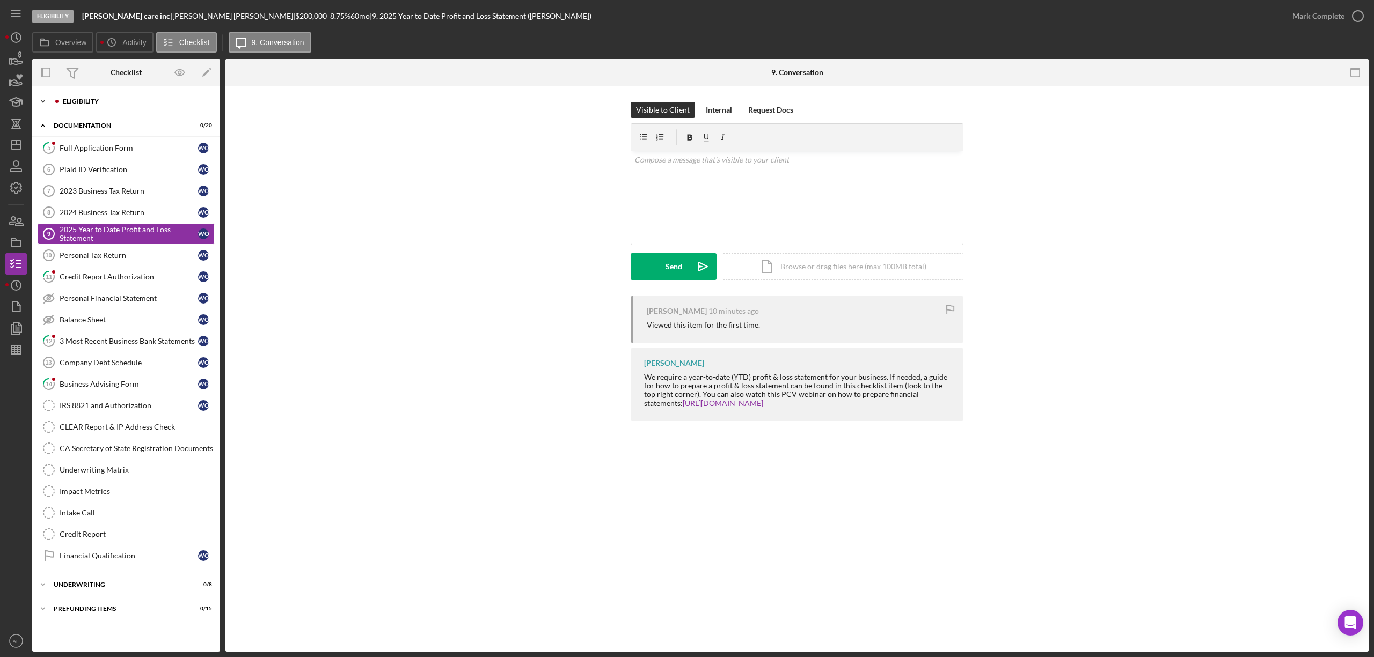
click at [107, 103] on div "Eligibility" at bounding box center [135, 101] width 144 height 6
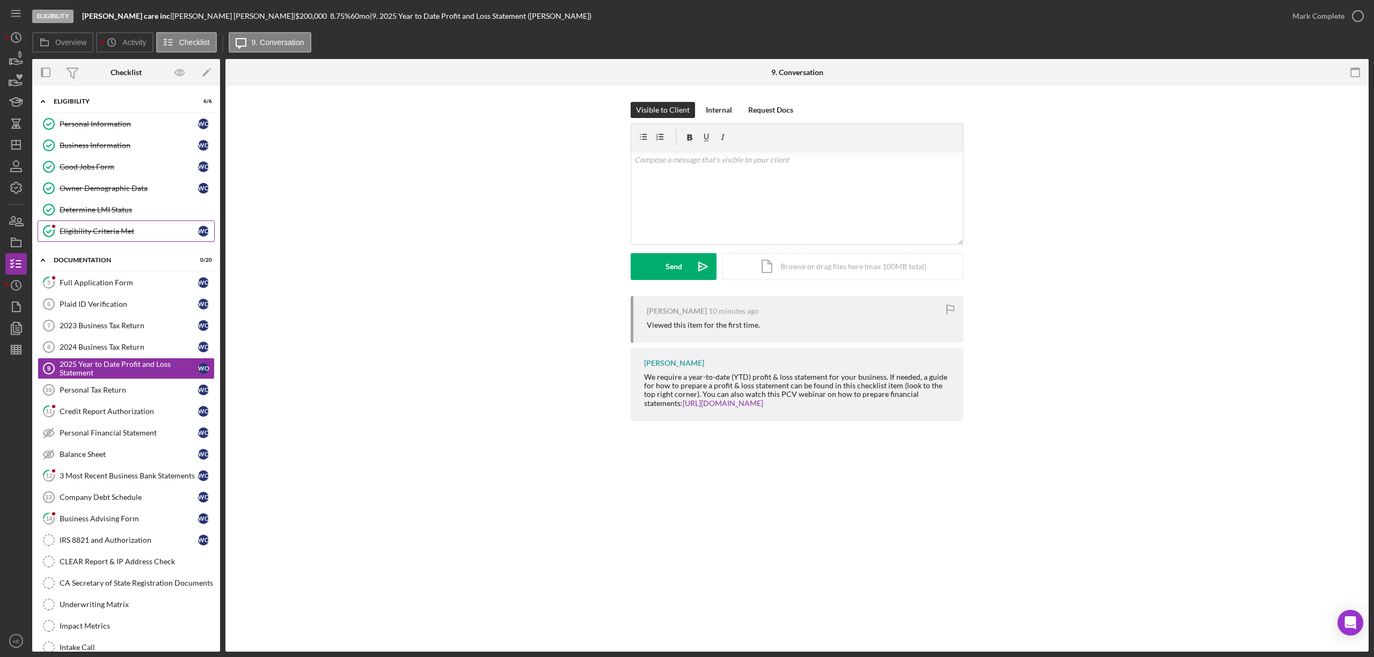
click at [133, 236] on div "Eligibility Criteria Met" at bounding box center [129, 231] width 138 height 9
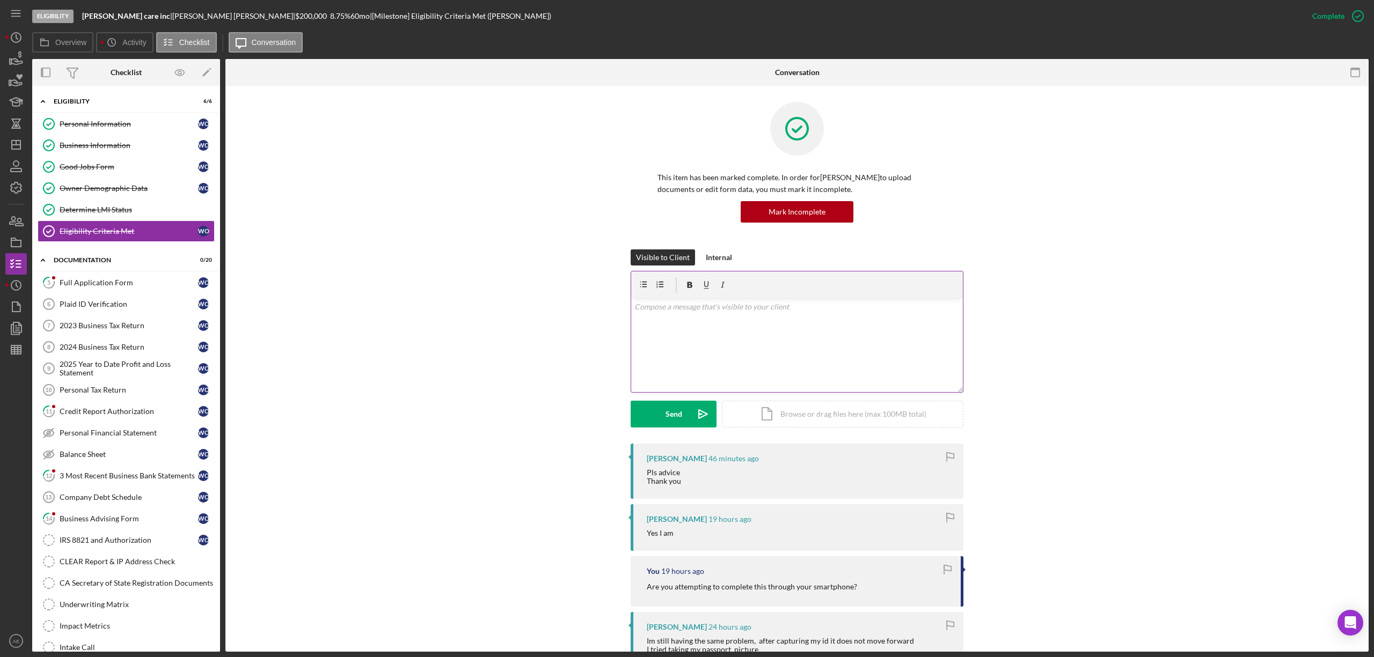
click at [722, 319] on div "v Color teal Color pink Remove color Add row above Add row below Add column bef…" at bounding box center [797, 345] width 332 height 94
click at [121, 287] on div "Full Application Form" at bounding box center [129, 283] width 138 height 9
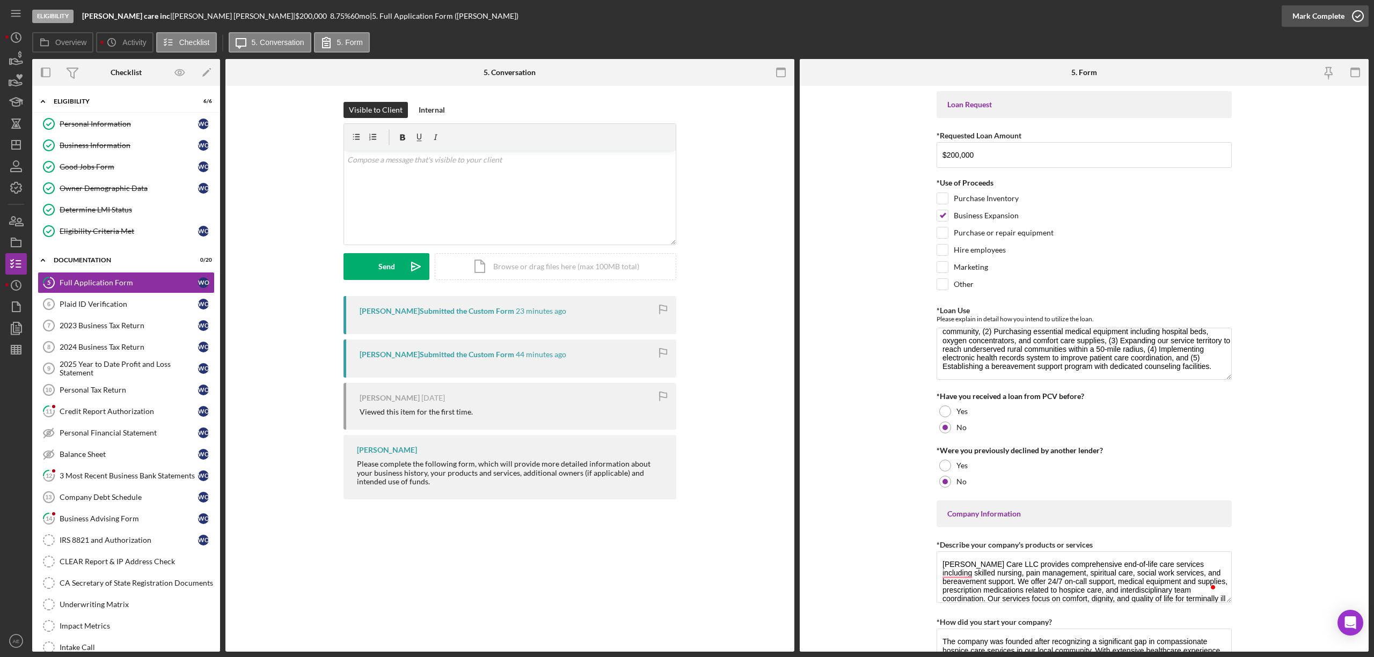
click at [1312, 18] on div "Mark Complete" at bounding box center [1318, 15] width 52 height 21
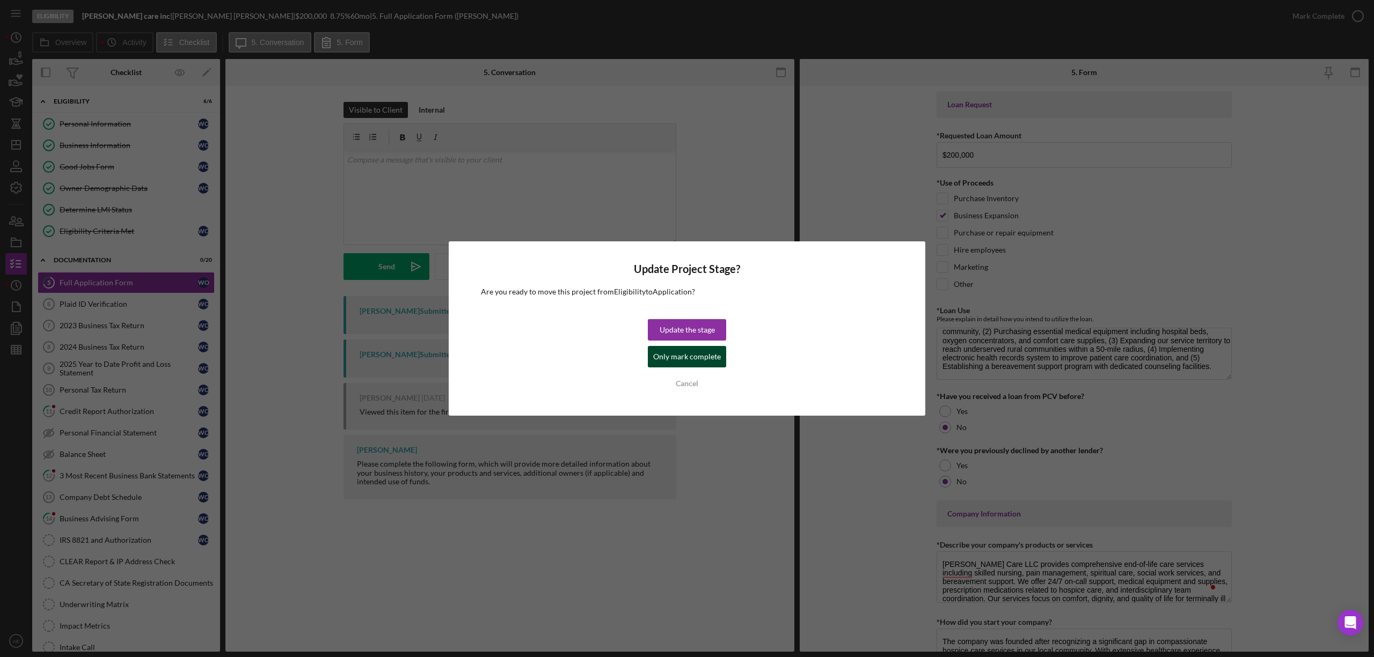
click at [704, 354] on div "Only mark complete" at bounding box center [687, 356] width 68 height 21
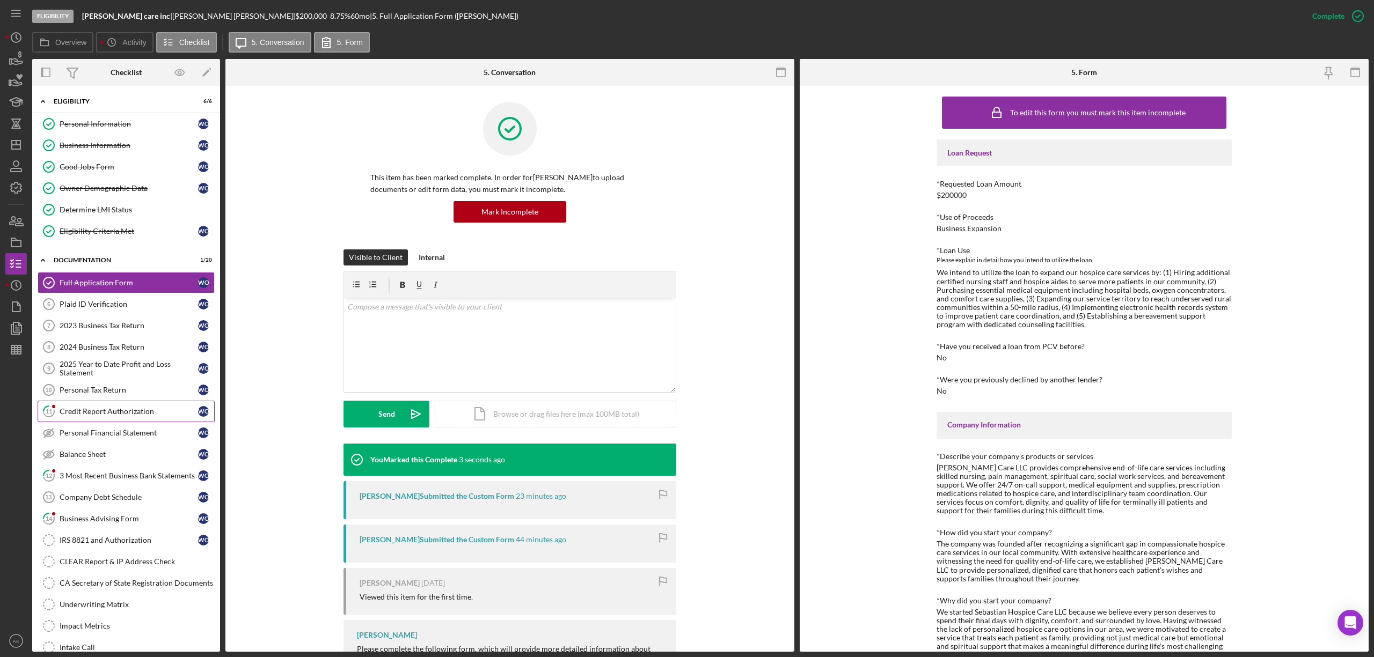
click at [140, 422] on link "11 Credit Report Authorization W O" at bounding box center [126, 411] width 177 height 21
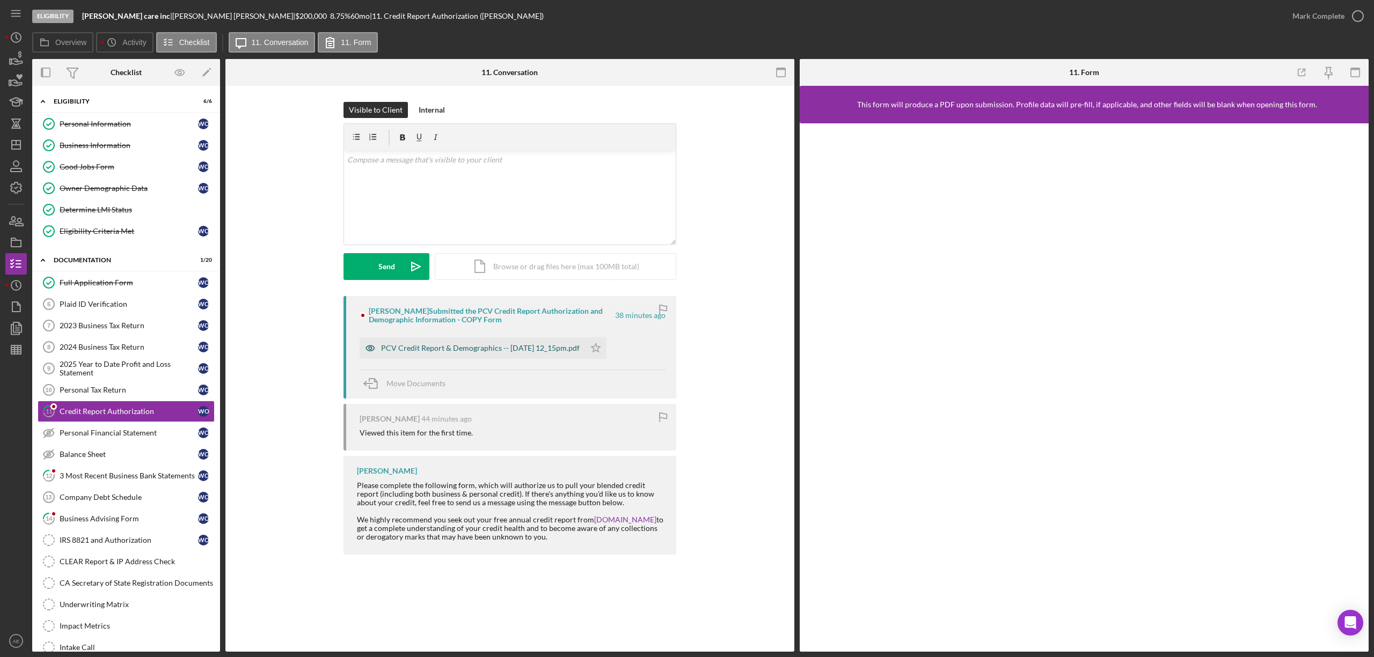
click at [370, 343] on icon "button" at bounding box center [370, 348] width 21 height 21
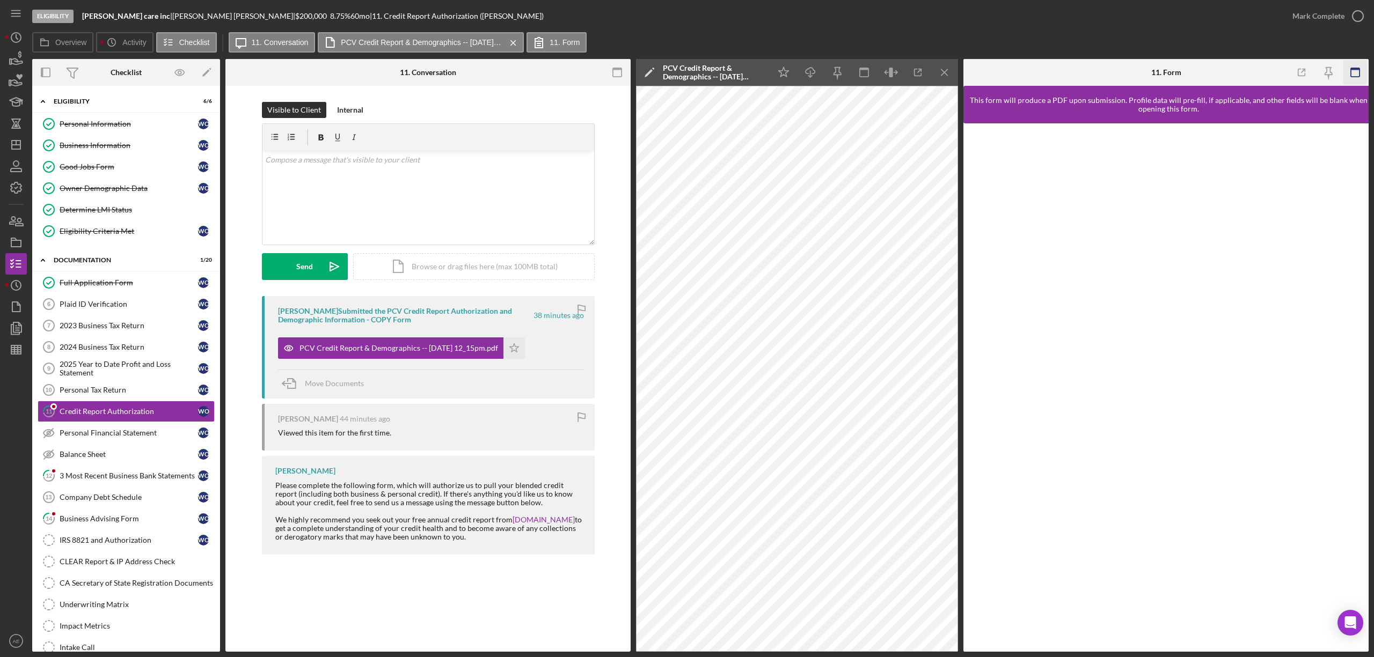
click at [1364, 75] on icon "button" at bounding box center [1355, 73] width 24 height 24
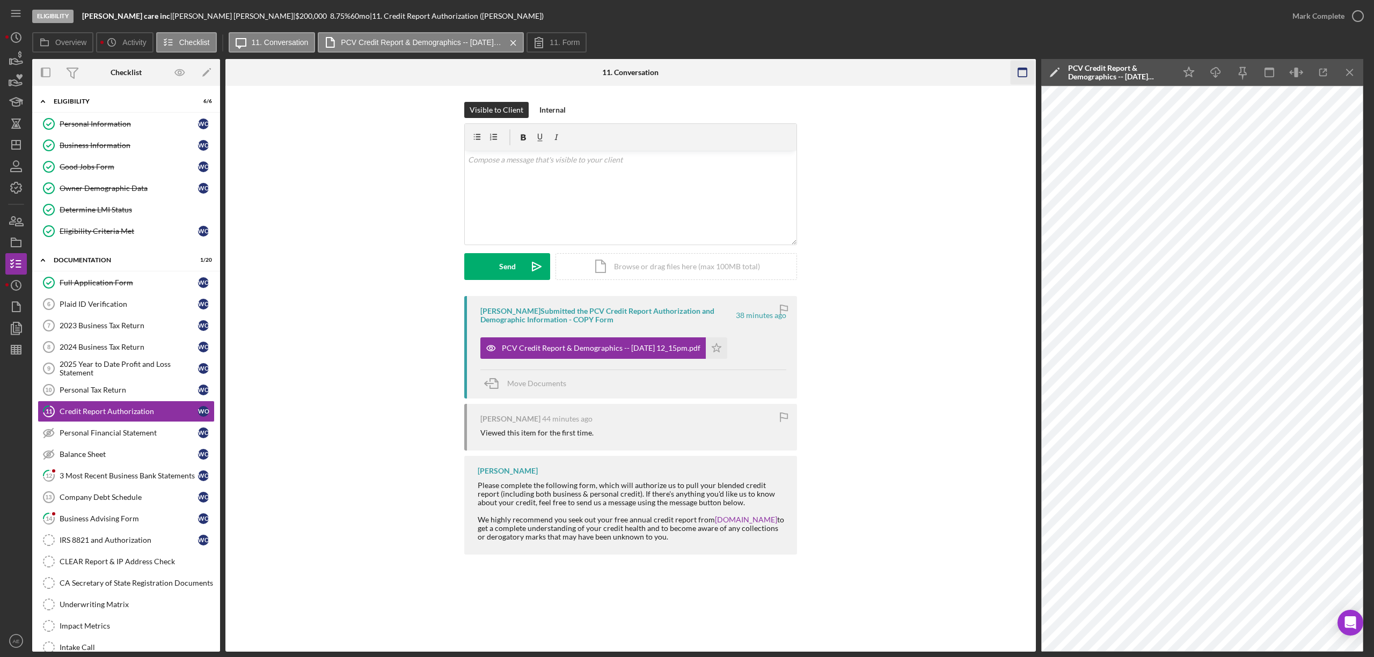
click at [1017, 76] on icon "button" at bounding box center [1022, 73] width 24 height 24
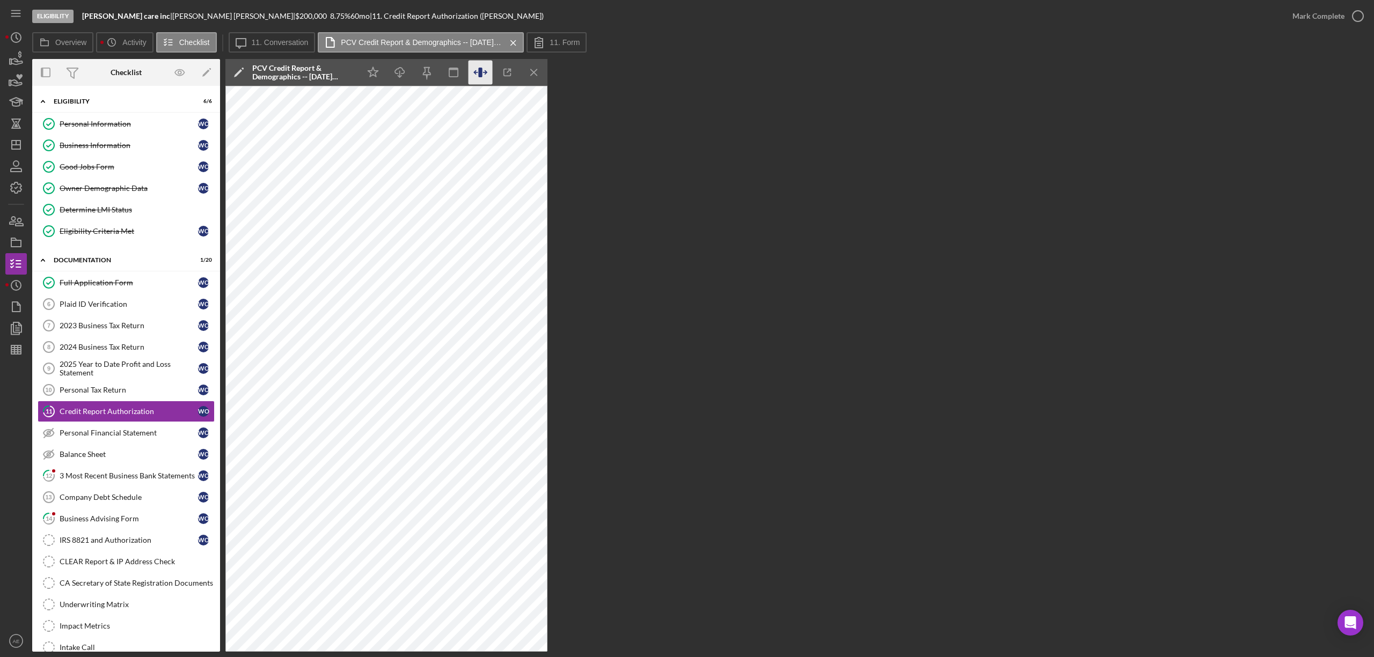
click at [481, 72] on icon "button" at bounding box center [480, 73] width 4 height 10
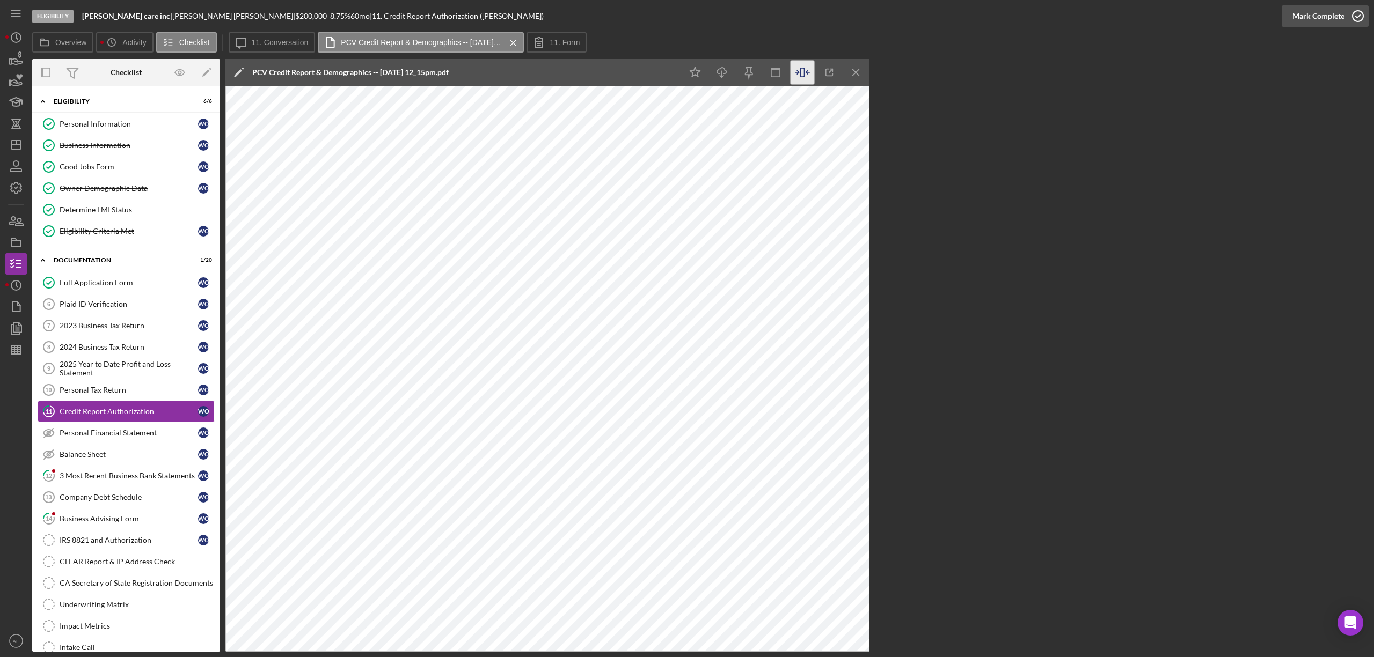
click at [1308, 21] on div "Mark Complete" at bounding box center [1318, 15] width 52 height 21
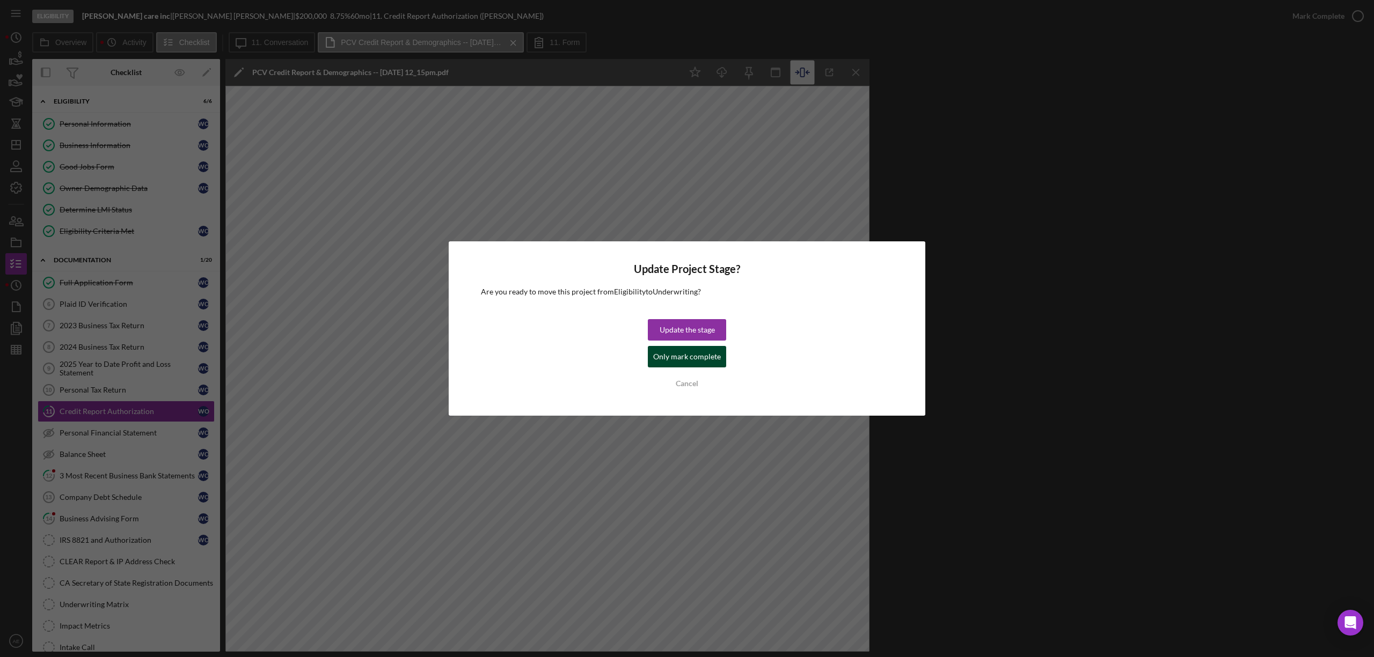
click at [669, 355] on div "Only mark complete" at bounding box center [687, 356] width 68 height 21
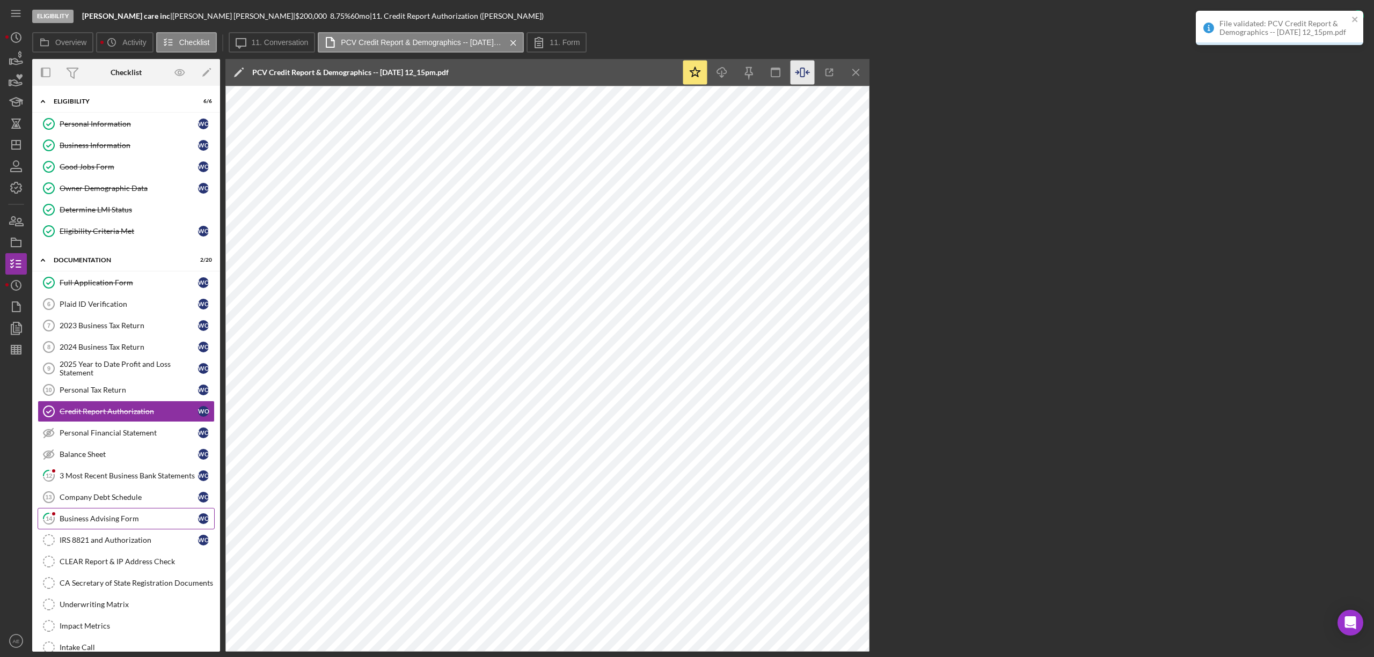
click at [121, 523] on div "Business Advising Form" at bounding box center [129, 519] width 138 height 9
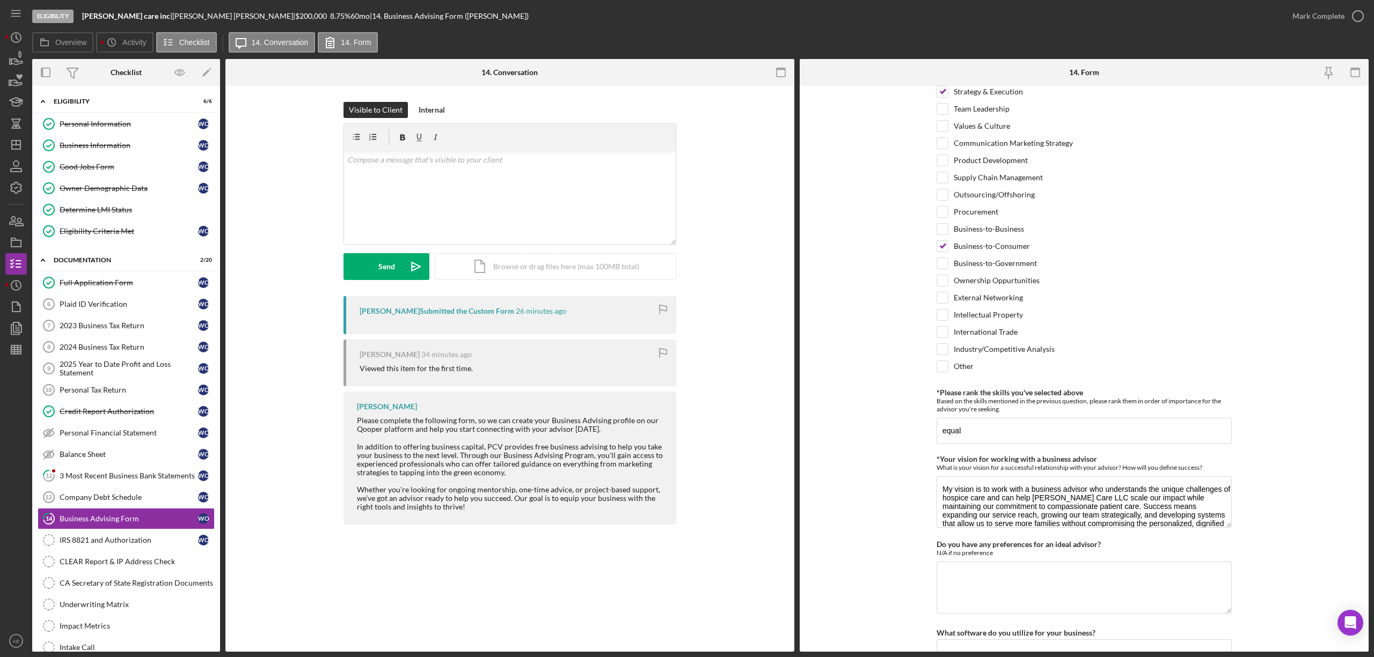
scroll to position [745, 0]
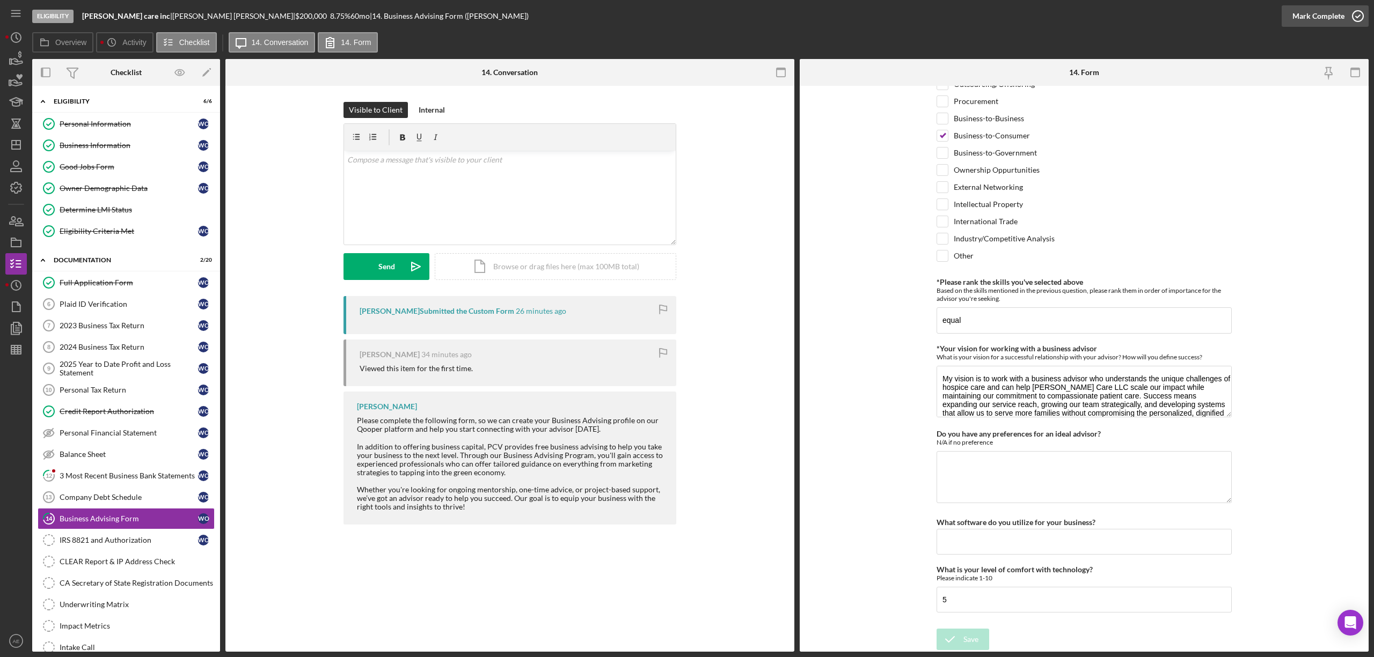
click at [1312, 19] on div "Mark Complete" at bounding box center [1318, 15] width 52 height 21
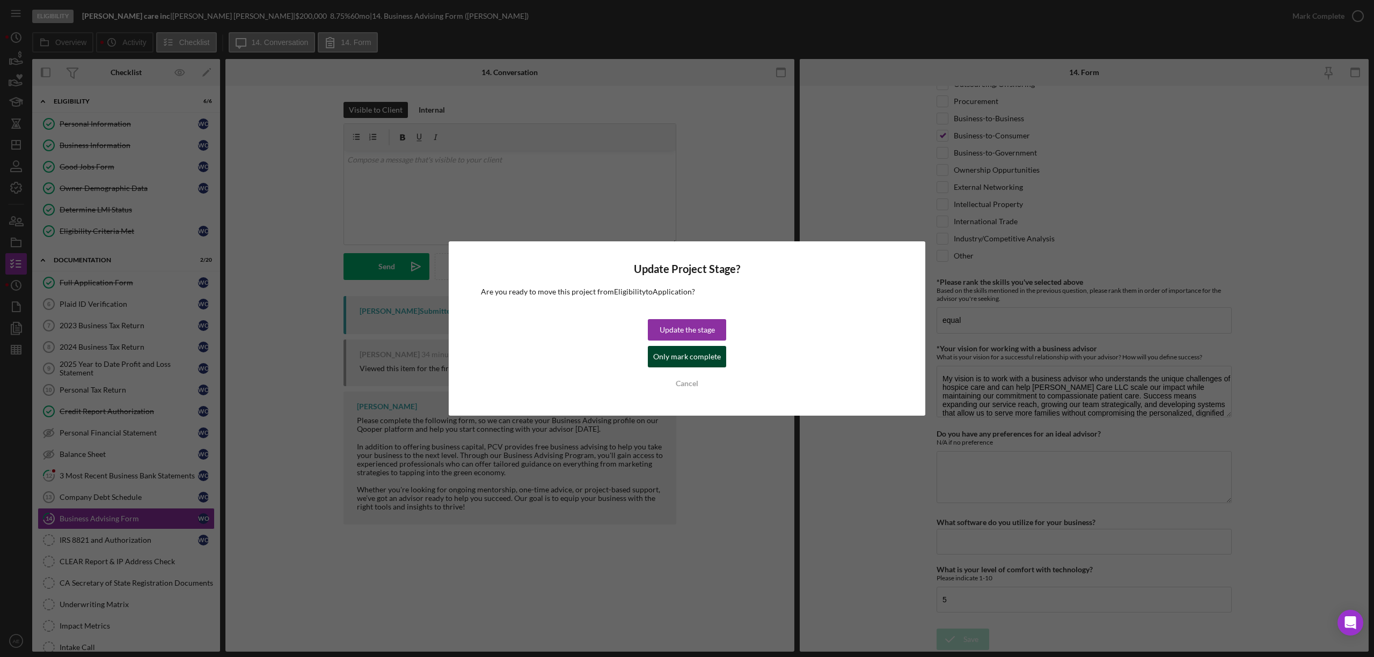
click at [715, 352] on div "Only mark complete" at bounding box center [687, 356] width 68 height 21
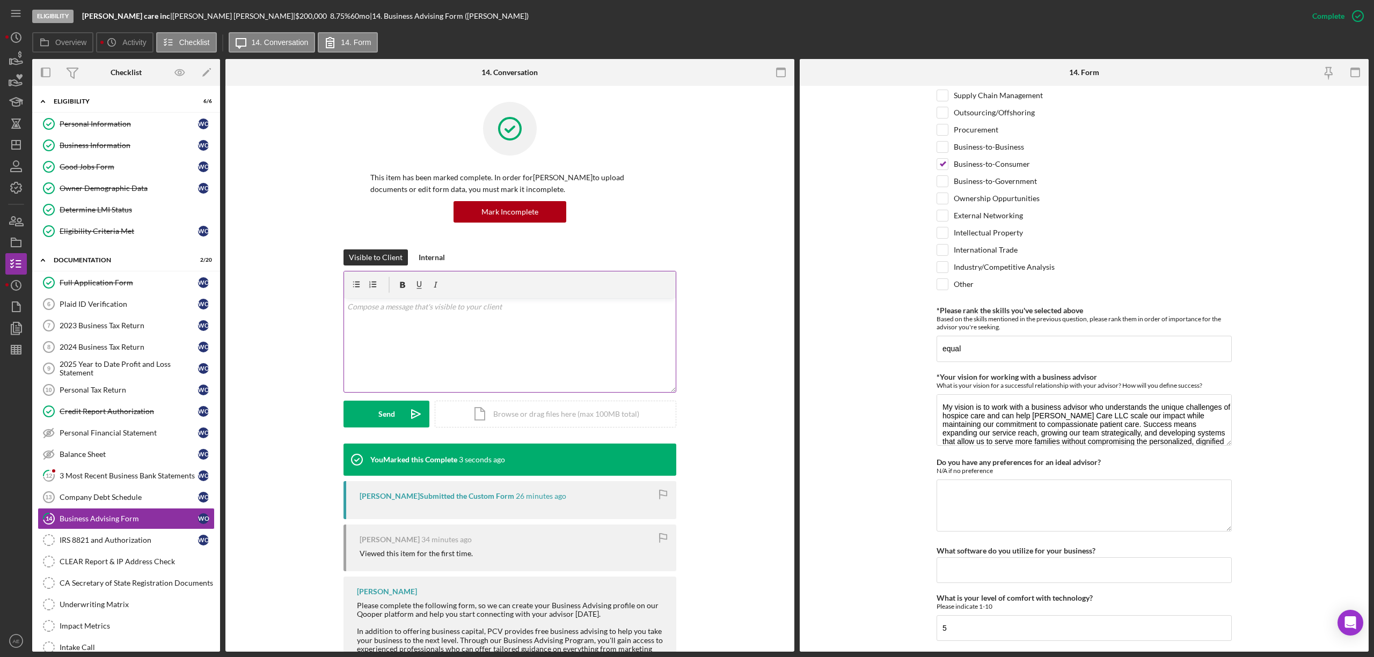
scroll to position [788, 0]
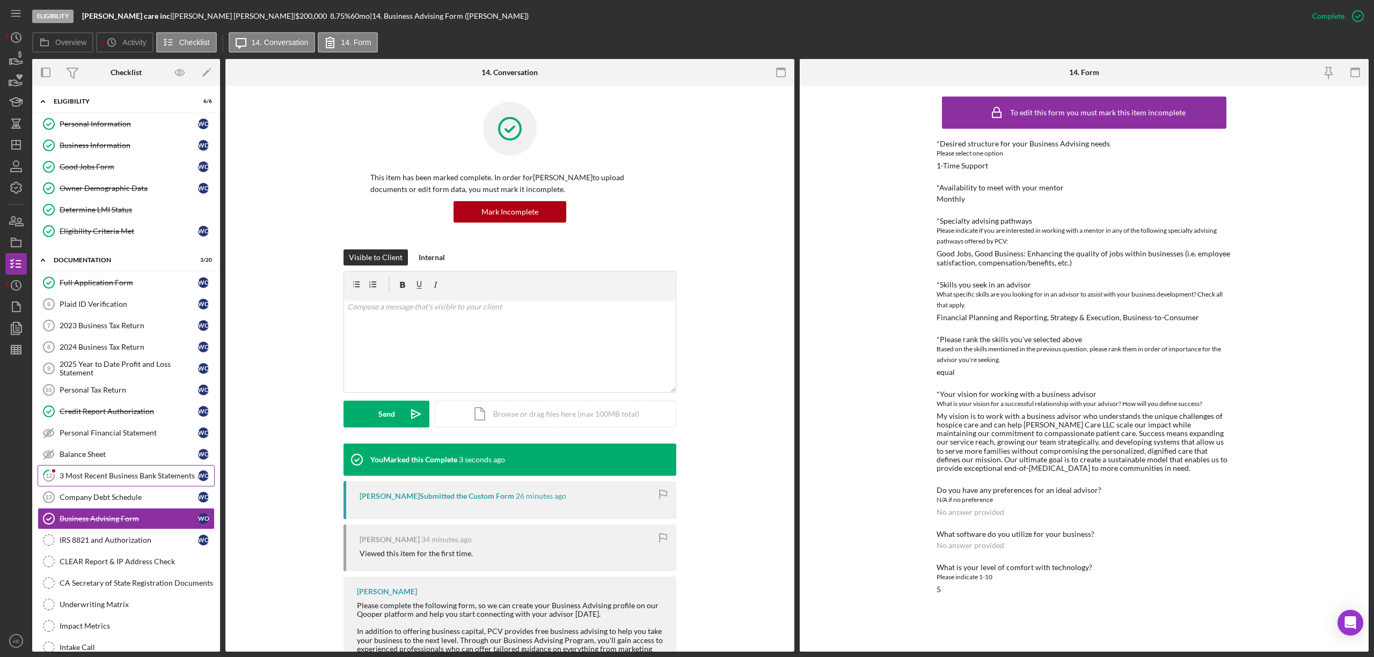
click at [132, 473] on div "3 Most Recent Business Bank Statements" at bounding box center [129, 476] width 138 height 9
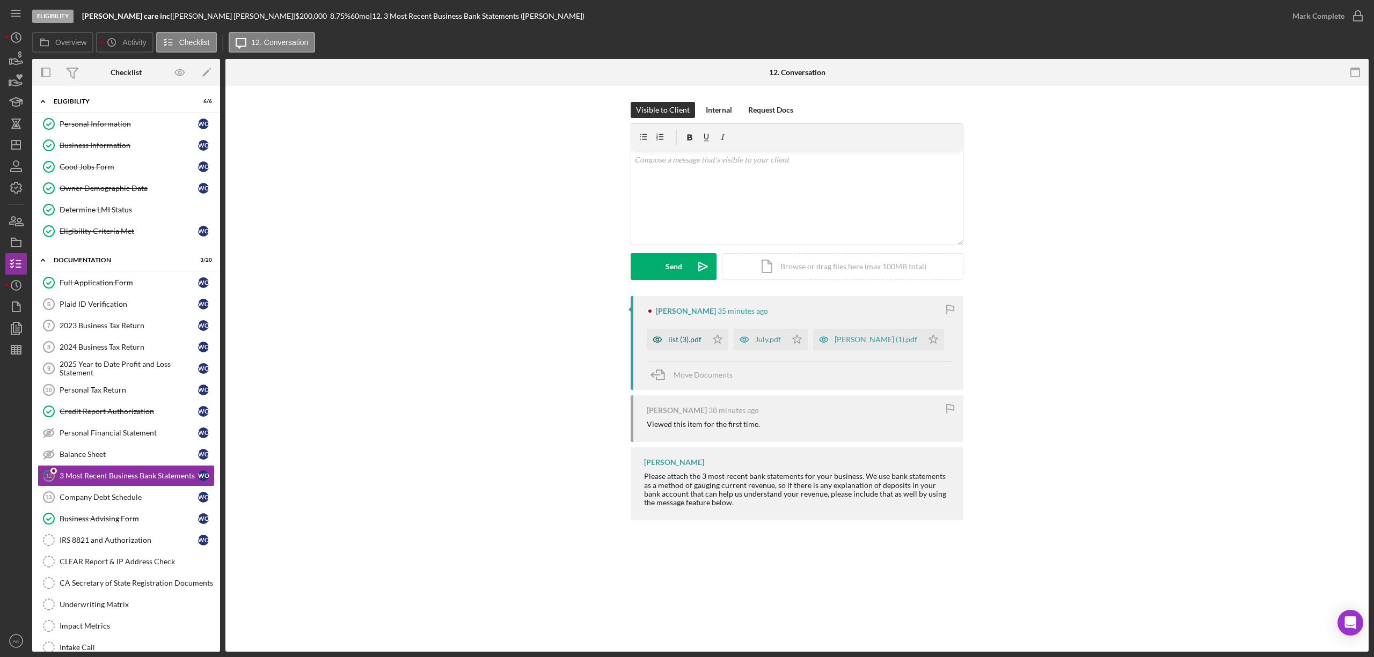
click at [657, 341] on icon "button" at bounding box center [657, 340] width 3 height 3
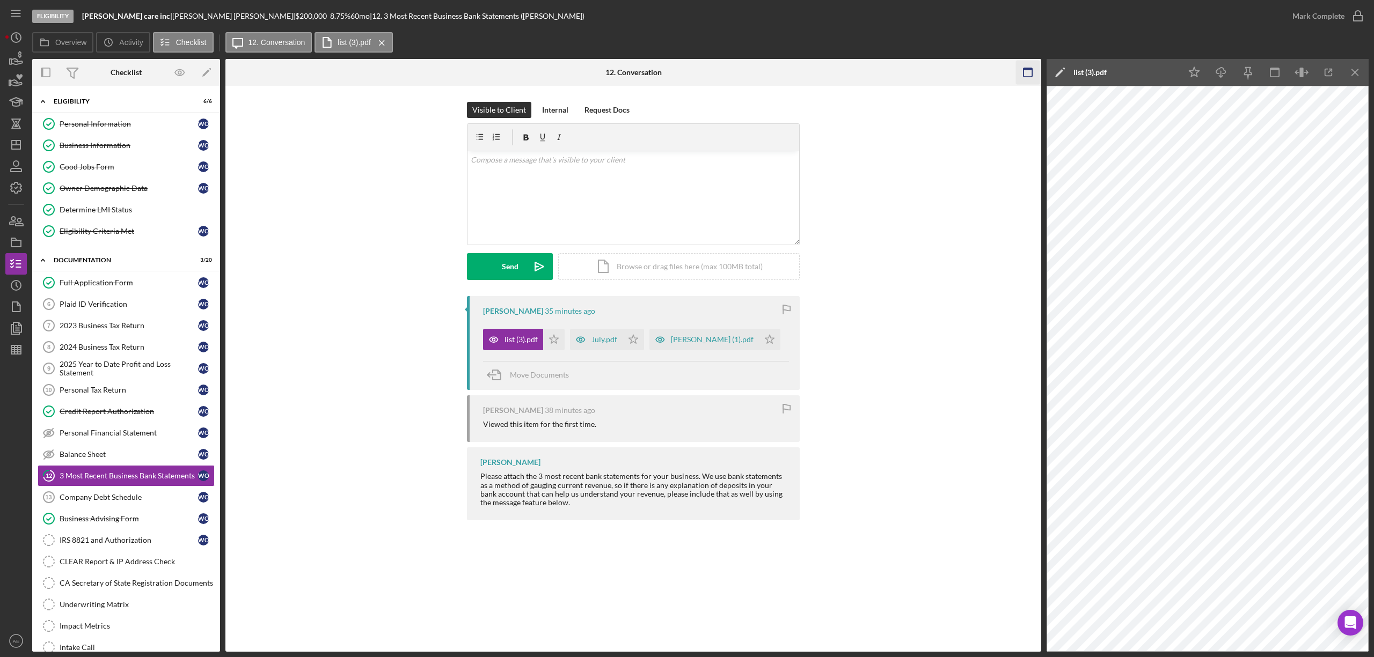
click at [1031, 71] on icon "button" at bounding box center [1028, 73] width 24 height 24
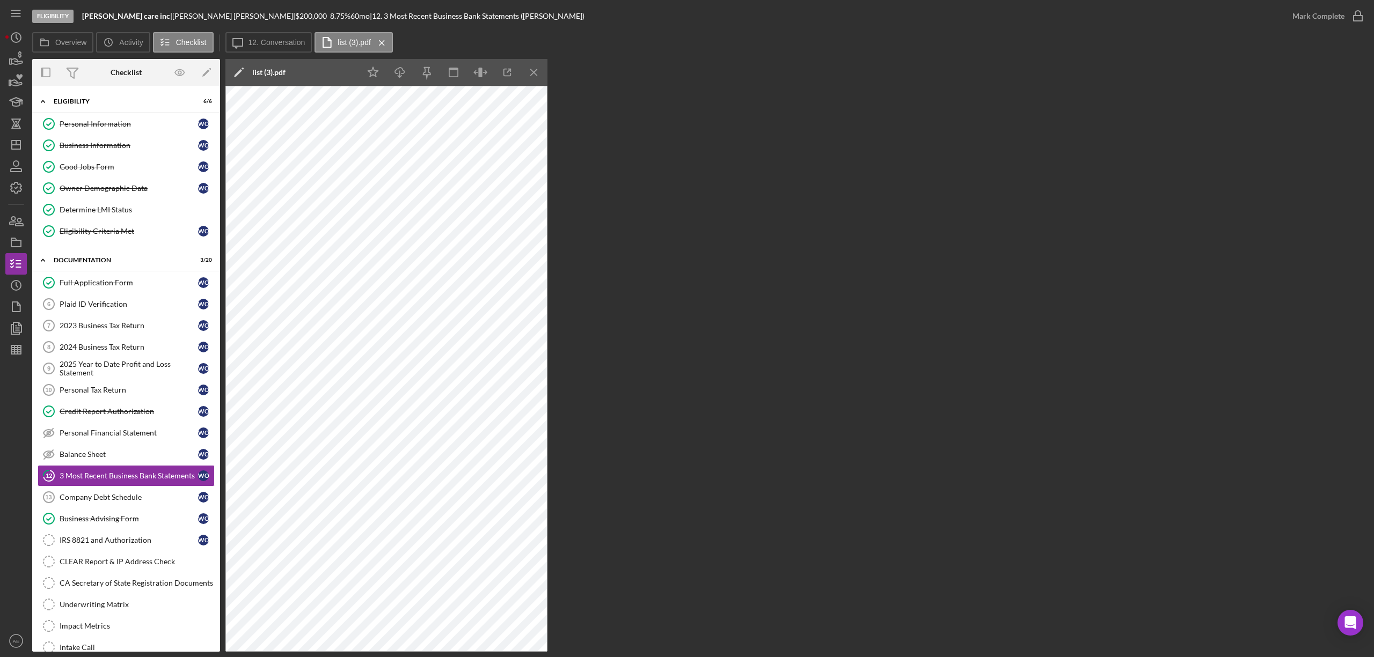
click at [494, 78] on div "Icon/Star Icon/Download Icon/Menu Close" at bounding box center [454, 72] width 188 height 27
click at [484, 74] on icon "button" at bounding box center [480, 73] width 24 height 24
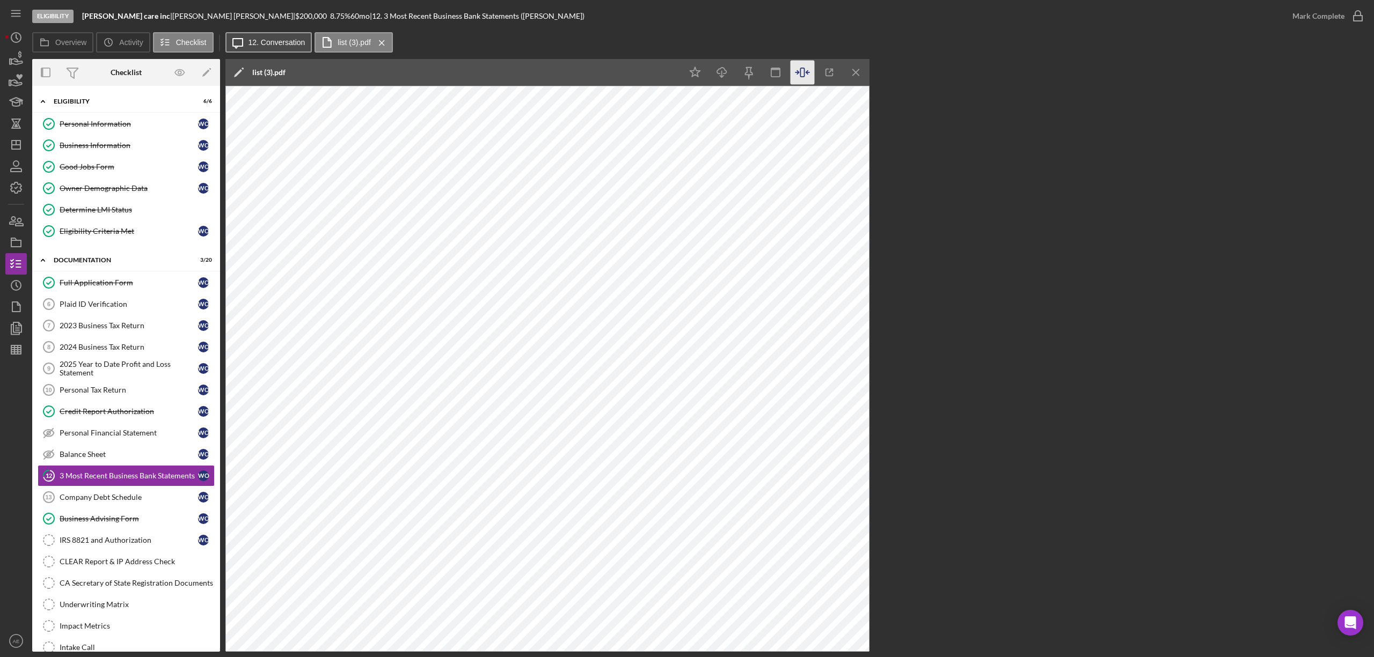
click at [259, 46] on label "12. Conversation" at bounding box center [276, 42] width 57 height 9
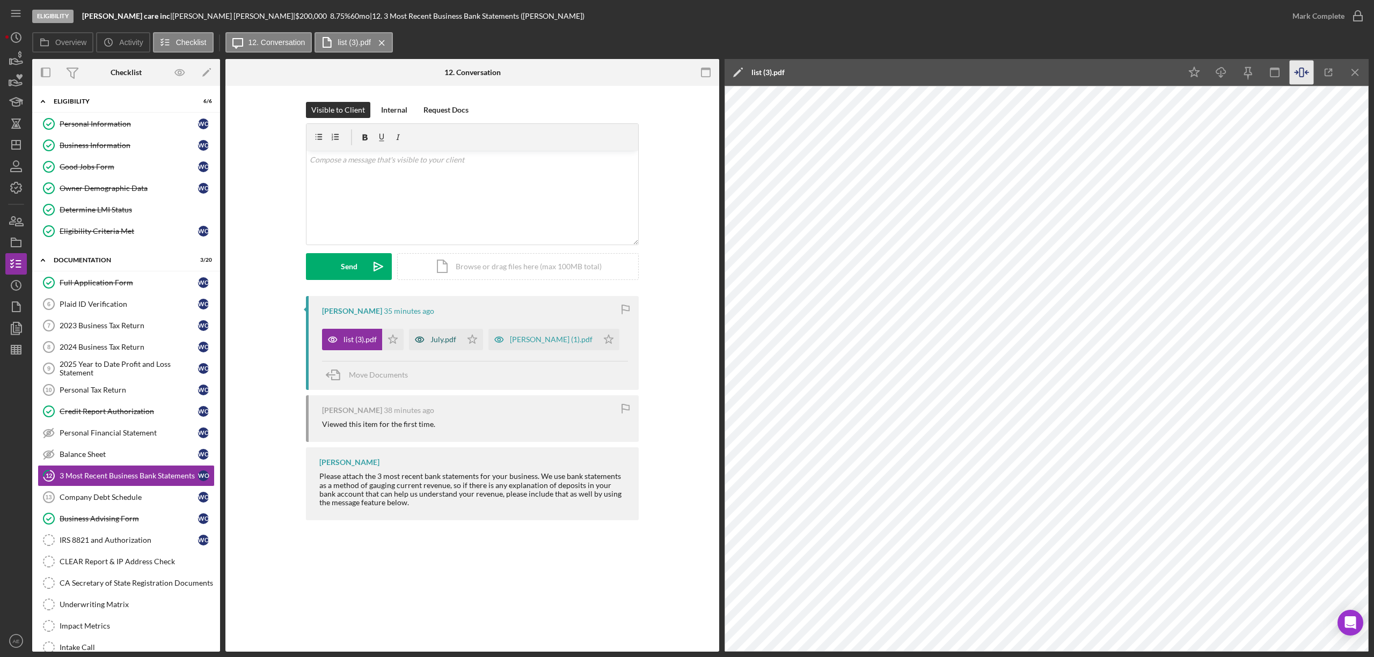
click at [423, 342] on icon "button" at bounding box center [419, 339] width 21 height 21
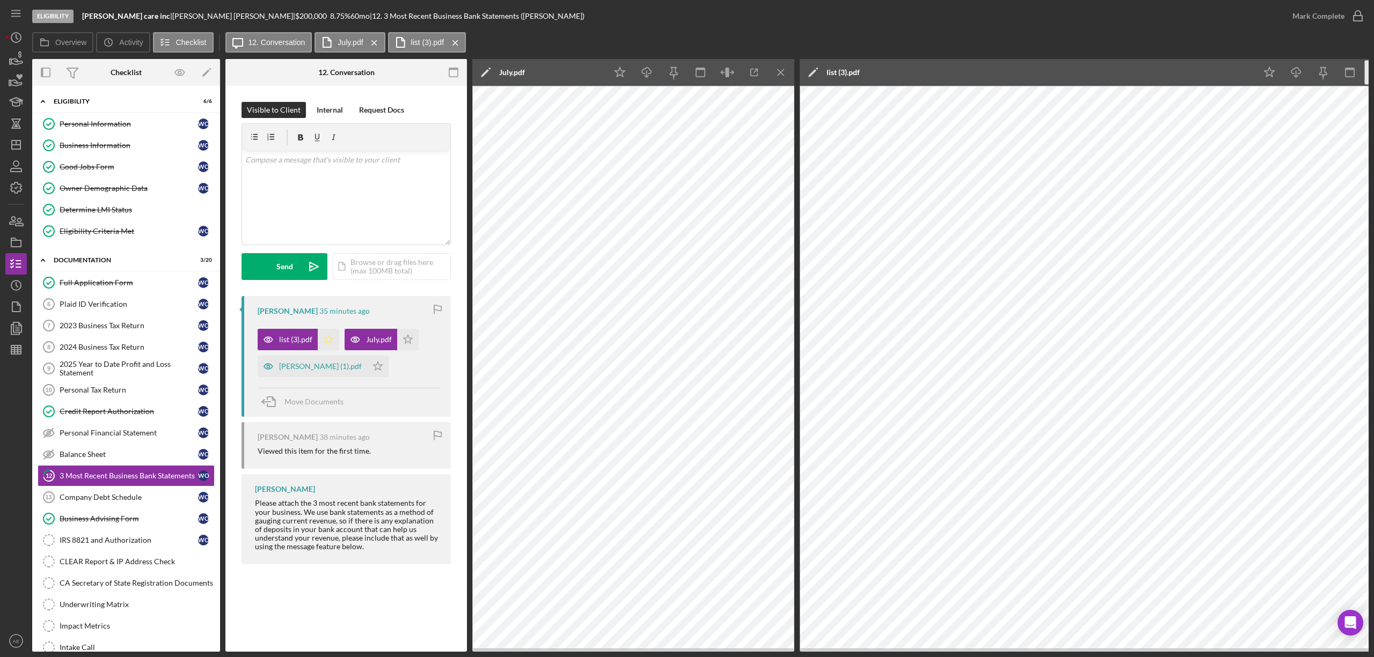
click at [333, 331] on icon "Icon/Star" at bounding box center [328, 339] width 21 height 21
click at [262, 370] on icon "button" at bounding box center [268, 366] width 21 height 21
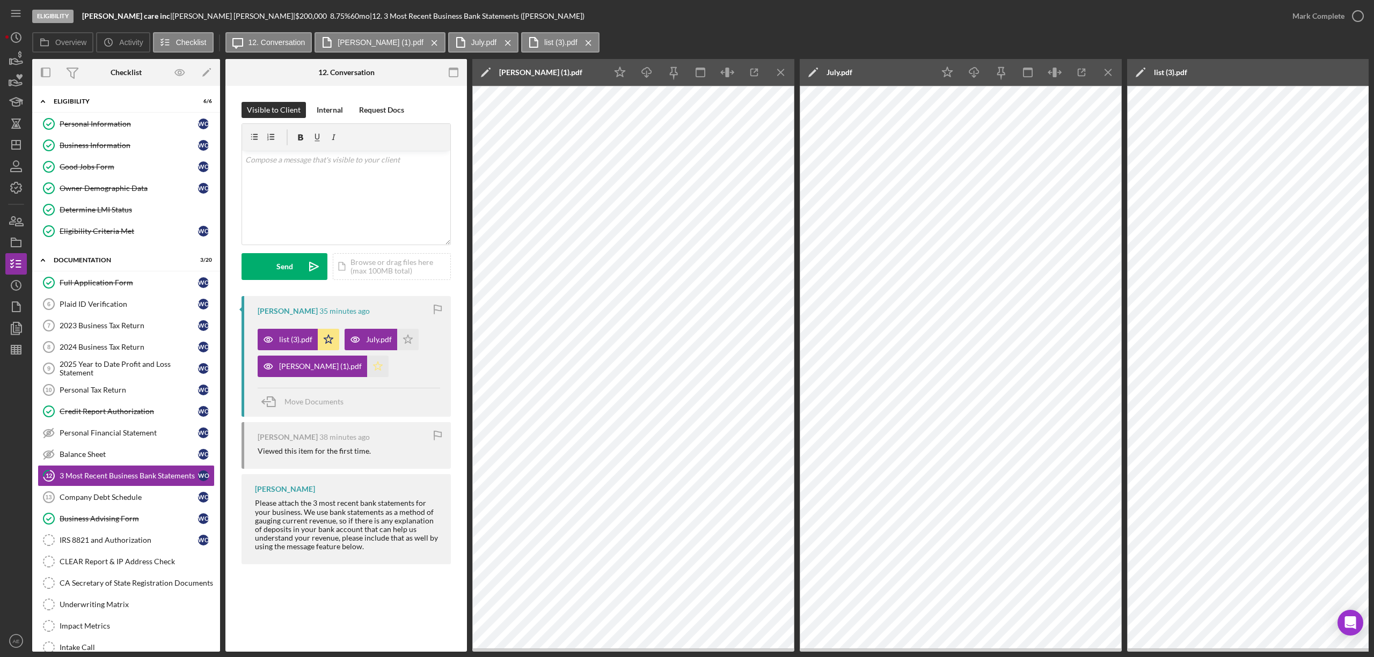
click at [343, 368] on button "June chase (1).pdf Icon/Star" at bounding box center [323, 366] width 131 height 21
drag, startPoint x: 348, startPoint y: 371, endPoint x: 385, endPoint y: 368, distance: 37.2
click at [367, 371] on icon "Icon/Star" at bounding box center [377, 366] width 21 height 21
click at [400, 345] on icon "Icon/Star" at bounding box center [407, 339] width 21 height 21
click at [1308, 26] on div "Mark Complete" at bounding box center [1318, 15] width 52 height 21
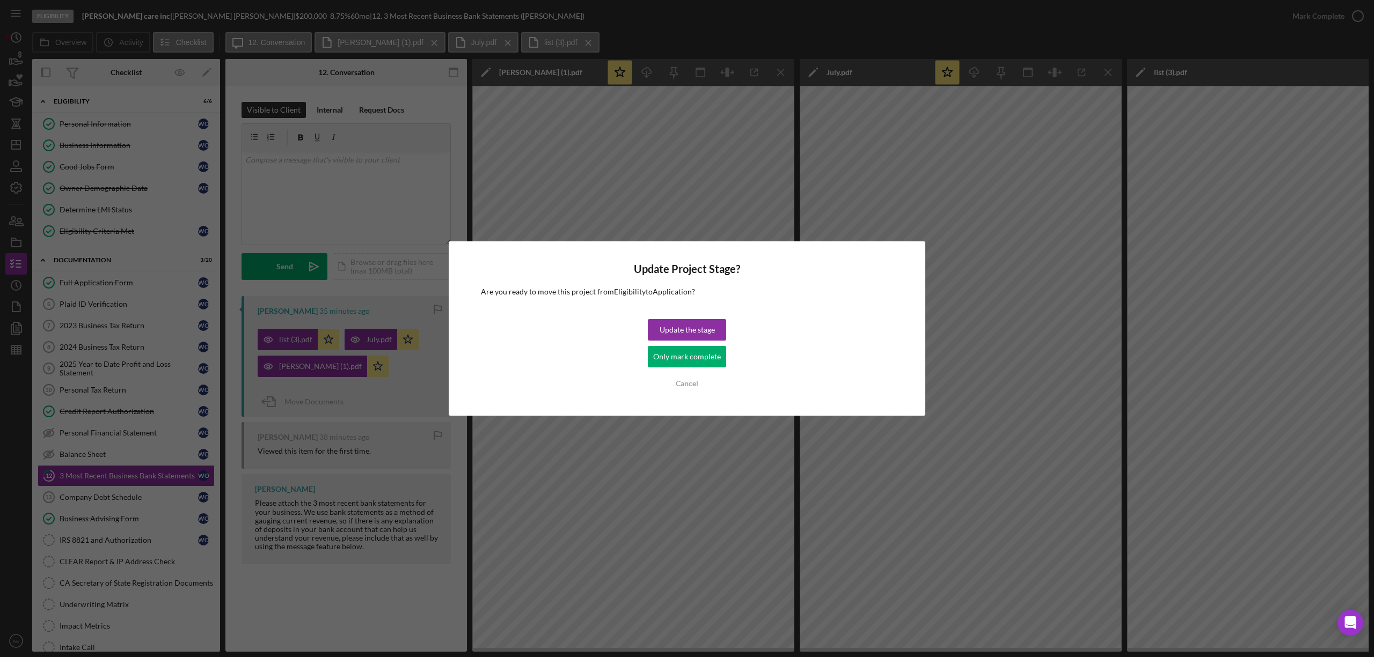
click at [677, 368] on div "Update the stage Only mark complete Cancel" at bounding box center [687, 356] width 78 height 75
click at [677, 362] on div "Only mark complete" at bounding box center [687, 356] width 68 height 21
